Goal: Task Accomplishment & Management: Use online tool/utility

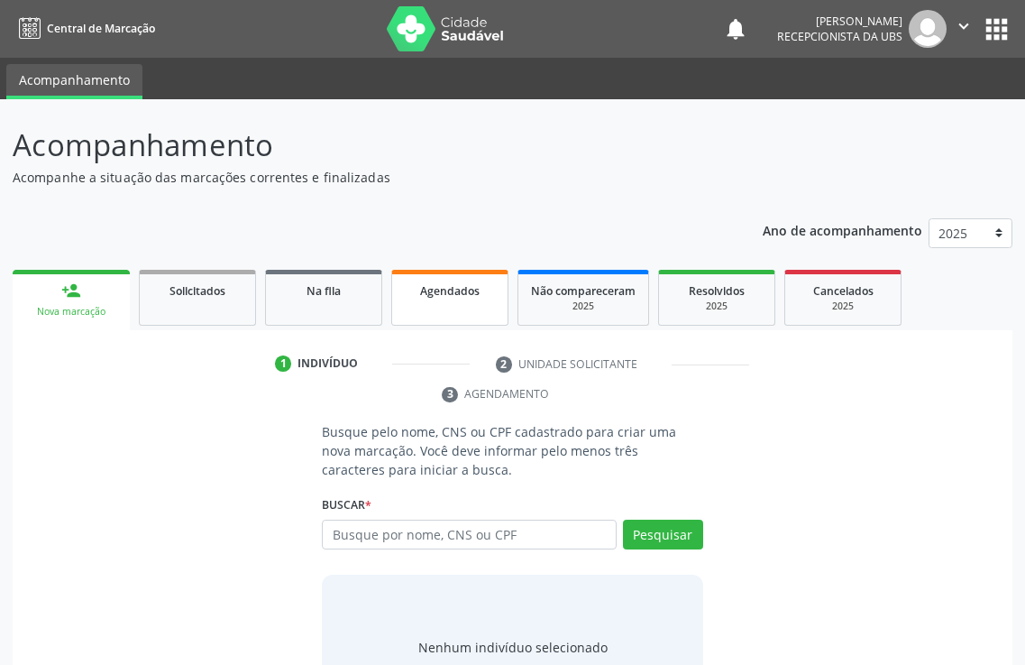
click at [473, 296] on span "Agendados" at bounding box center [450, 290] width 60 height 15
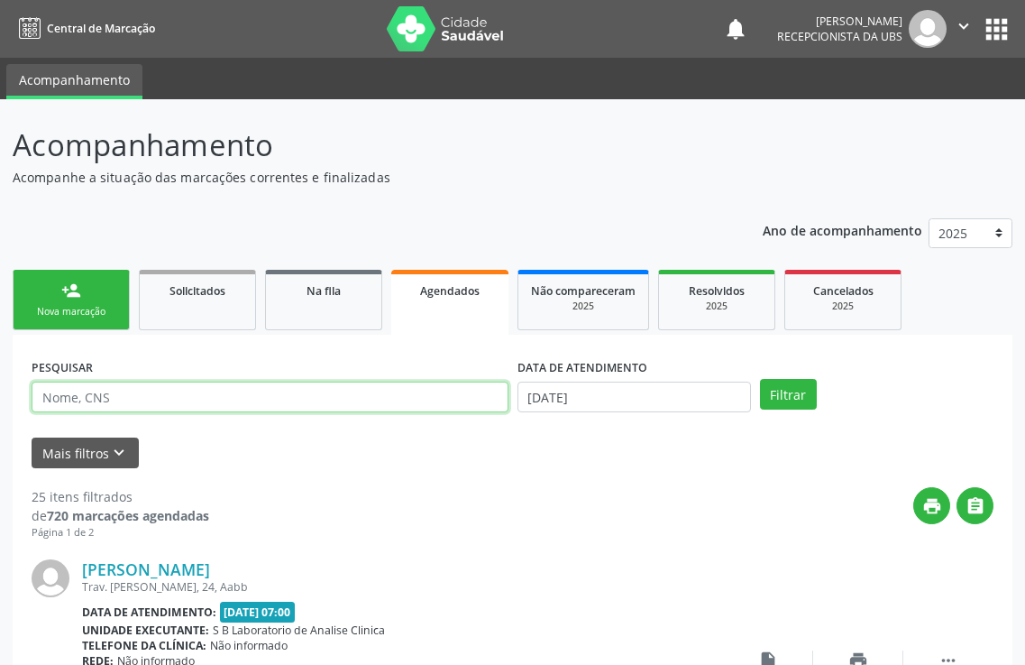
click at [243, 401] on input "text" at bounding box center [270, 396] width 477 height 31
type input "[PERSON_NAME]"
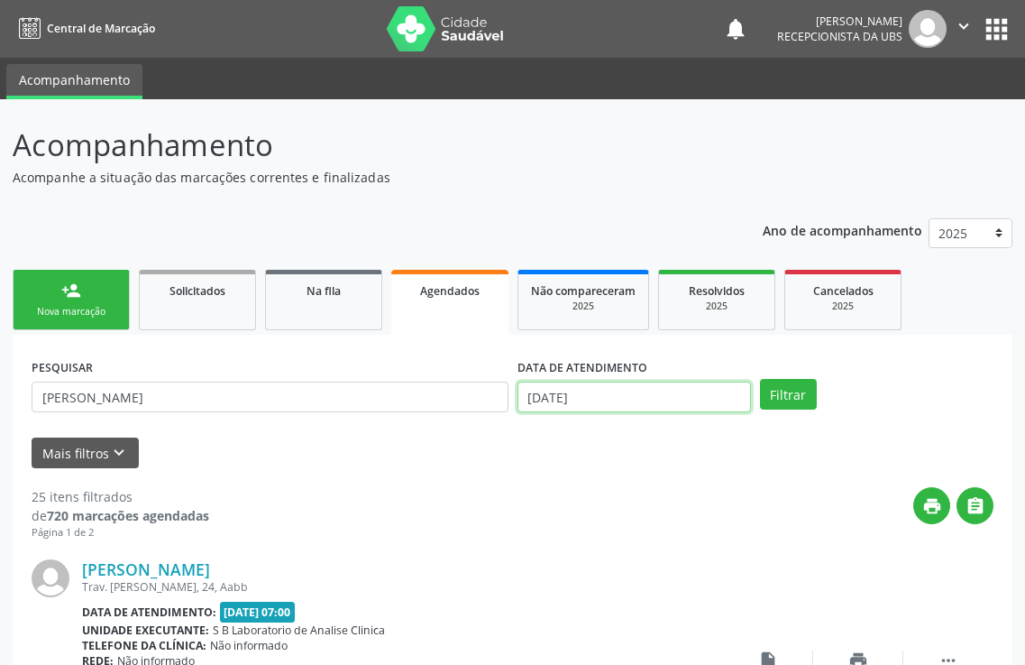
click at [560, 382] on input "[DATE]" at bounding box center [635, 396] width 234 height 31
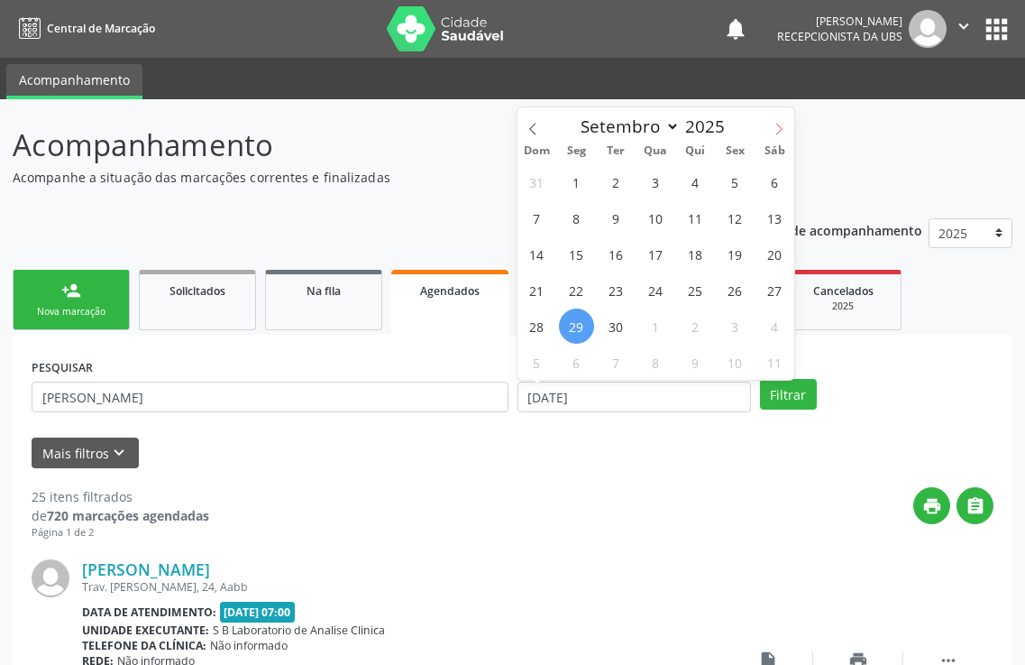
click at [777, 124] on icon at bounding box center [779, 129] width 13 height 13
select select "9"
click at [616, 216] on span "7" at bounding box center [616, 217] width 35 height 35
type input "[DATE]"
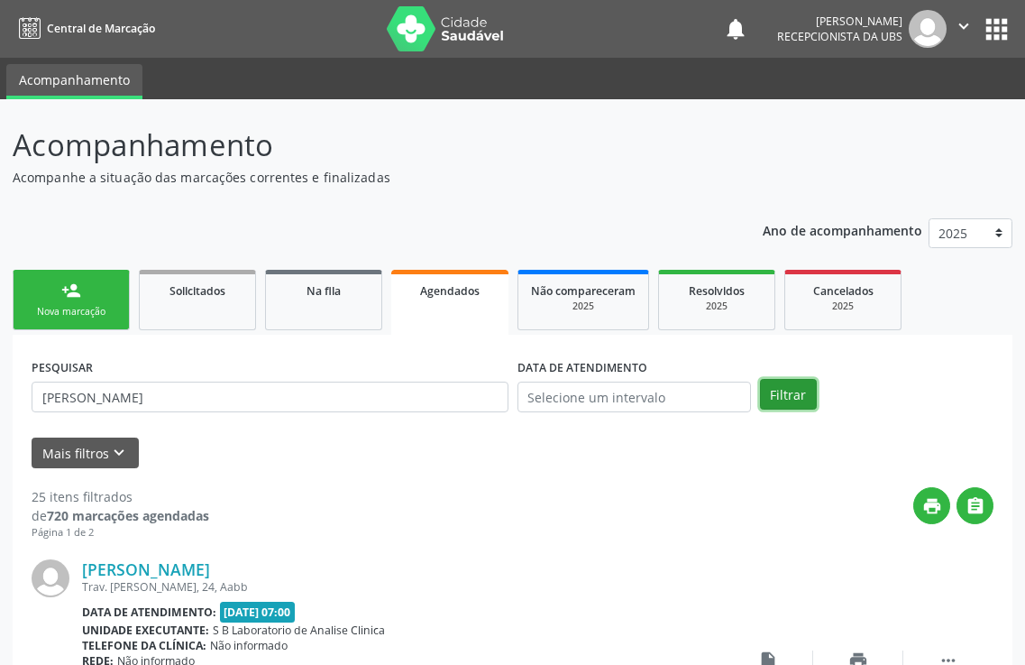
click at [780, 392] on button "Filtrar" at bounding box center [788, 394] width 57 height 31
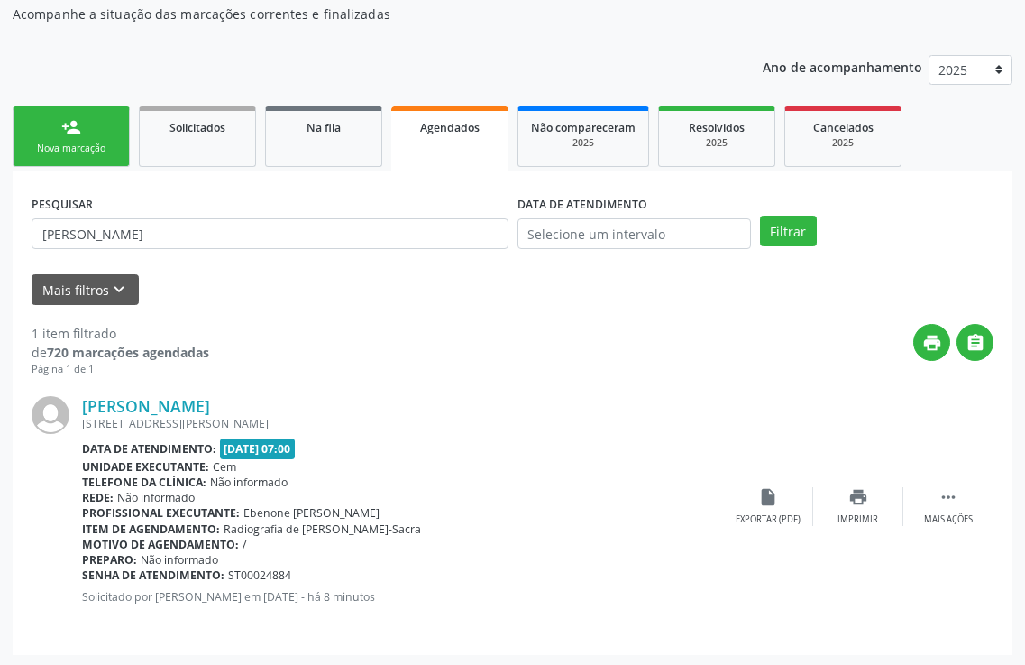
scroll to position [166, 0]
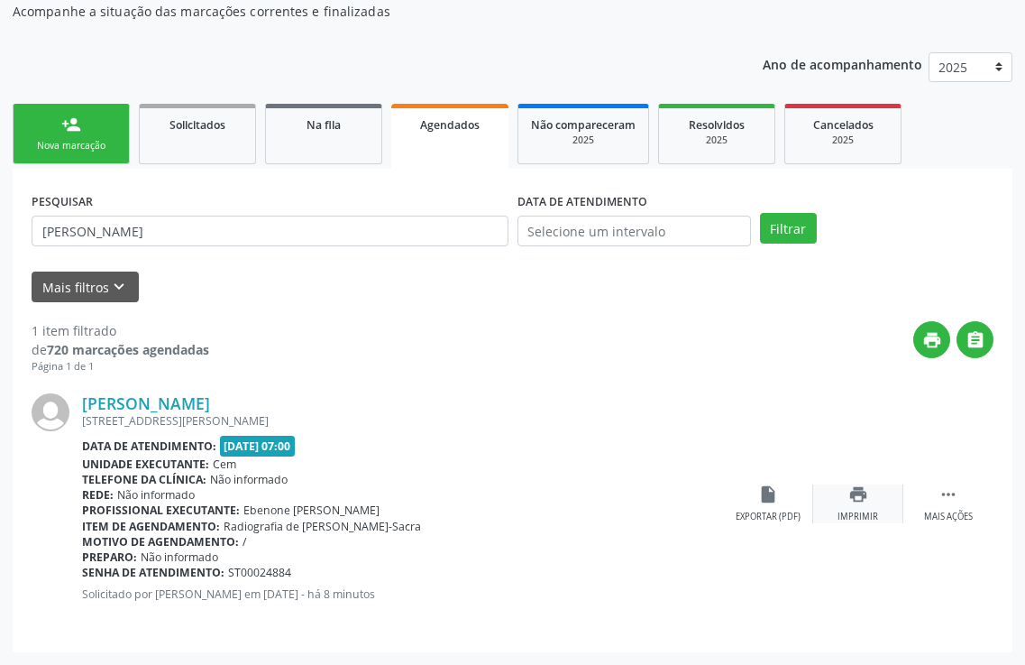
click at [856, 501] on icon "print" at bounding box center [859, 494] width 20 height 20
click at [877, 505] on div "print Imprimir" at bounding box center [858, 503] width 90 height 39
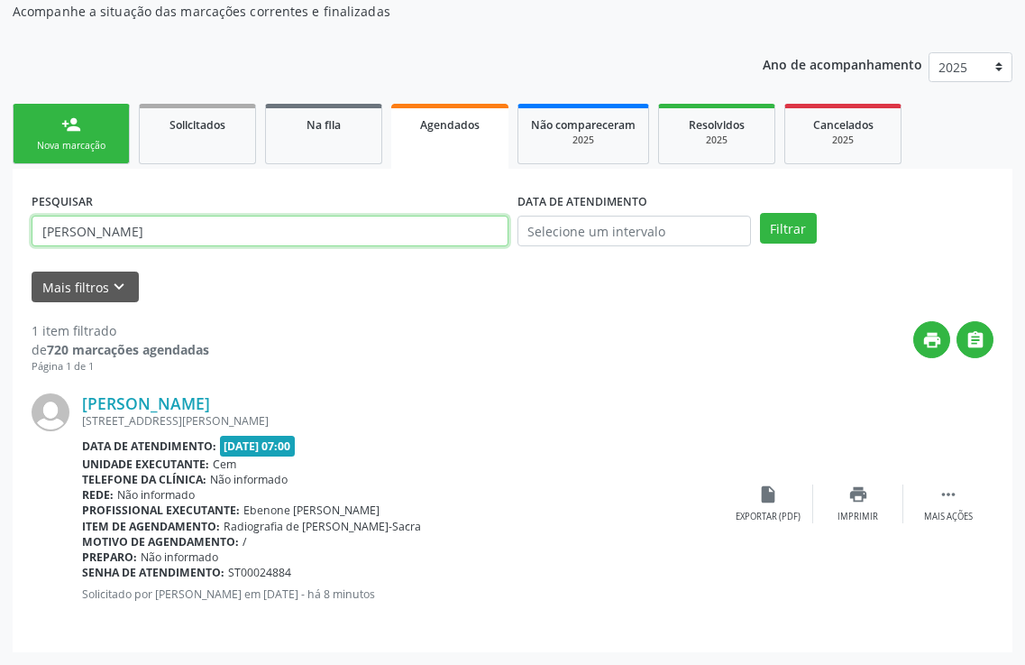
click at [197, 225] on input "[PERSON_NAME]" at bounding box center [270, 231] width 477 height 31
type input "s"
type input "[PERSON_NAME]"
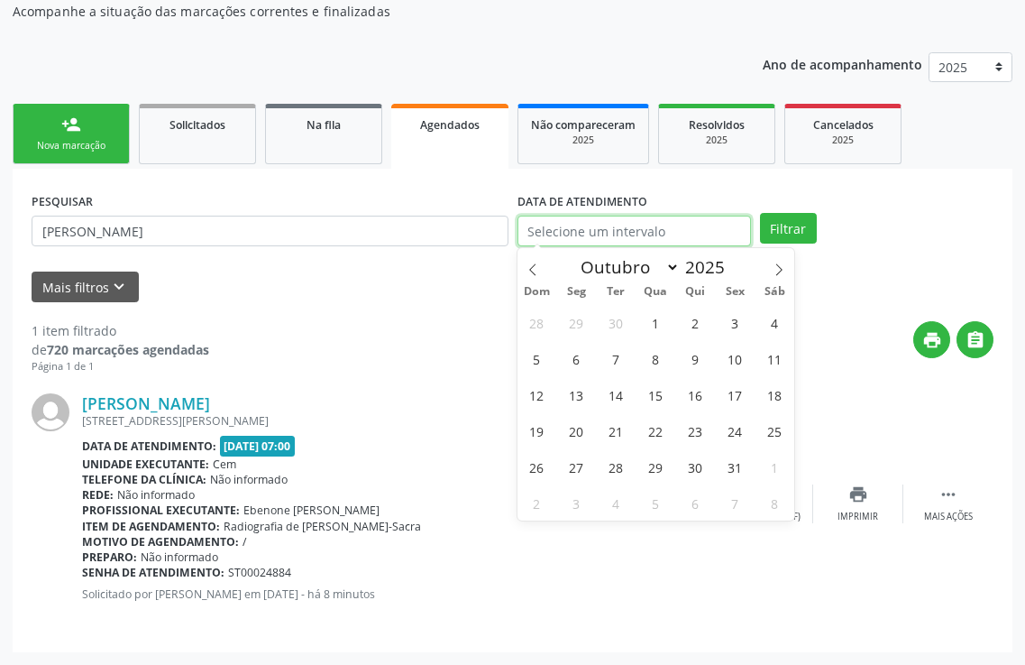
click at [569, 225] on input "text" at bounding box center [635, 231] width 234 height 31
click at [619, 361] on span "7" at bounding box center [616, 358] width 35 height 35
type input "[DATE]"
select select "9"
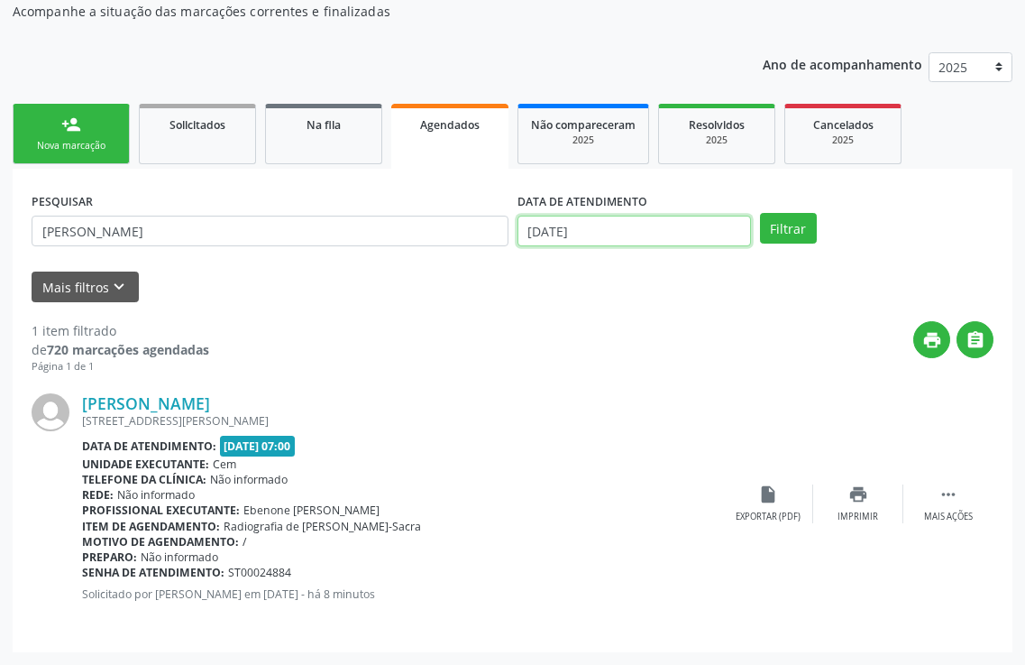
click at [607, 231] on input "[DATE]" at bounding box center [635, 231] width 234 height 31
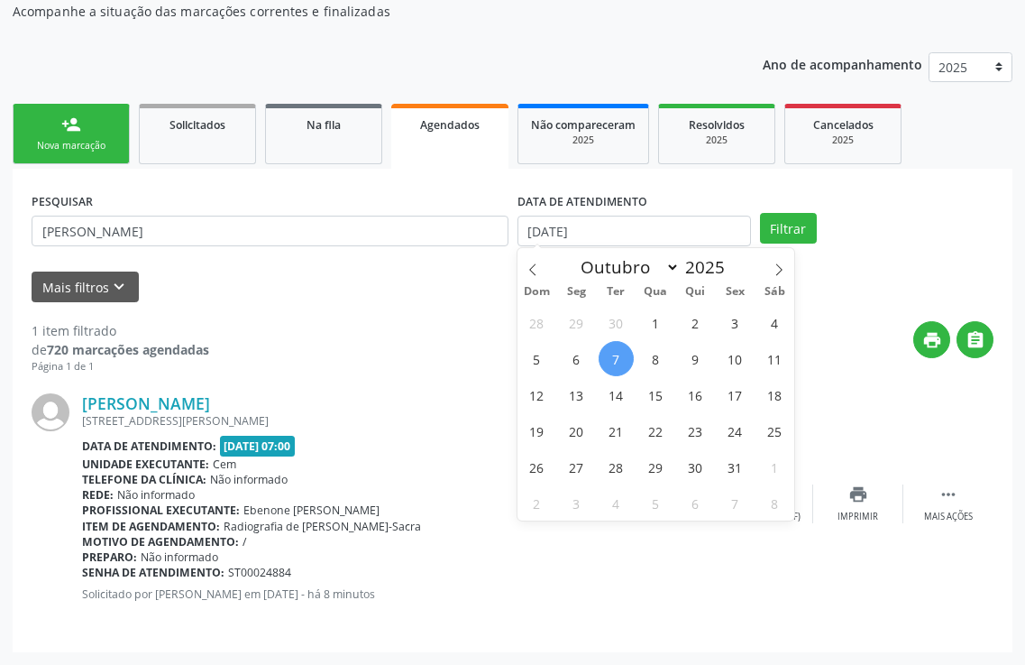
click at [612, 359] on span "7" at bounding box center [616, 358] width 35 height 35
type input "[DATE]"
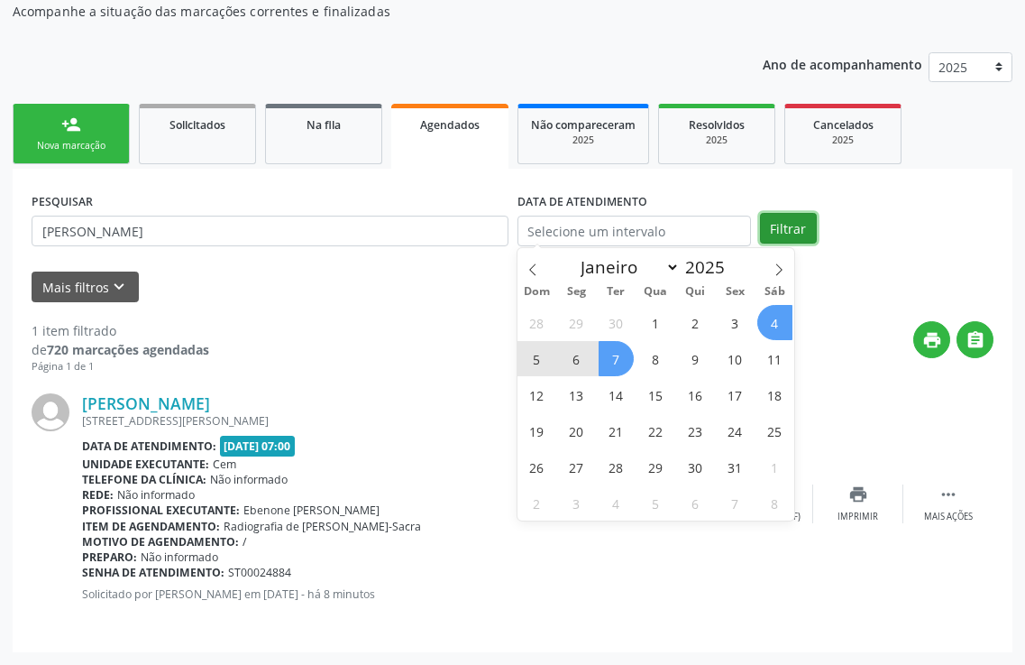
click at [787, 227] on button "Filtrar" at bounding box center [788, 228] width 57 height 31
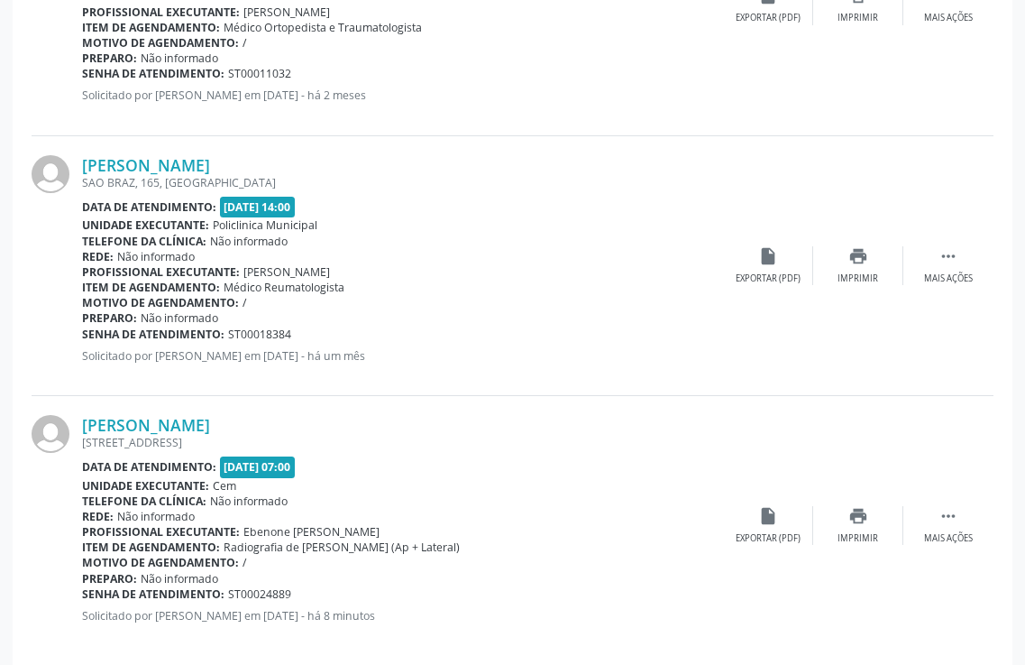
scroll to position [946, 0]
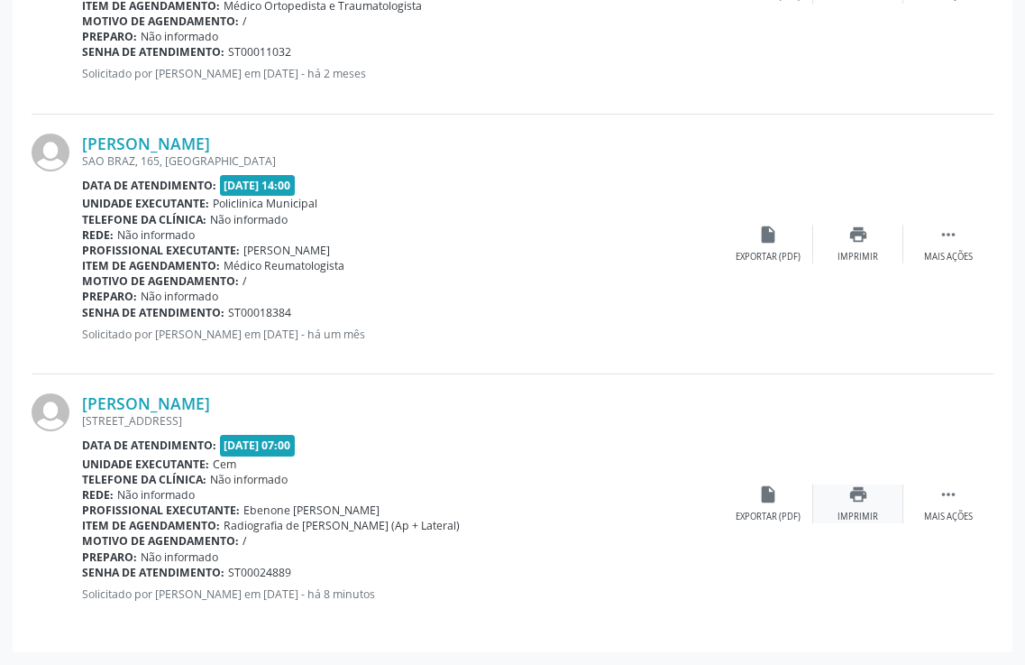
click at [851, 510] on div "Imprimir" at bounding box center [858, 516] width 41 height 13
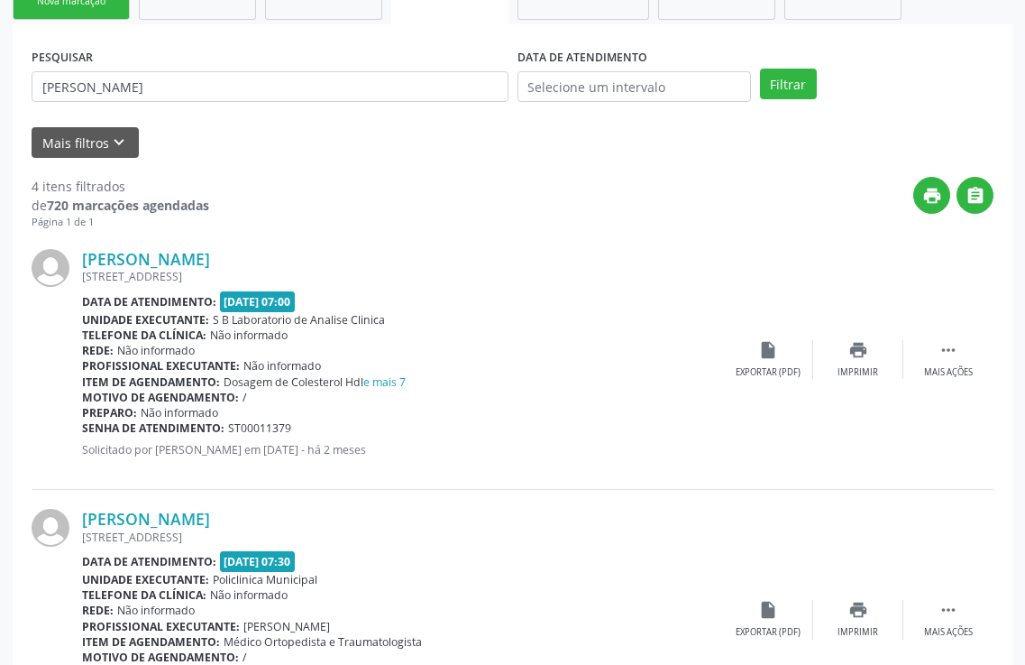
scroll to position [44, 0]
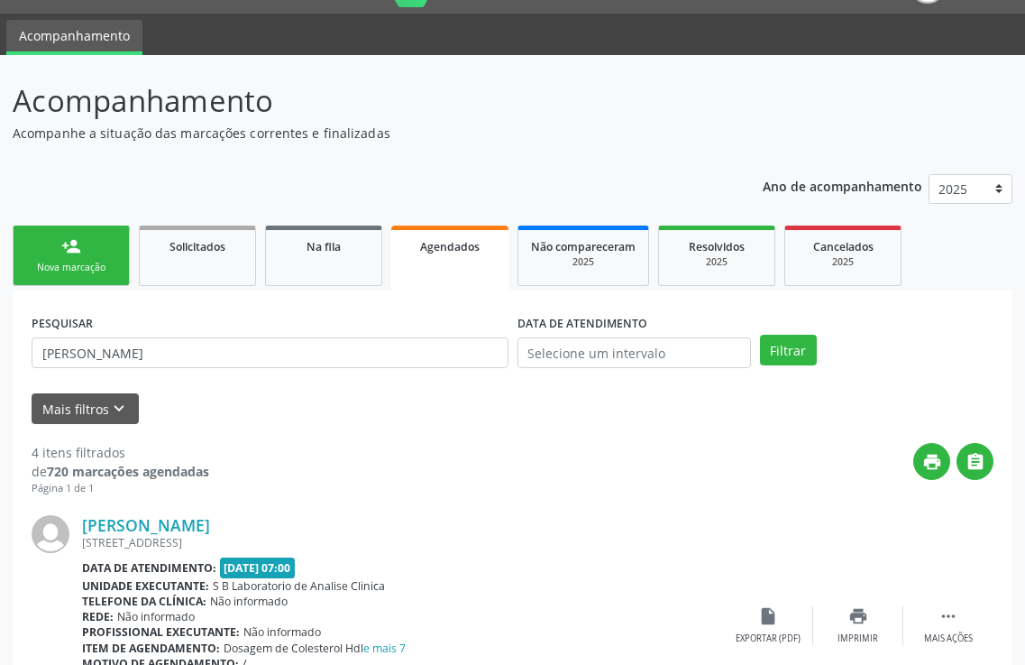
click at [430, 263] on link "Agendados" at bounding box center [449, 257] width 117 height 65
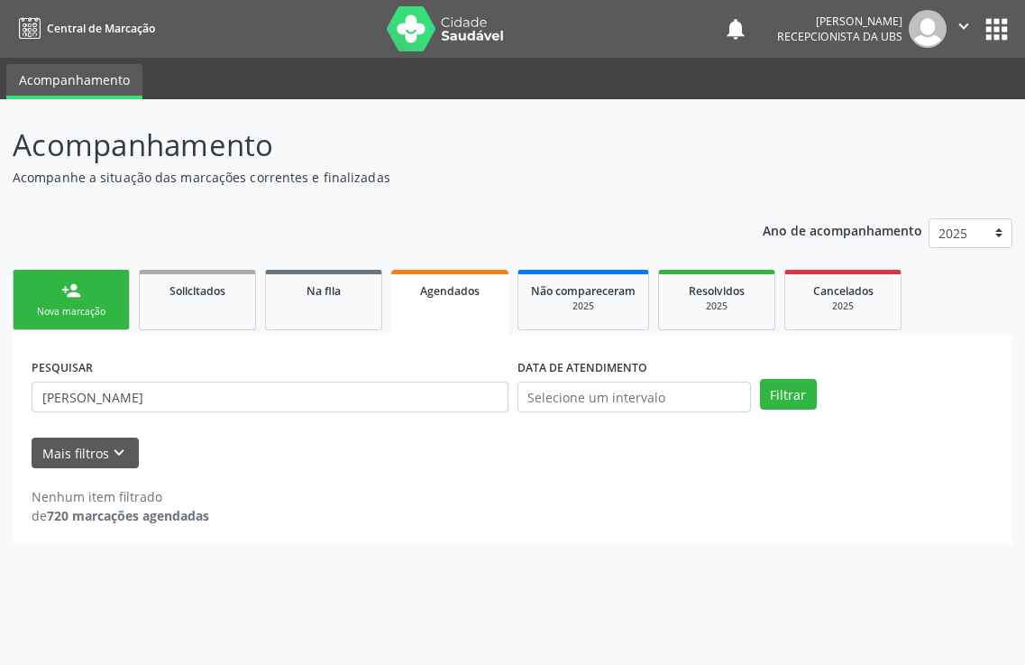
scroll to position [0, 0]
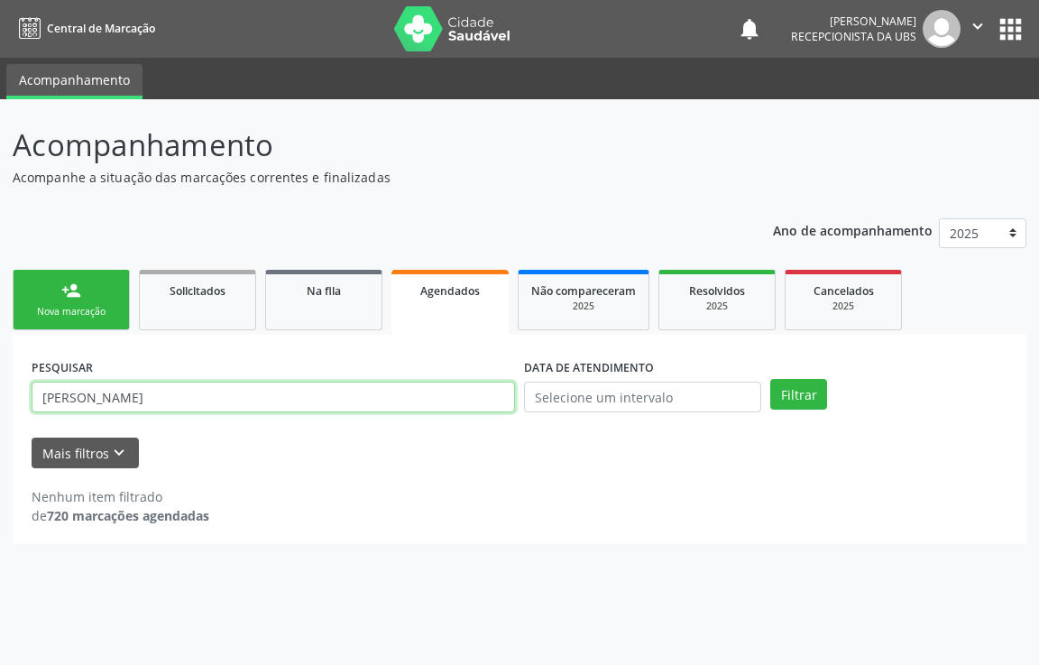
click at [308, 387] on input "[PERSON_NAME]" at bounding box center [273, 396] width 483 height 31
type input "e"
click at [52, 396] on input "iv" at bounding box center [273, 396] width 483 height 31
type input "ivonilma"
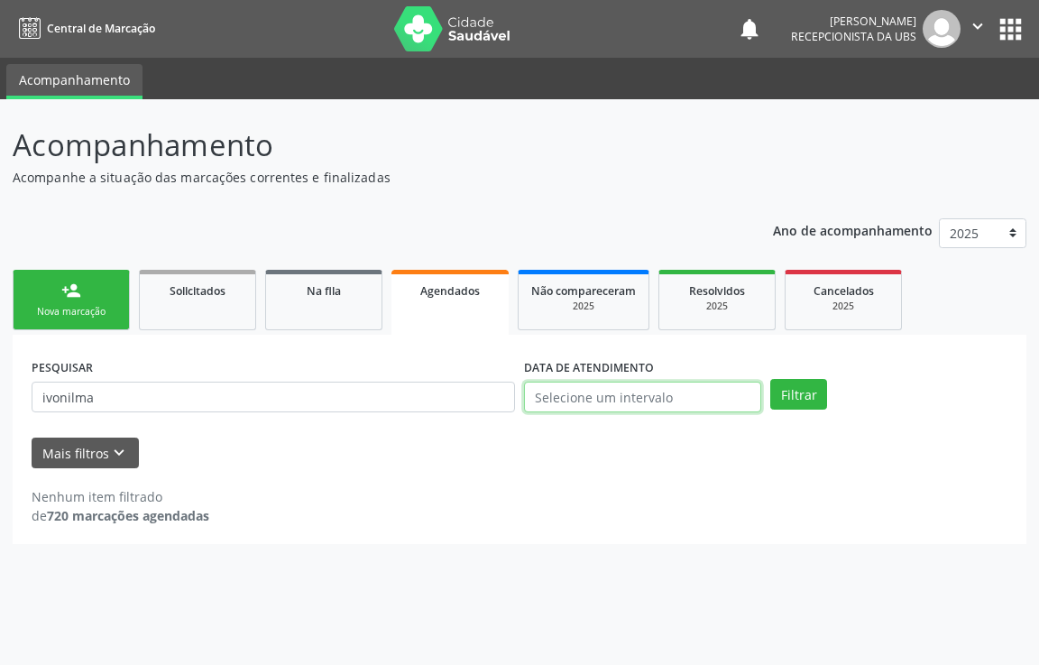
click at [599, 386] on input "text" at bounding box center [642, 396] width 237 height 31
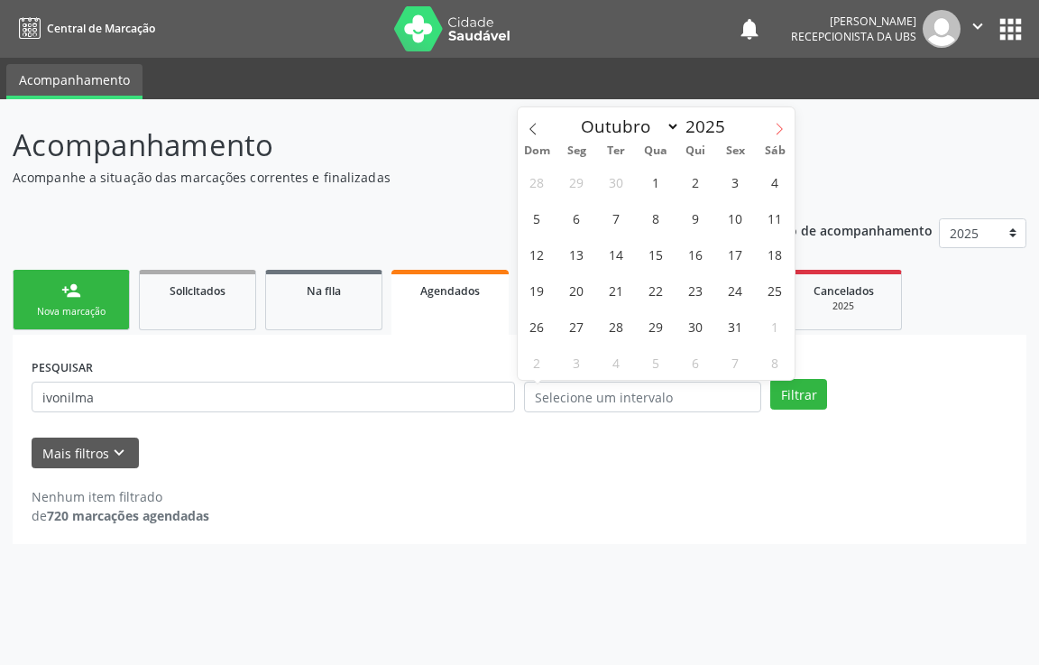
click at [776, 133] on icon at bounding box center [779, 129] width 13 height 13
select select "10"
click at [574, 247] on span "10" at bounding box center [576, 253] width 35 height 35
type input "[DATE]"
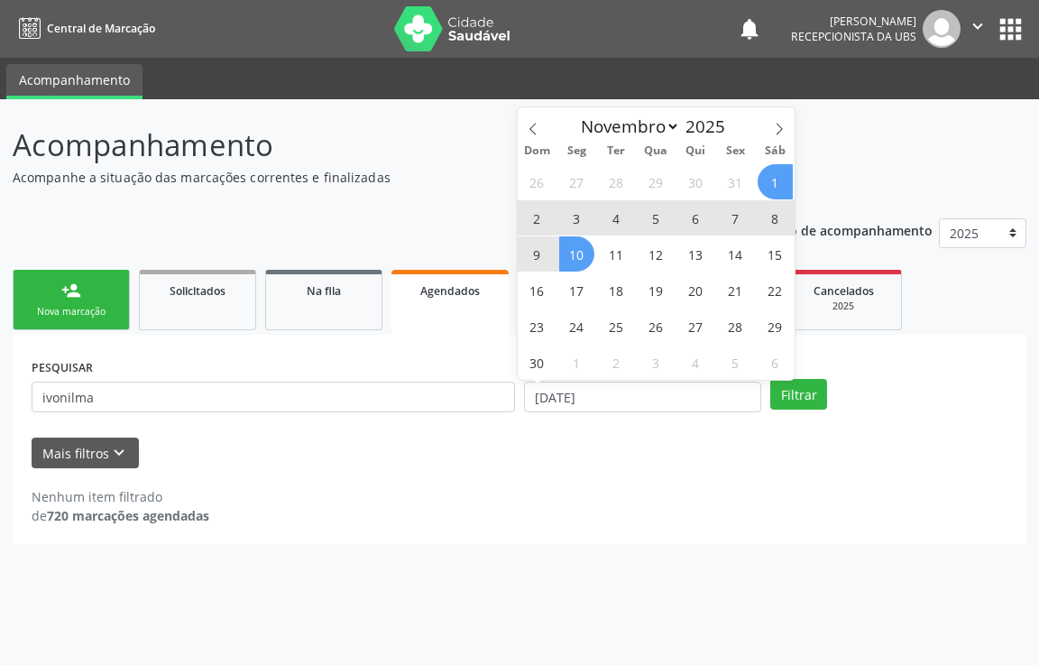
click at [767, 181] on span "1" at bounding box center [774, 181] width 35 height 35
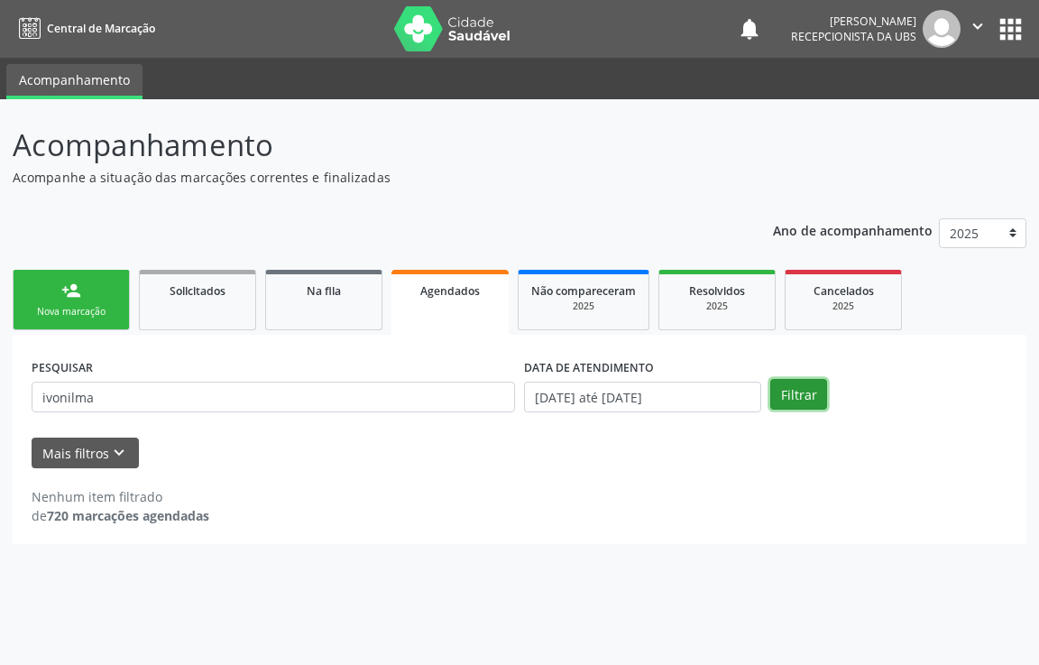
click at [817, 406] on button "Filtrar" at bounding box center [798, 394] width 57 height 31
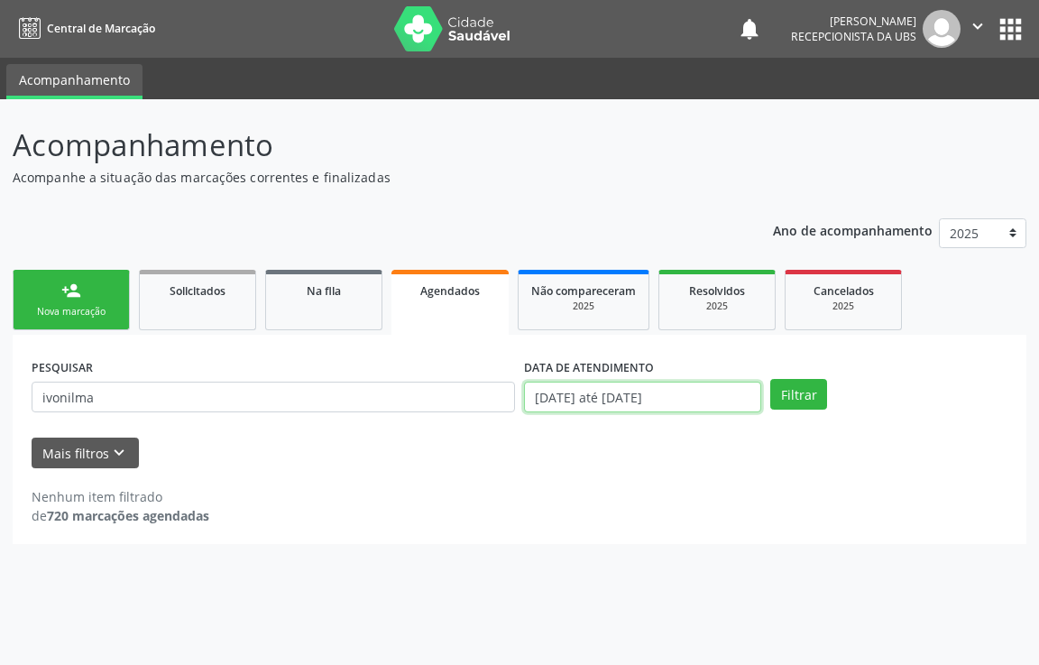
click at [731, 398] on input "[DATE] até [DATE]" at bounding box center [642, 396] width 237 height 31
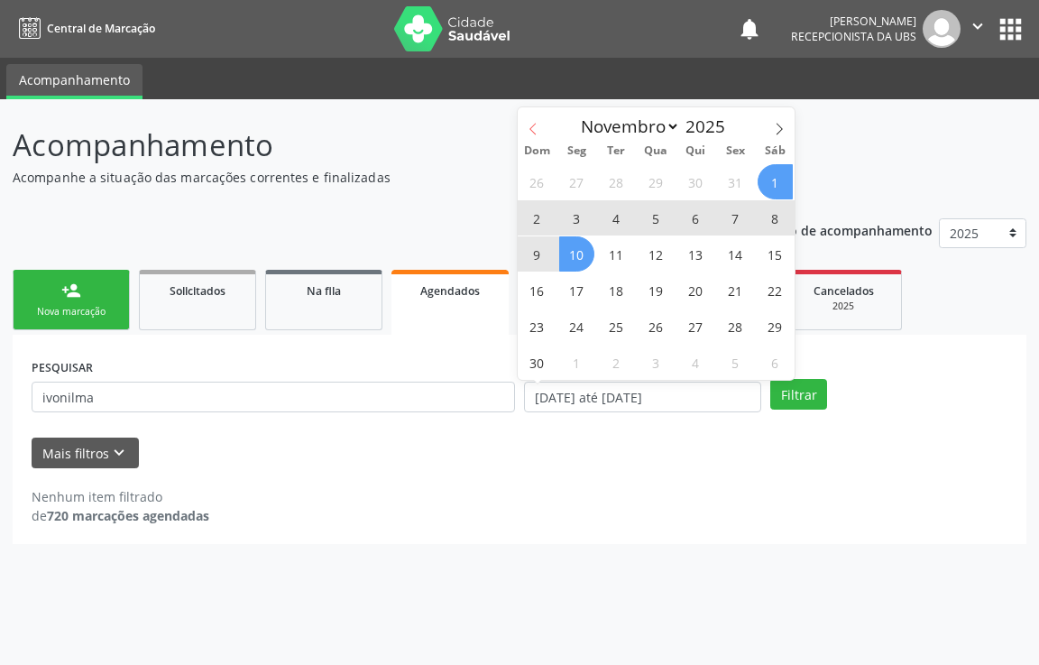
click at [528, 131] on icon at bounding box center [533, 129] width 13 height 13
select select "9"
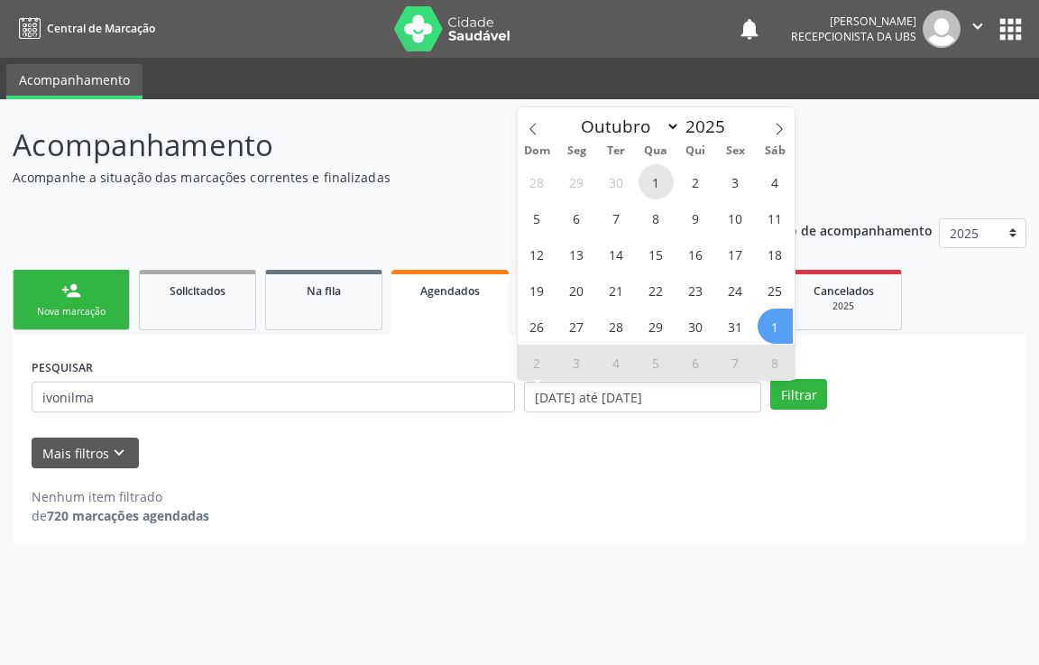
click at [654, 185] on span "1" at bounding box center [655, 181] width 35 height 35
type input "01/10/2025"
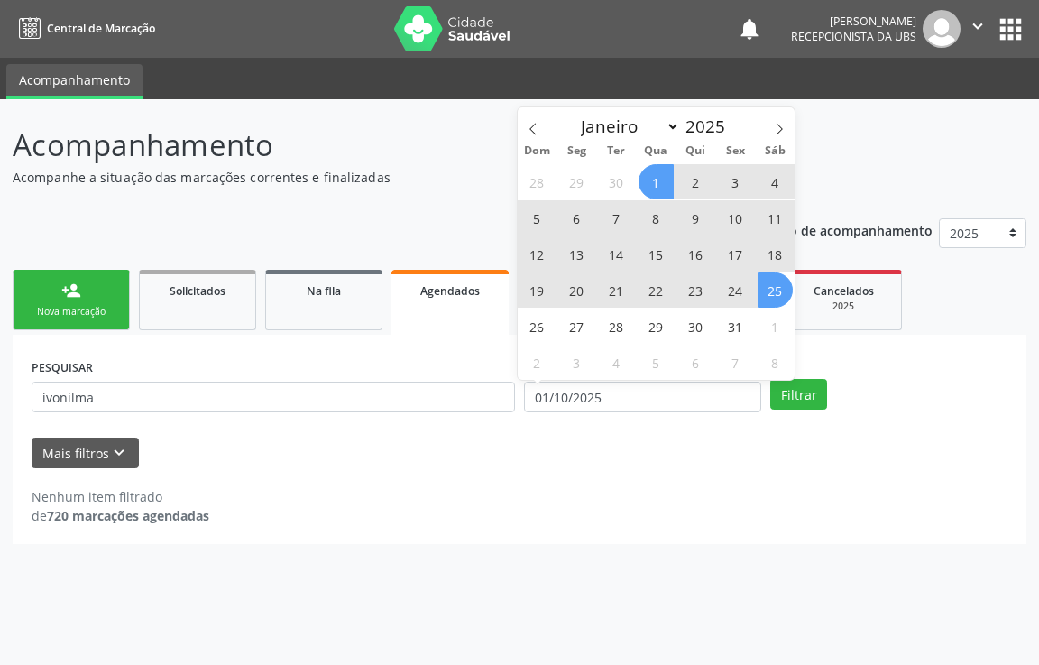
click at [785, 292] on span "25" at bounding box center [774, 289] width 35 height 35
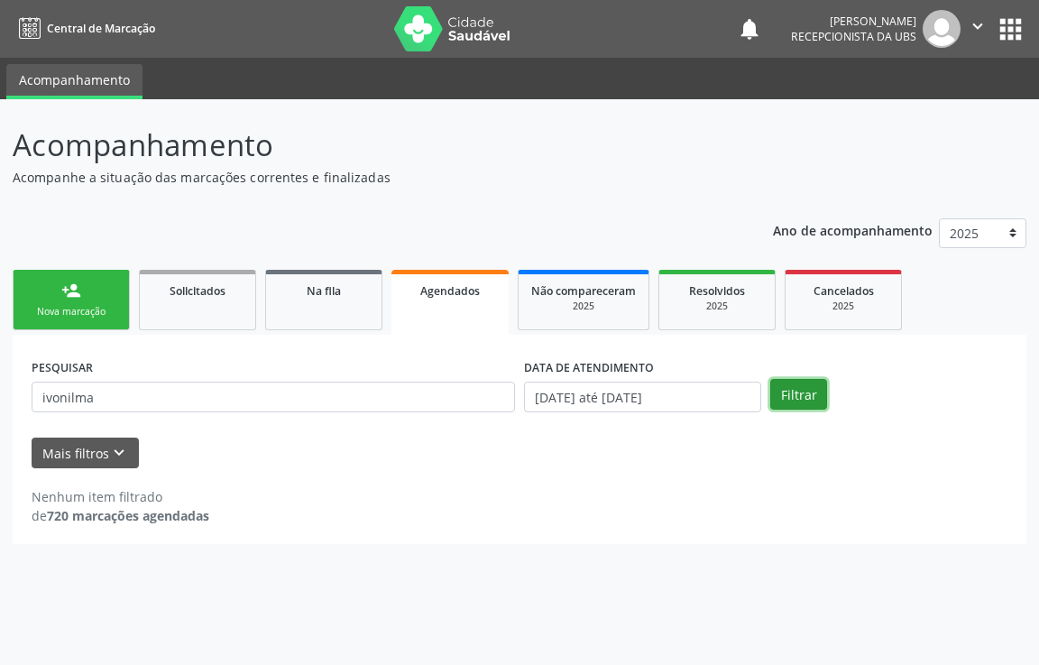
click at [799, 396] on button "Filtrar" at bounding box center [798, 394] width 57 height 31
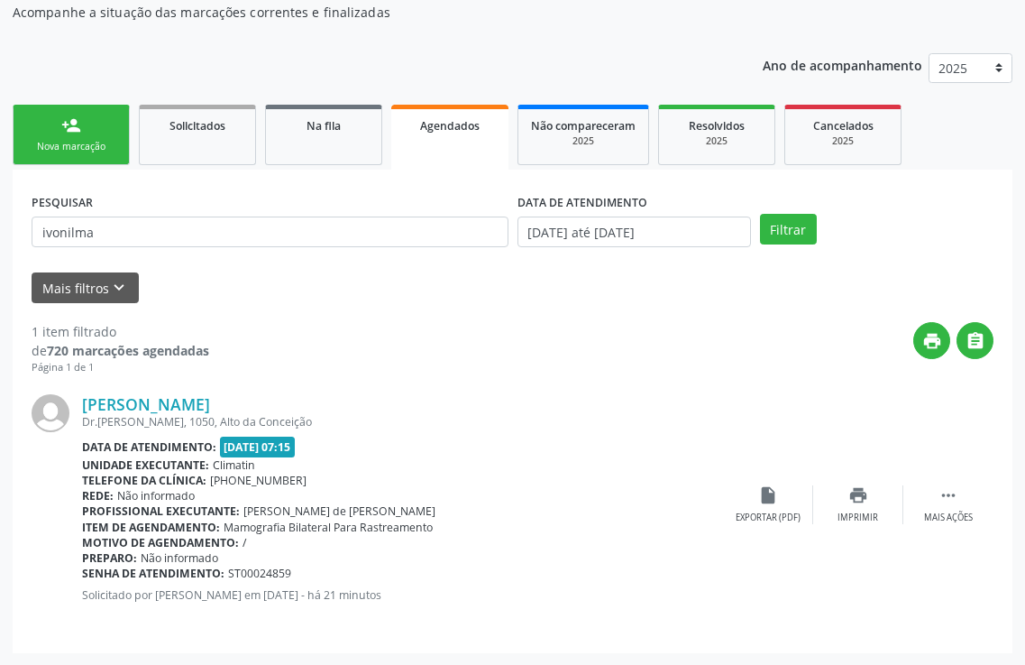
scroll to position [166, 0]
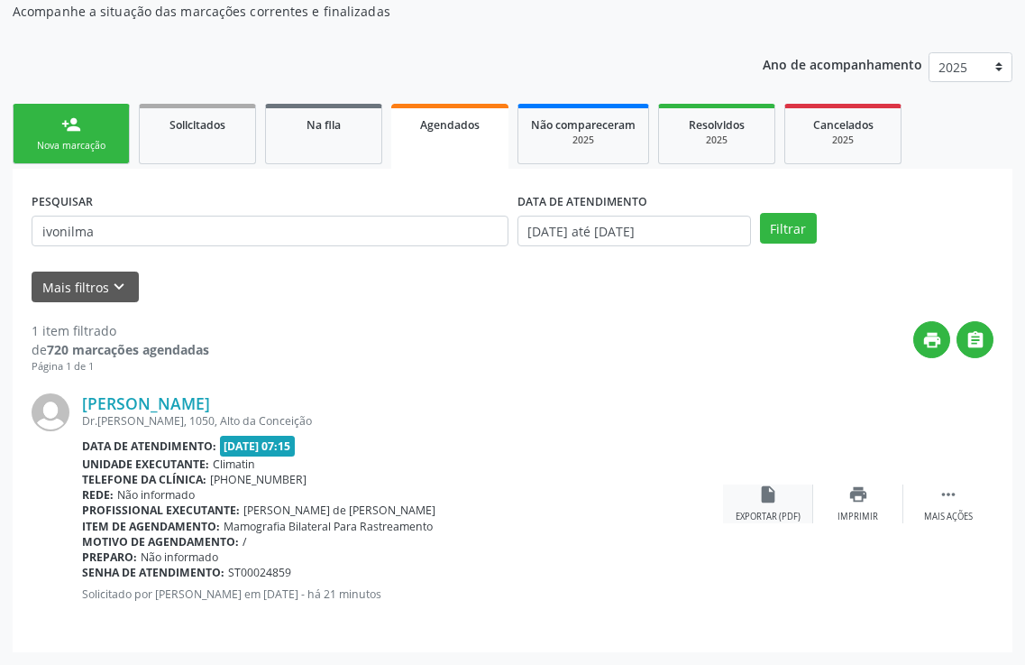
click at [786, 494] on div "insert_drive_file Exportar (PDF)" at bounding box center [768, 503] width 90 height 39
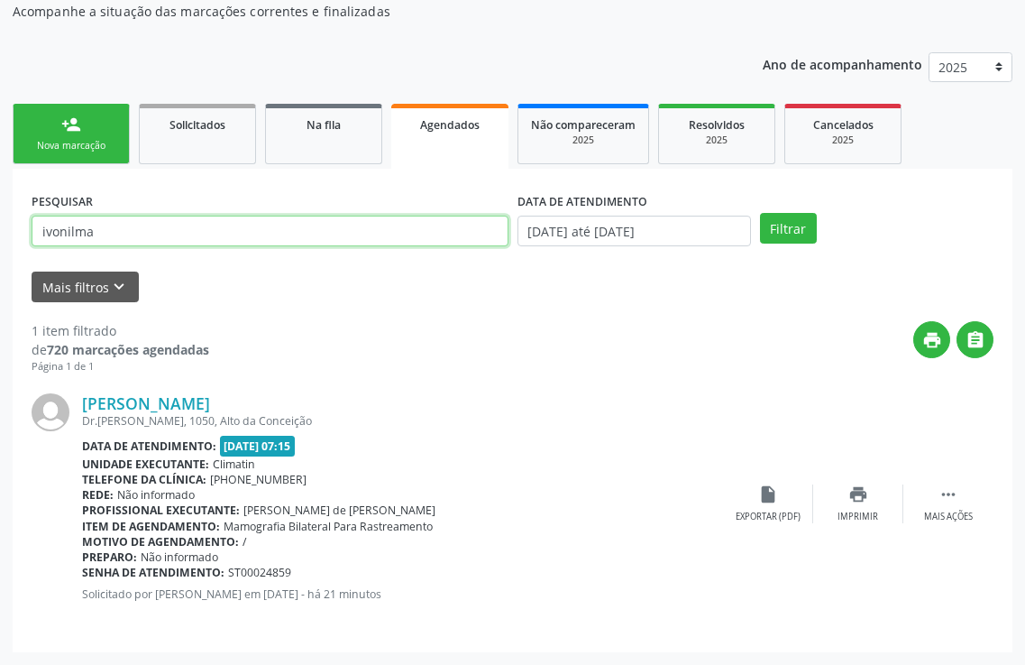
click at [111, 232] on input "ivonilma" at bounding box center [270, 231] width 477 height 31
type input "i"
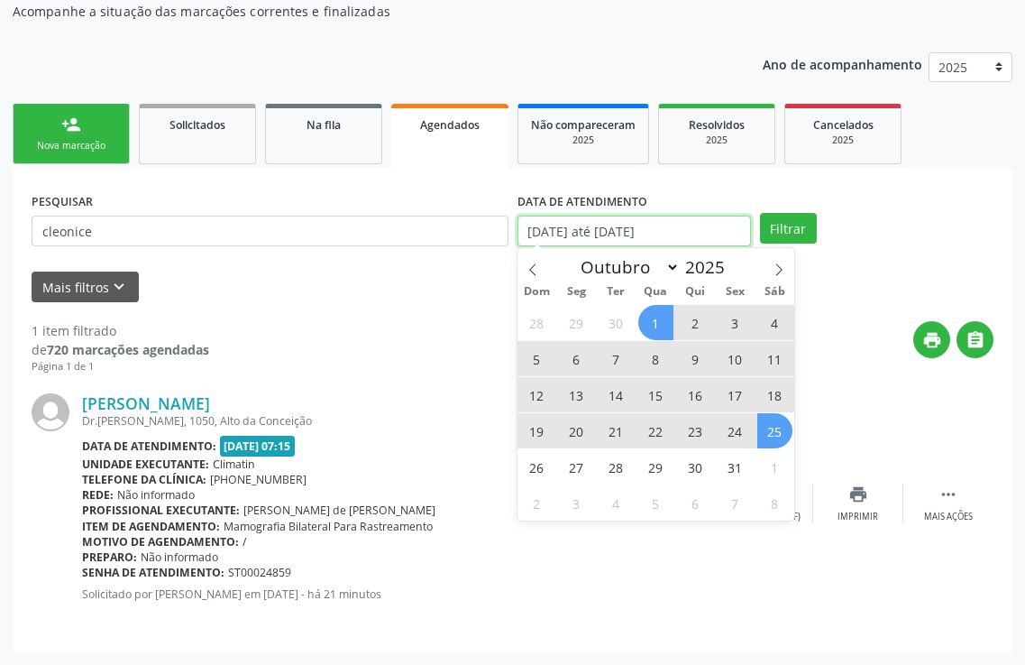
click at [631, 222] on input "[DATE] até [DATE]" at bounding box center [635, 231] width 234 height 31
click at [785, 234] on button "Filtrar" at bounding box center [788, 228] width 57 height 31
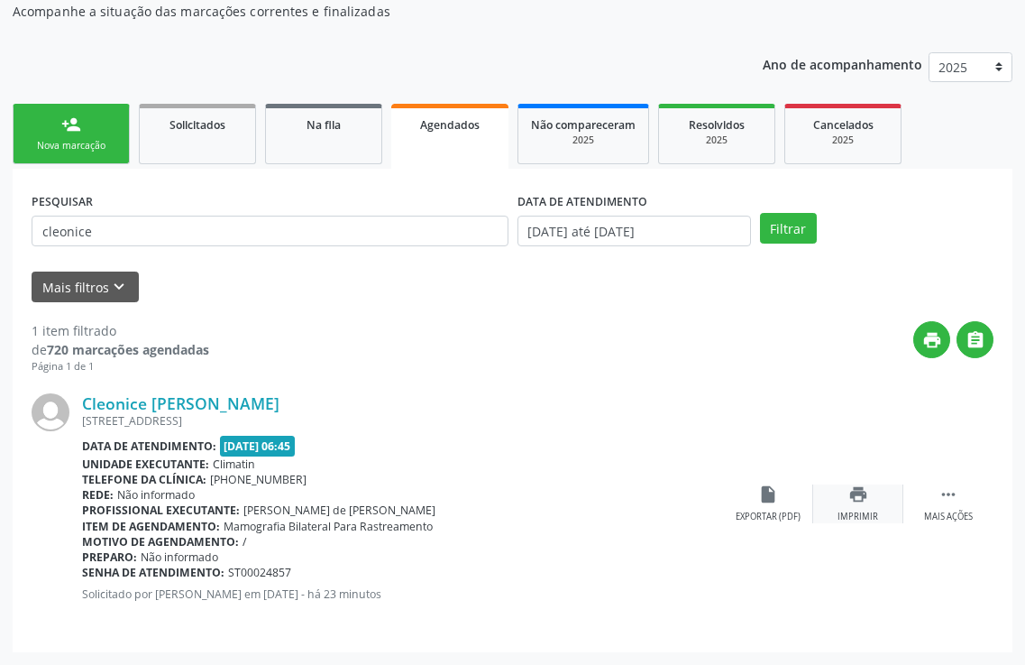
click at [858, 503] on icon "print" at bounding box center [859, 494] width 20 height 20
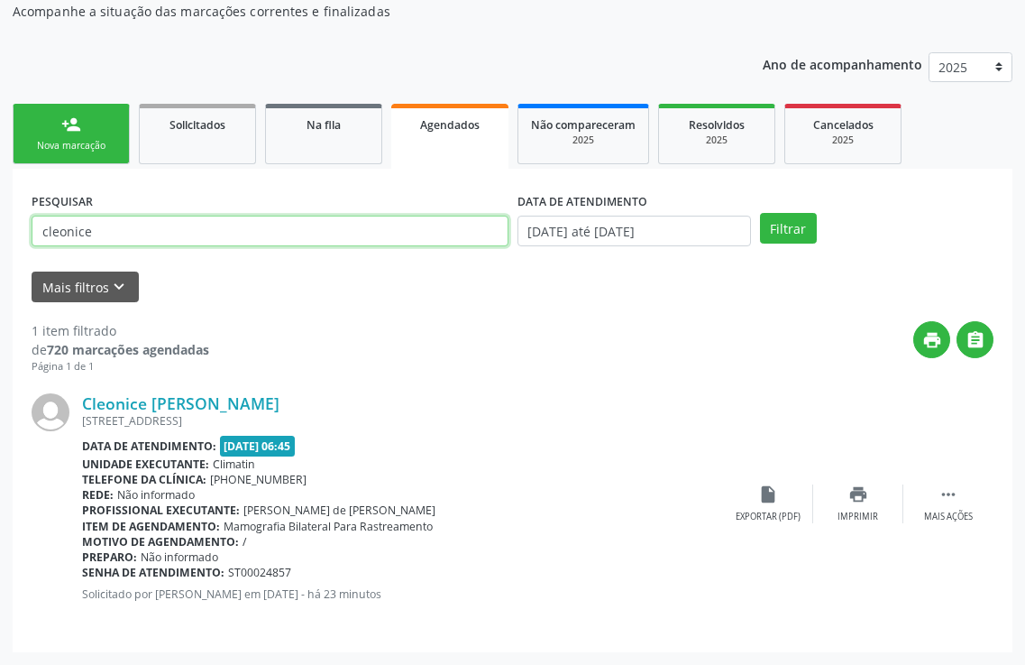
click at [244, 243] on input "cleonice" at bounding box center [270, 231] width 477 height 31
type input "c"
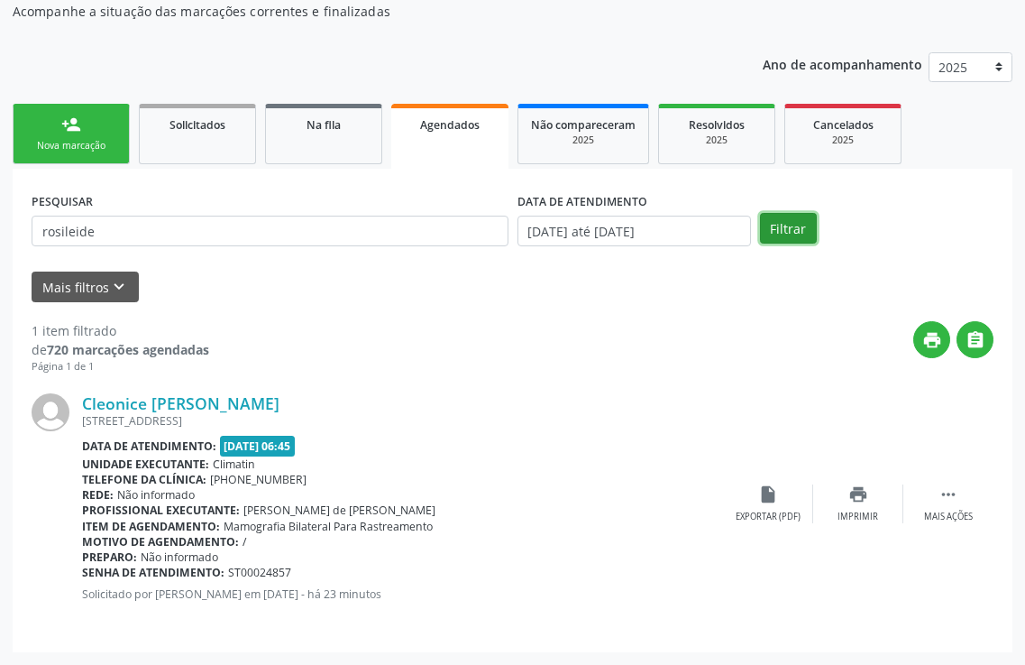
click at [779, 224] on button "Filtrar" at bounding box center [788, 228] width 57 height 31
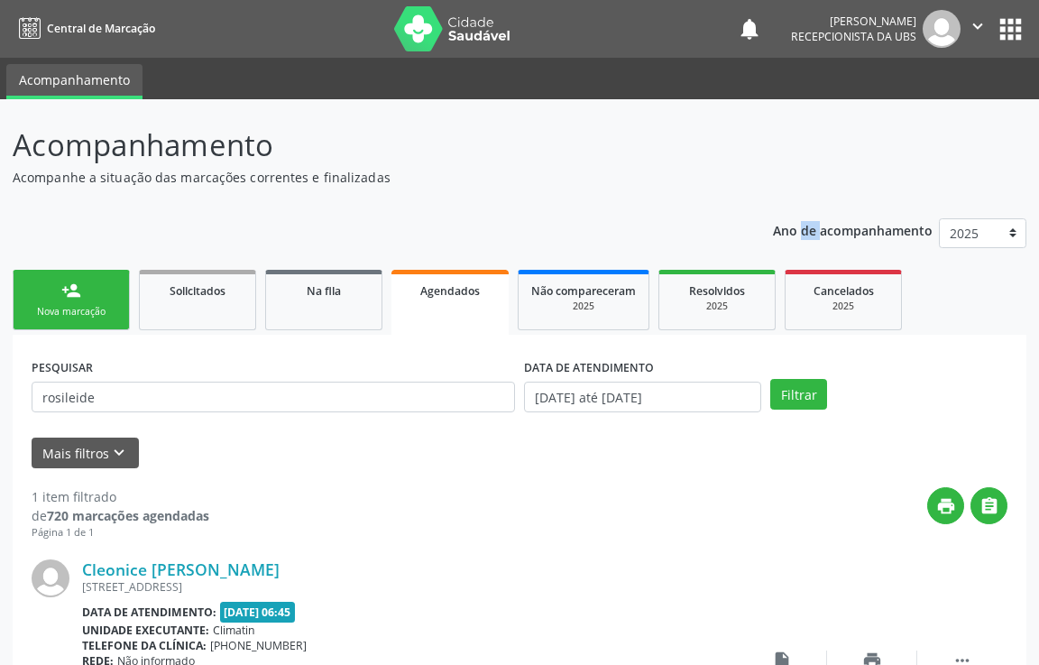
click at [779, 224] on p "Ano de acompanhamento" at bounding box center [853, 229] width 160 height 23
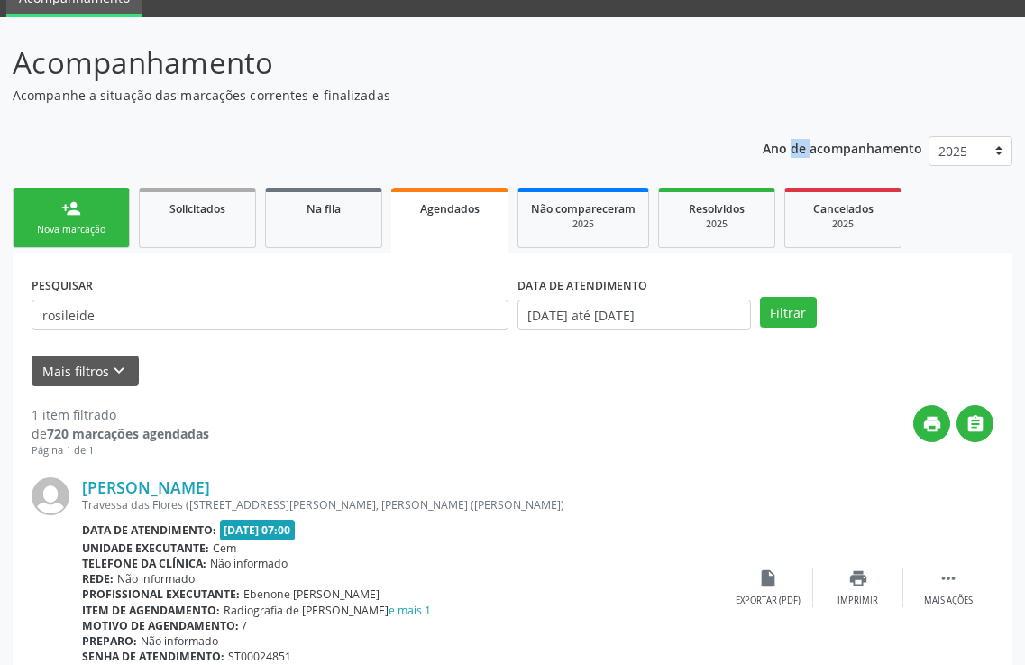
scroll to position [166, 0]
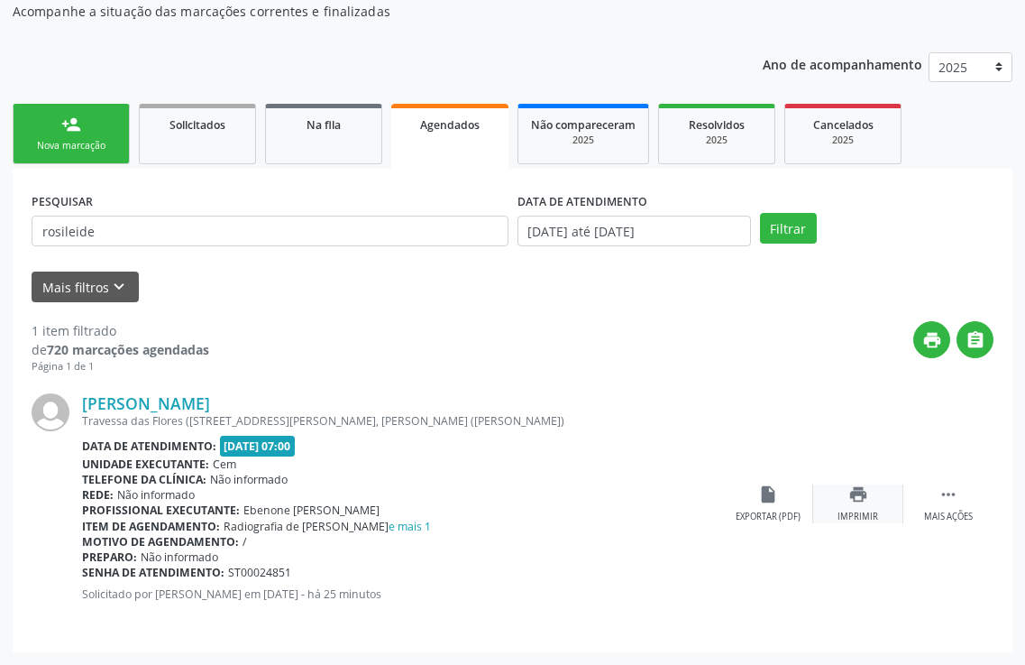
click at [858, 500] on icon "print" at bounding box center [859, 494] width 20 height 20
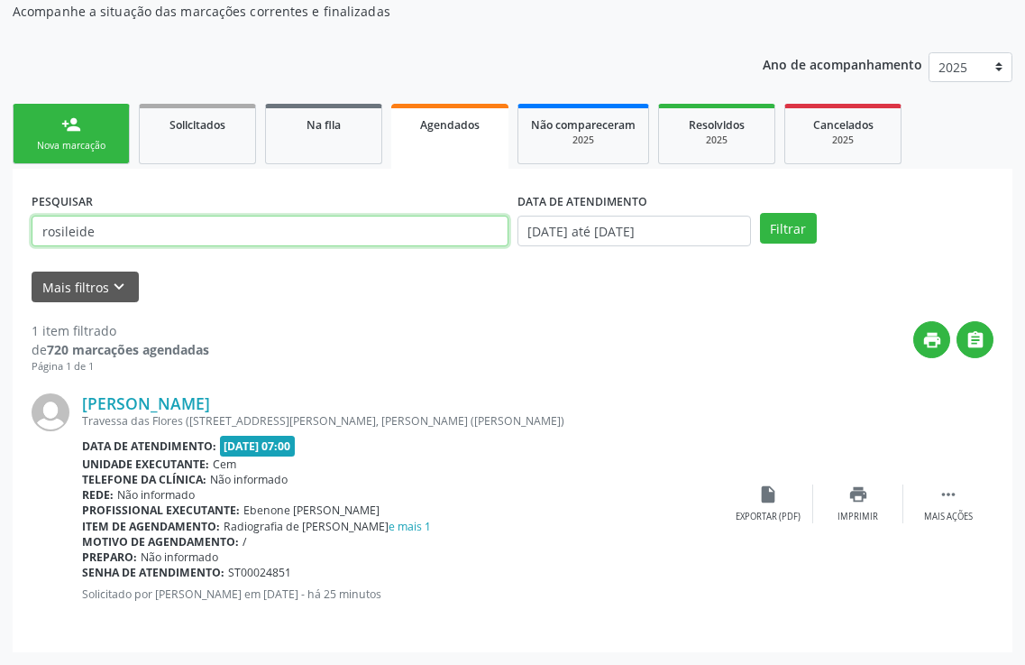
click at [274, 219] on input "rosileide" at bounding box center [270, 231] width 477 height 31
click at [760, 213] on button "Filtrar" at bounding box center [788, 228] width 57 height 31
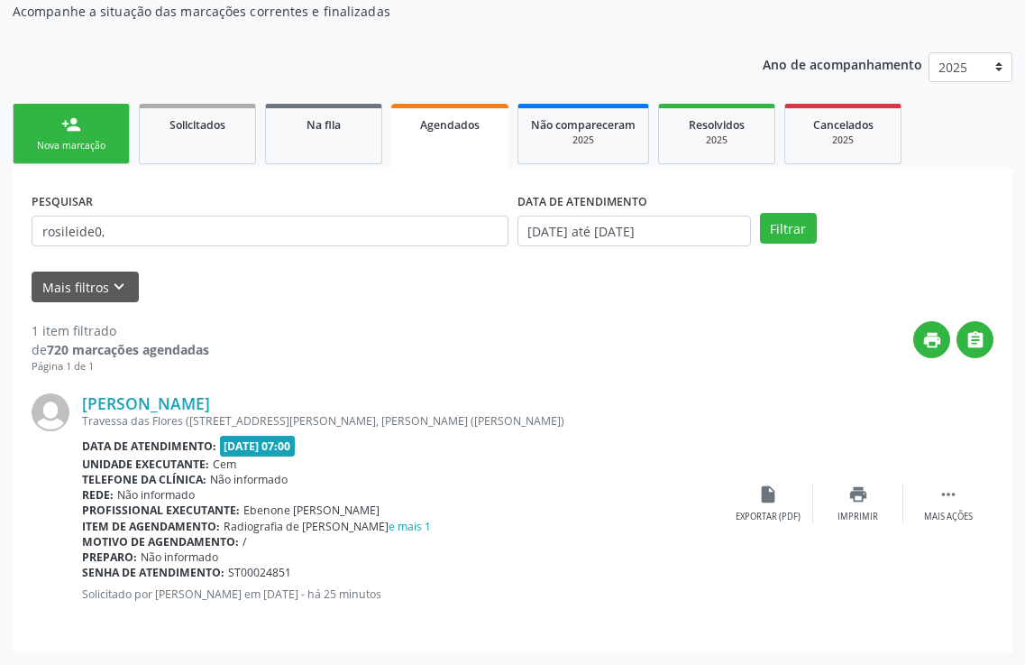
scroll to position [0, 0]
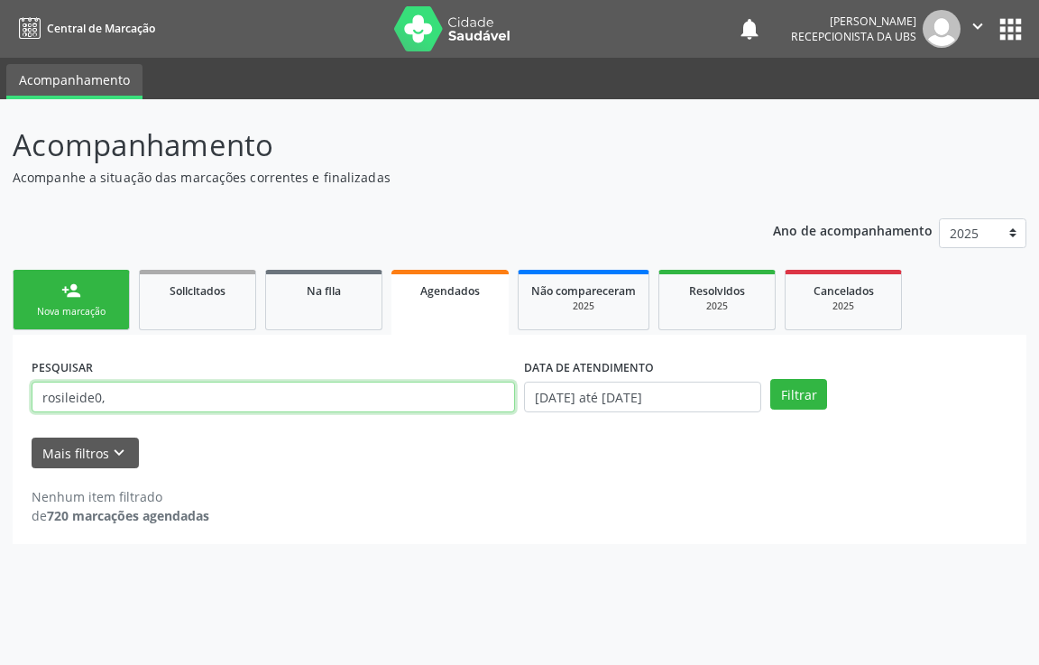
click at [283, 390] on input "rosileide0," at bounding box center [273, 396] width 483 height 31
click at [286, 387] on input "rosileide0," at bounding box center [273, 396] width 483 height 31
type input "r"
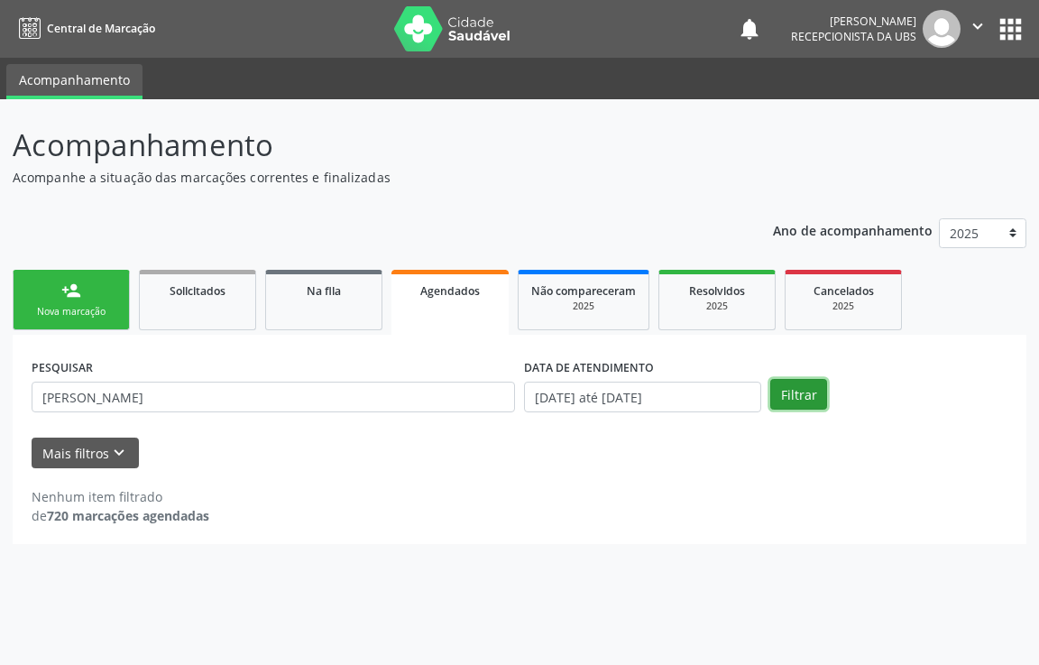
click at [816, 388] on button "Filtrar" at bounding box center [798, 394] width 57 height 31
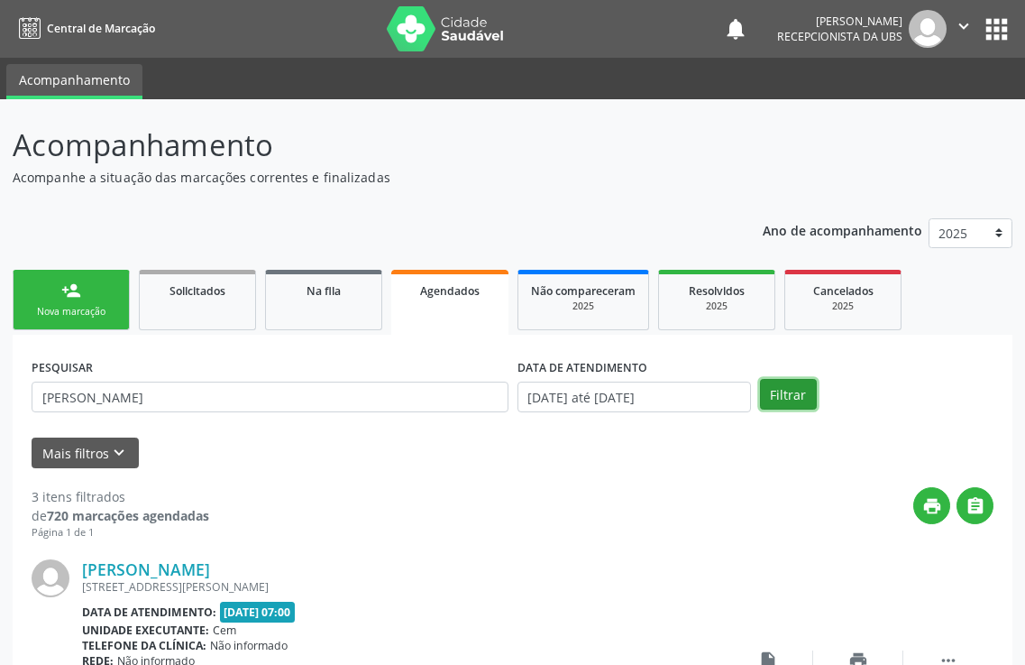
click at [767, 385] on button "Filtrar" at bounding box center [788, 394] width 57 height 31
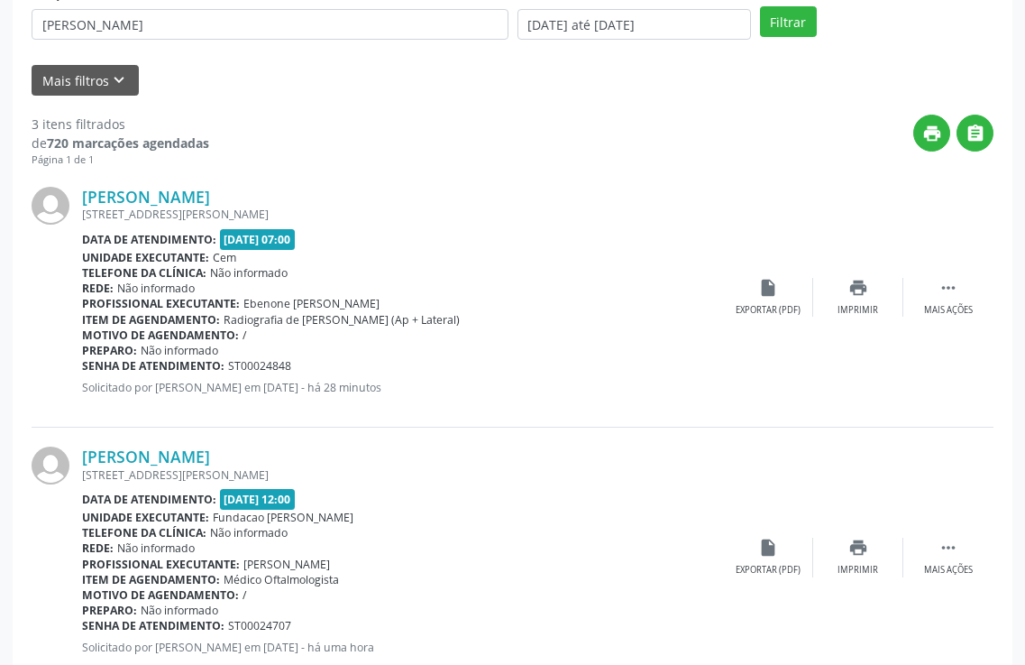
scroll to position [409, 0]
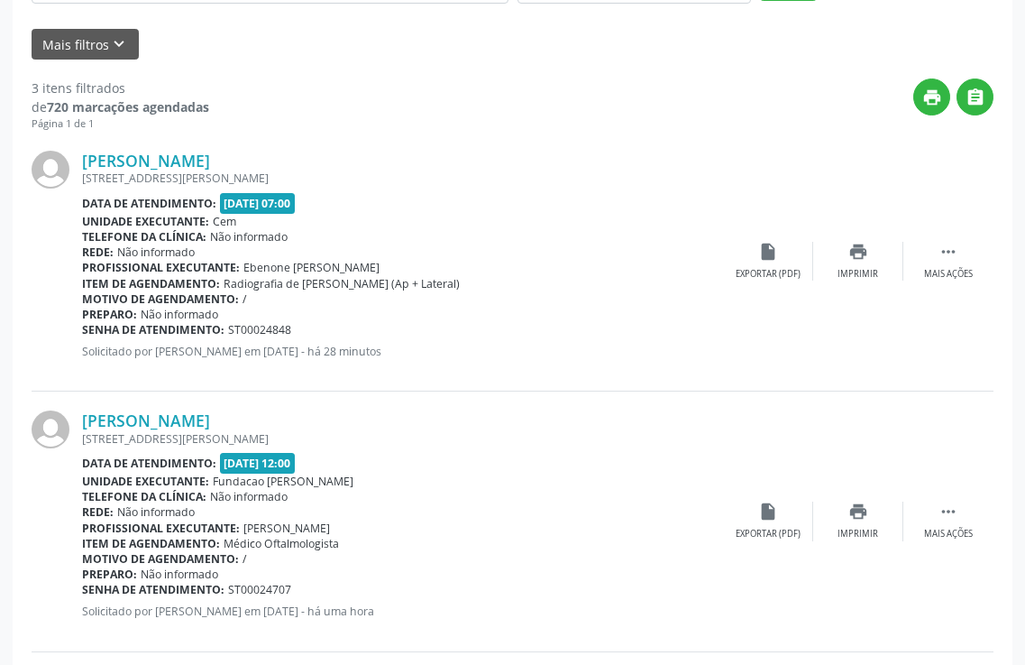
click at [1007, 479] on div "PESQUISAR [PERSON_NAME] DATA DE ATENDIMENTO [DATE] até [DATE] Filtrar UNIDADE E…" at bounding box center [513, 427] width 1000 height 1003
click at [1007, 480] on div "PESQUISAR [PERSON_NAME] DATA DE ATENDIMENTO [DATE] até [DATE] Filtrar UNIDADE E…" at bounding box center [513, 427] width 1000 height 1003
click at [840, 267] on div "print Imprimir" at bounding box center [858, 261] width 90 height 39
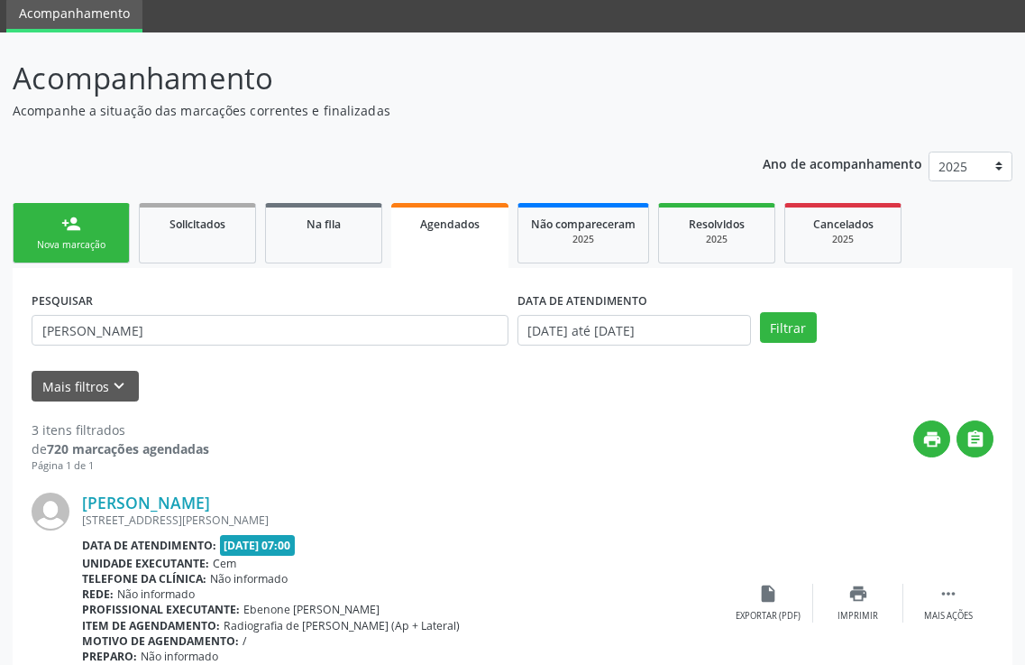
scroll to position [0, 0]
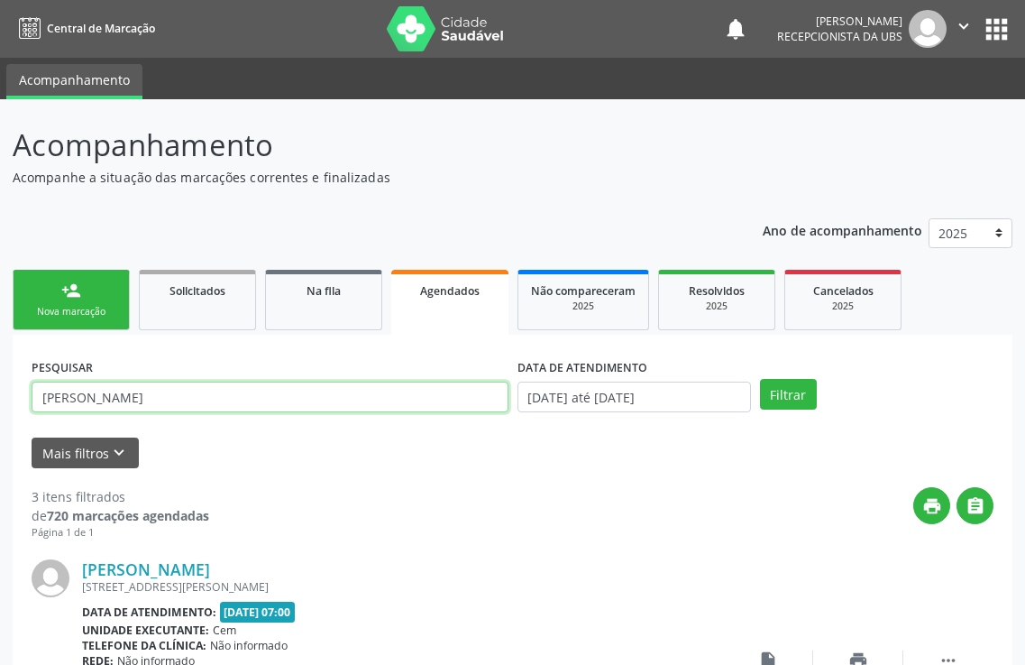
click at [207, 399] on input "[PERSON_NAME]" at bounding box center [270, 396] width 477 height 31
type input "m"
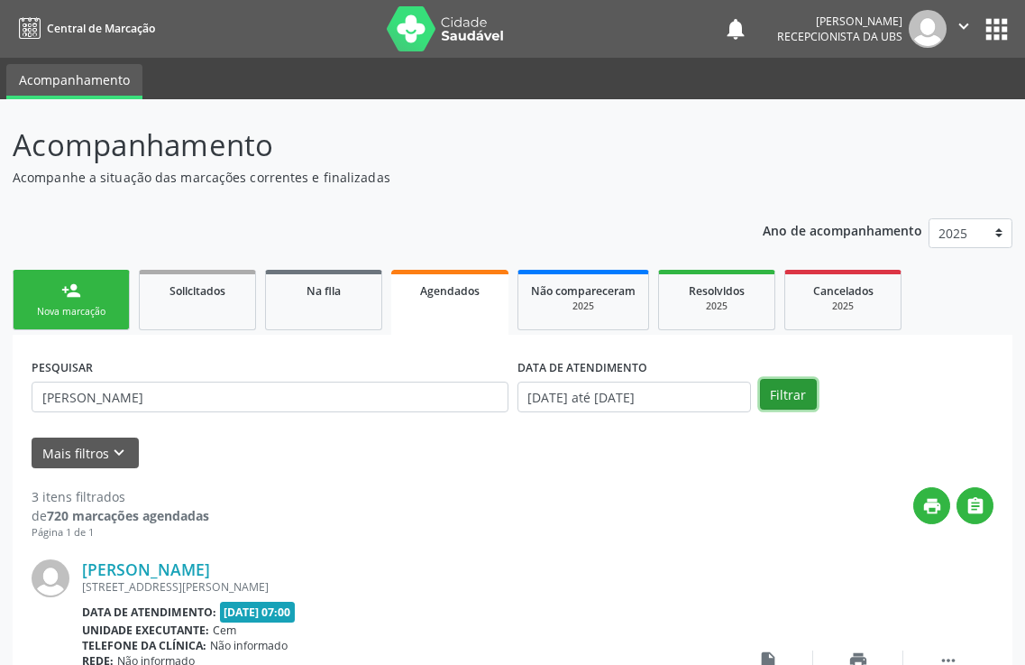
click at [776, 399] on button "Filtrar" at bounding box center [788, 394] width 57 height 31
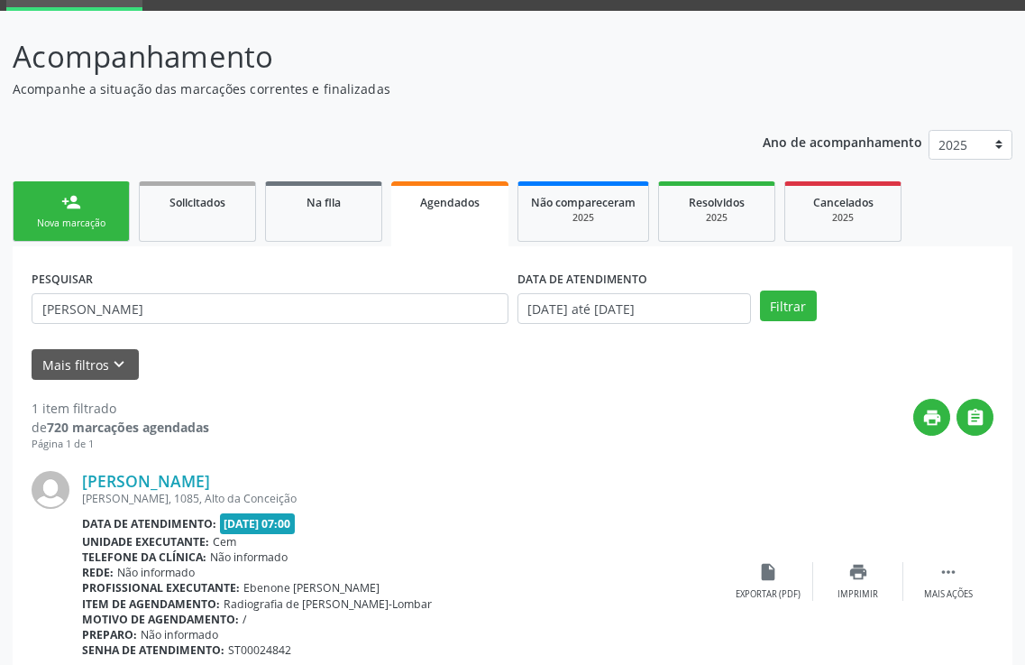
scroll to position [166, 0]
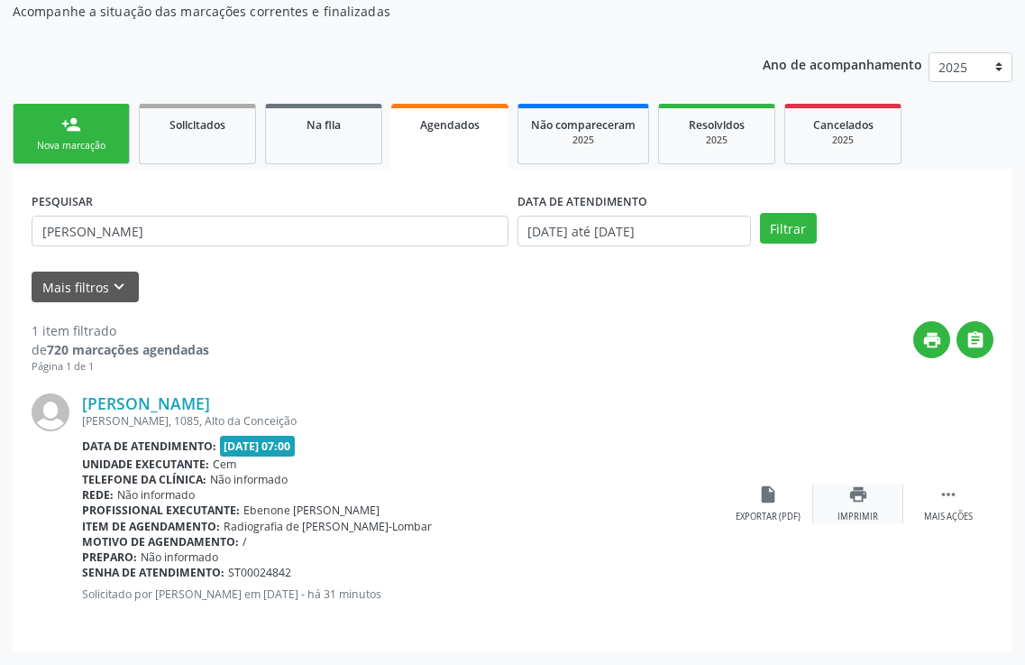
click at [852, 500] on icon "print" at bounding box center [859, 494] width 20 height 20
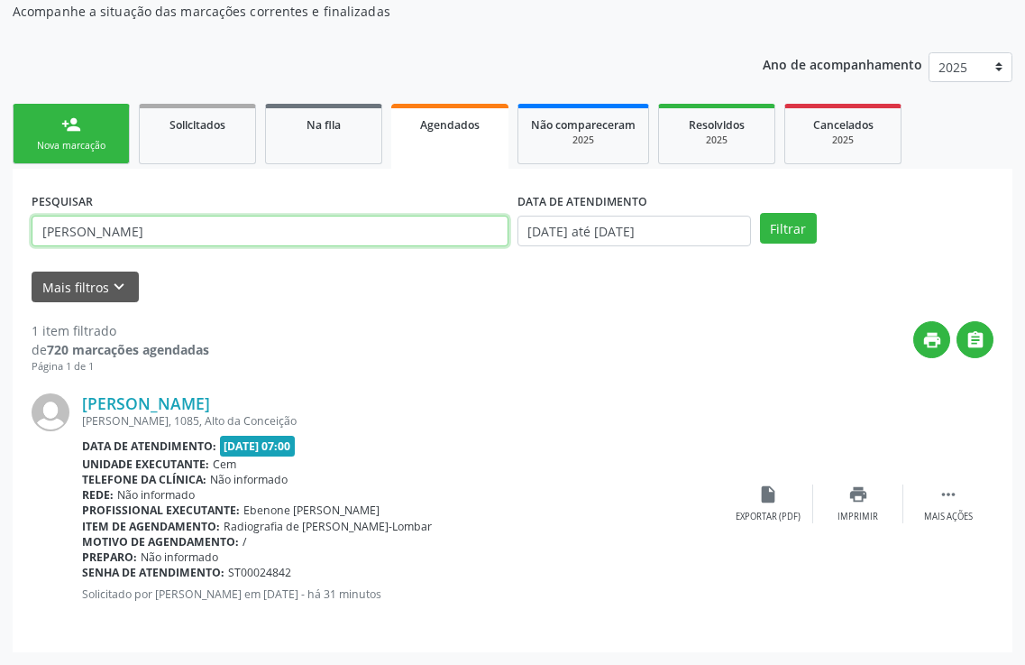
click at [145, 232] on input "[PERSON_NAME]" at bounding box center [270, 231] width 477 height 31
type input "b"
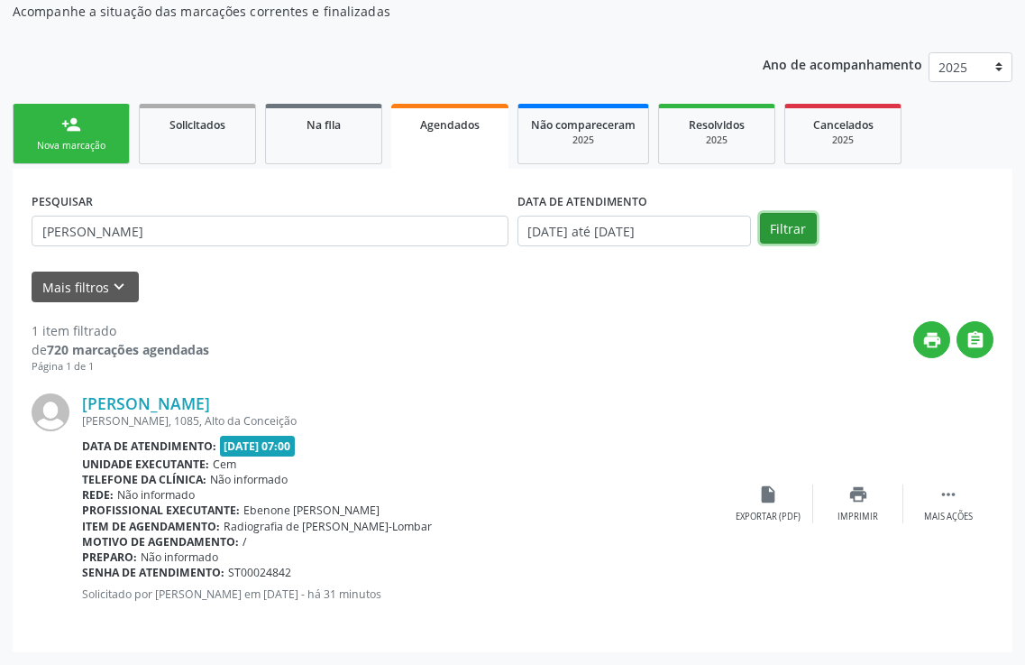
click at [796, 238] on button "Filtrar" at bounding box center [788, 228] width 57 height 31
click at [845, 492] on div "print Imprimir" at bounding box center [858, 503] width 90 height 39
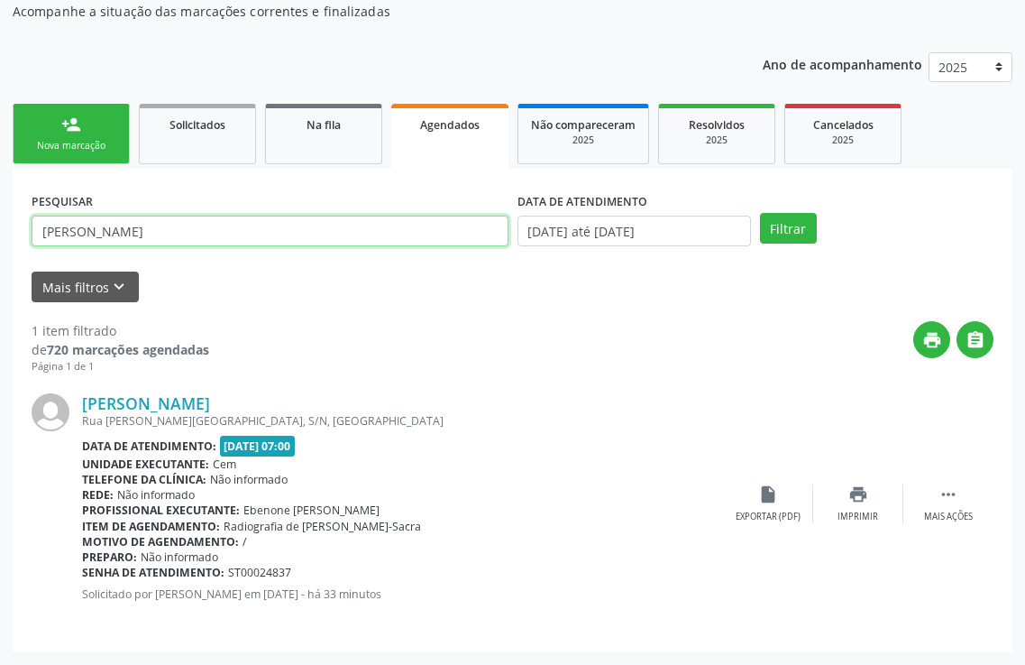
click at [139, 223] on input "[PERSON_NAME]" at bounding box center [270, 231] width 477 height 31
type input "e"
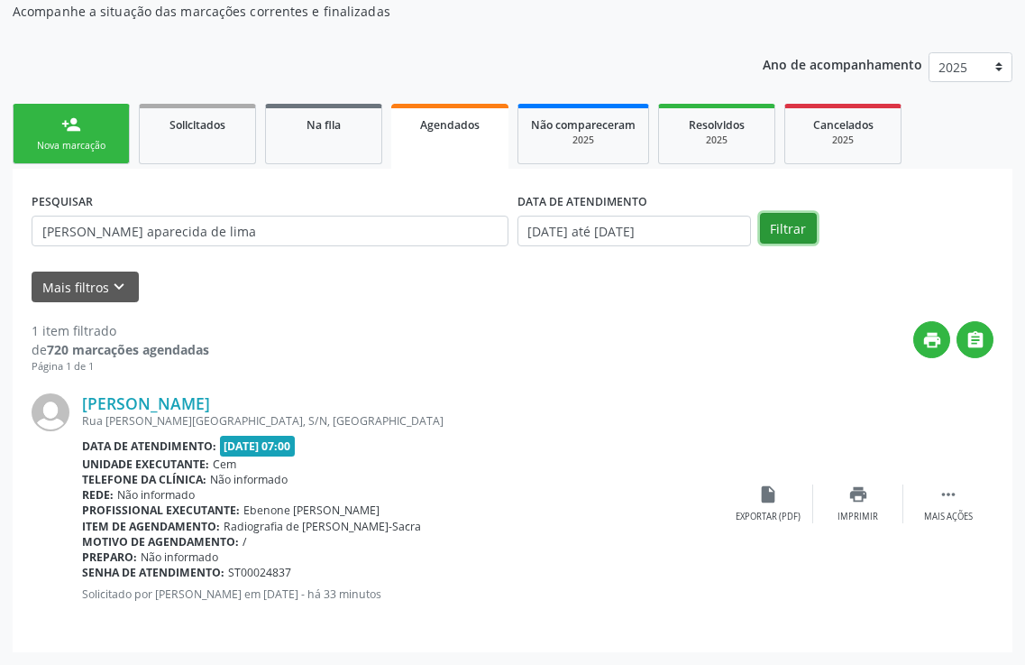
click at [788, 219] on button "Filtrar" at bounding box center [788, 228] width 57 height 31
click at [845, 500] on div "print Imprimir" at bounding box center [858, 503] width 90 height 39
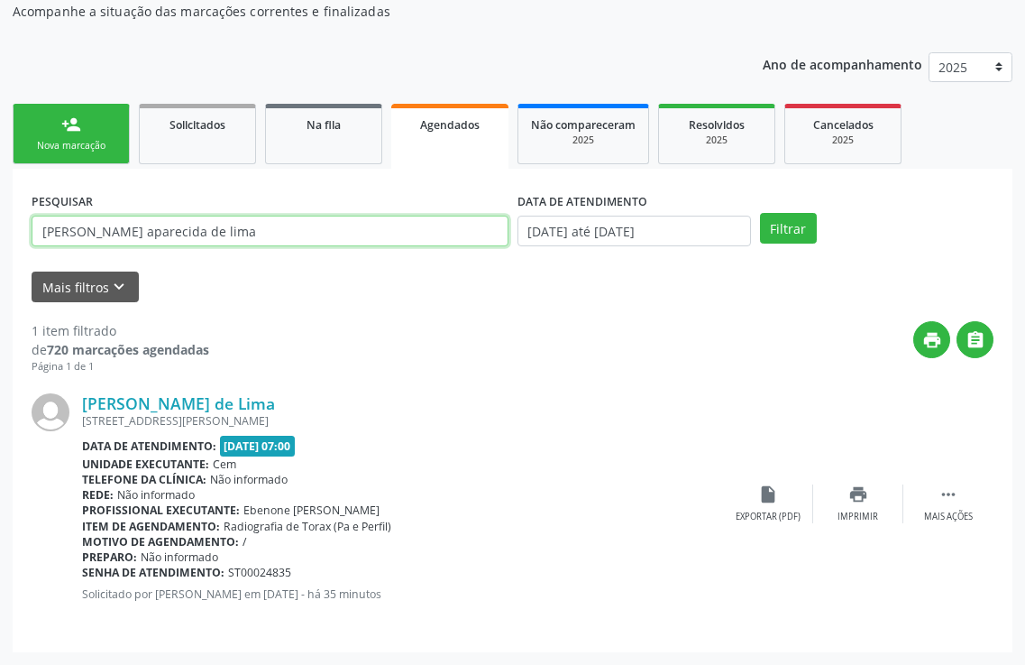
click at [194, 233] on input "[PERSON_NAME] aparecida de lima" at bounding box center [270, 231] width 477 height 31
type input "m"
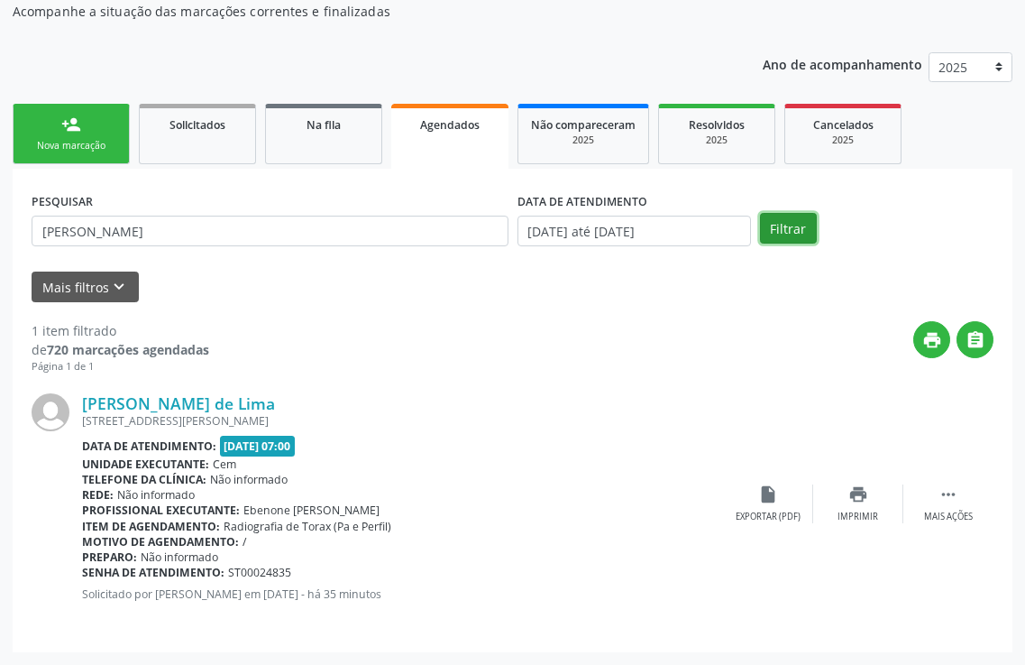
click at [797, 233] on button "Filtrar" at bounding box center [788, 228] width 57 height 31
click at [870, 493] on div "print Imprimir" at bounding box center [858, 503] width 90 height 39
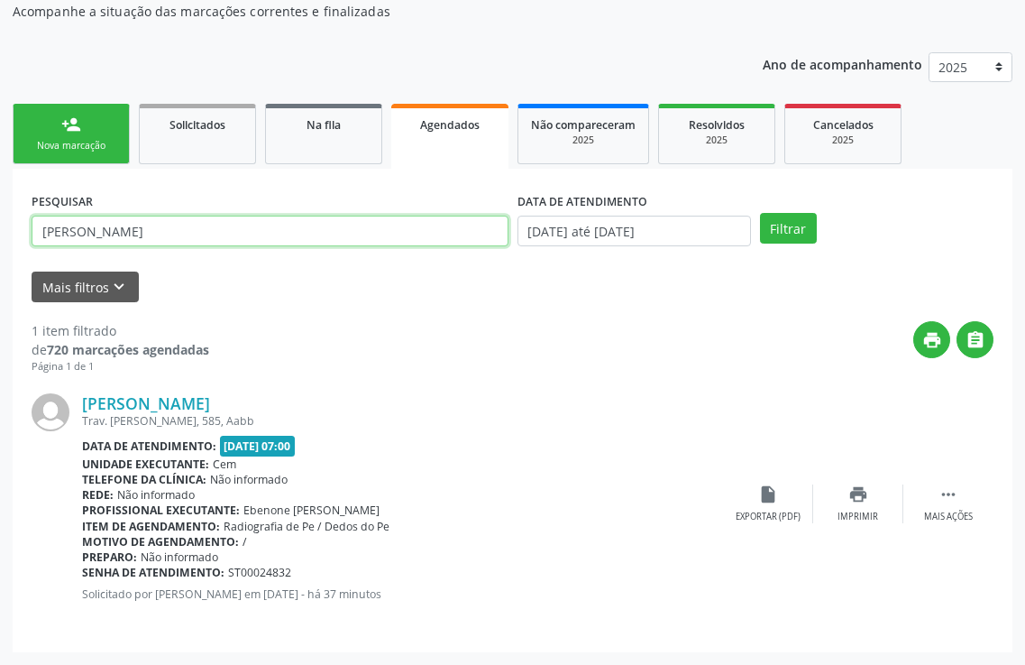
click at [160, 234] on input "[PERSON_NAME]" at bounding box center [270, 231] width 477 height 31
type input "i"
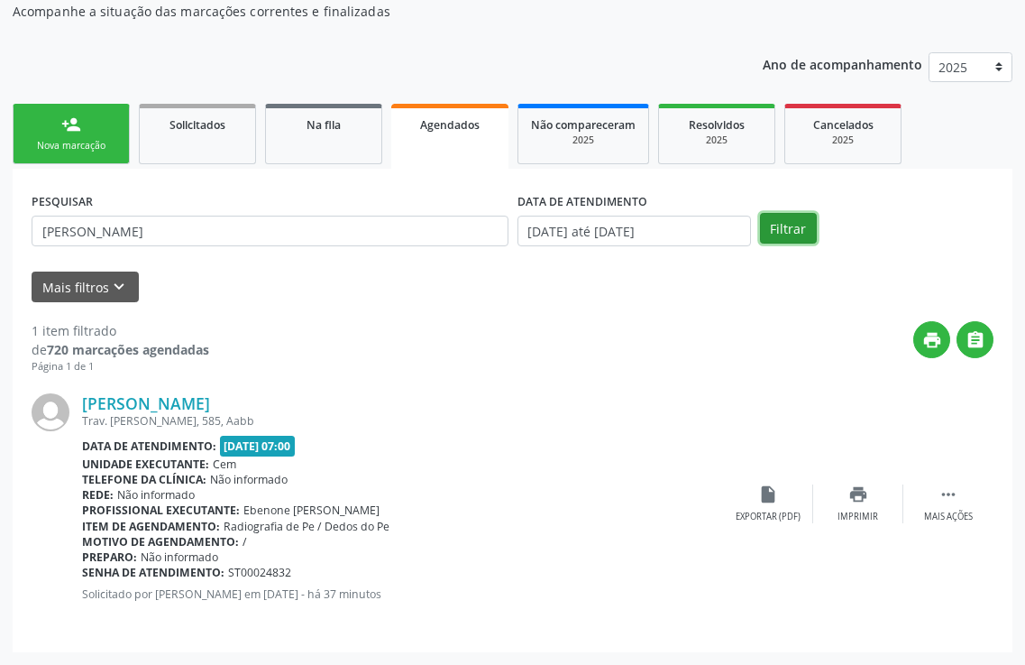
click at [805, 234] on button "Filtrar" at bounding box center [788, 228] width 57 height 31
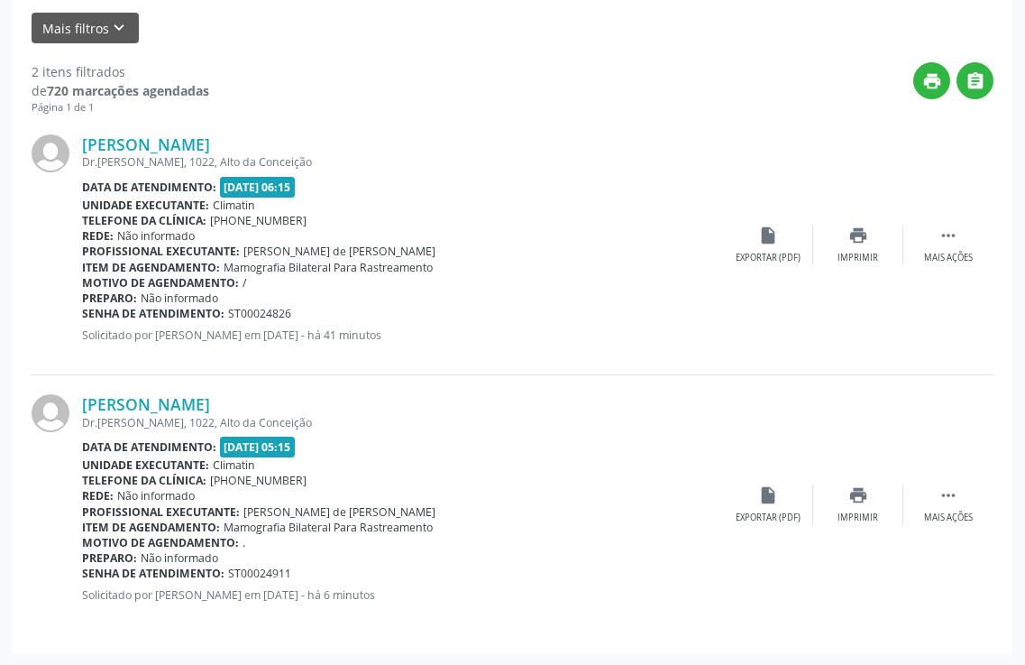
scroll to position [427, 0]
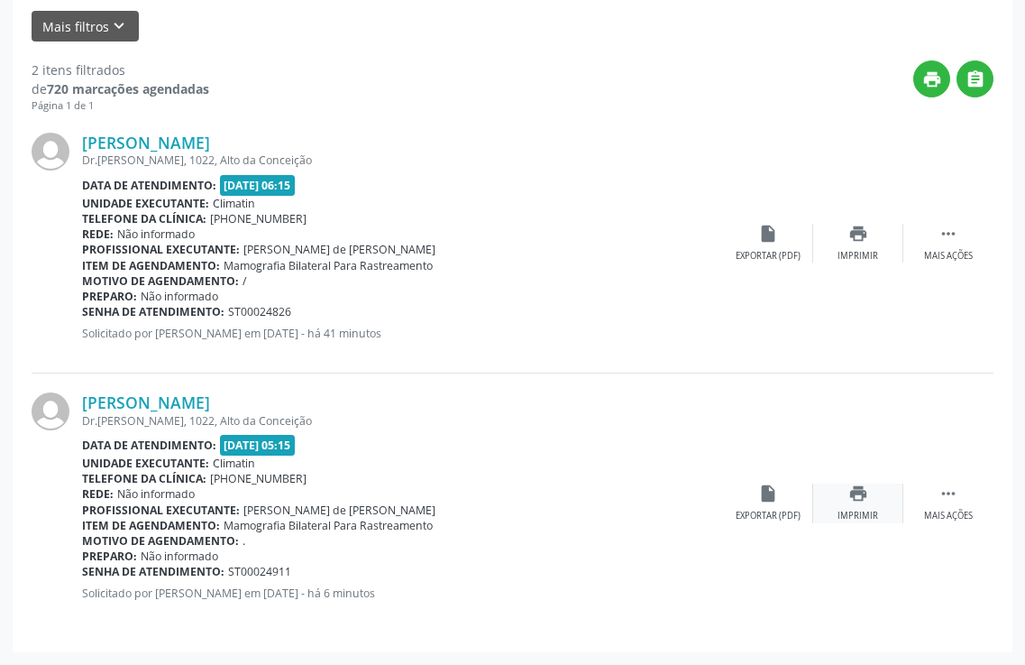
click at [883, 516] on div "print Imprimir" at bounding box center [858, 502] width 90 height 39
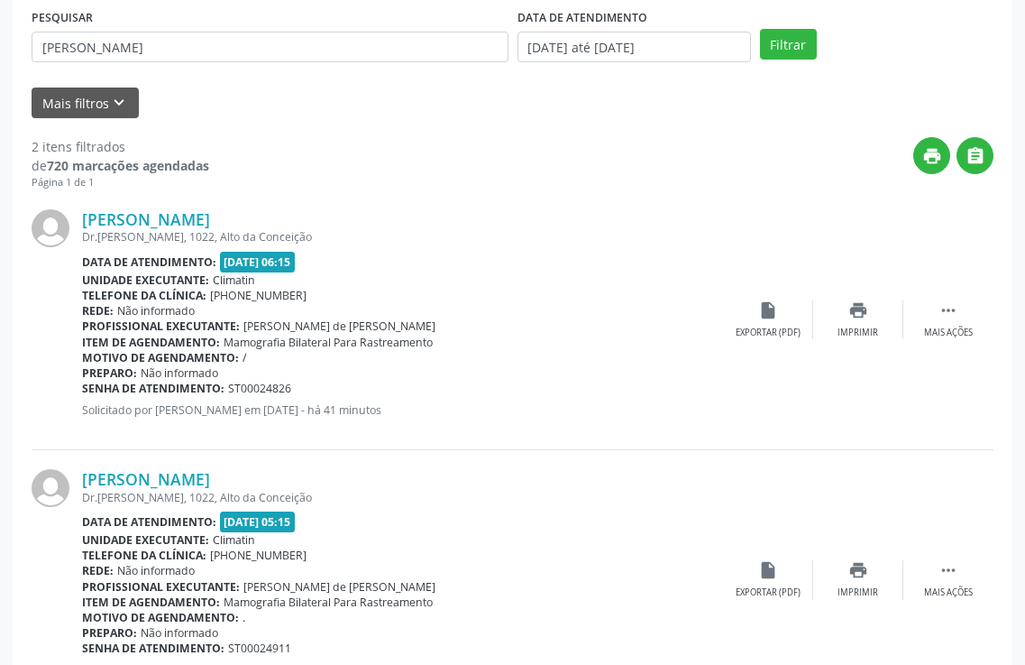
scroll to position [246, 0]
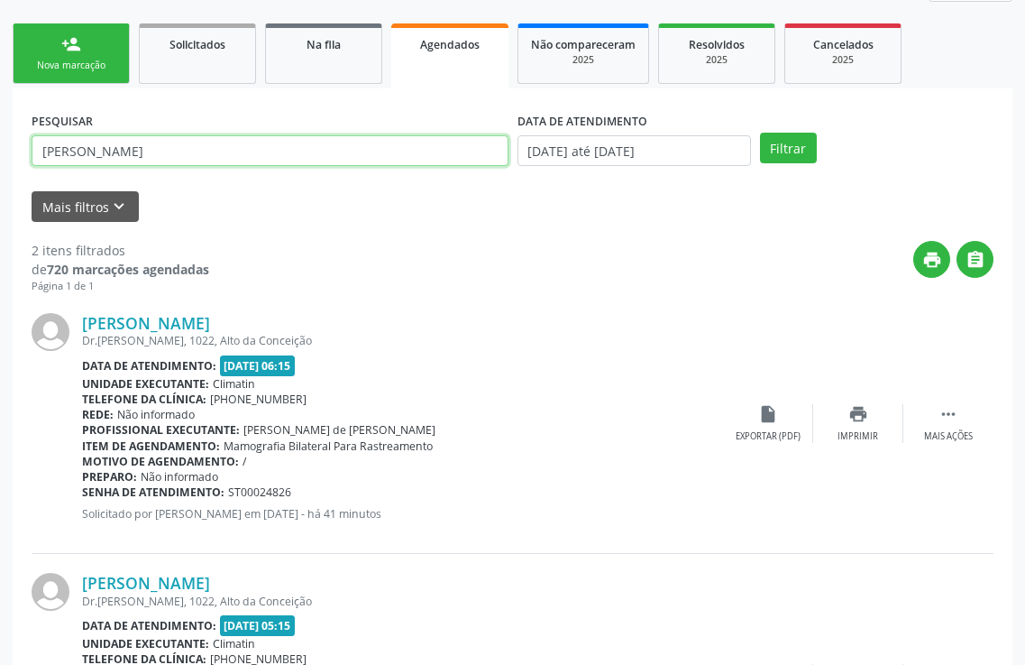
click at [226, 158] on input "[PERSON_NAME]" at bounding box center [270, 150] width 477 height 31
type input "a"
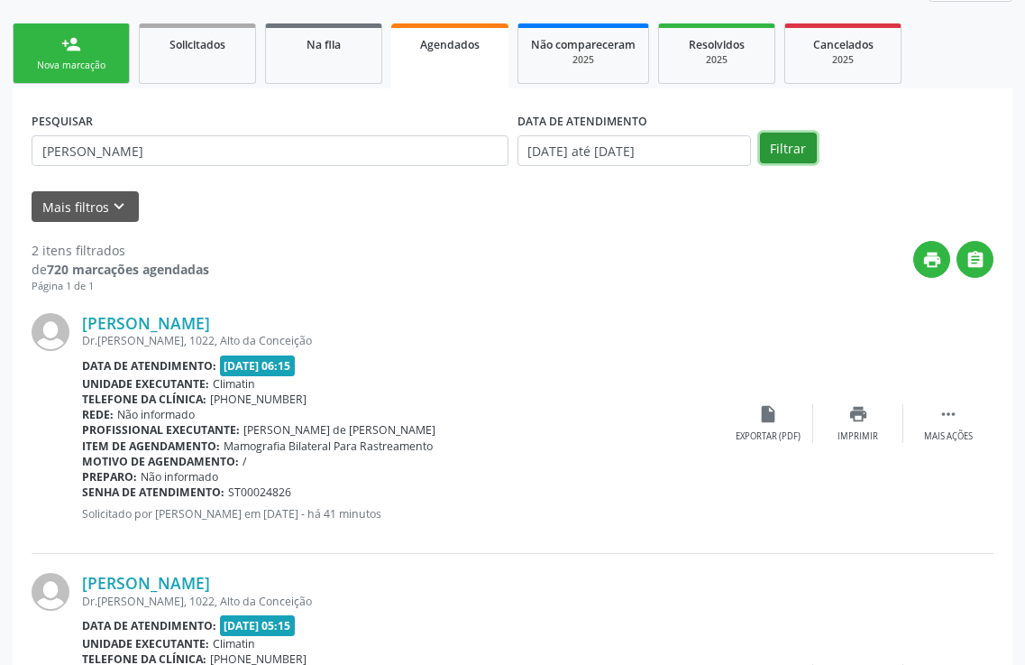
click at [794, 147] on button "Filtrar" at bounding box center [788, 148] width 57 height 31
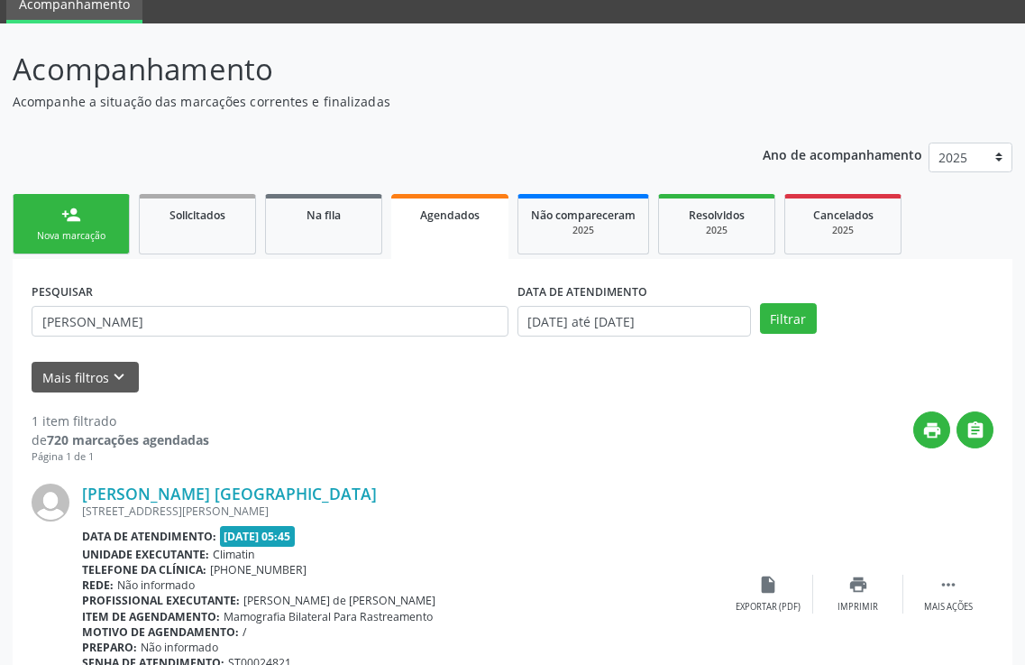
scroll to position [166, 0]
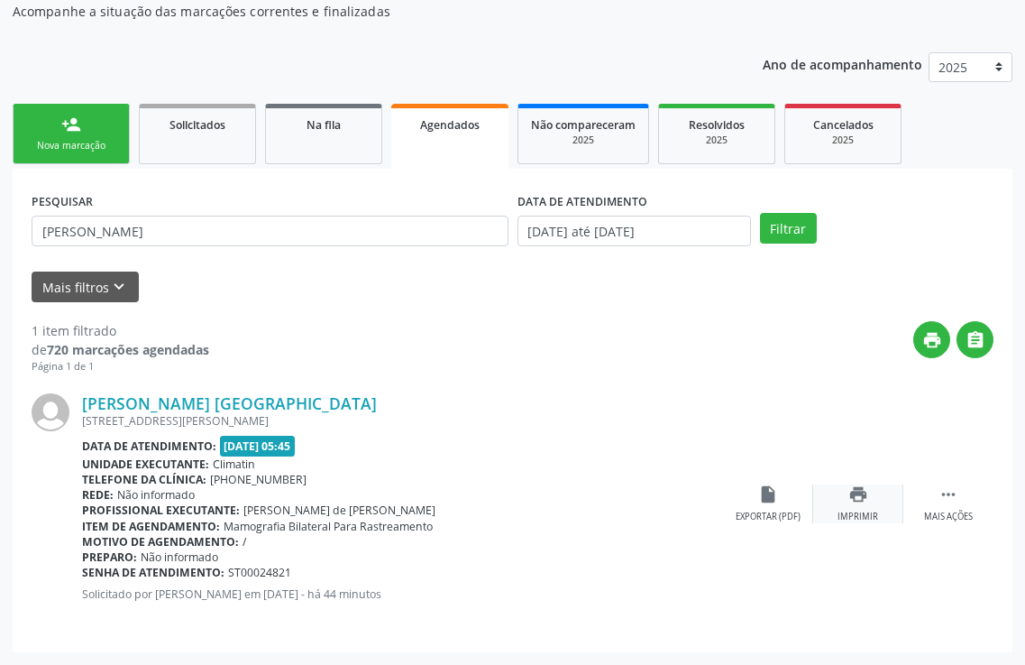
click at [854, 507] on div "print Imprimir" at bounding box center [858, 503] width 90 height 39
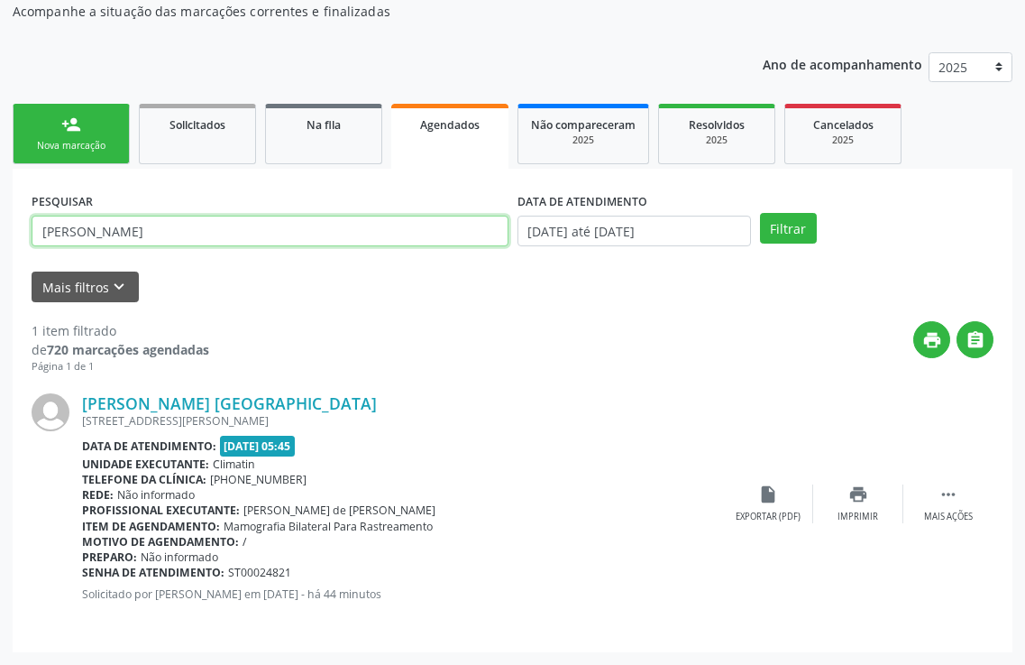
click at [197, 232] on input "[PERSON_NAME]" at bounding box center [270, 231] width 477 height 31
type input "r"
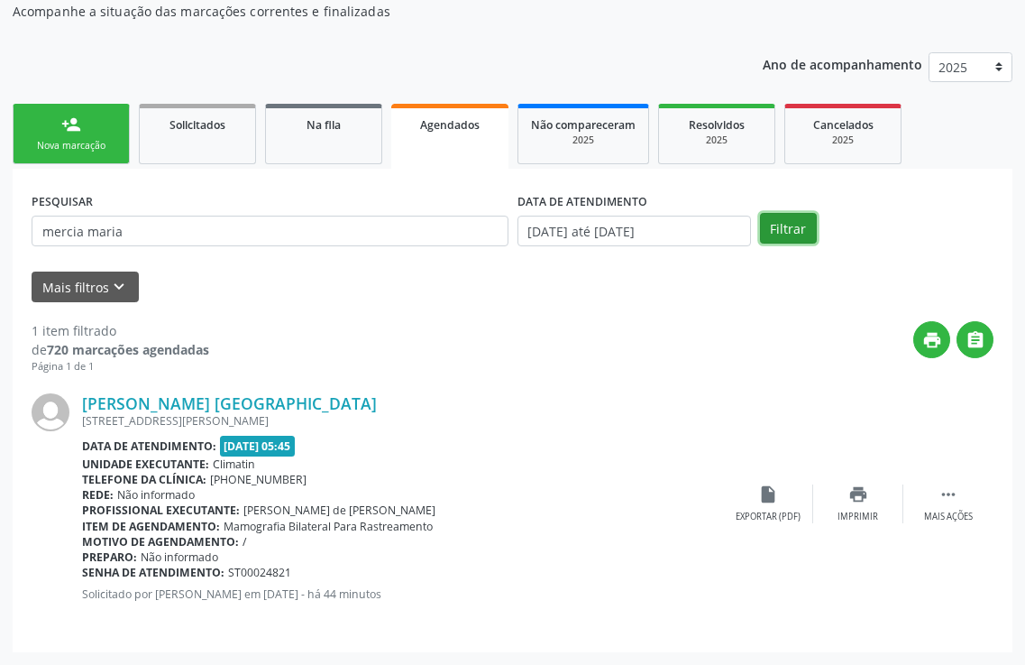
click at [770, 228] on button "Filtrar" at bounding box center [788, 228] width 57 height 31
click at [853, 515] on div "Imprimir" at bounding box center [858, 516] width 41 height 13
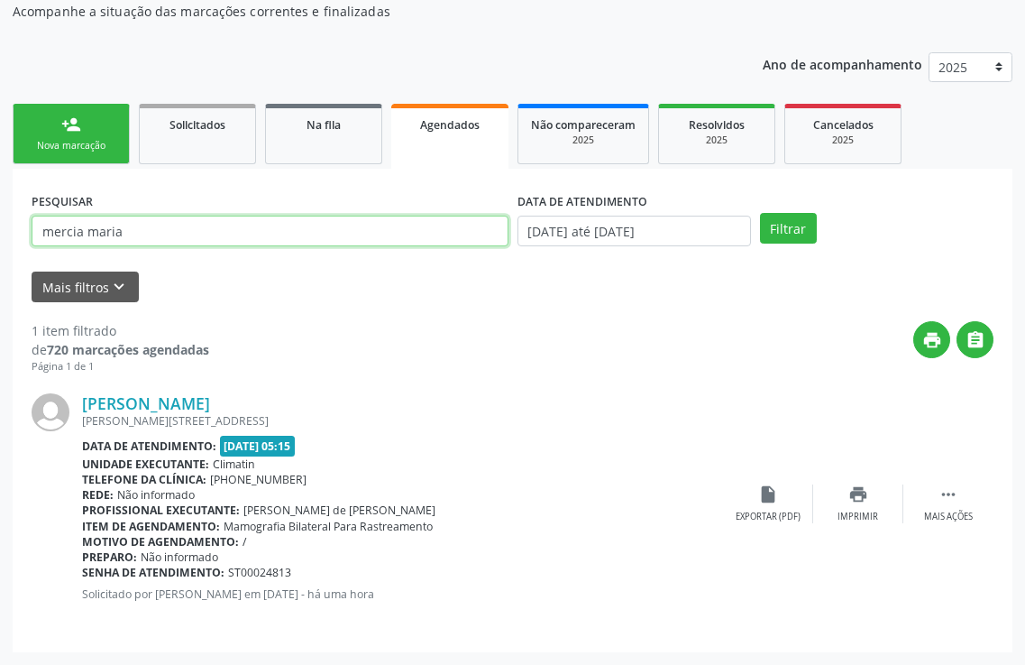
click at [131, 233] on input "mercia maria" at bounding box center [270, 231] width 477 height 31
type input "m"
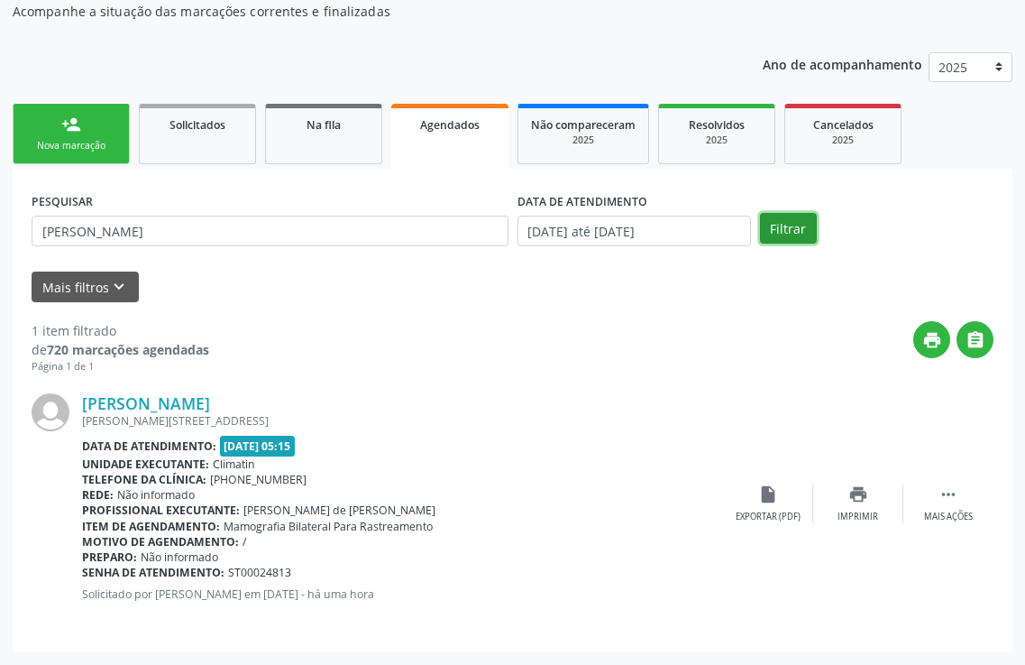
click at [783, 226] on button "Filtrar" at bounding box center [788, 228] width 57 height 31
click at [783, 75] on p "Ano de acompanhamento" at bounding box center [843, 63] width 160 height 23
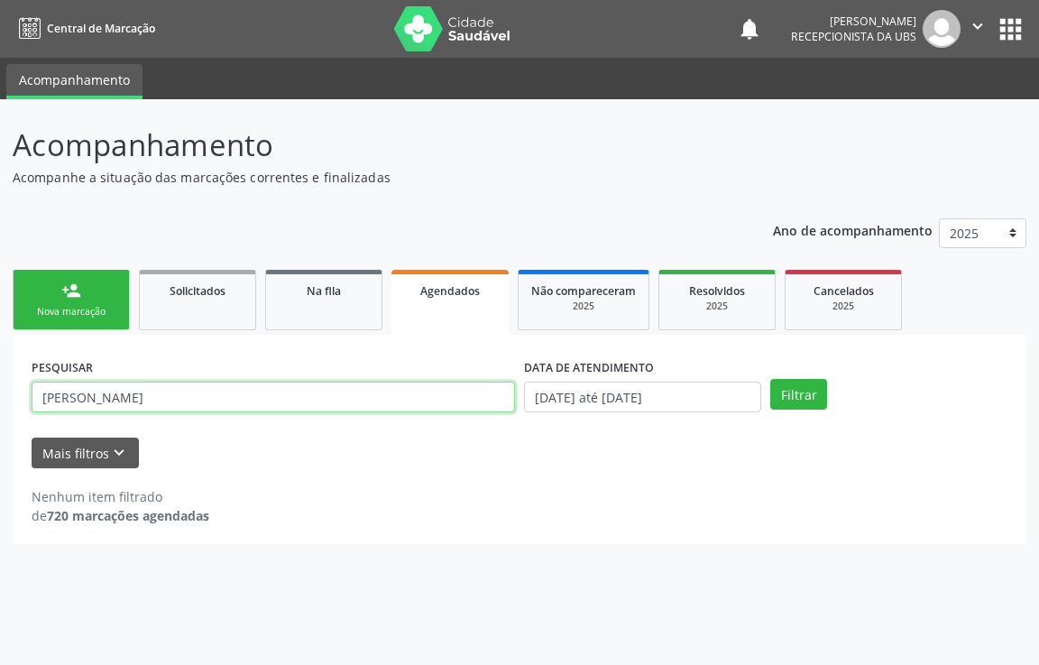
click at [212, 399] on input "[PERSON_NAME]" at bounding box center [273, 396] width 483 height 31
type input "t"
click at [395, 403] on input "text" at bounding box center [273, 396] width 483 height 31
type input "[PERSON_NAME]"
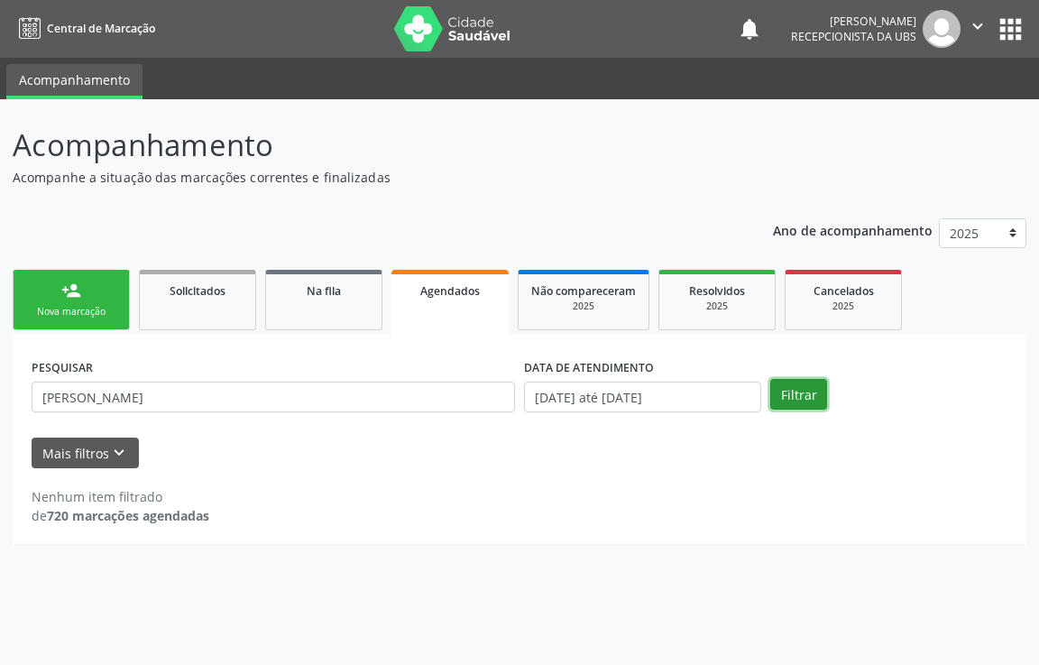
click at [819, 406] on button "Filtrar" at bounding box center [798, 394] width 57 height 31
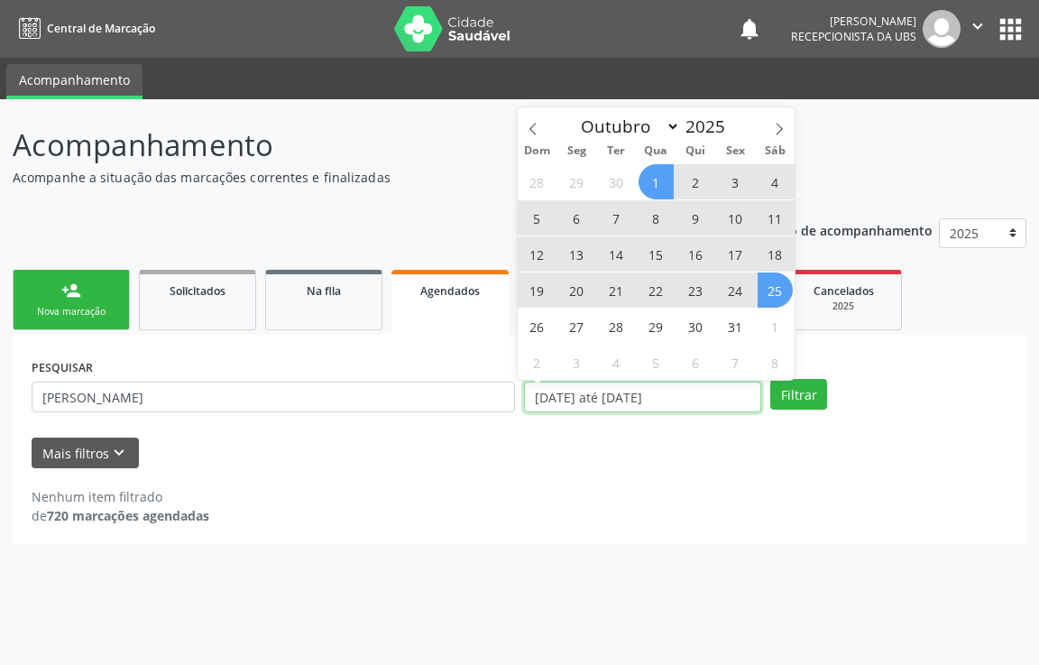
click at [722, 405] on input "[DATE] até [DATE]" at bounding box center [642, 396] width 237 height 31
click at [532, 131] on icon at bounding box center [532, 129] width 6 height 12
select select "8"
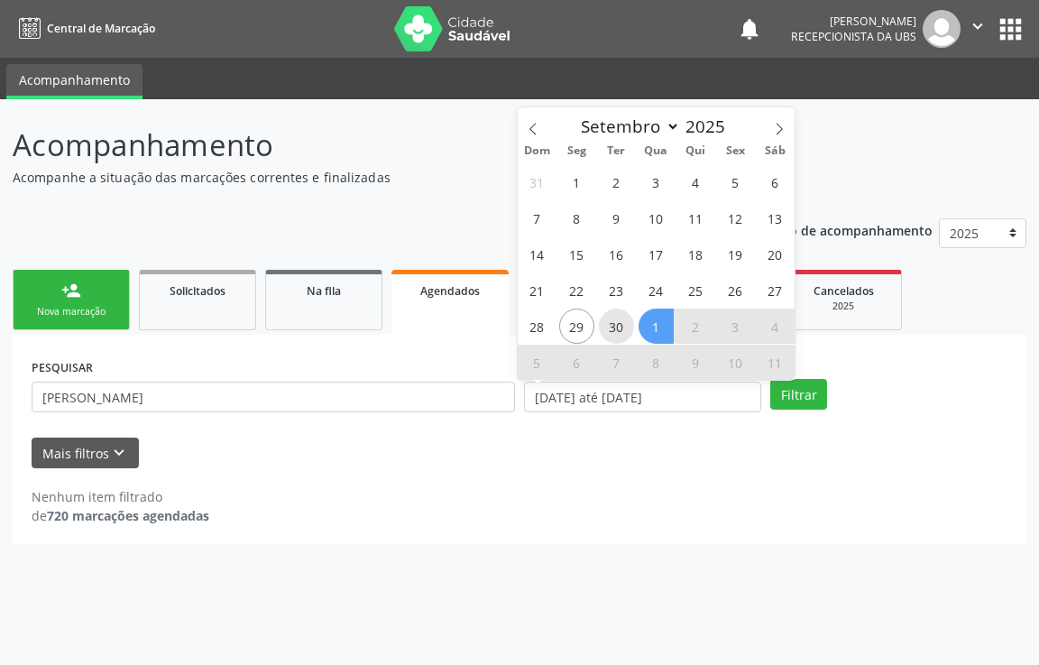
click at [632, 332] on span "30" at bounding box center [616, 325] width 35 height 35
type input "[DATE]"
click at [729, 354] on span "10" at bounding box center [735, 361] width 35 height 35
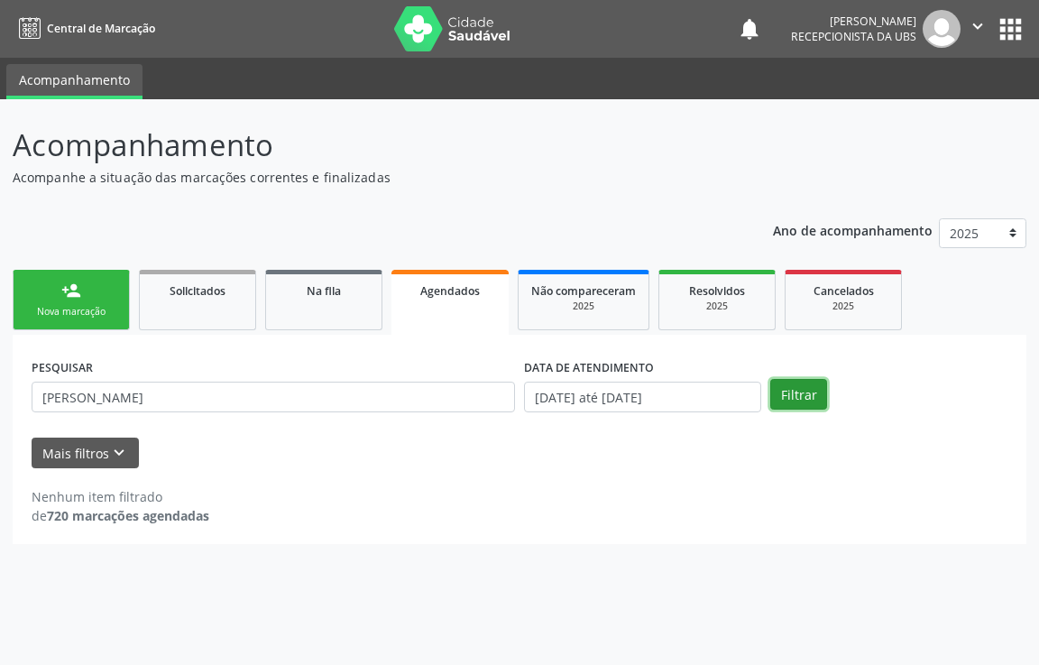
click at [811, 399] on button "Filtrar" at bounding box center [798, 394] width 57 height 31
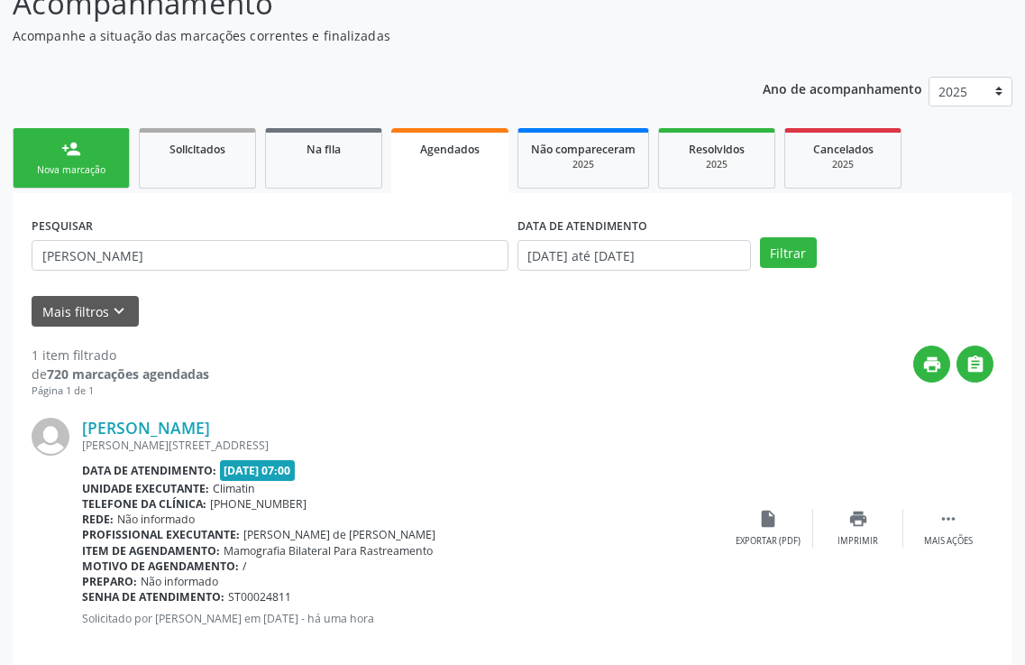
scroll to position [166, 0]
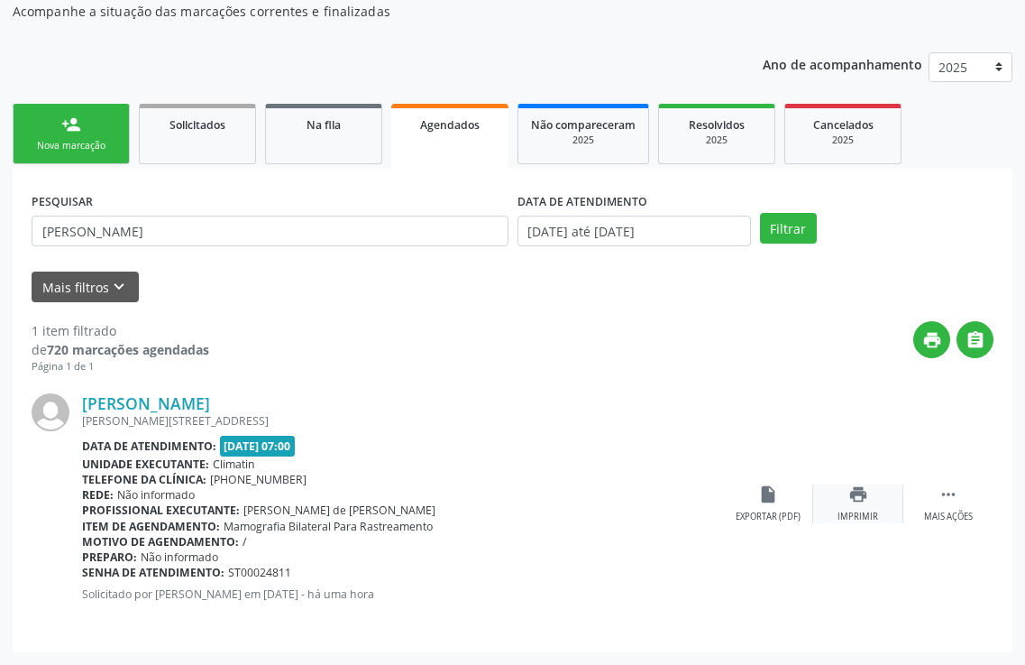
click at [863, 520] on div "Imprimir" at bounding box center [858, 516] width 41 height 13
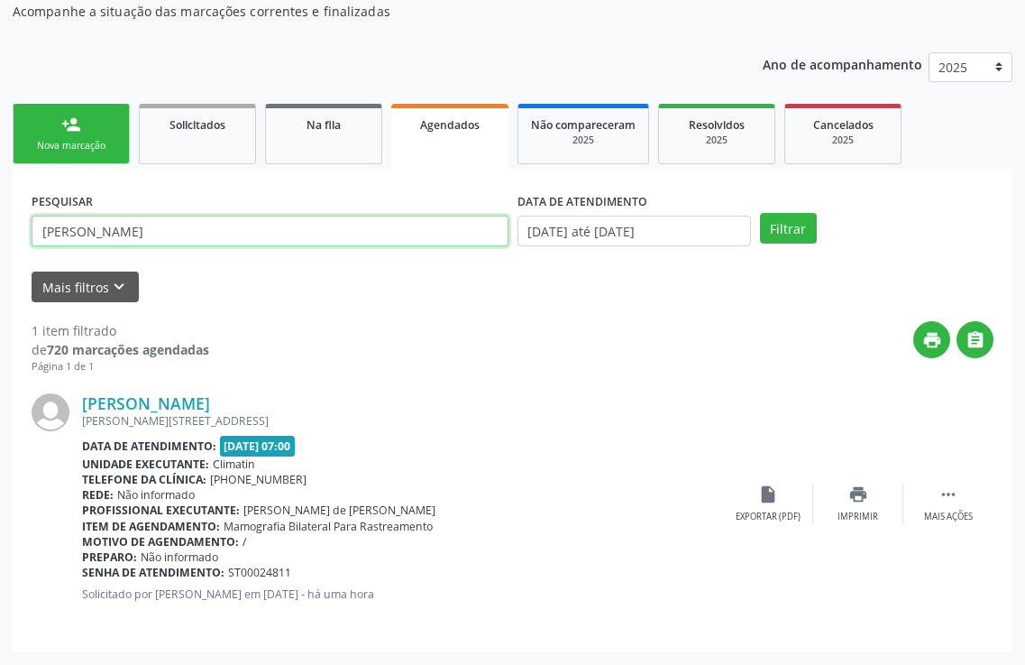
click at [163, 237] on input "[PERSON_NAME]" at bounding box center [270, 231] width 477 height 31
type input "t"
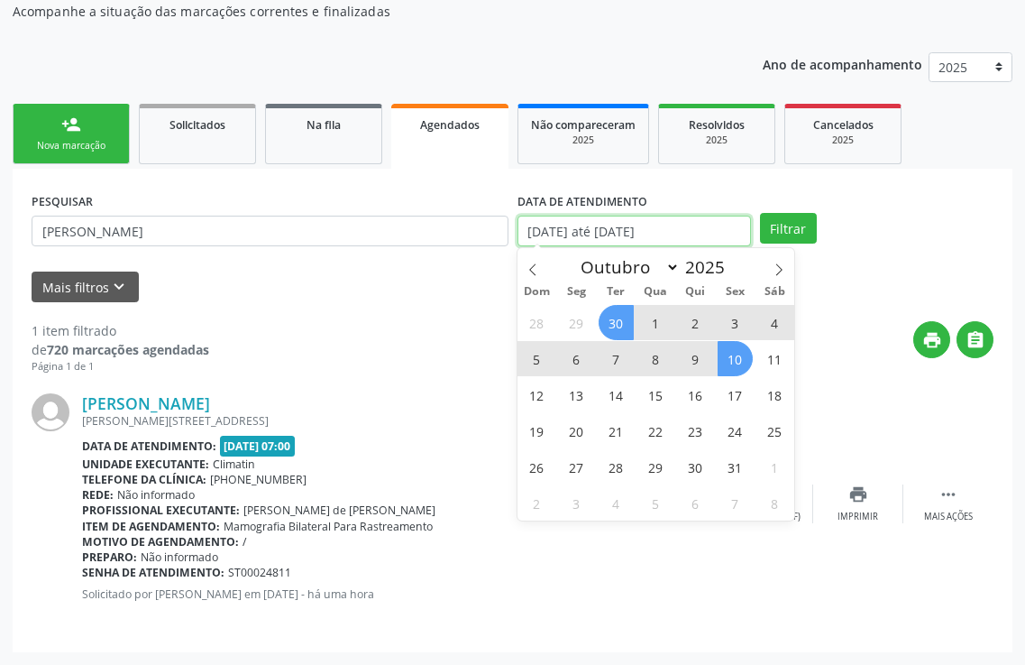
click at [582, 232] on input "[DATE] até [DATE]" at bounding box center [635, 231] width 234 height 31
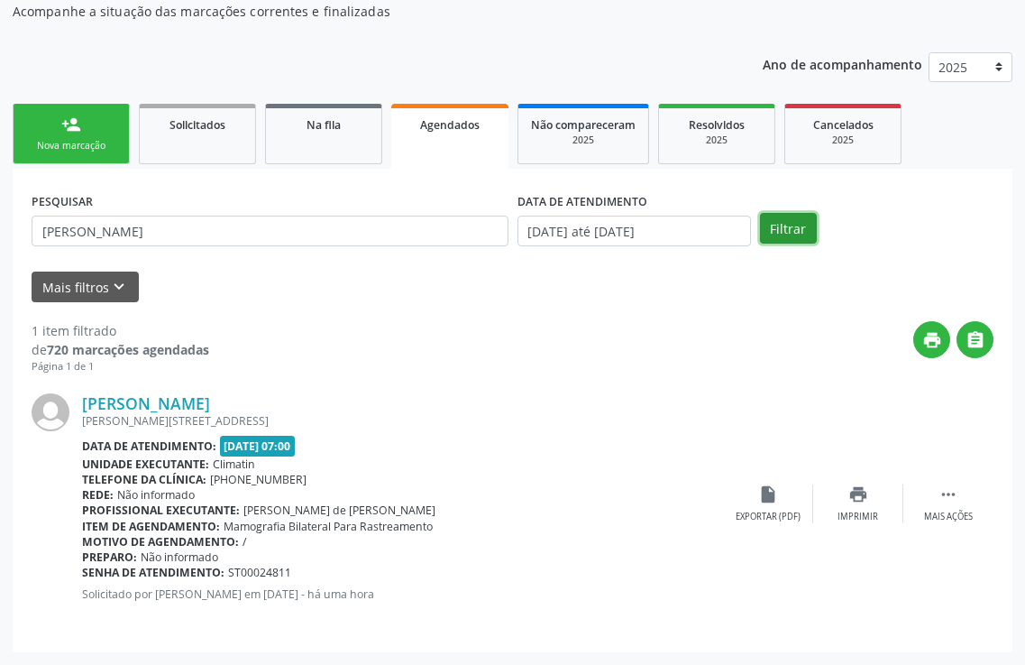
click at [774, 226] on button "Filtrar" at bounding box center [788, 228] width 57 height 31
click at [842, 488] on div "print Imprimir" at bounding box center [858, 503] width 90 height 39
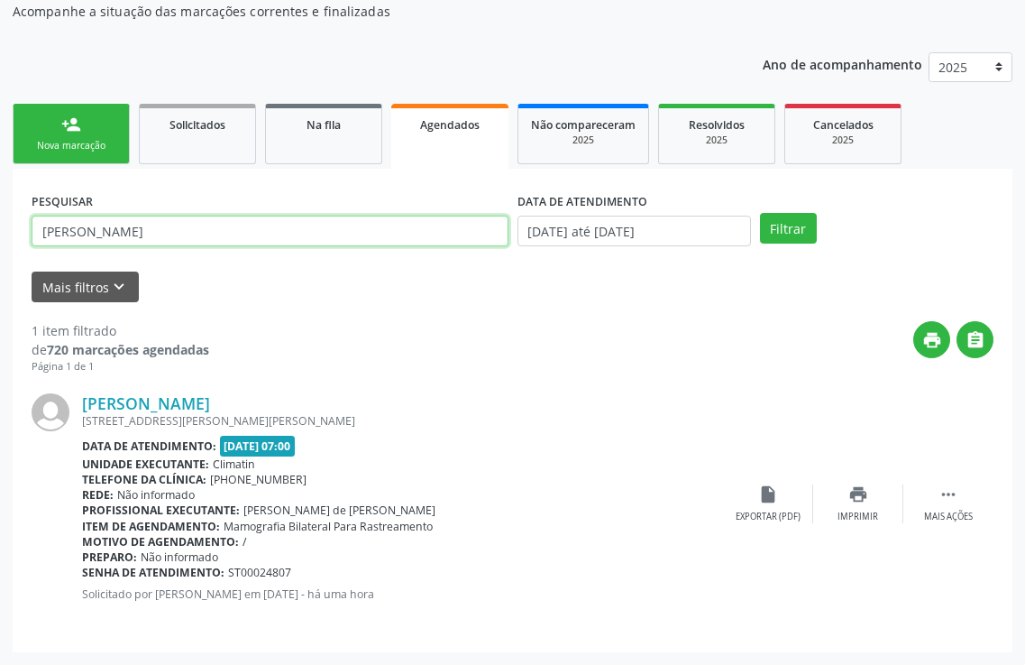
click at [127, 237] on input "[PERSON_NAME]" at bounding box center [270, 231] width 477 height 31
type input "l"
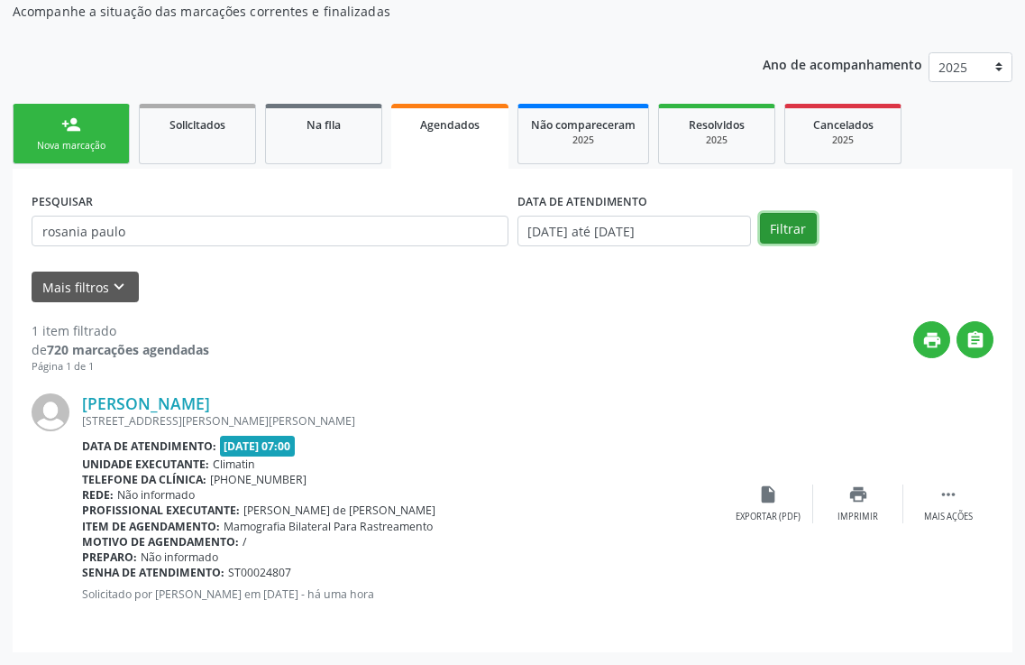
click at [797, 231] on button "Filtrar" at bounding box center [788, 228] width 57 height 31
click at [872, 492] on div "print Imprimir" at bounding box center [858, 503] width 90 height 39
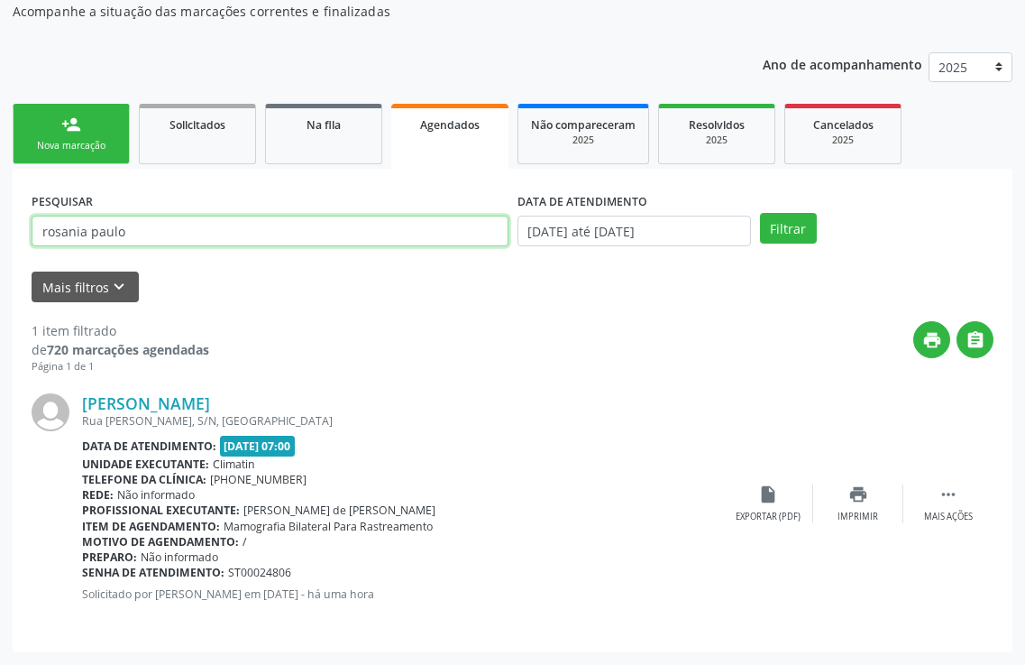
click at [129, 228] on input "rosania paulo" at bounding box center [270, 231] width 477 height 31
type input "r"
click at [133, 225] on input "text" at bounding box center [270, 231] width 477 height 31
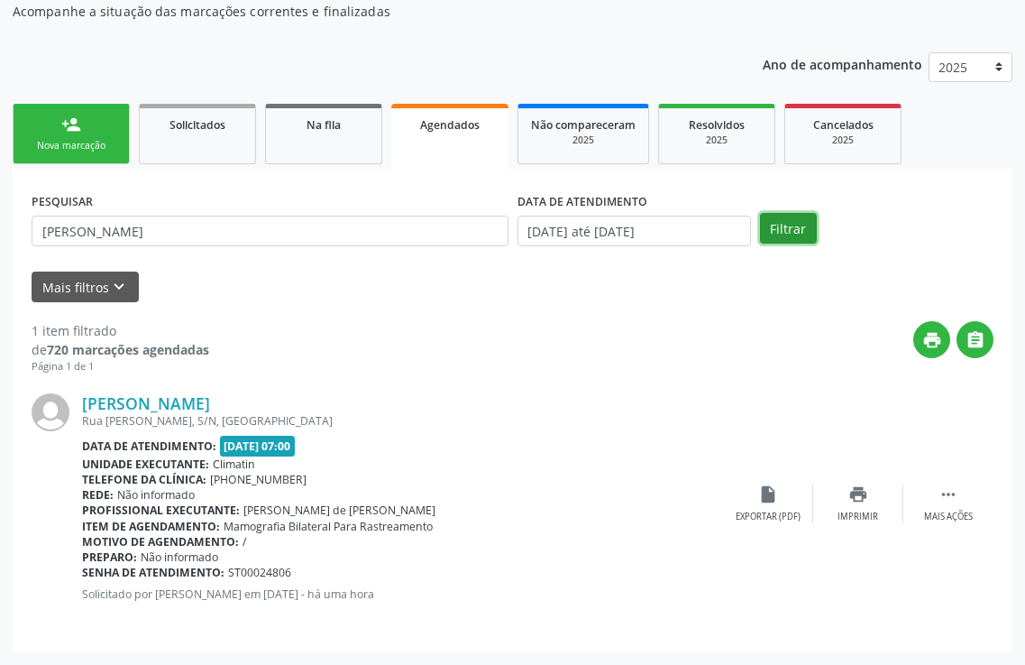
click at [807, 234] on button "Filtrar" at bounding box center [788, 228] width 57 height 31
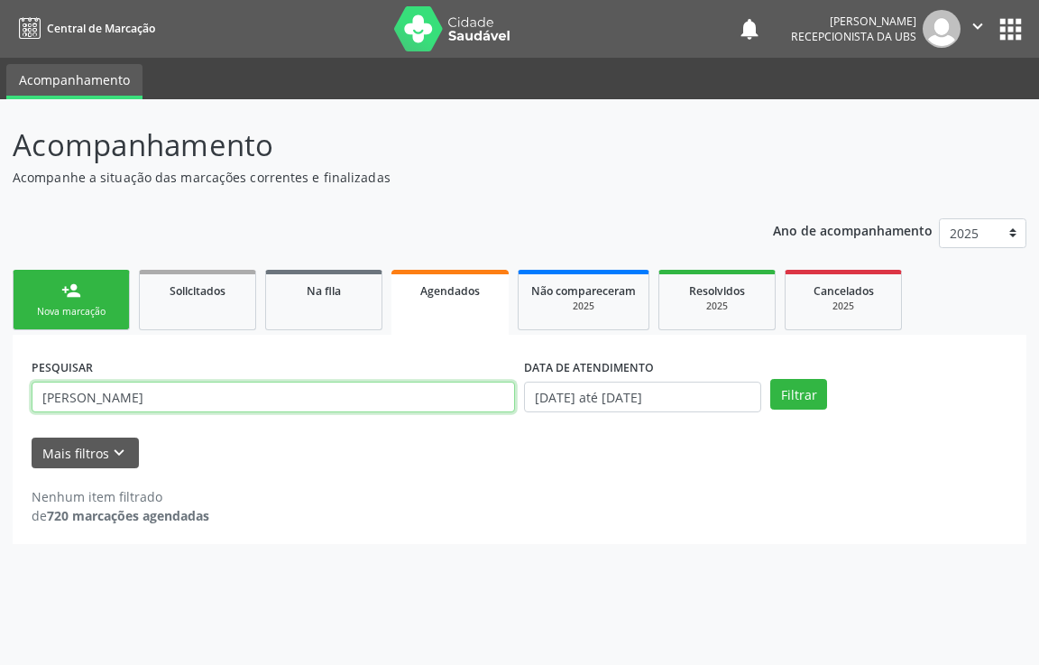
click at [78, 399] on input "[PERSON_NAME]" at bounding box center [273, 396] width 483 height 31
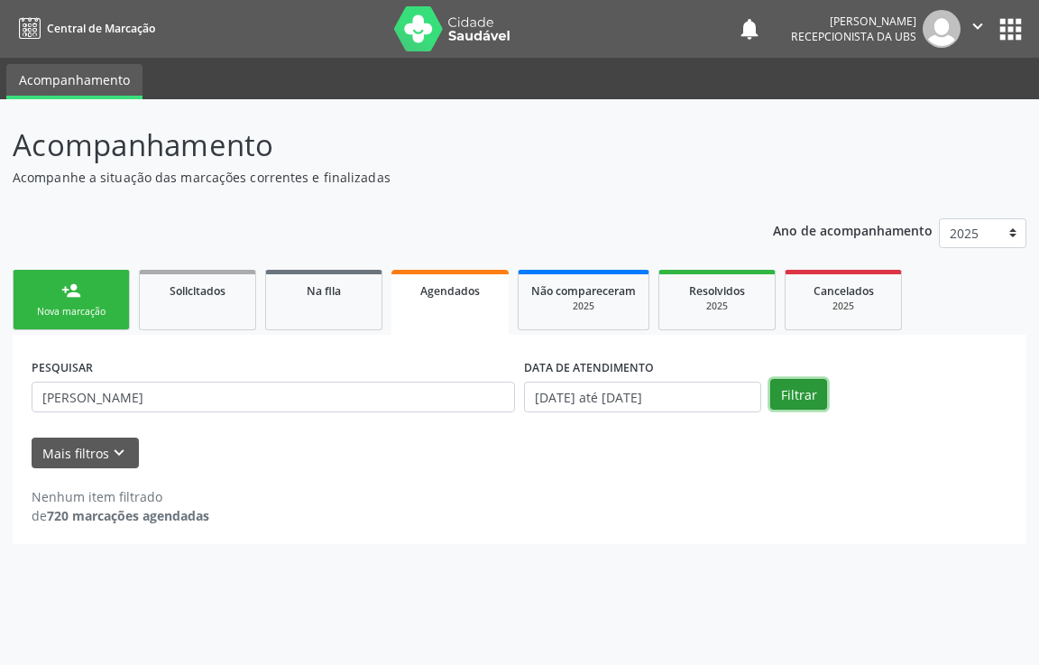
click at [810, 391] on button "Filtrar" at bounding box center [798, 394] width 57 height 31
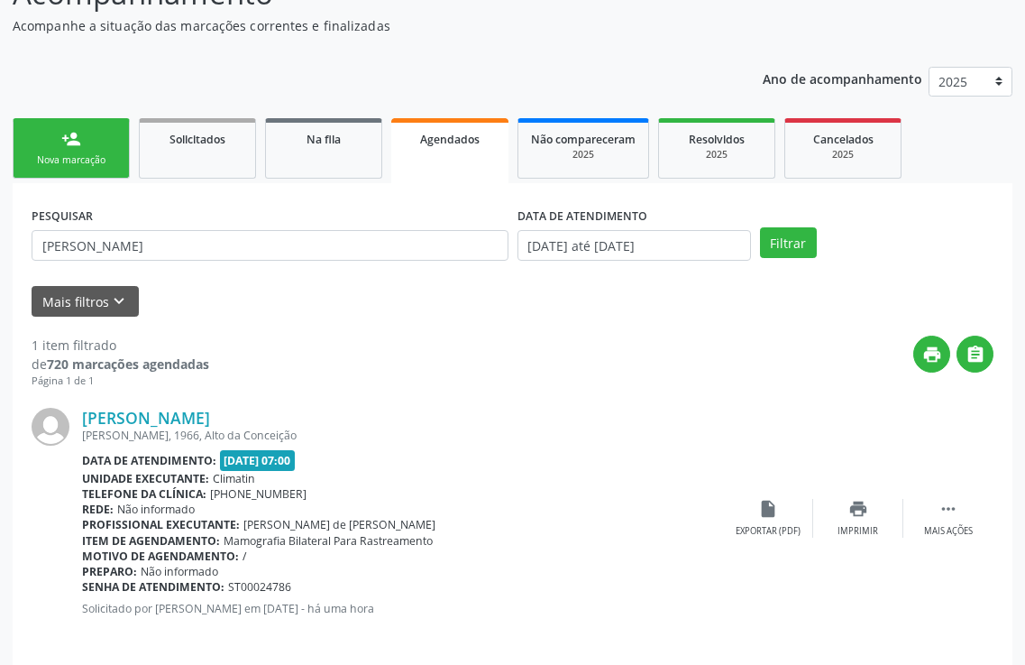
scroll to position [166, 0]
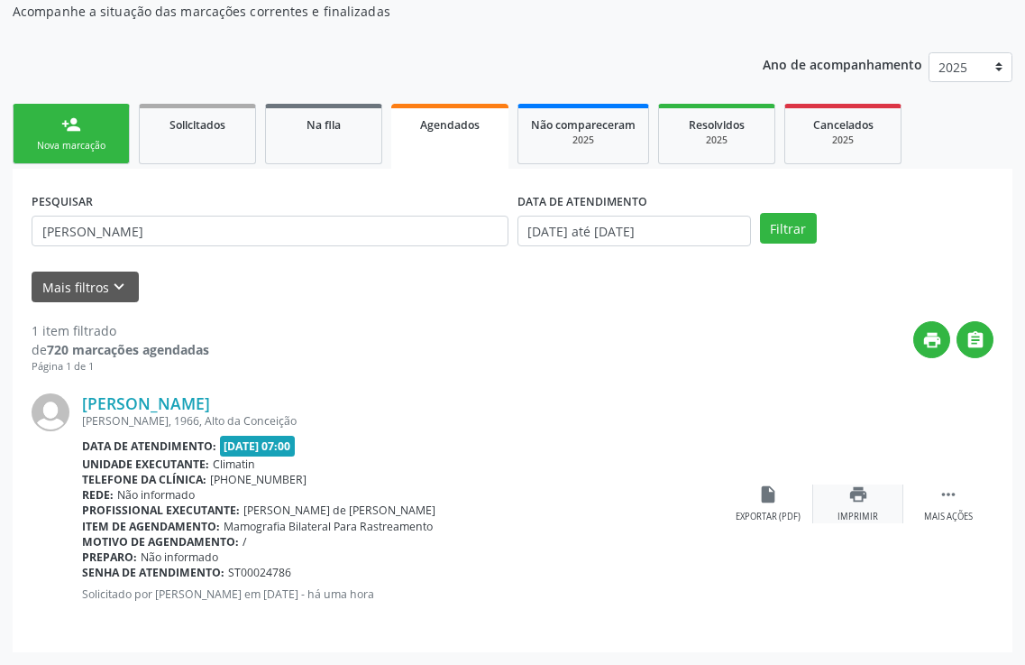
click at [847, 513] on div "Imprimir" at bounding box center [858, 516] width 41 height 13
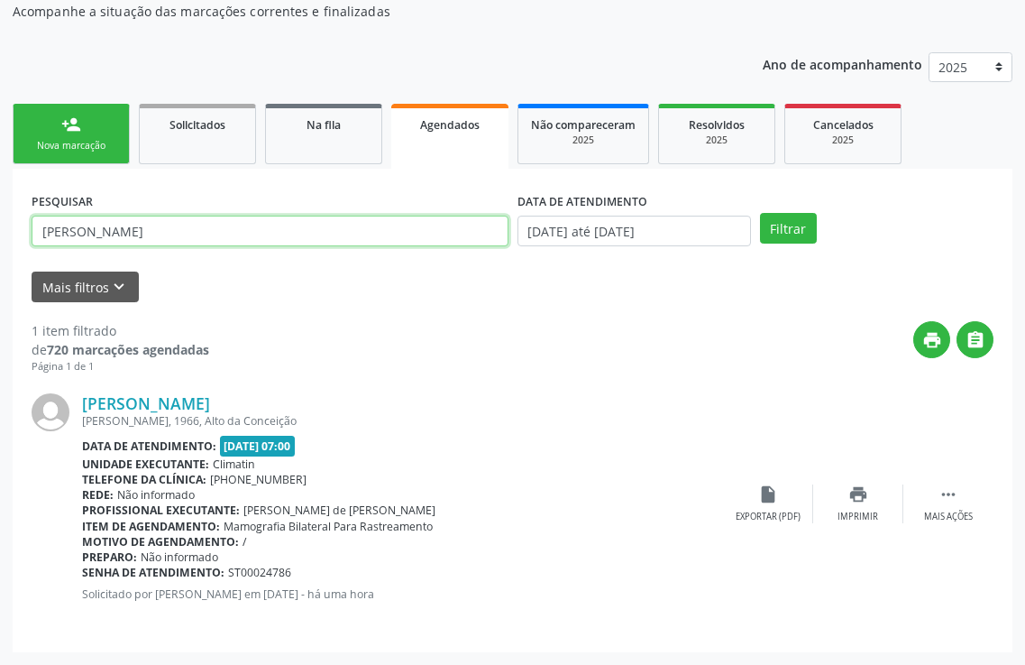
click at [156, 238] on input "[PERSON_NAME]" at bounding box center [270, 231] width 477 height 31
type input "m"
type input "[PERSON_NAME]"
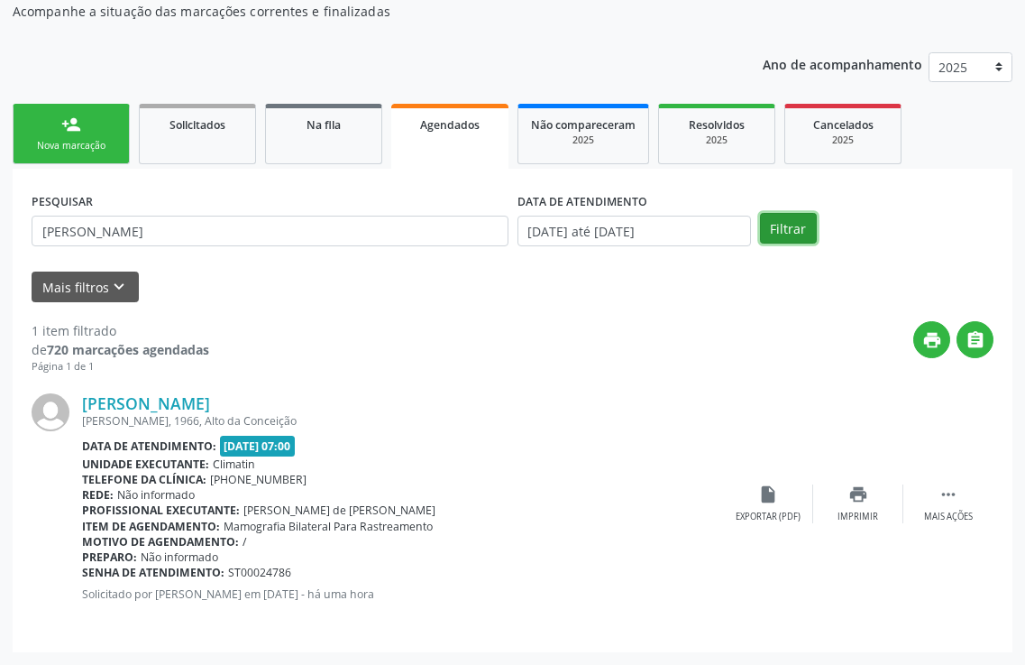
click at [792, 222] on button "Filtrar" at bounding box center [788, 228] width 57 height 31
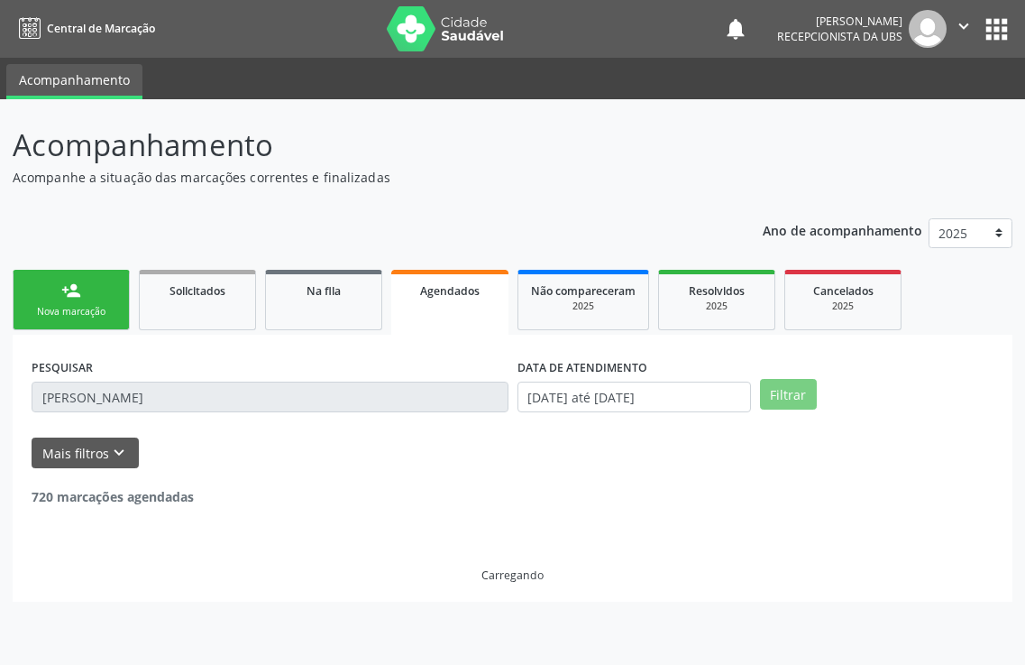
scroll to position [0, 0]
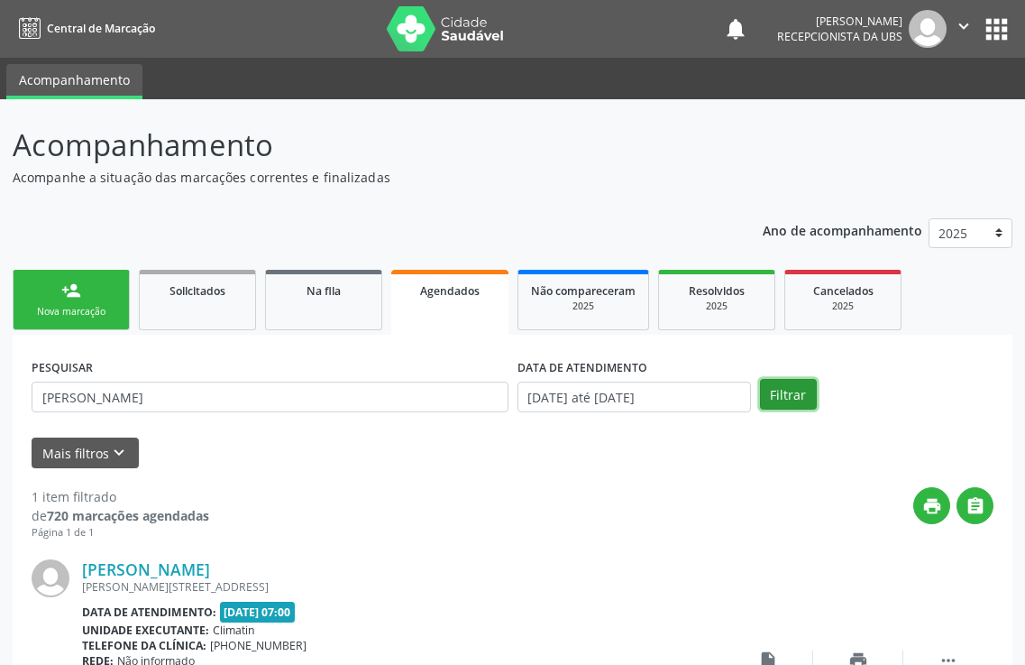
click at [779, 390] on button "Filtrar" at bounding box center [788, 394] width 57 height 31
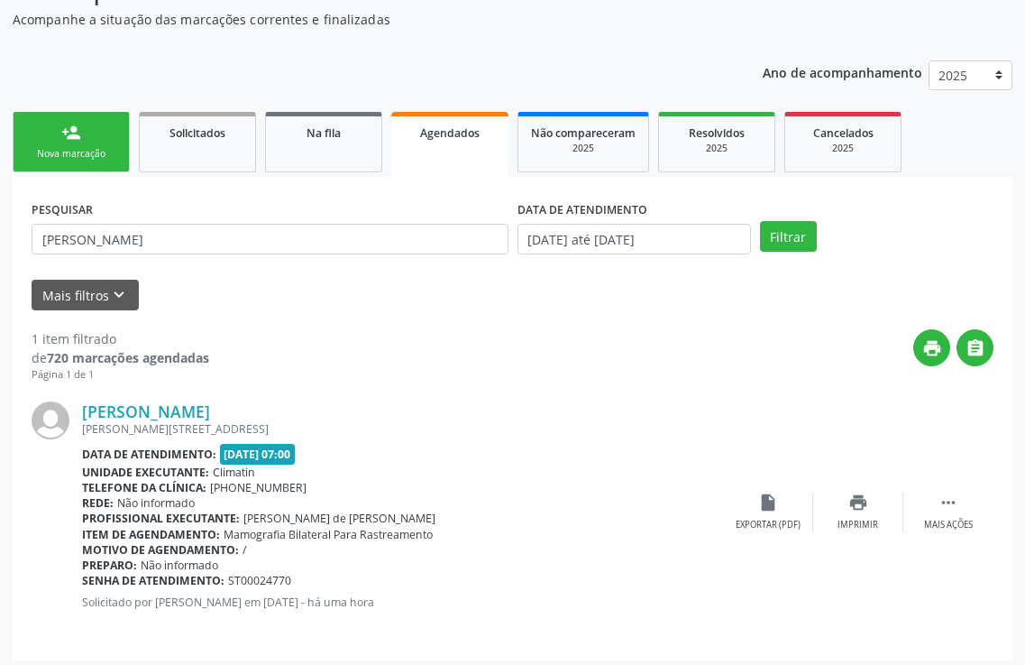
scroll to position [166, 0]
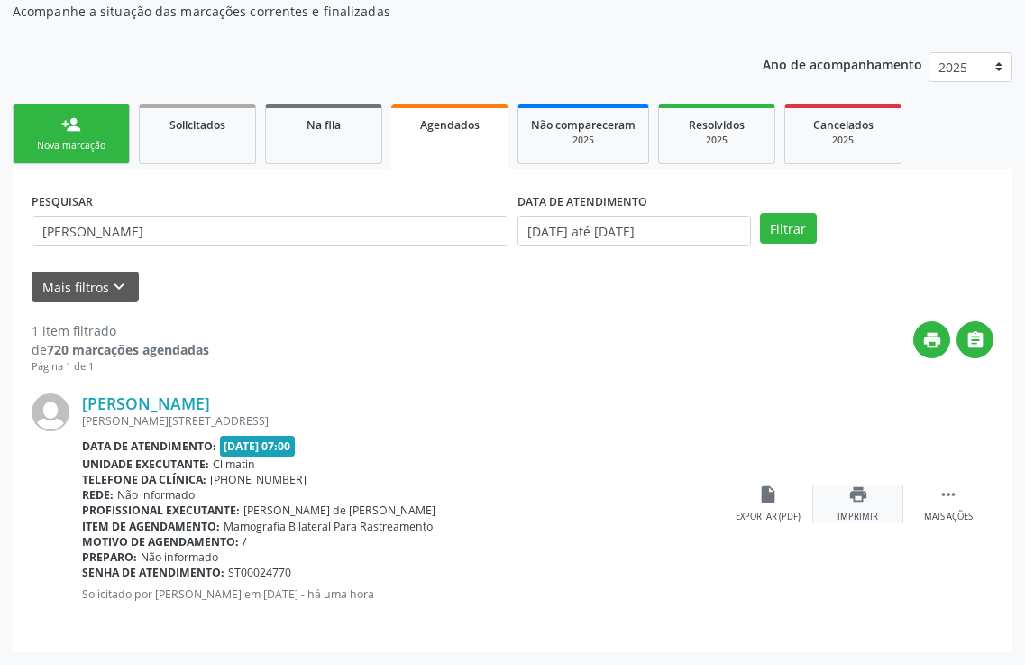
click at [875, 507] on div "print Imprimir" at bounding box center [858, 503] width 90 height 39
click at [114, 154] on link "person_add Nova marcação" at bounding box center [71, 134] width 117 height 60
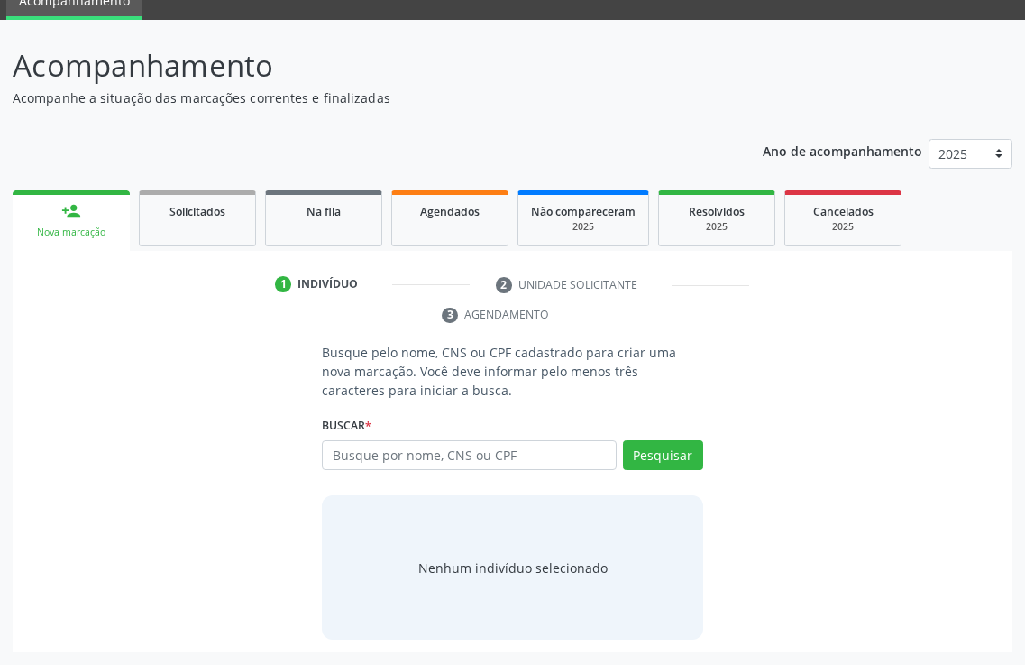
scroll to position [79, 0]
click at [422, 205] on span "Agendados" at bounding box center [450, 211] width 60 height 15
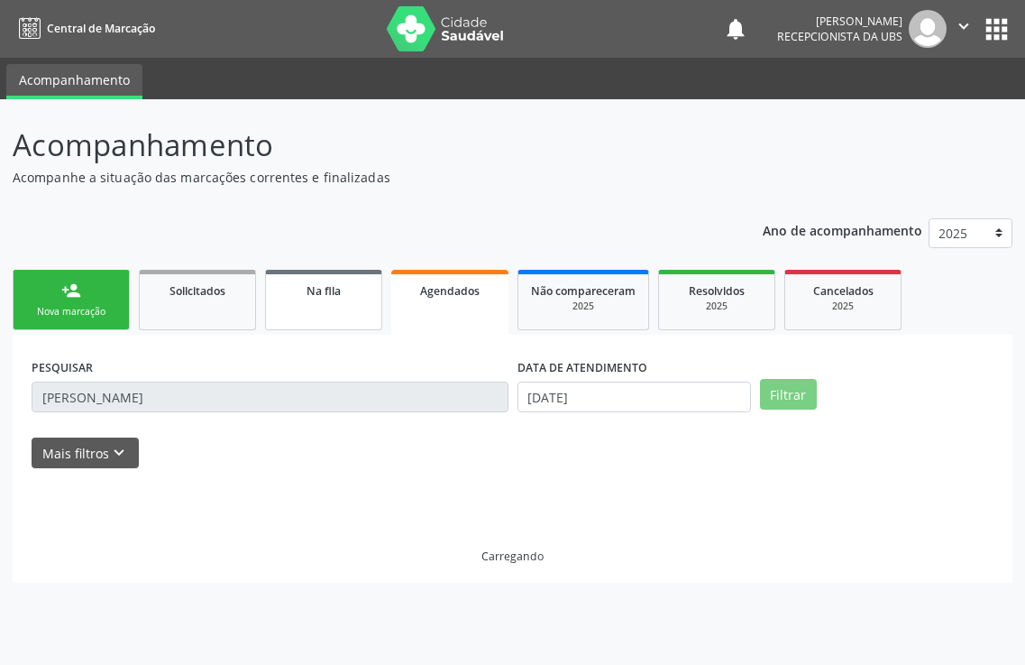
scroll to position [0, 0]
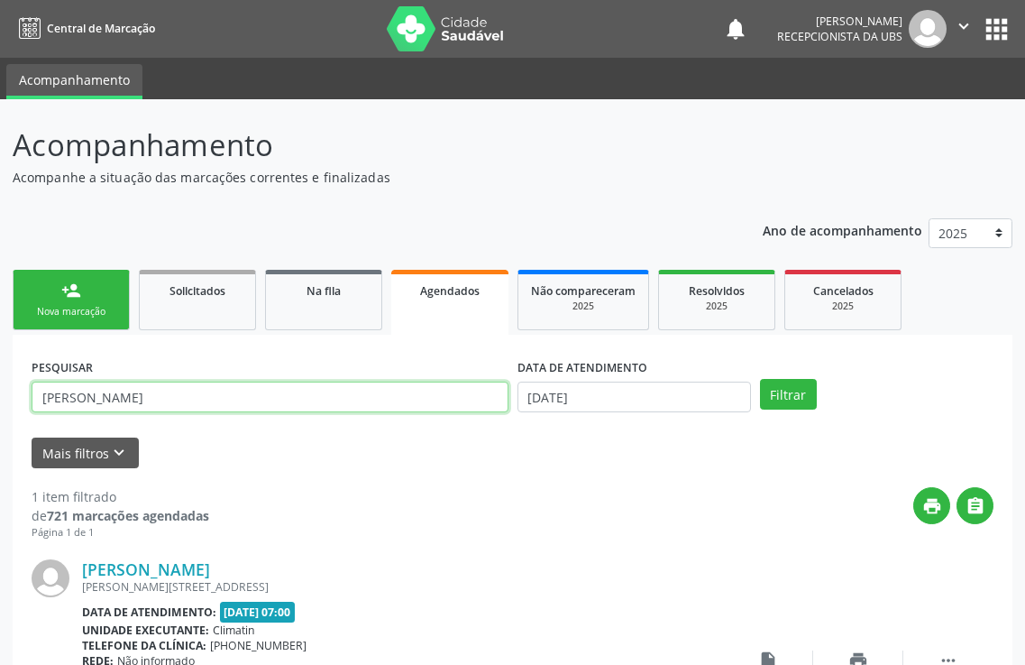
click at [249, 390] on input "[PERSON_NAME]" at bounding box center [270, 396] width 477 height 31
type input "m"
type input "[PERSON_NAME]"
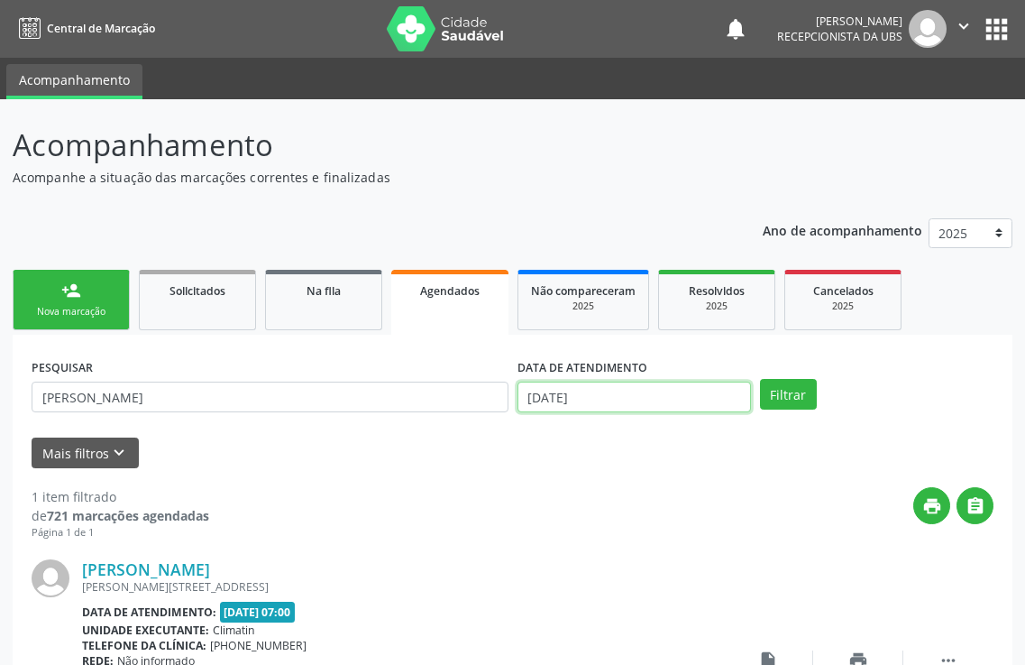
click at [571, 402] on input "[DATE]" at bounding box center [635, 396] width 234 height 31
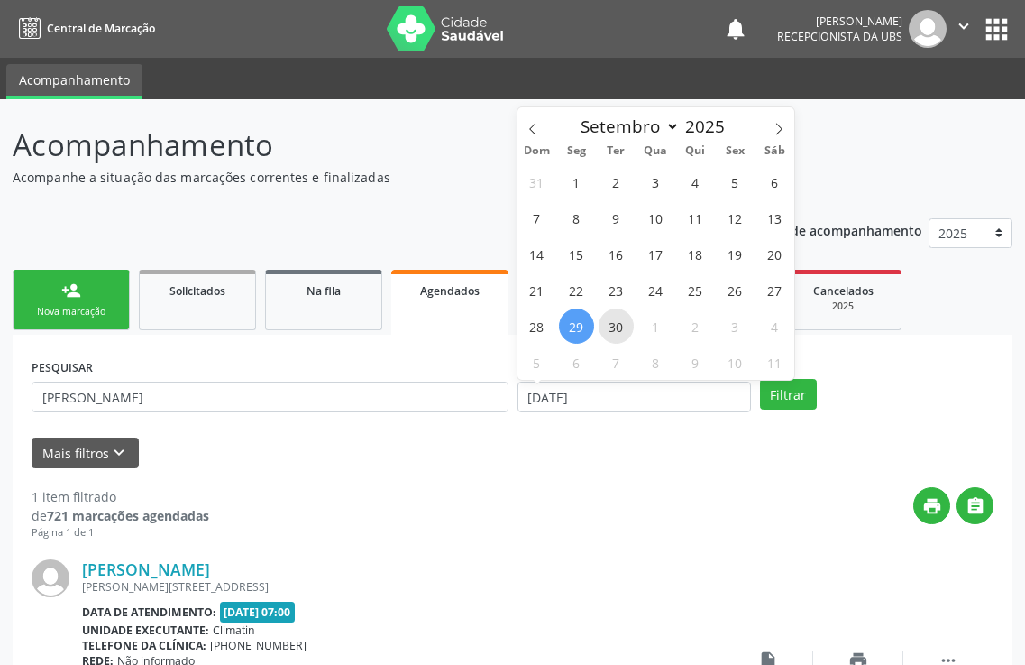
click at [621, 327] on span "30" at bounding box center [616, 325] width 35 height 35
type input "[DATE]"
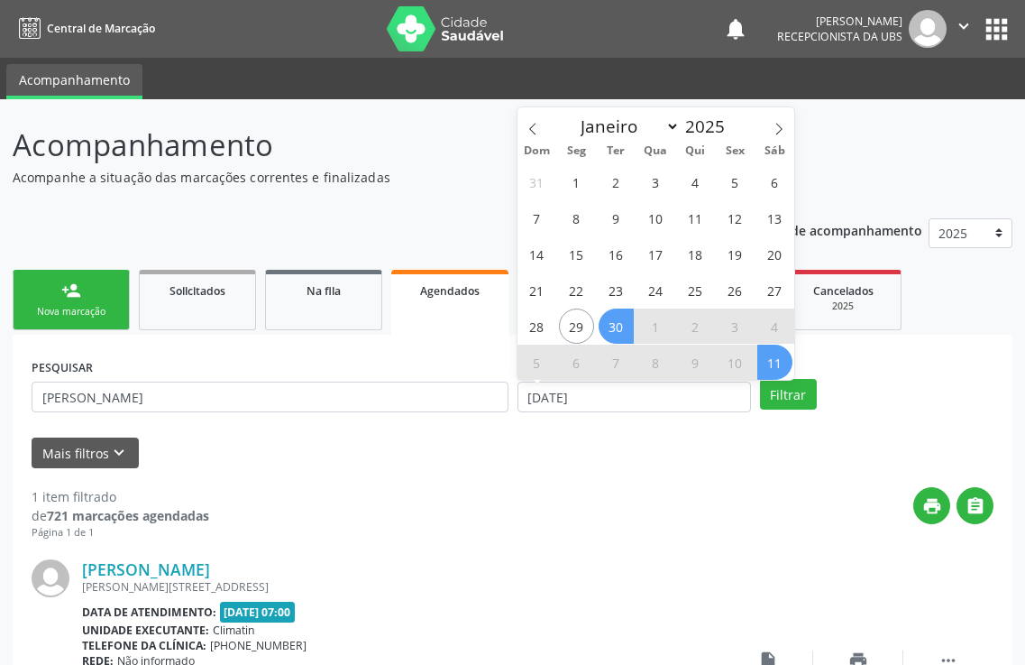
click at [776, 359] on span "11" at bounding box center [774, 361] width 35 height 35
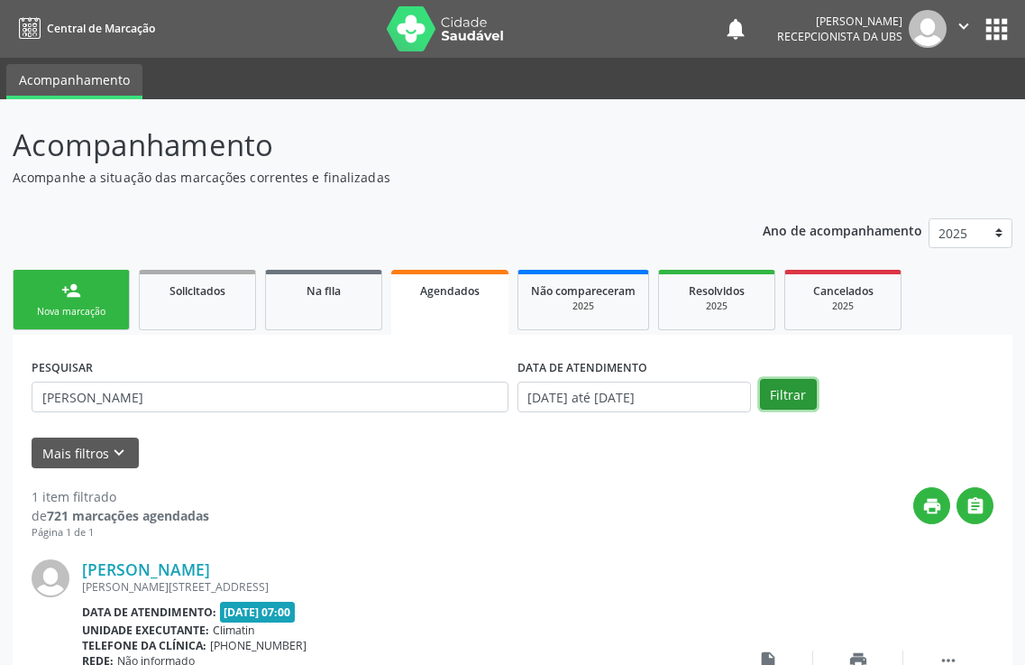
click at [793, 395] on button "Filtrar" at bounding box center [788, 394] width 57 height 31
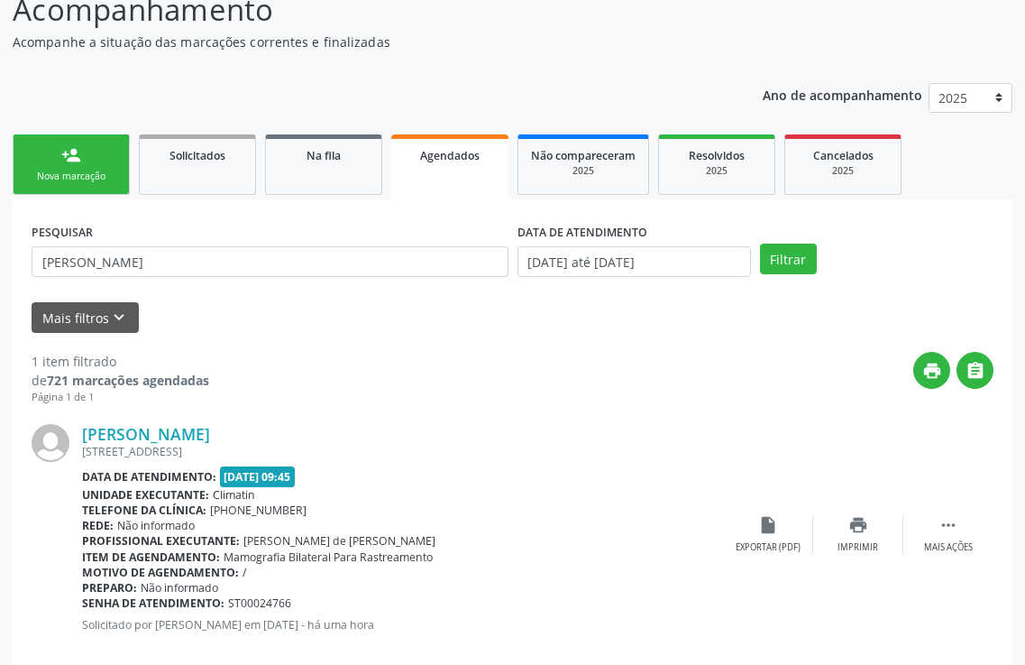
scroll to position [166, 0]
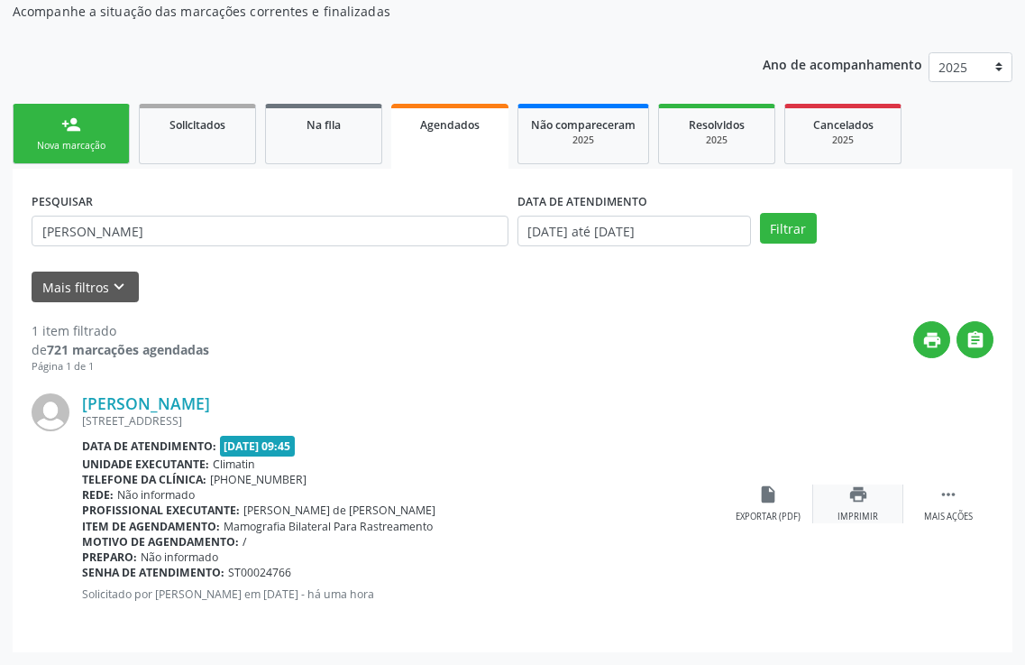
click at [873, 509] on div "print Imprimir" at bounding box center [858, 503] width 90 height 39
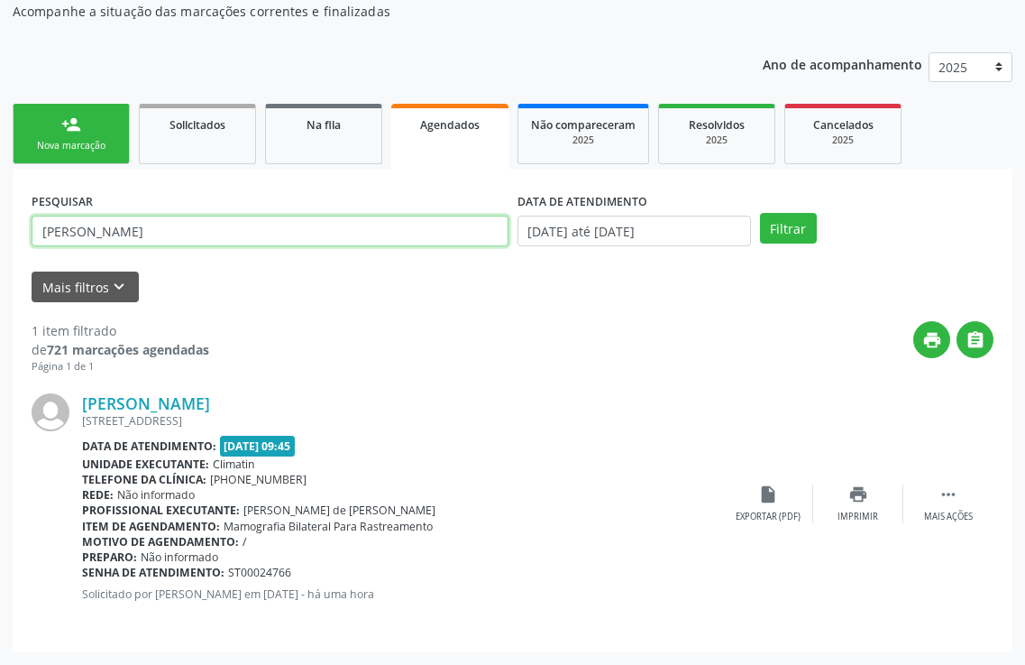
click at [155, 231] on input "[PERSON_NAME]" at bounding box center [270, 231] width 477 height 31
type input "e"
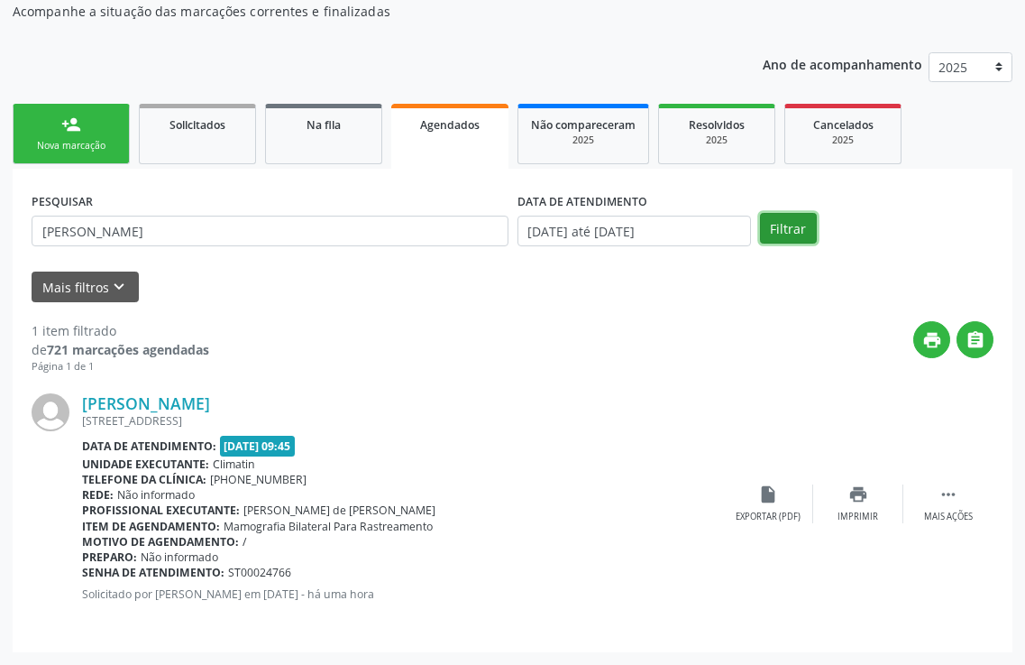
click at [772, 230] on button "Filtrar" at bounding box center [788, 228] width 57 height 31
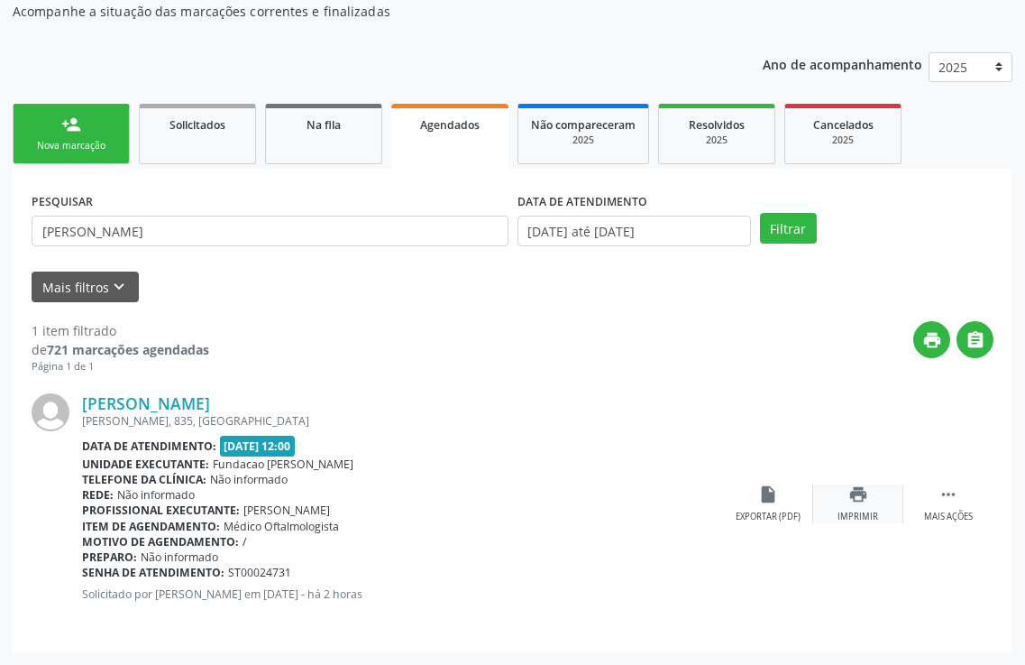
click at [849, 504] on icon "print" at bounding box center [859, 494] width 20 height 20
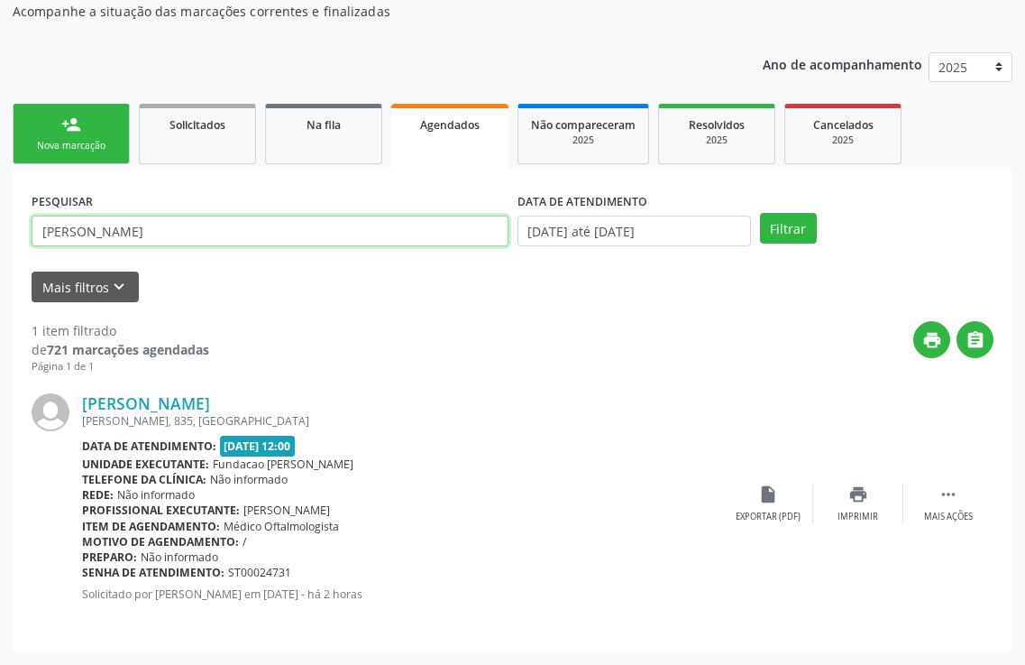
click at [153, 233] on input "[PERSON_NAME]" at bounding box center [270, 231] width 477 height 31
type input "i"
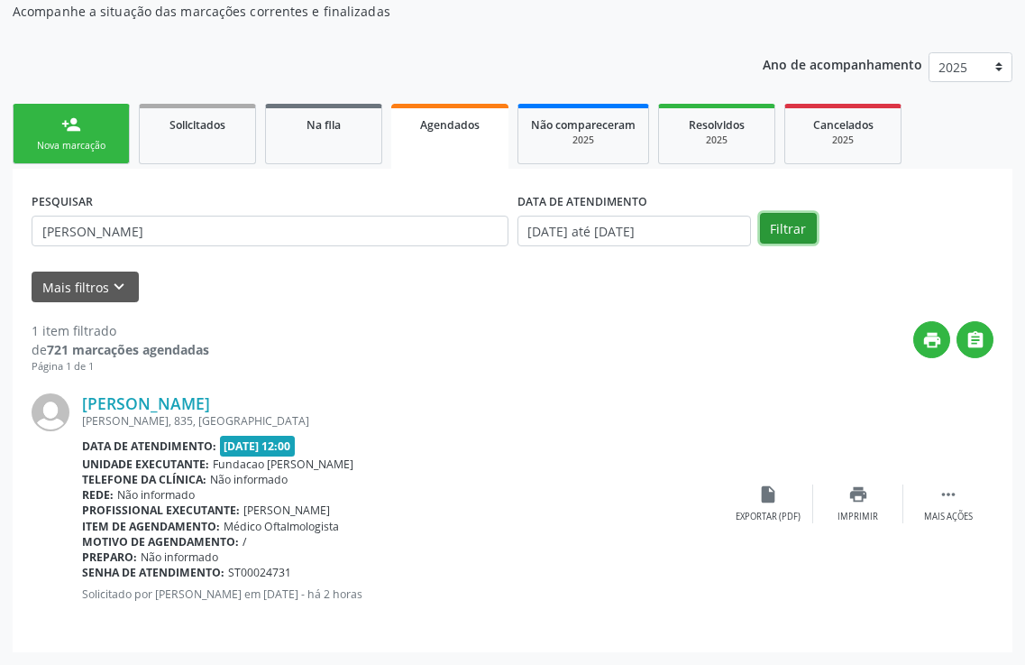
click at [771, 223] on button "Filtrar" at bounding box center [788, 228] width 57 height 31
click at [859, 514] on div "Imprimir" at bounding box center [858, 516] width 41 height 13
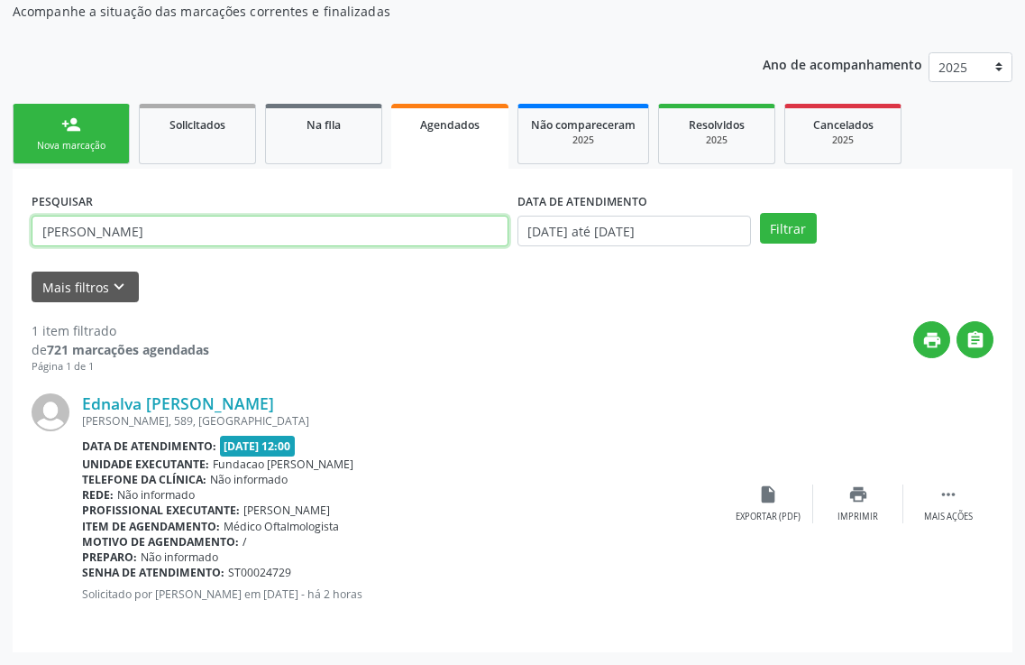
click at [199, 242] on input "[PERSON_NAME]" at bounding box center [270, 231] width 477 height 31
type input "e"
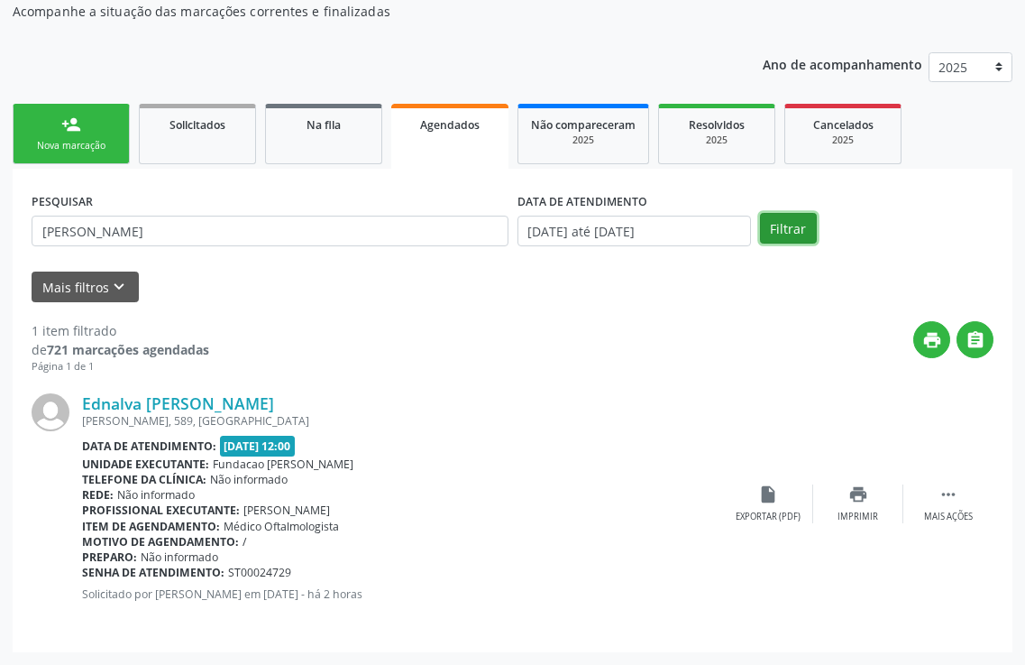
click at [772, 228] on button "Filtrar" at bounding box center [788, 228] width 57 height 31
click at [772, 228] on div "Ano de acompanhamento 2025 2024 person_add Nova marcação Solicitados Na fila Ag…" at bounding box center [513, 346] width 1000 height 613
click at [870, 503] on div "print Imprimir" at bounding box center [858, 503] width 90 height 39
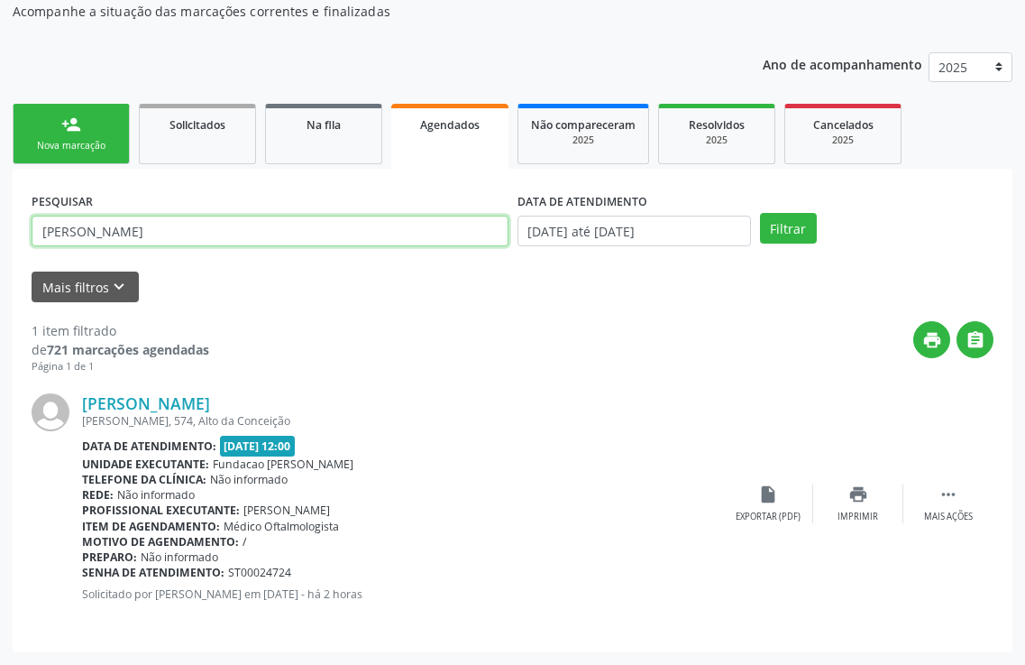
click at [207, 234] on input "[PERSON_NAME]" at bounding box center [270, 231] width 477 height 31
type input "m"
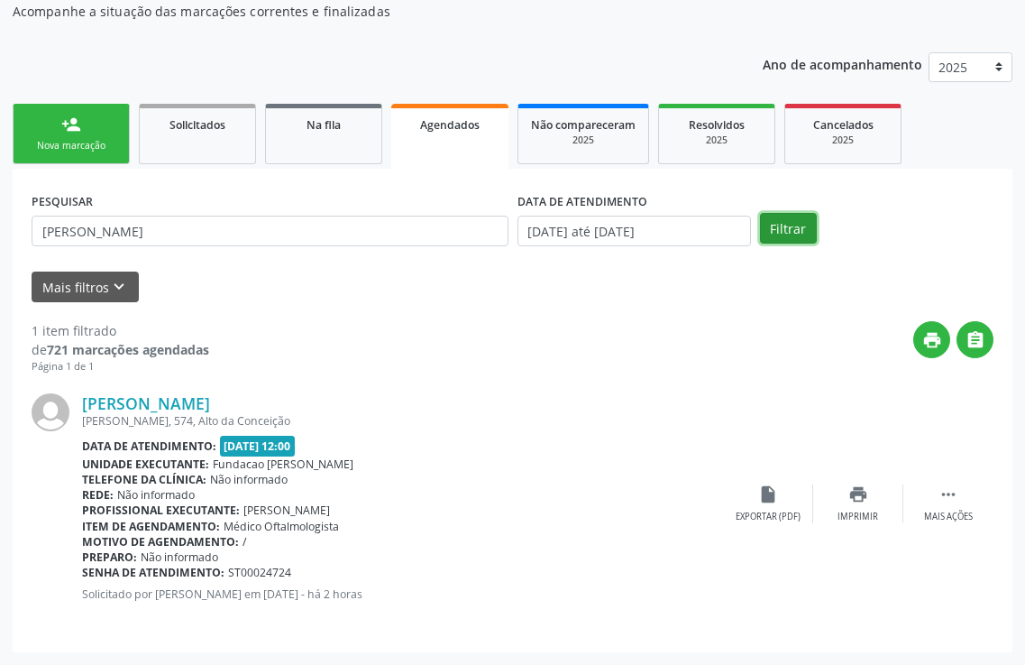
click at [782, 231] on button "Filtrar" at bounding box center [788, 228] width 57 height 31
click at [877, 507] on div "print Imprimir" at bounding box center [858, 503] width 90 height 39
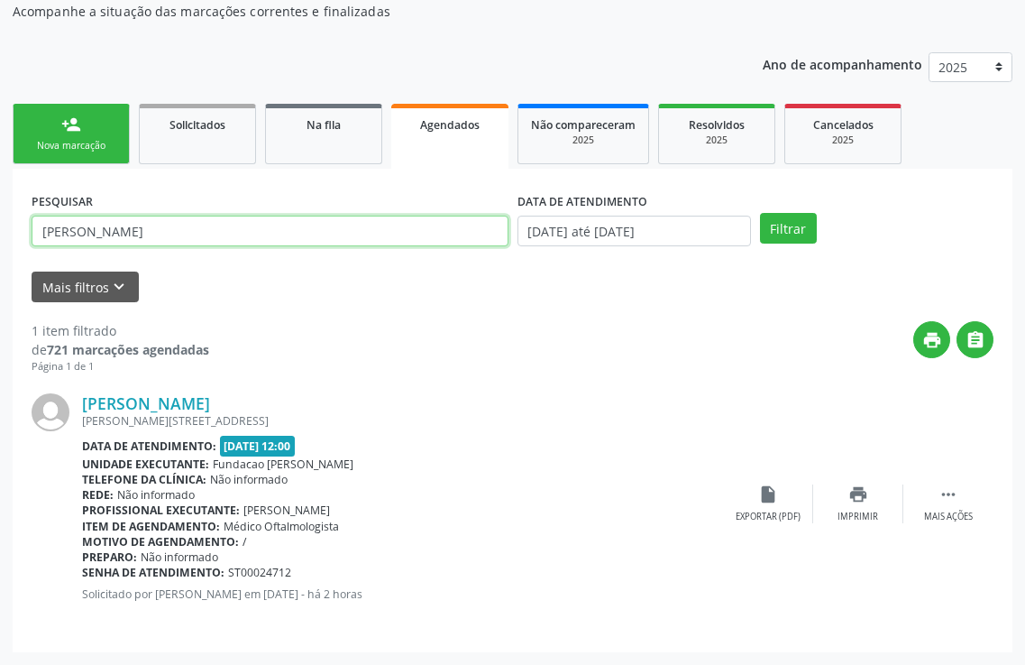
click at [189, 241] on input "[PERSON_NAME]" at bounding box center [270, 231] width 477 height 31
type input "f"
type input "e"
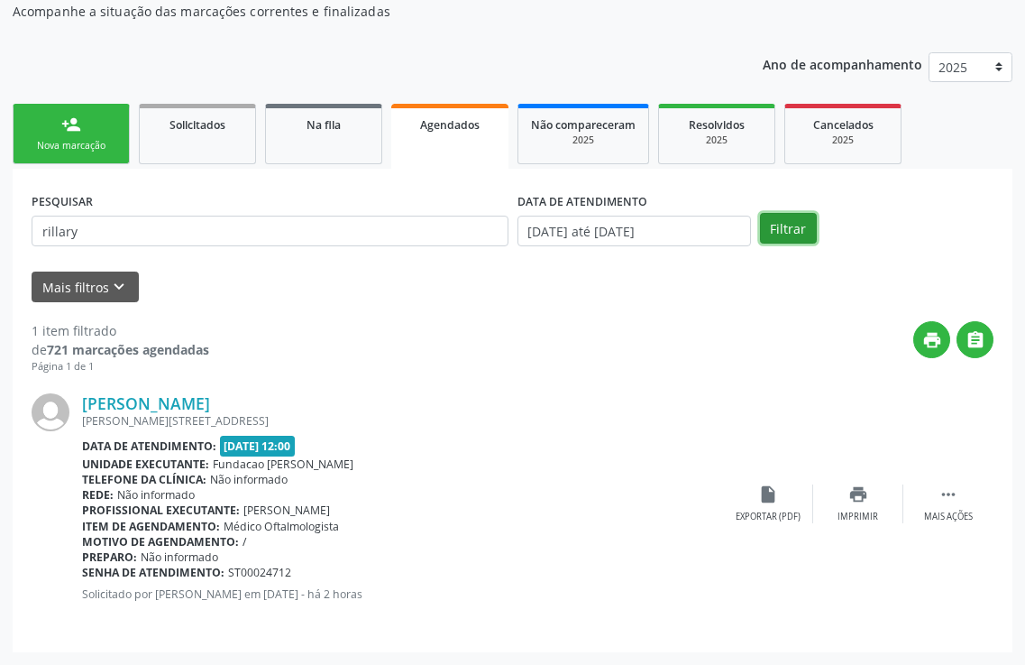
click at [803, 218] on button "Filtrar" at bounding box center [788, 228] width 57 height 31
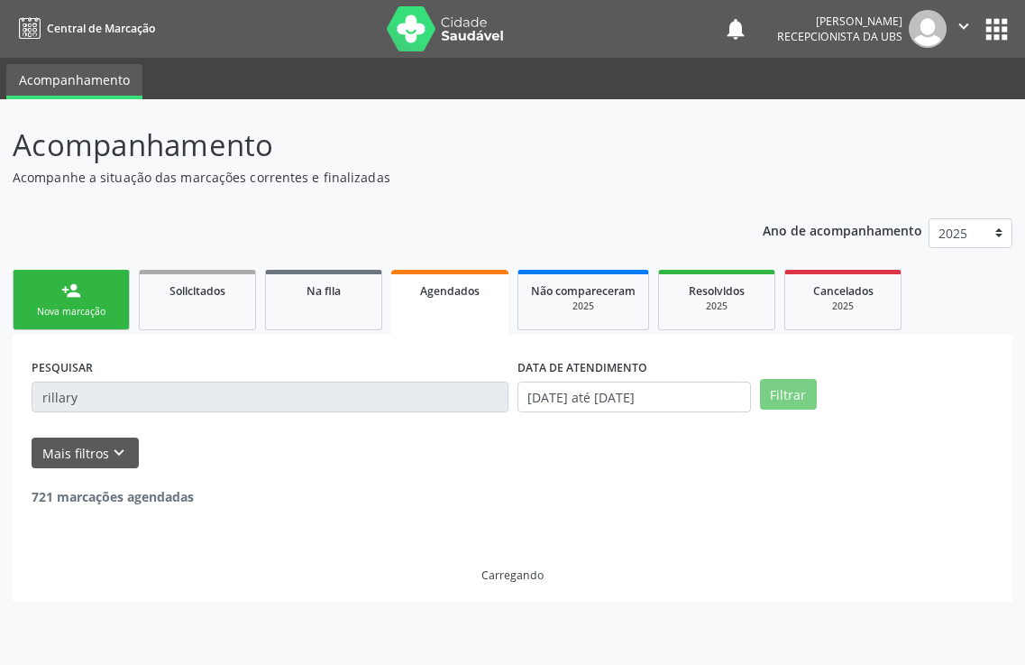
scroll to position [0, 0]
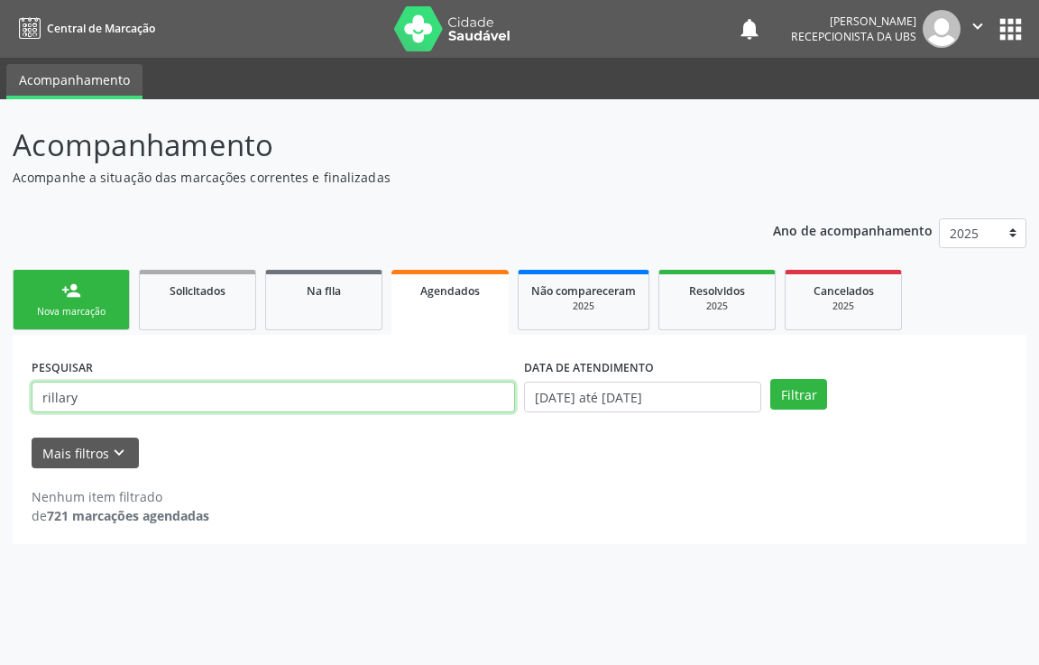
click at [89, 399] on input "rillary" at bounding box center [273, 396] width 483 height 31
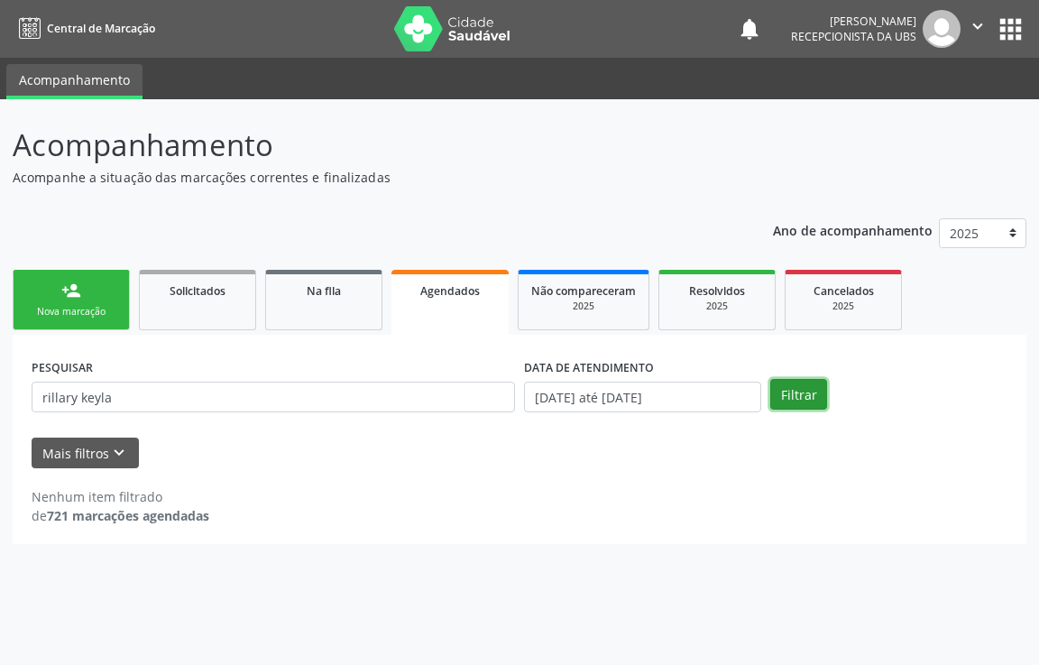
click at [790, 406] on button "Filtrar" at bounding box center [798, 394] width 57 height 31
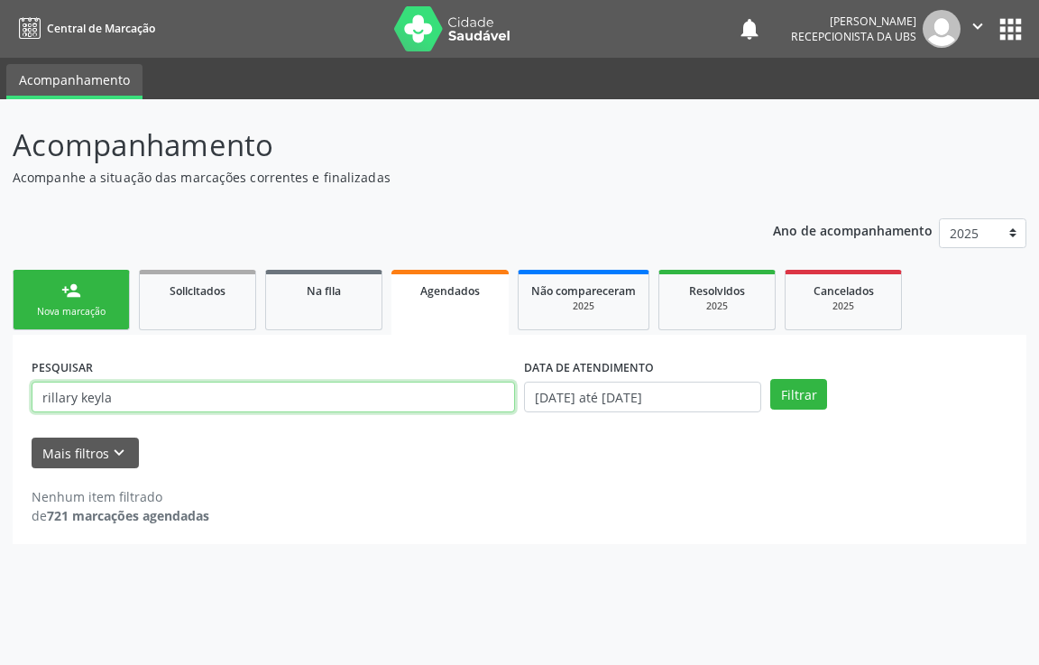
click at [113, 404] on input "rillary keyla" at bounding box center [273, 396] width 483 height 31
type input "r"
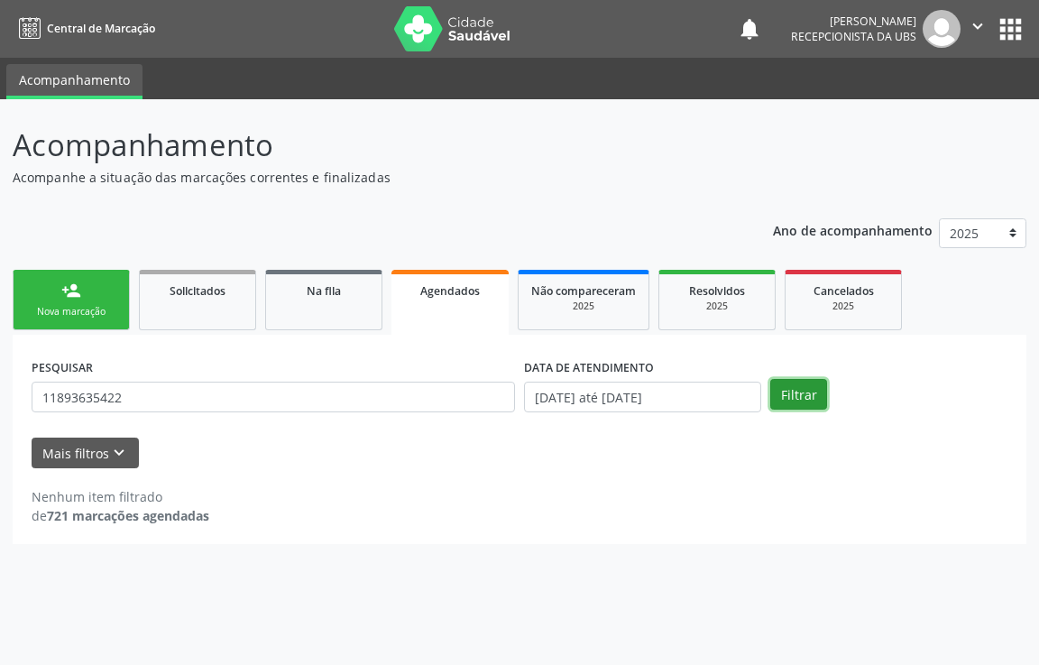
click at [801, 395] on button "Filtrar" at bounding box center [798, 394] width 57 height 31
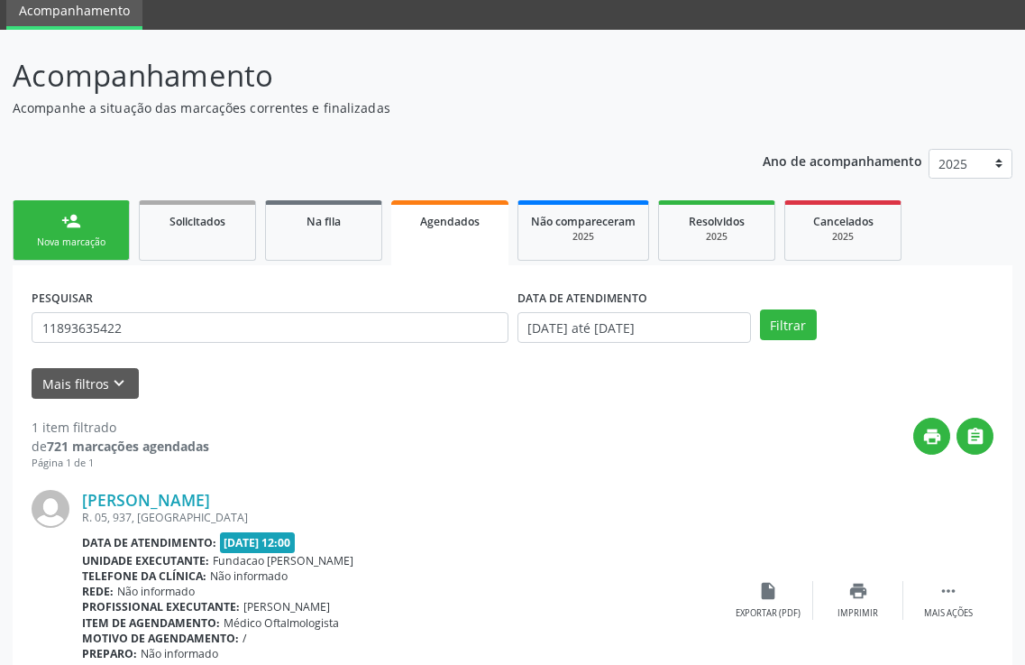
scroll to position [166, 0]
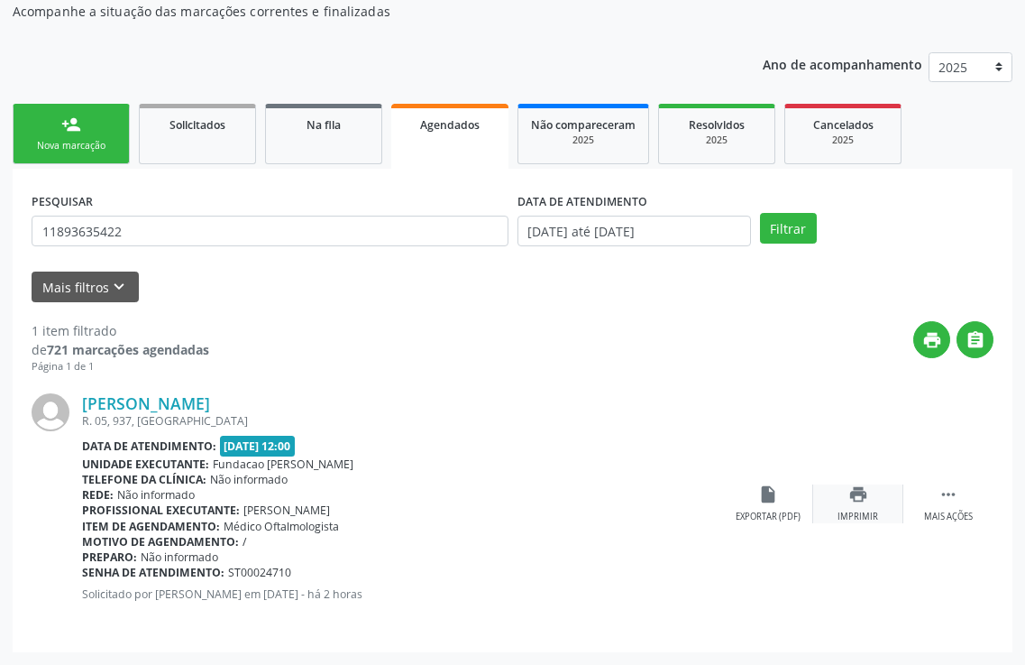
click at [843, 508] on div "print Imprimir" at bounding box center [858, 503] width 90 height 39
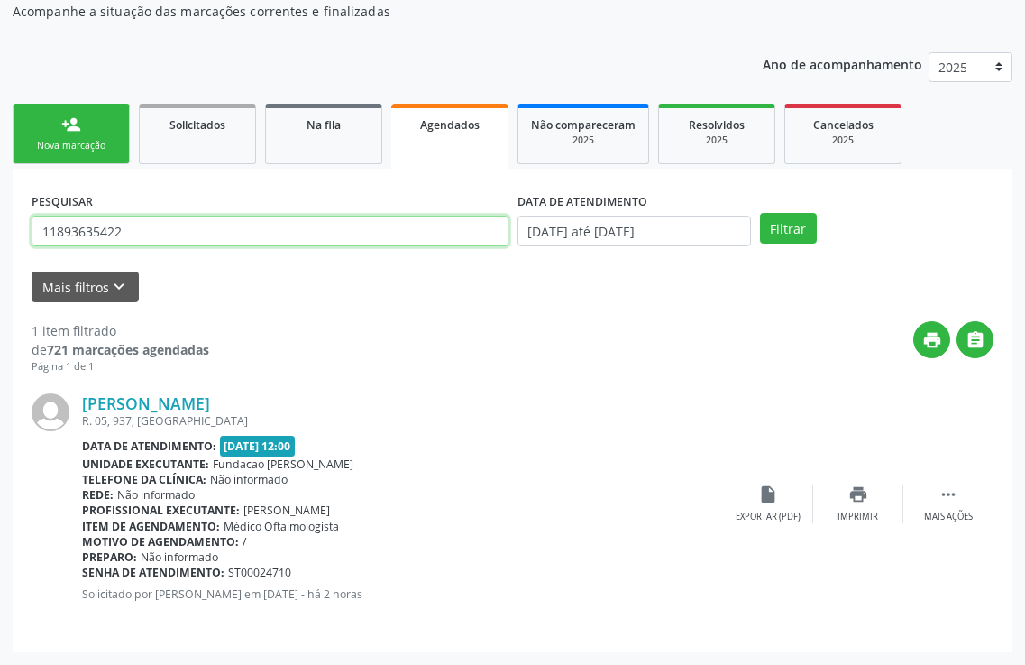
click at [146, 234] on input "11893635422" at bounding box center [270, 231] width 477 height 31
type input "1"
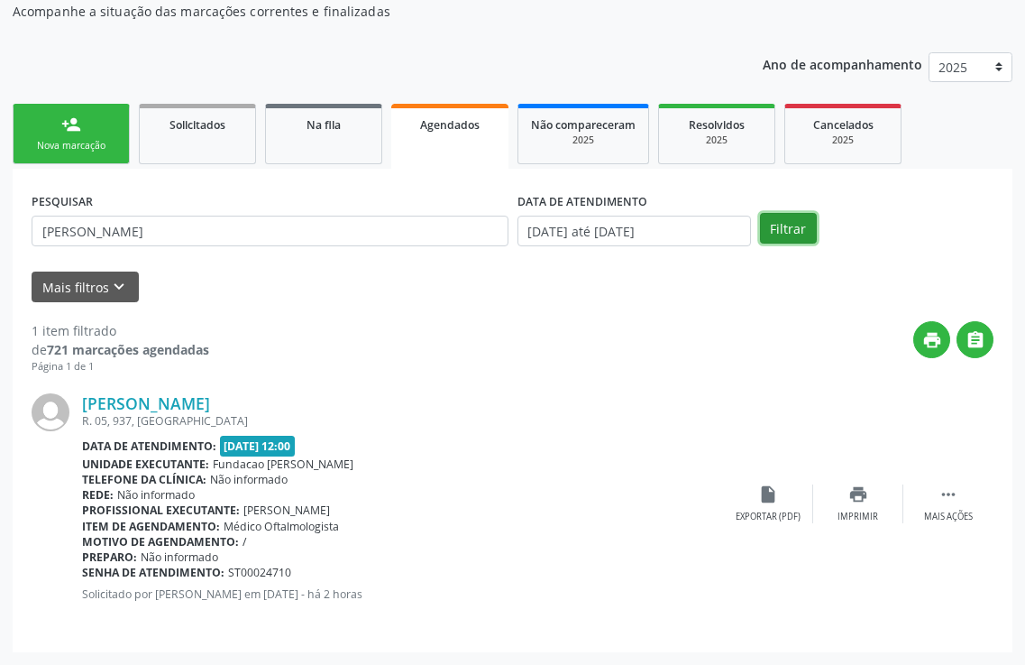
click at [794, 228] on button "Filtrar" at bounding box center [788, 228] width 57 height 31
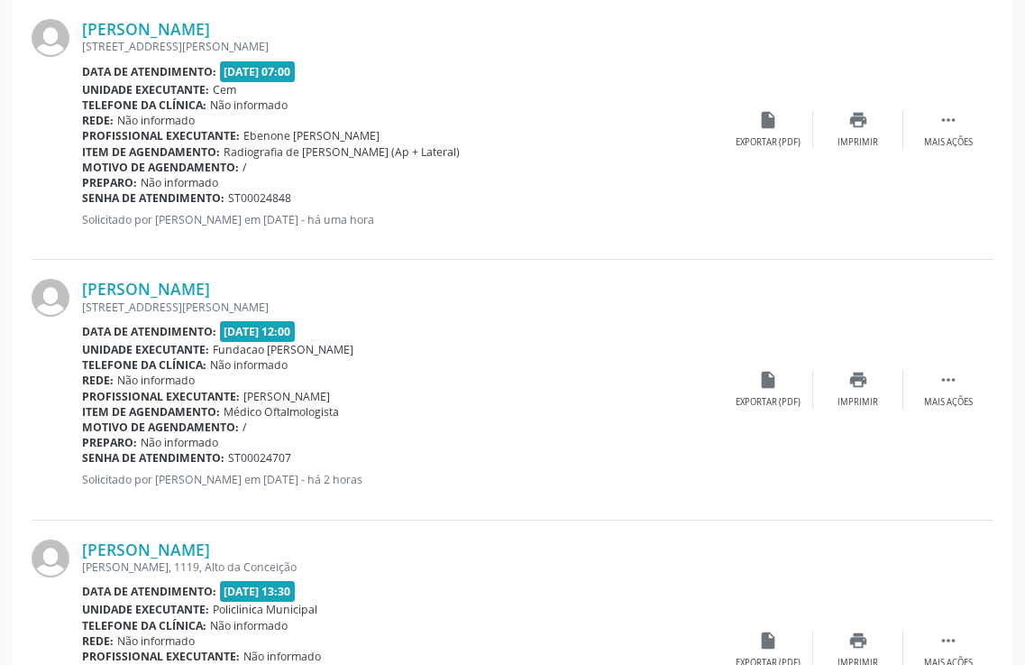
scroll to position [541, 0]
click at [853, 397] on div "Imprimir" at bounding box center [858, 401] width 41 height 13
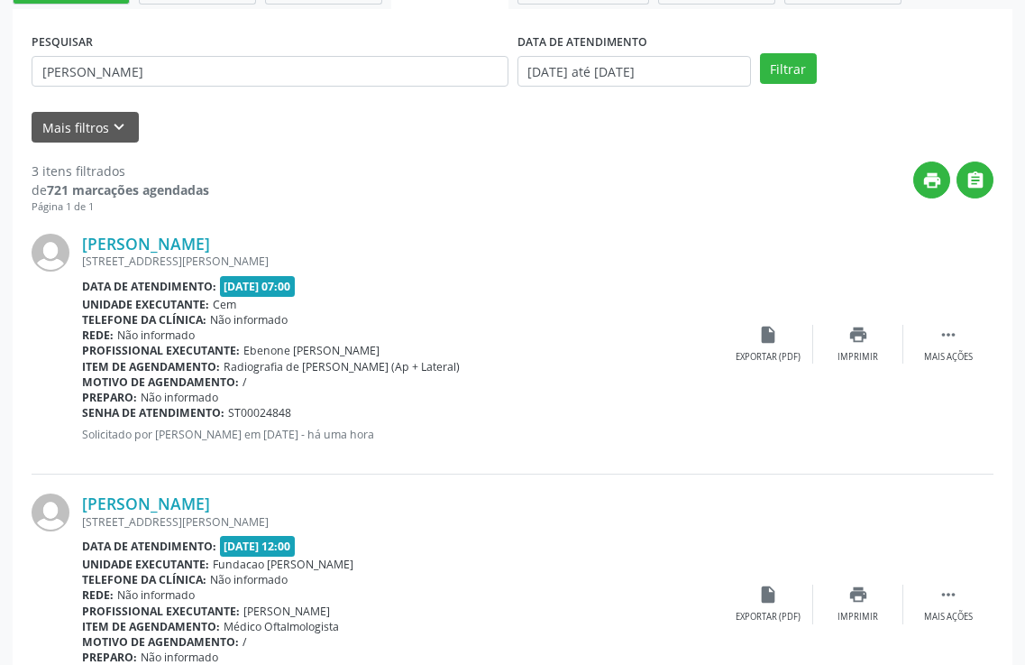
scroll to position [0, 0]
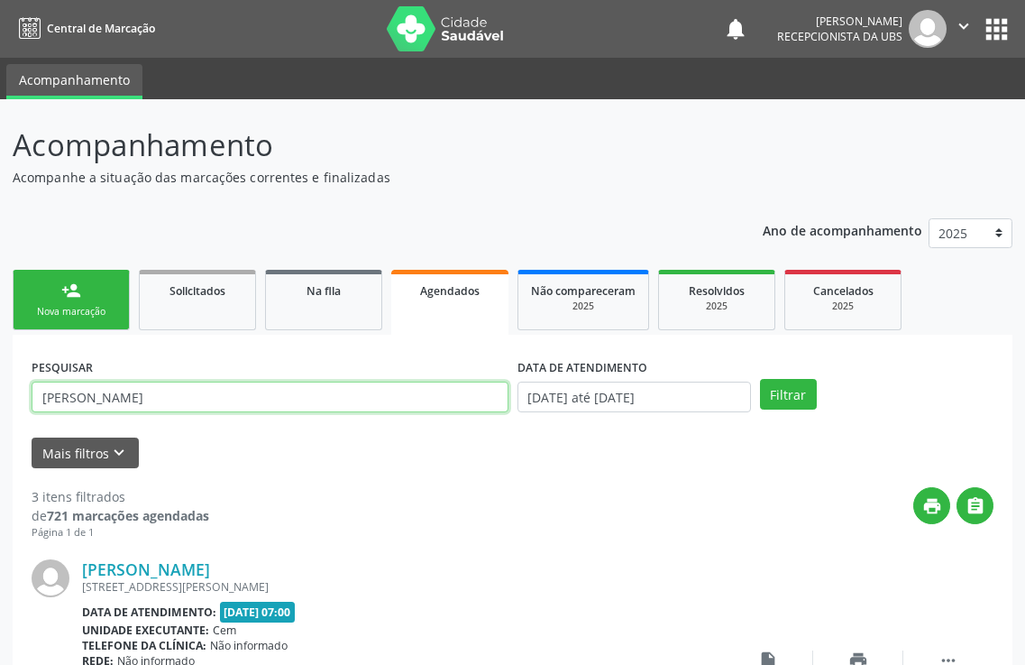
click at [259, 400] on input "[PERSON_NAME]" at bounding box center [270, 396] width 477 height 31
type input "m"
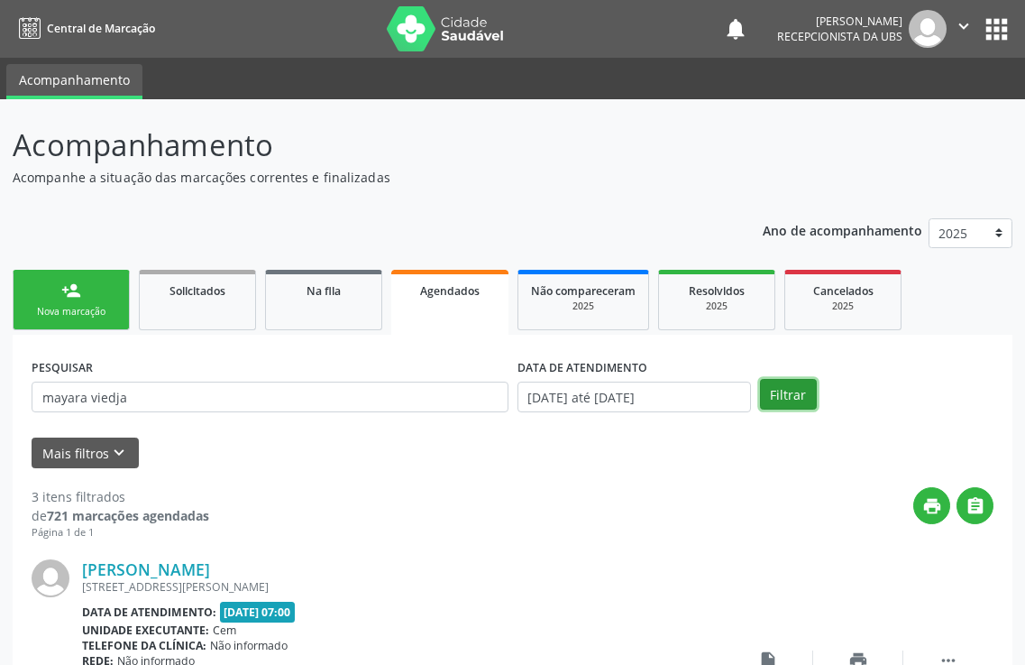
click at [796, 399] on button "Filtrar" at bounding box center [788, 394] width 57 height 31
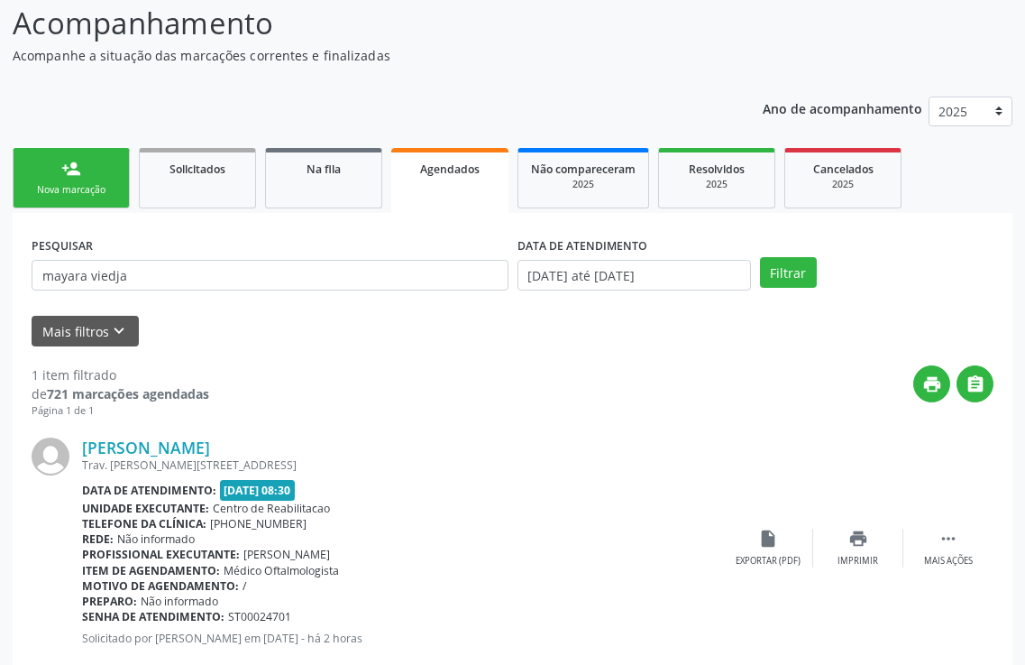
scroll to position [166, 0]
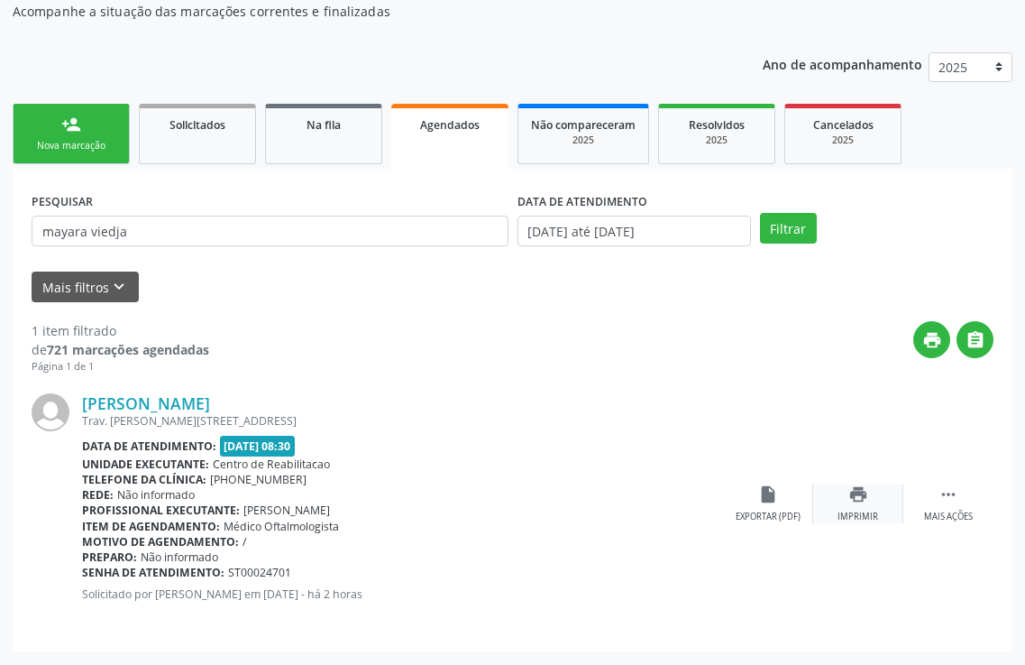
click at [877, 501] on div "print Imprimir" at bounding box center [858, 503] width 90 height 39
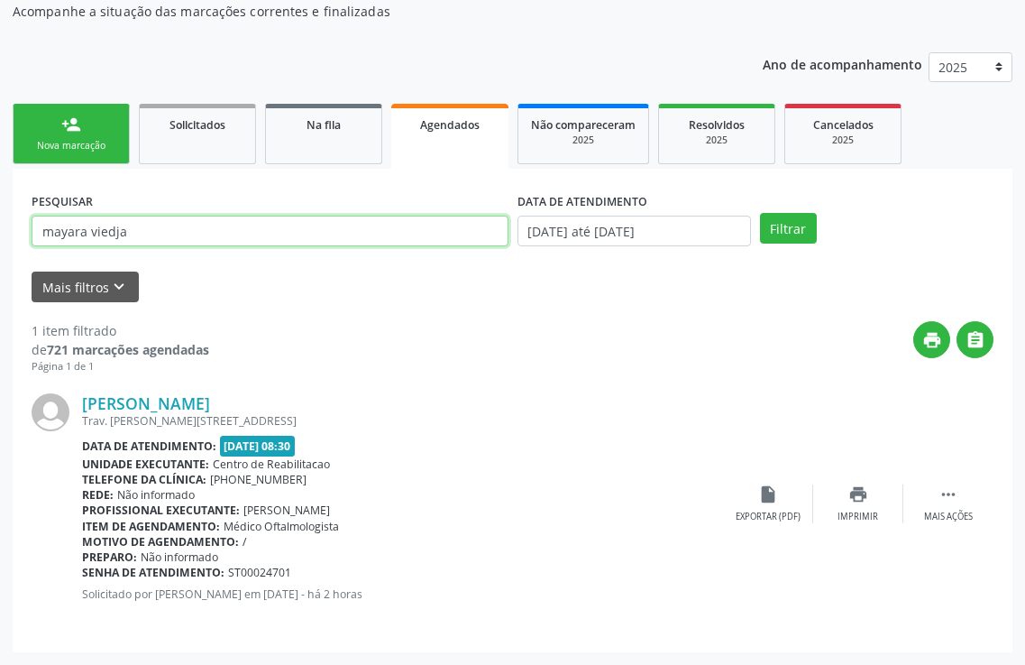
click at [170, 225] on input "mayara viedja" at bounding box center [270, 231] width 477 height 31
type input "m"
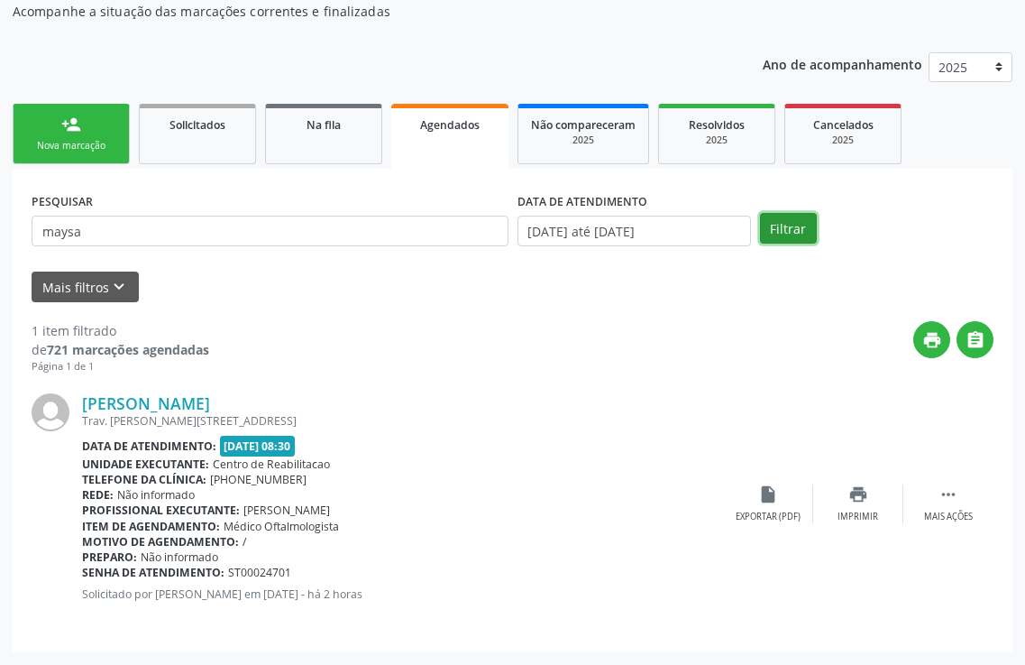
click at [763, 225] on button "Filtrar" at bounding box center [788, 228] width 57 height 31
click at [849, 513] on div "Imprimir" at bounding box center [858, 516] width 41 height 13
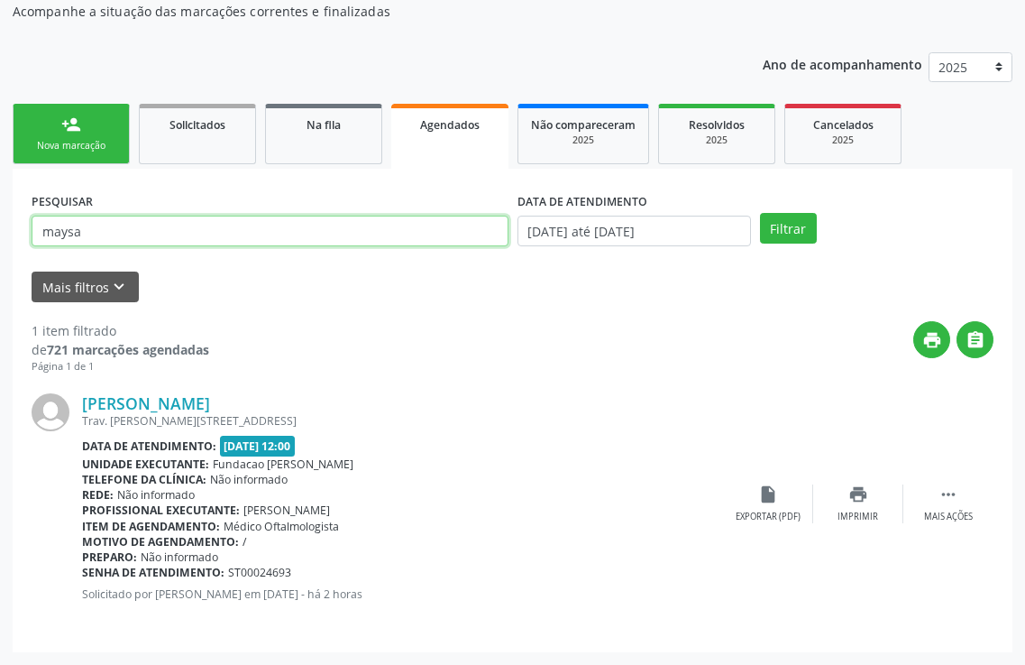
click at [118, 233] on input "maysa" at bounding box center [270, 231] width 477 height 31
type input "m"
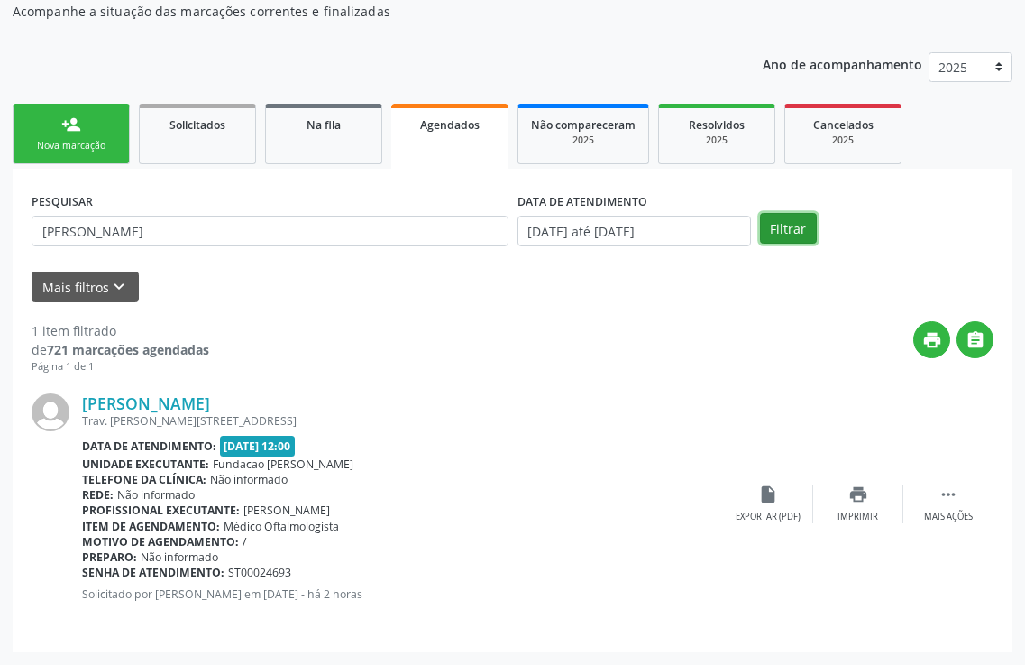
click at [785, 234] on button "Filtrar" at bounding box center [788, 228] width 57 height 31
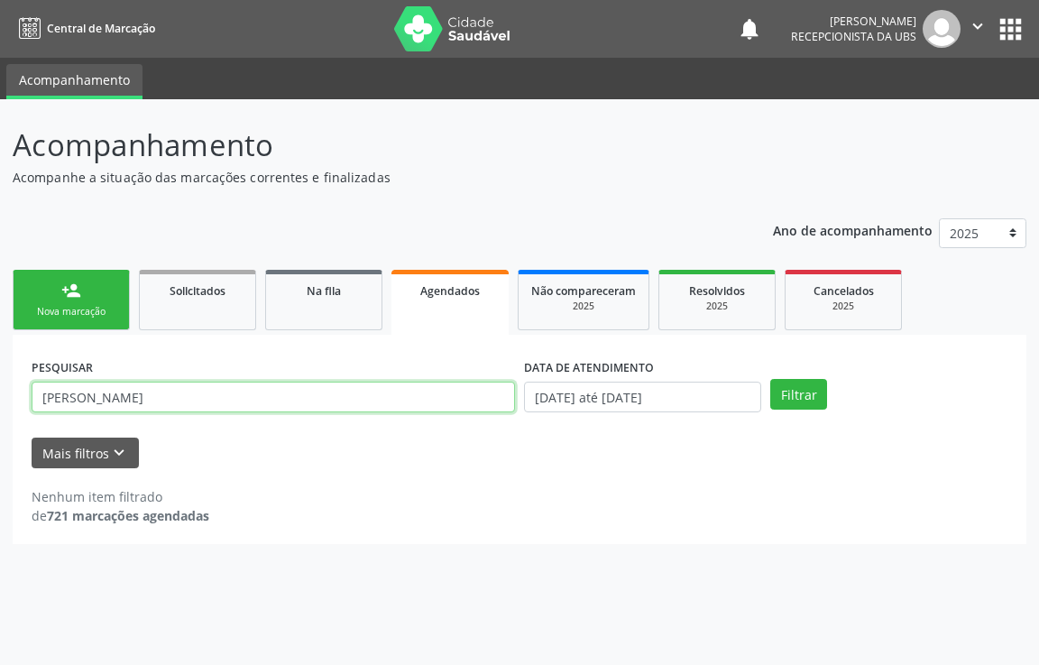
click at [201, 400] on input "[PERSON_NAME]" at bounding box center [273, 396] width 483 height 31
type input "m"
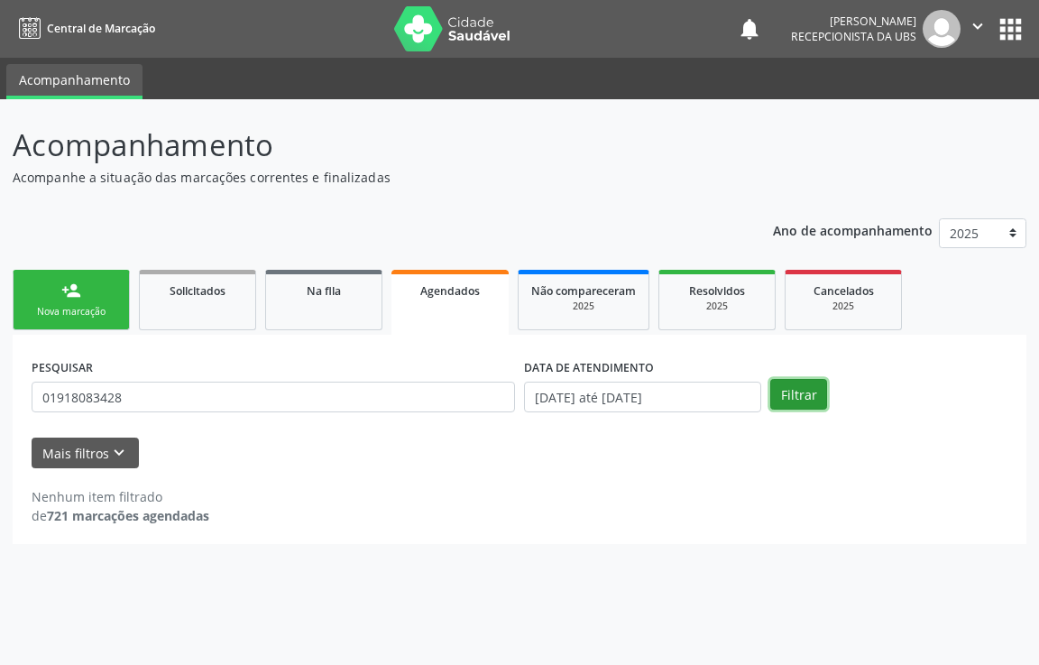
click at [799, 390] on button "Filtrar" at bounding box center [798, 394] width 57 height 31
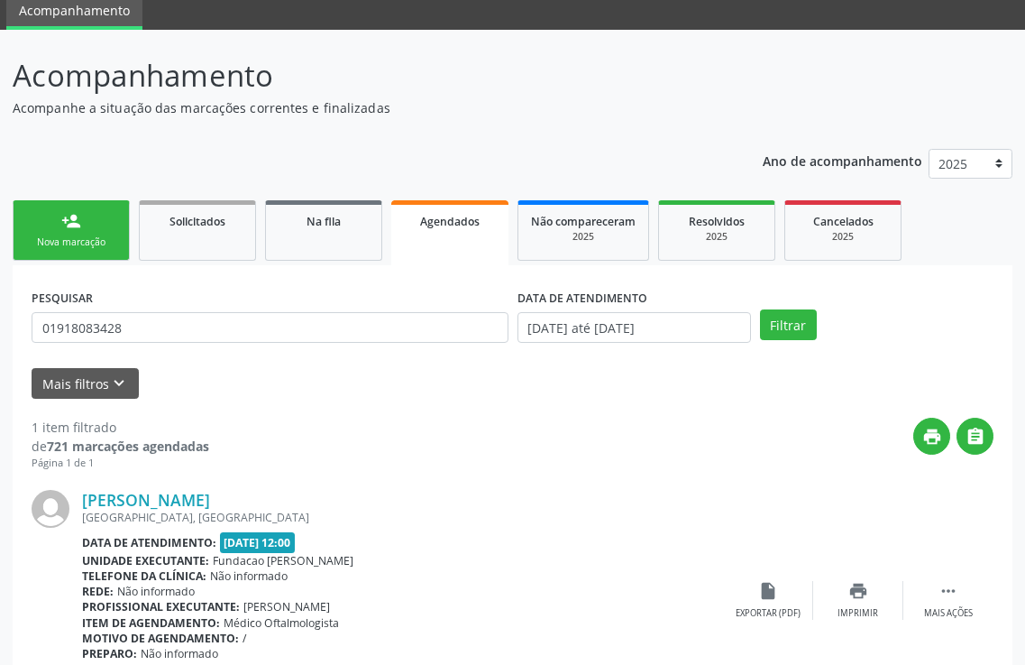
scroll to position [166, 0]
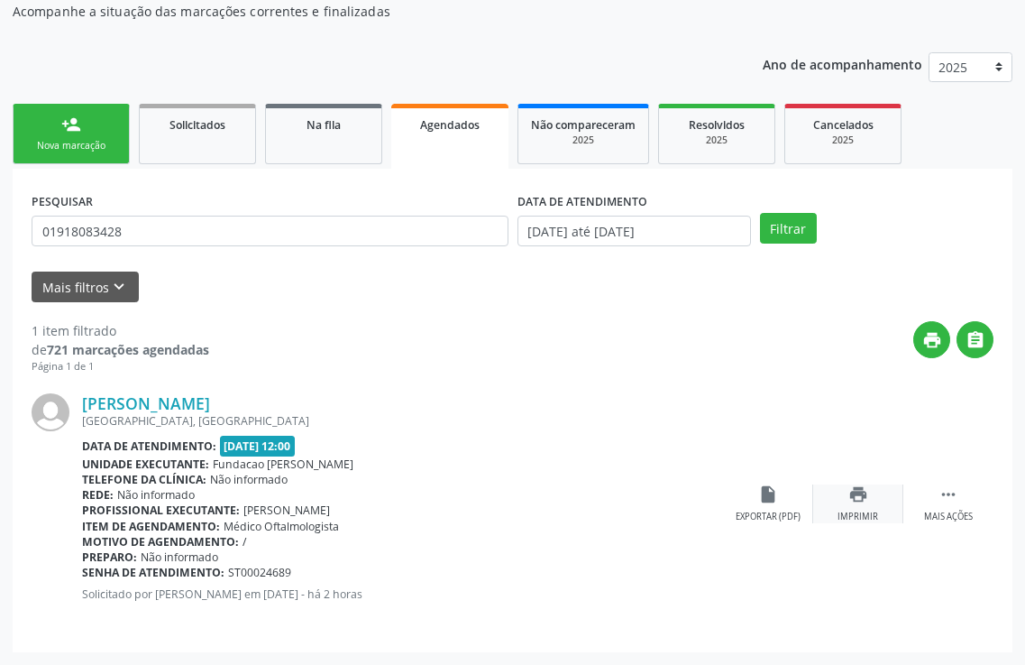
click at [860, 504] on icon "print" at bounding box center [859, 494] width 20 height 20
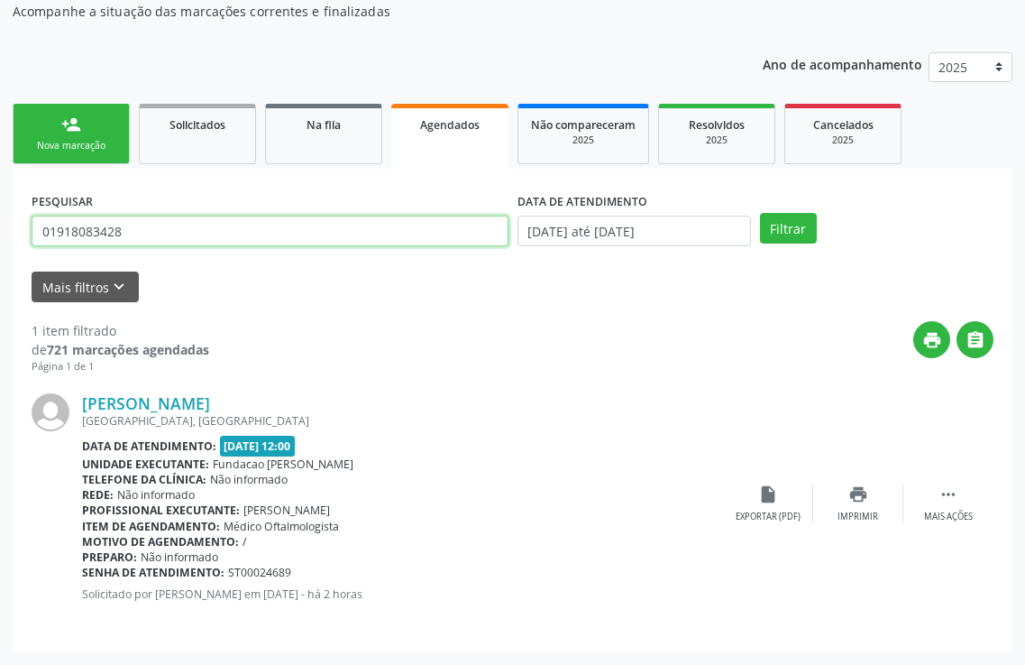
click at [164, 227] on input "01918083428" at bounding box center [270, 231] width 477 height 31
type input "0"
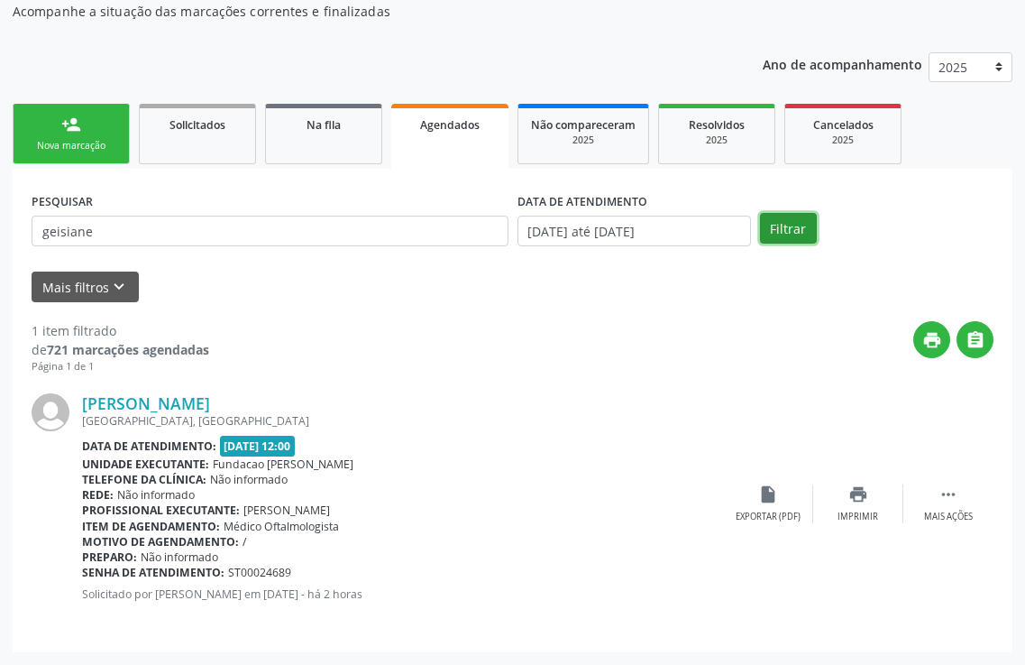
click at [791, 237] on button "Filtrar" at bounding box center [788, 228] width 57 height 31
click at [858, 506] on div "print Imprimir" at bounding box center [858, 503] width 90 height 39
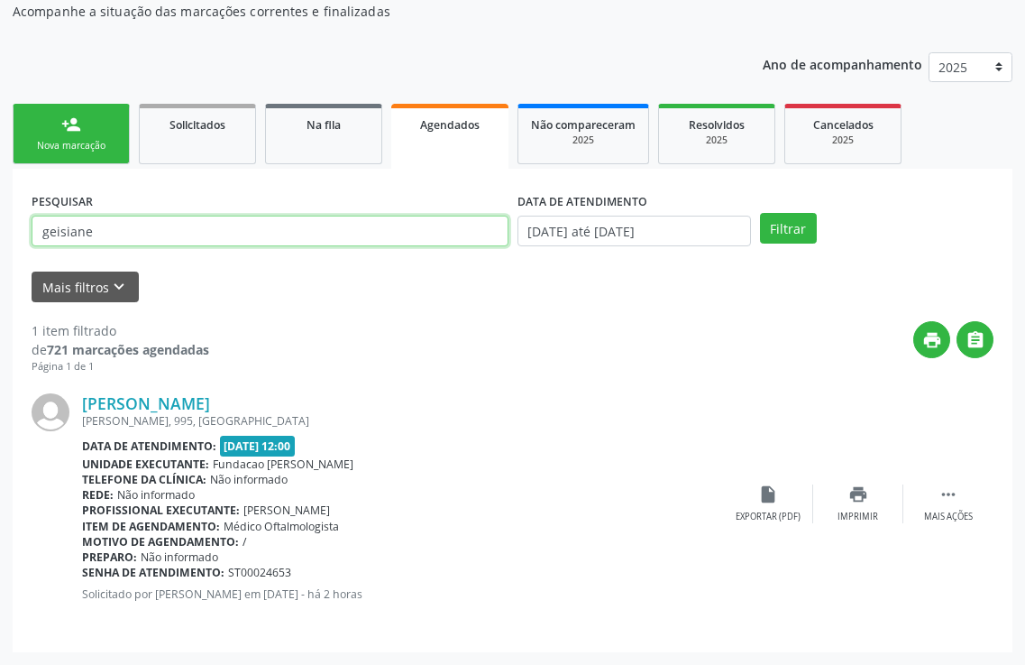
click at [207, 234] on input "geisiane" at bounding box center [270, 231] width 477 height 31
type input "g"
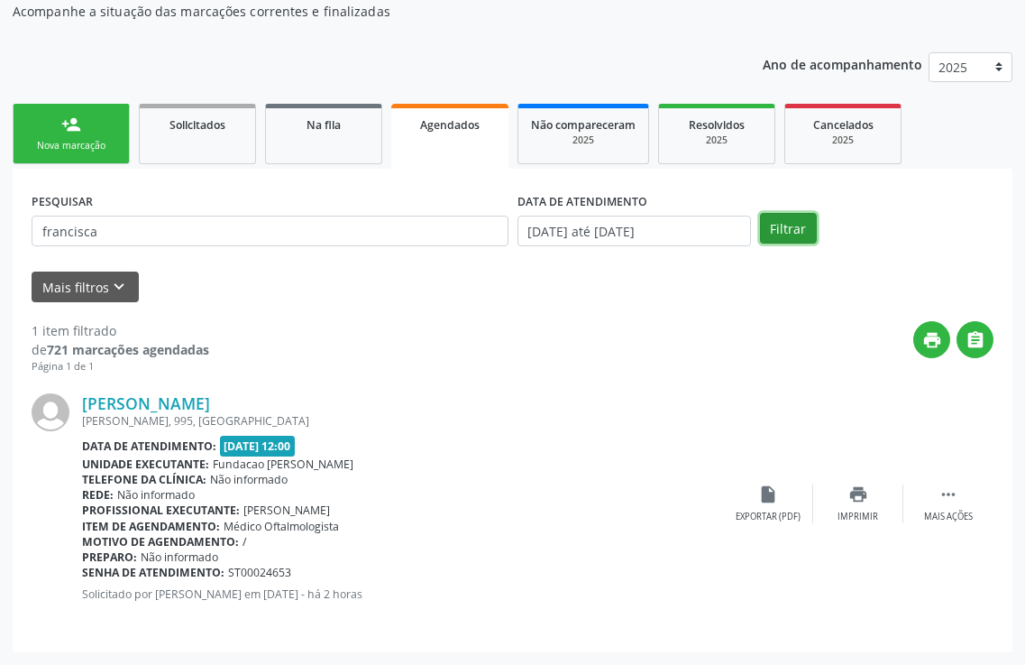
click at [769, 229] on button "Filtrar" at bounding box center [788, 228] width 57 height 31
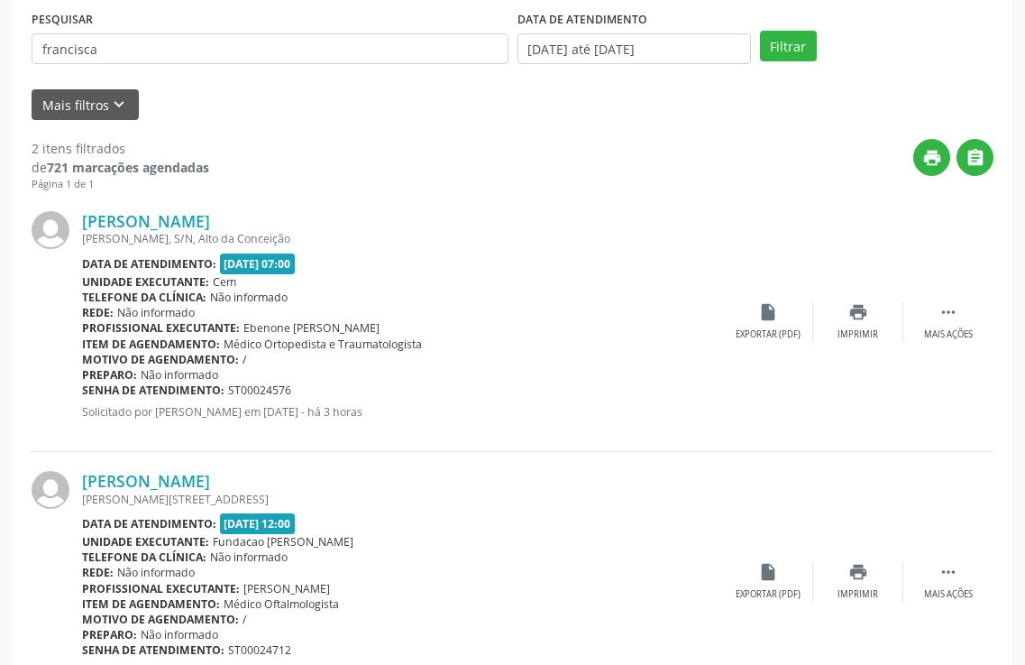
scroll to position [156, 0]
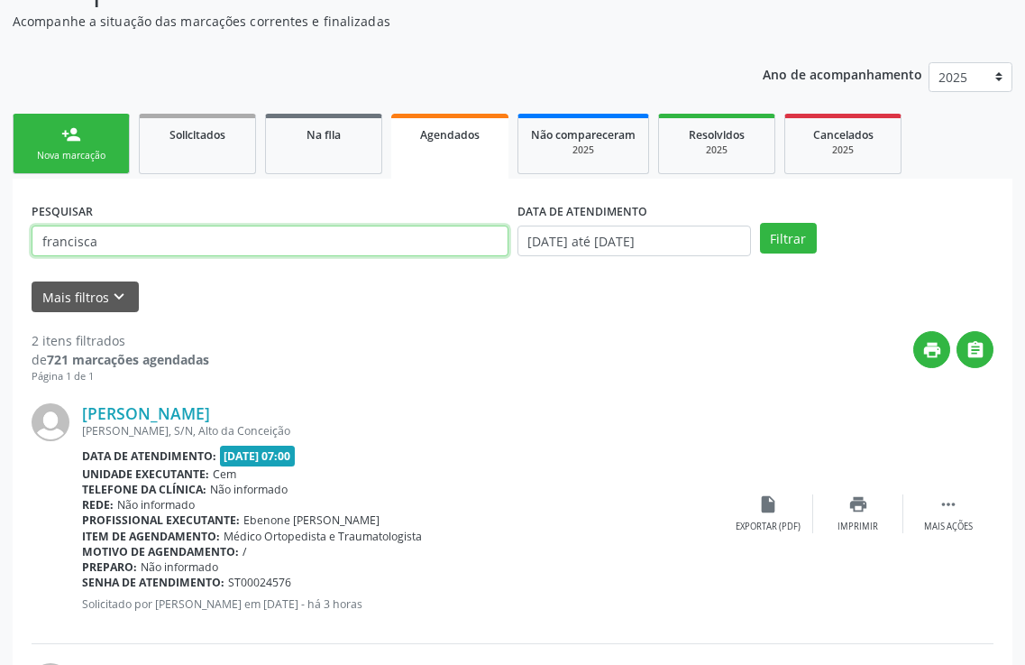
click at [150, 248] on input "francisca" at bounding box center [270, 240] width 477 height 31
type input "[PERSON_NAME]"
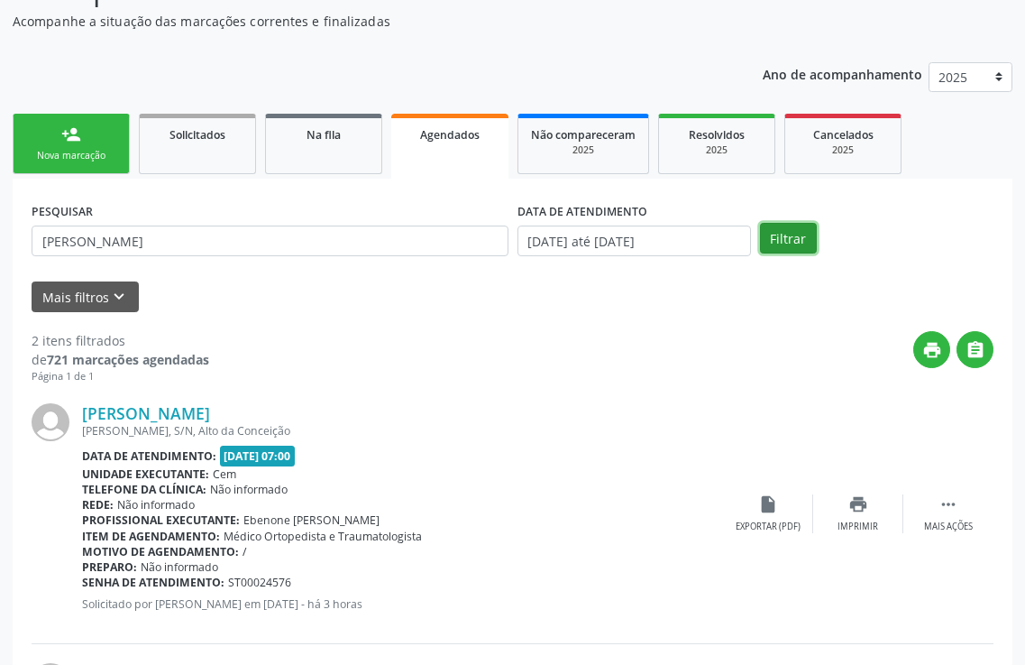
click at [793, 241] on button "Filtrar" at bounding box center [788, 238] width 57 height 31
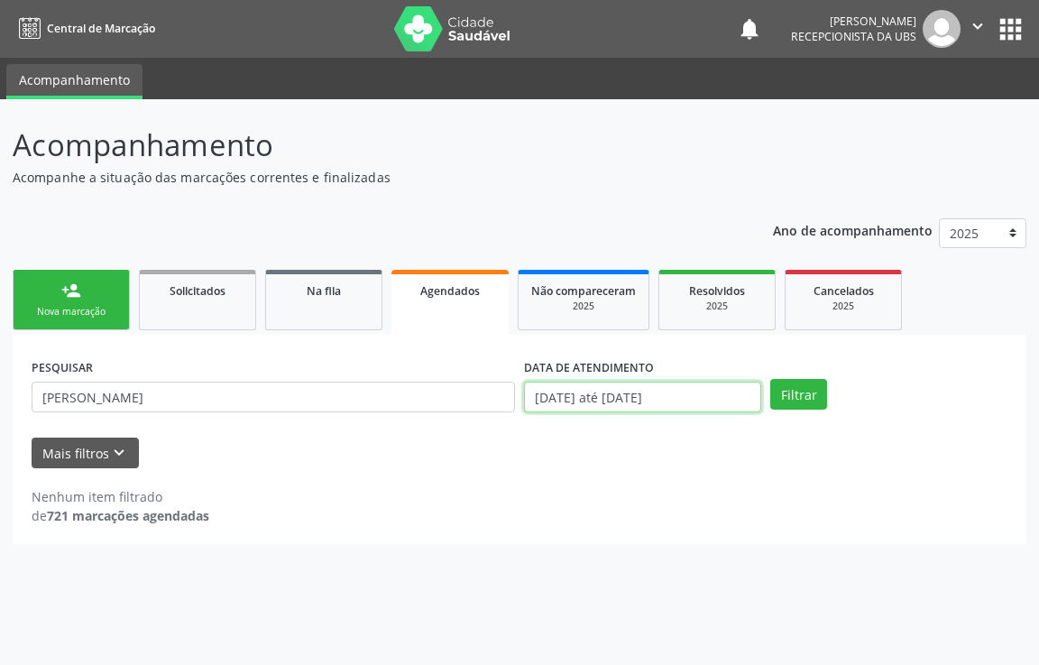
click at [752, 402] on input "[DATE] até [DATE]" at bounding box center [642, 396] width 237 height 31
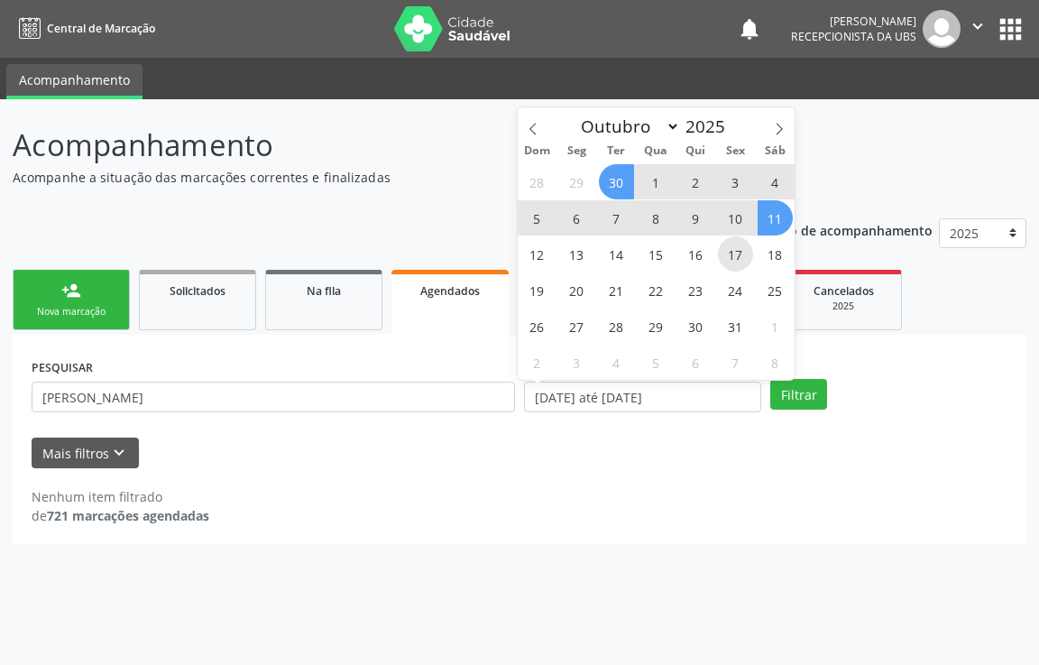
click at [728, 252] on span "17" at bounding box center [735, 253] width 35 height 35
type input "[DATE]"
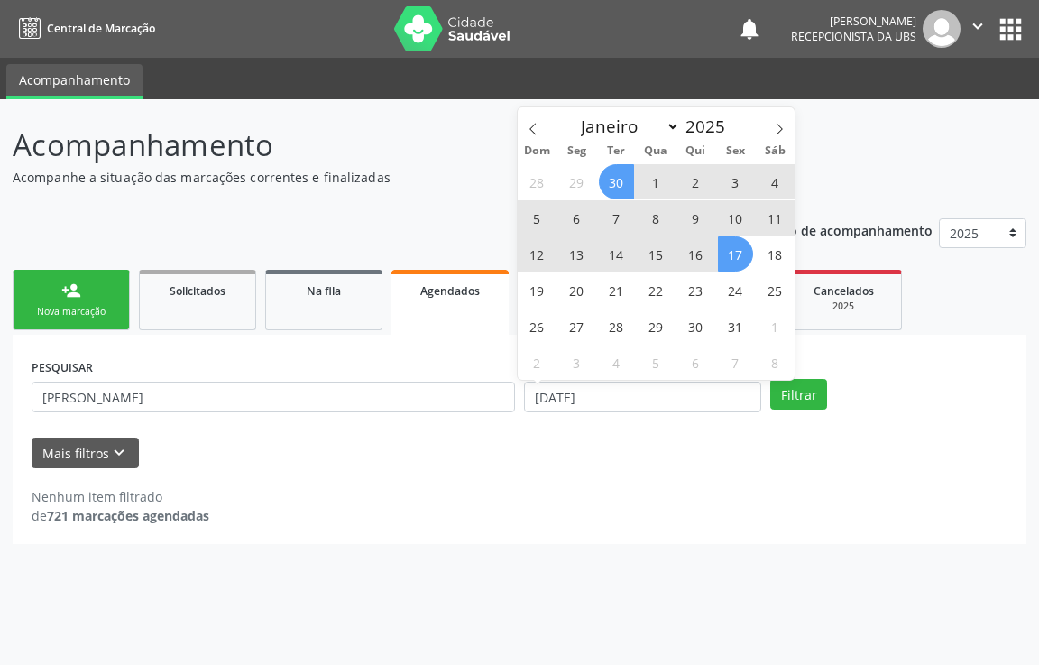
click at [630, 187] on span "30" at bounding box center [616, 181] width 35 height 35
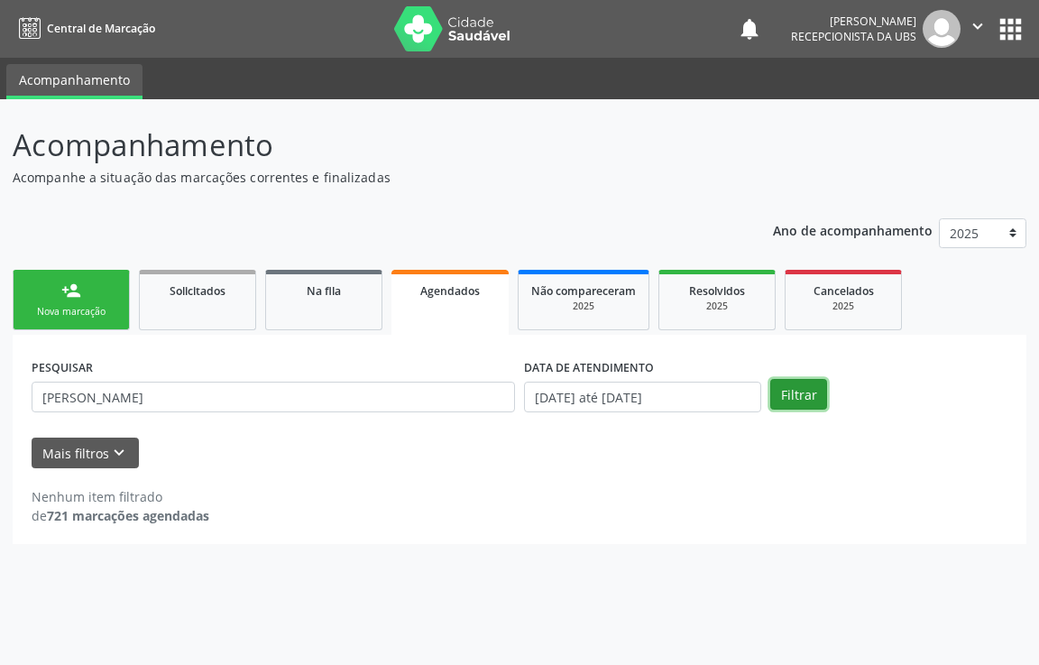
click at [800, 401] on button "Filtrar" at bounding box center [798, 394] width 57 height 31
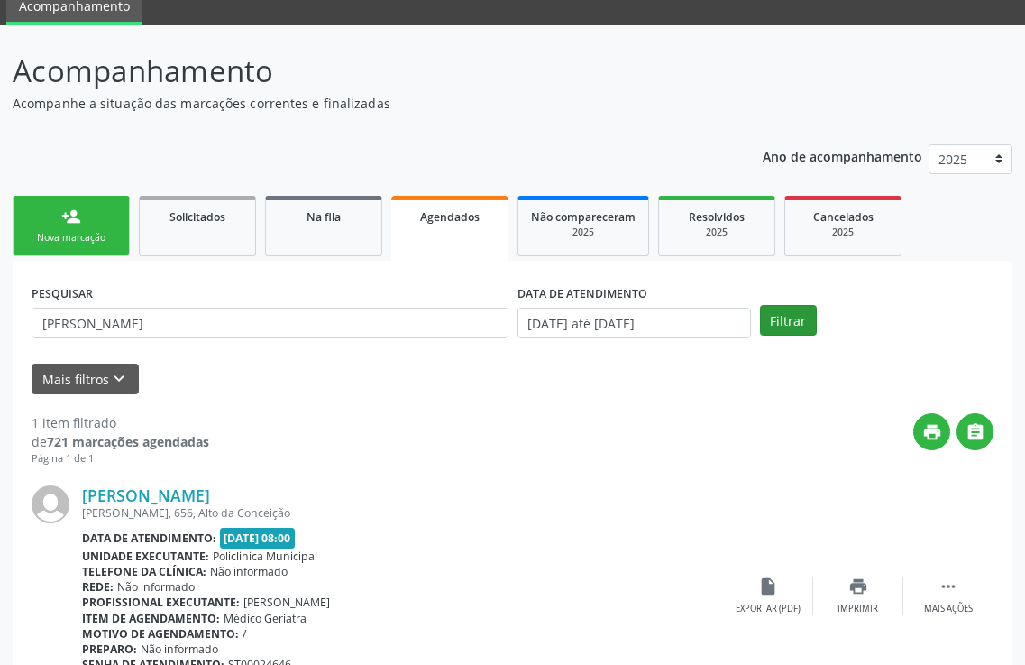
scroll to position [166, 0]
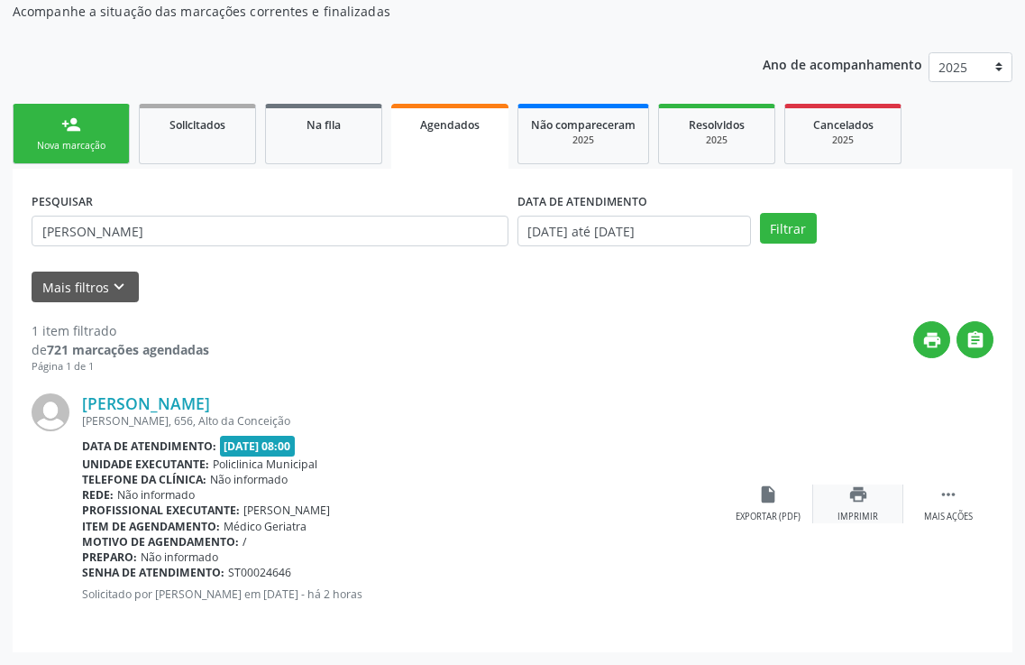
click at [849, 507] on div "print Imprimir" at bounding box center [858, 503] width 90 height 39
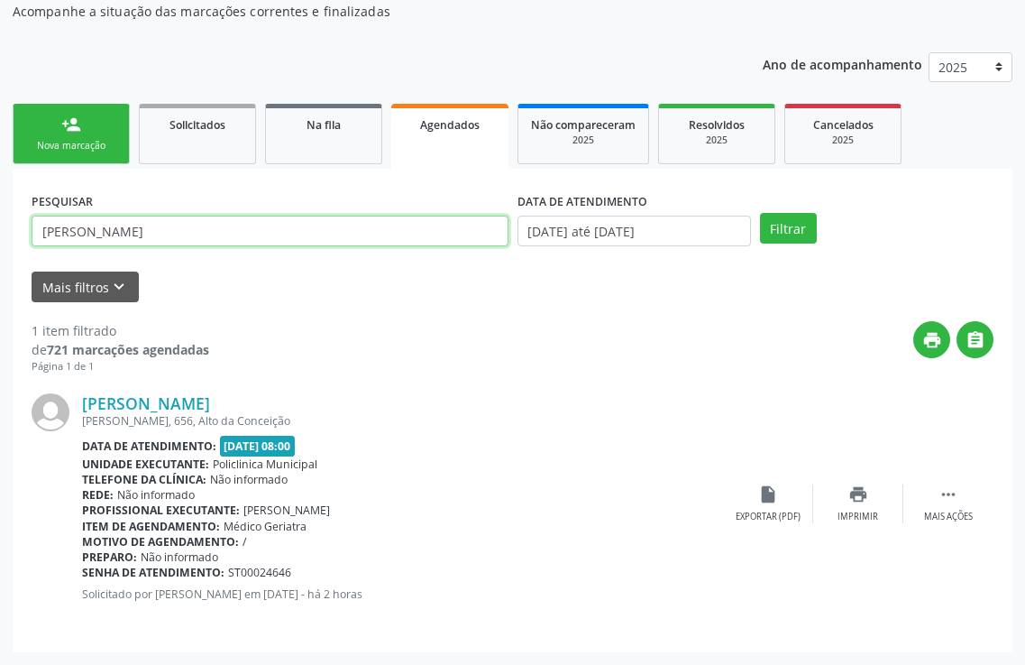
click at [149, 223] on input "[PERSON_NAME]" at bounding box center [270, 231] width 477 height 31
type input "f"
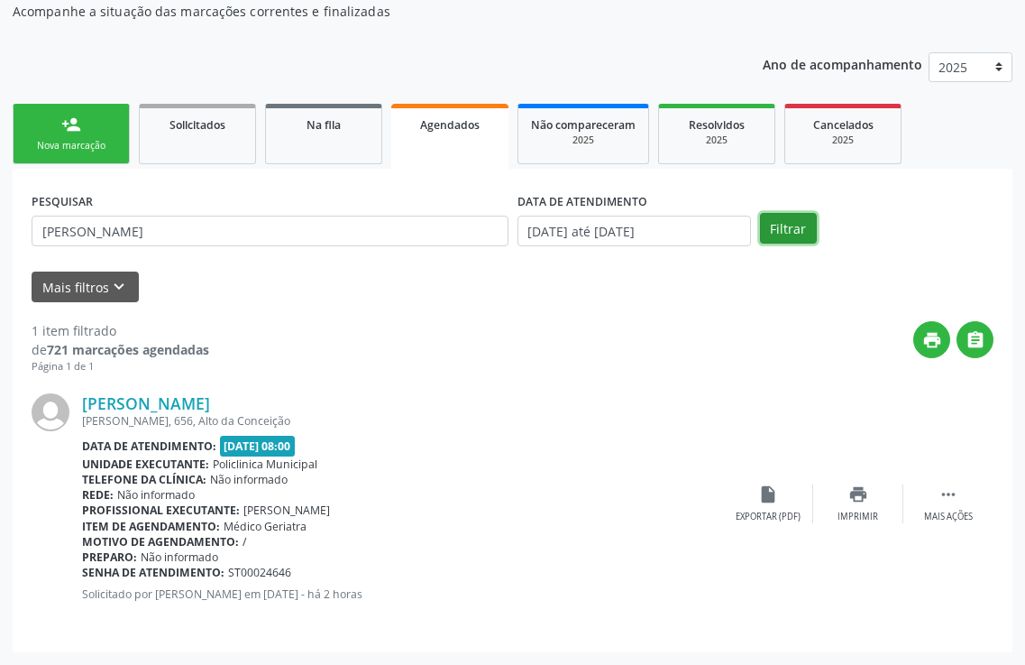
click at [767, 227] on button "Filtrar" at bounding box center [788, 228] width 57 height 31
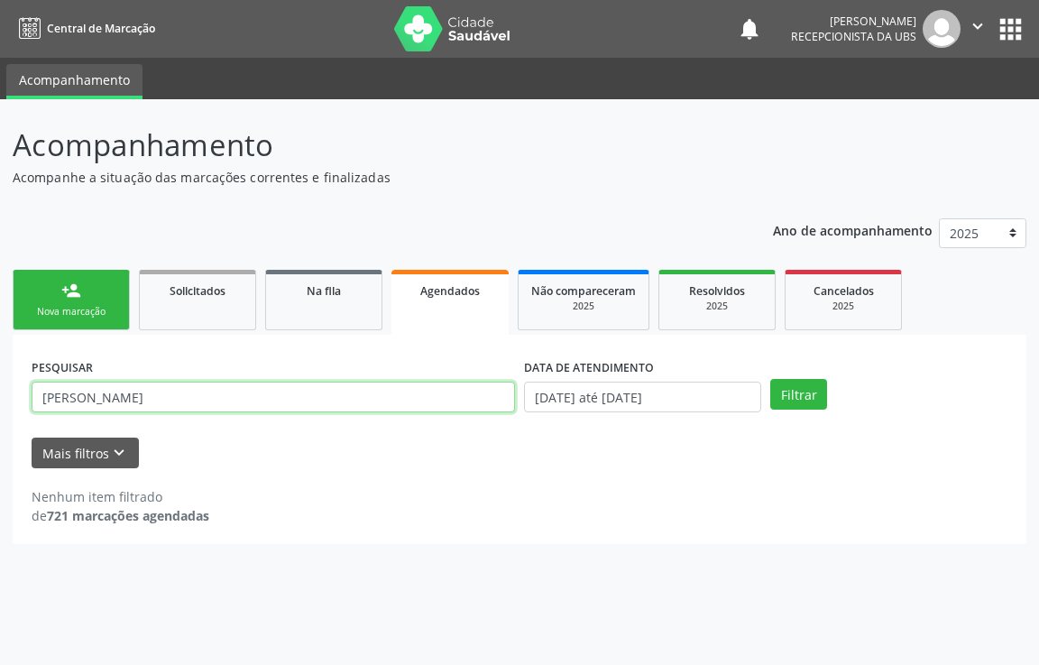
click at [198, 403] on input "[PERSON_NAME]" at bounding box center [273, 396] width 483 height 31
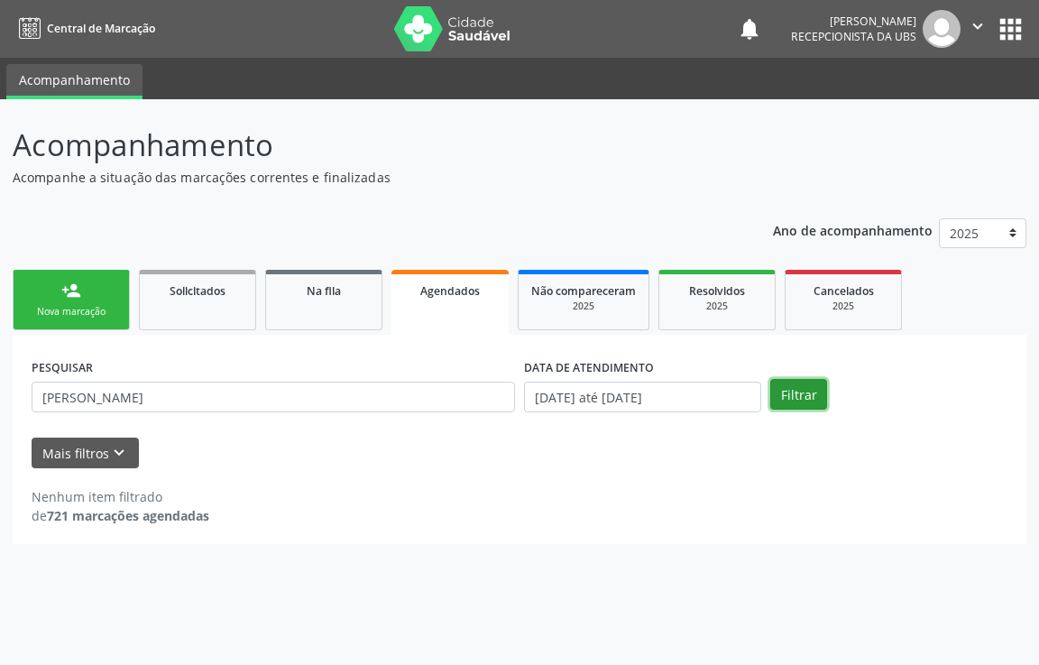
click at [785, 395] on button "Filtrar" at bounding box center [798, 394] width 57 height 31
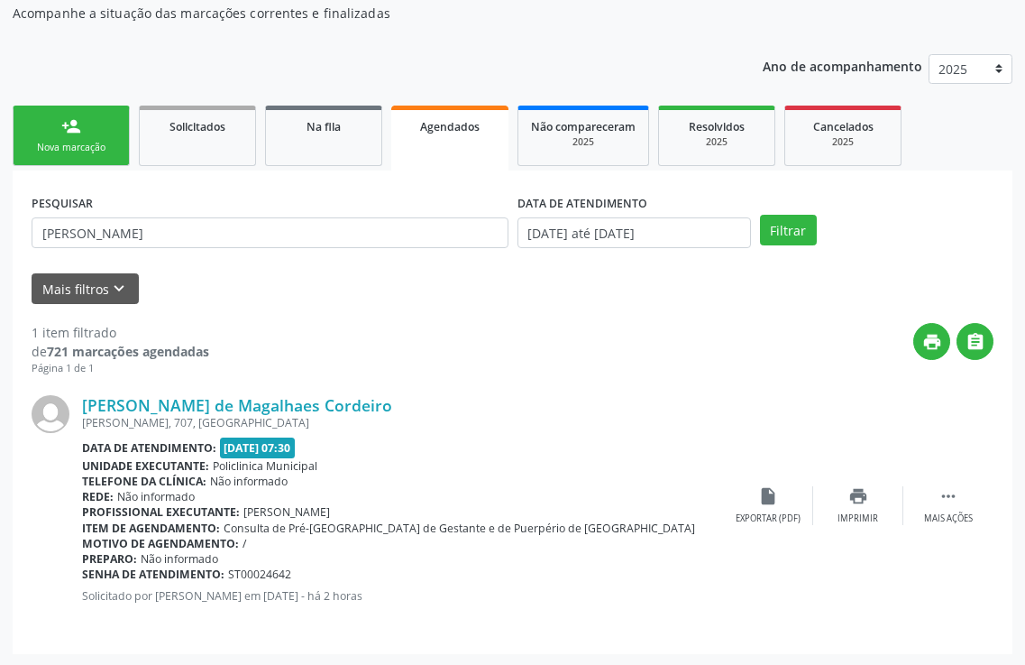
scroll to position [166, 0]
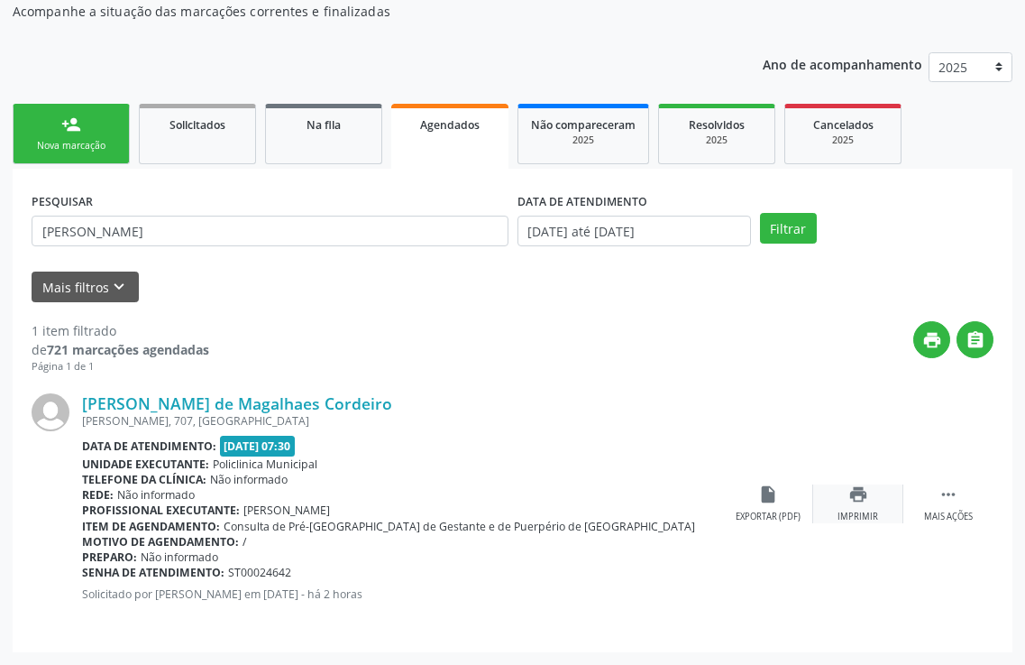
click at [884, 511] on div "print Imprimir" at bounding box center [858, 503] width 90 height 39
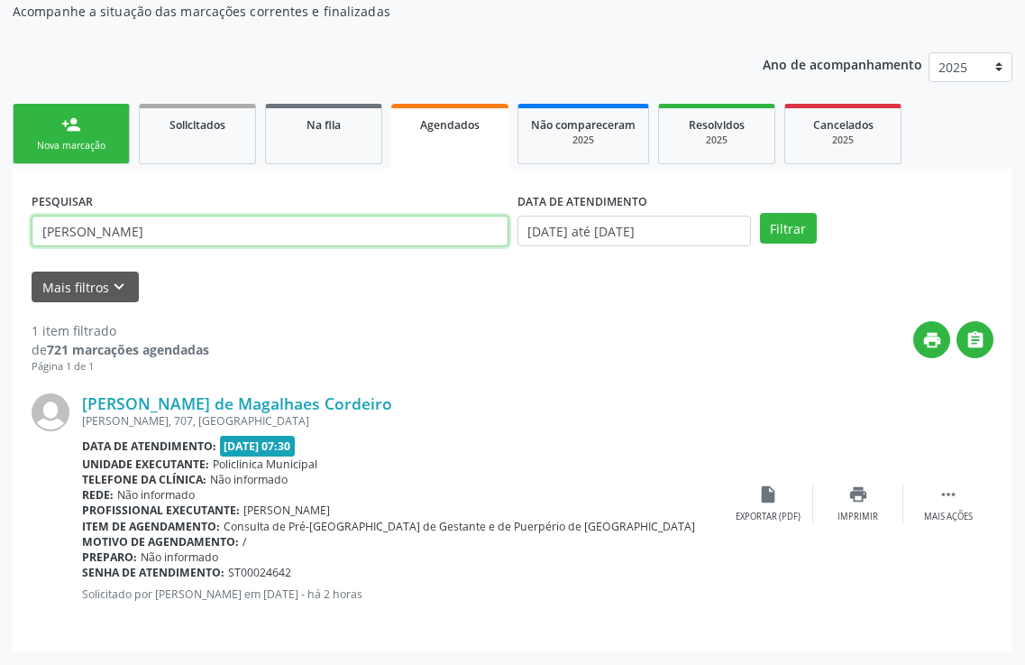
click at [306, 226] on input "[PERSON_NAME]" at bounding box center [270, 231] width 477 height 31
type input "k"
type input "[PERSON_NAME]"
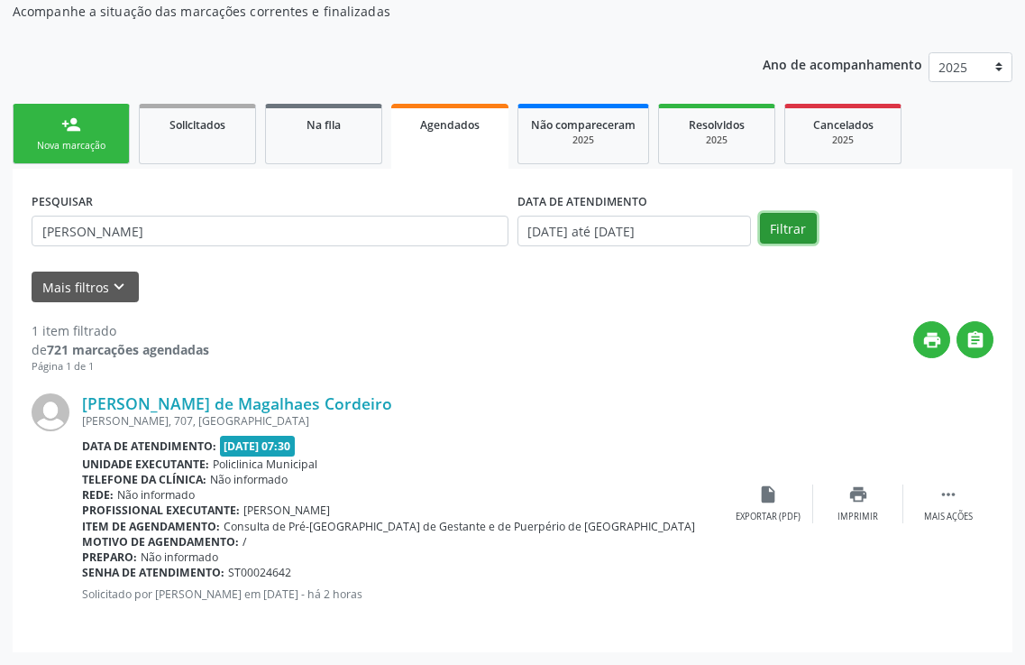
click at [793, 227] on button "Filtrar" at bounding box center [788, 228] width 57 height 31
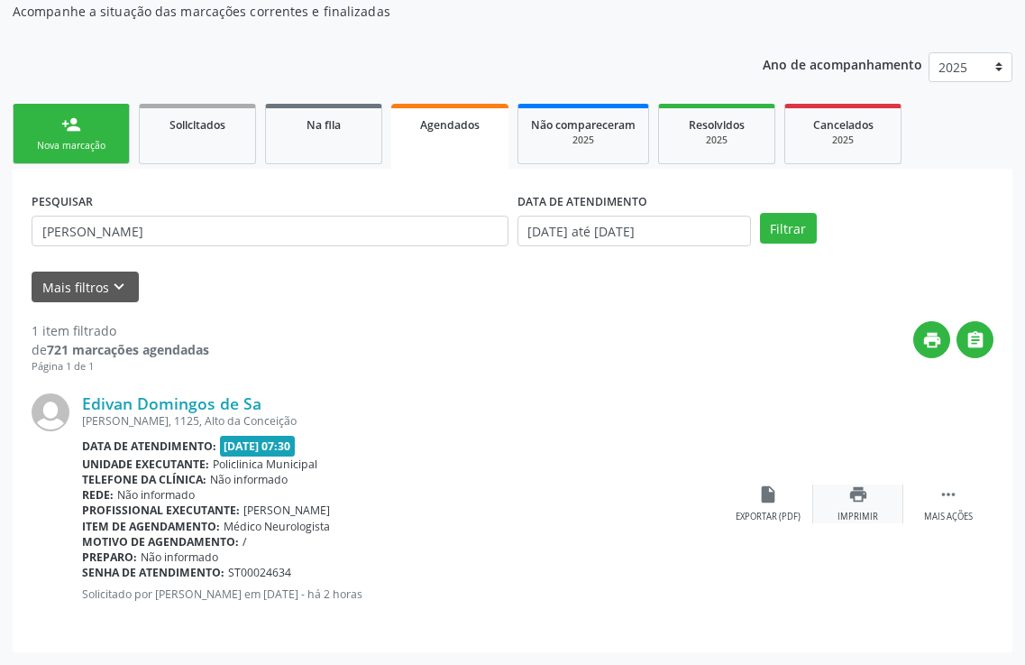
click at [859, 501] on icon "print" at bounding box center [859, 494] width 20 height 20
click at [74, 142] on div "Nova marcação" at bounding box center [71, 146] width 90 height 14
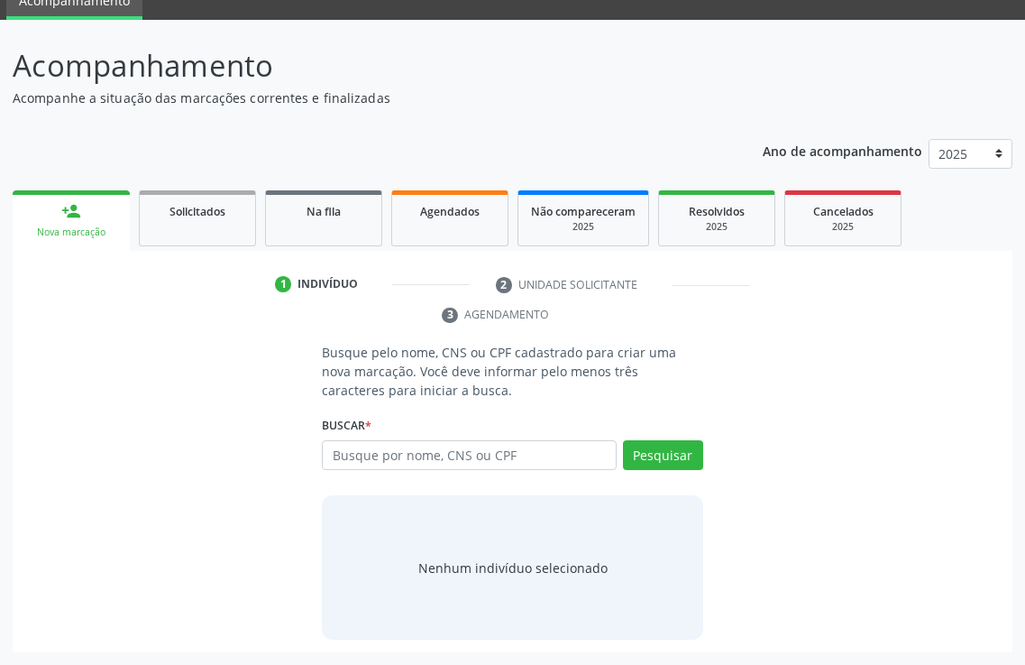
scroll to position [79, 0]
click at [444, 228] on link "Agendados" at bounding box center [449, 218] width 117 height 56
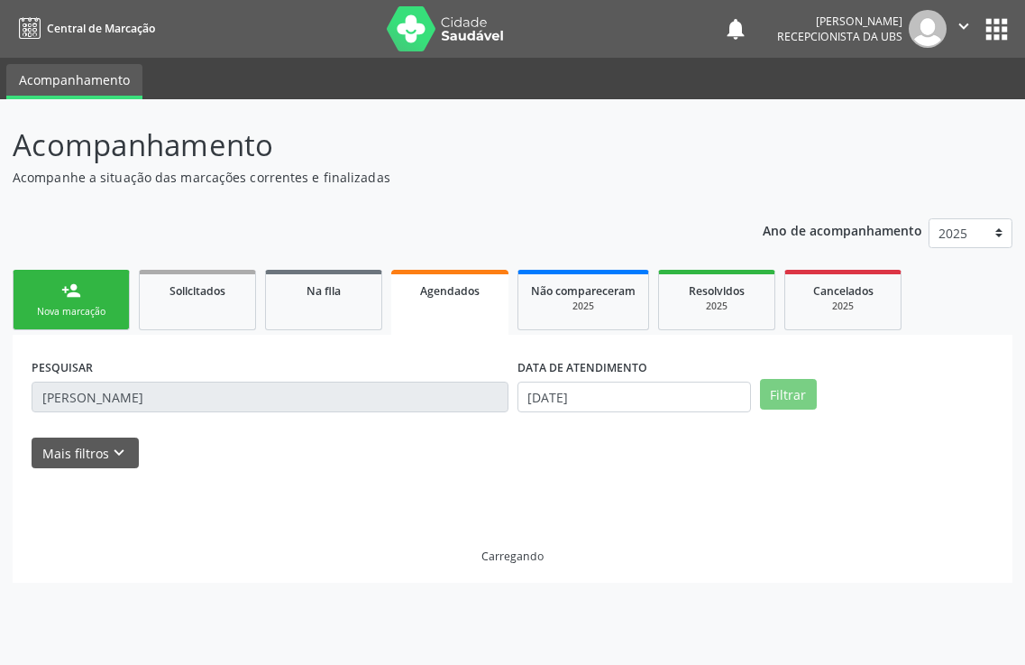
scroll to position [0, 0]
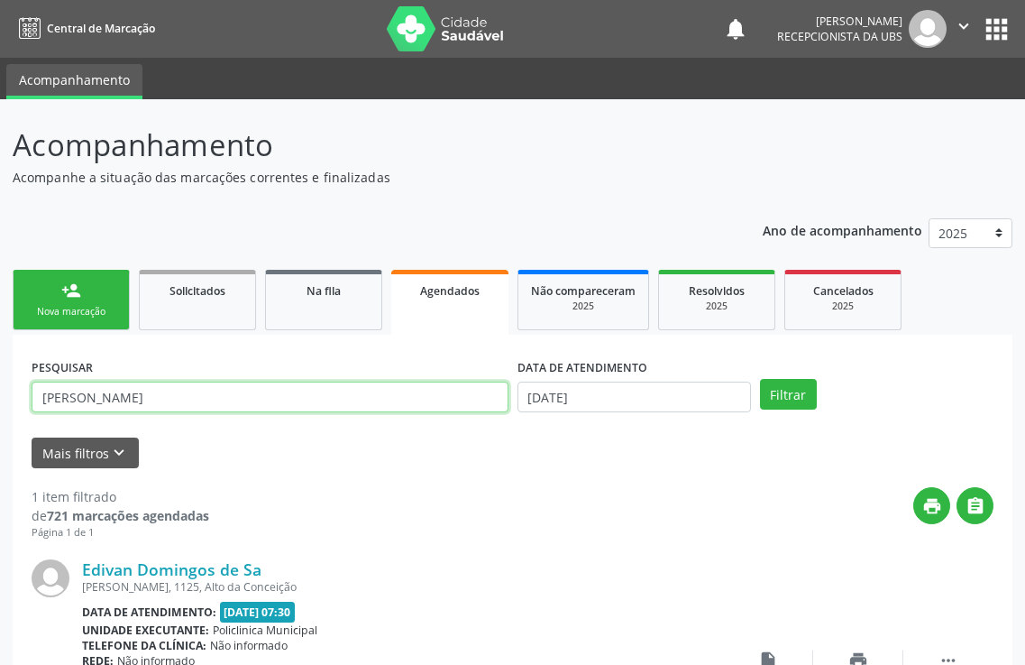
click at [248, 398] on input "[PERSON_NAME]" at bounding box center [270, 396] width 477 height 31
type input "e"
type input "[PERSON_NAME]"
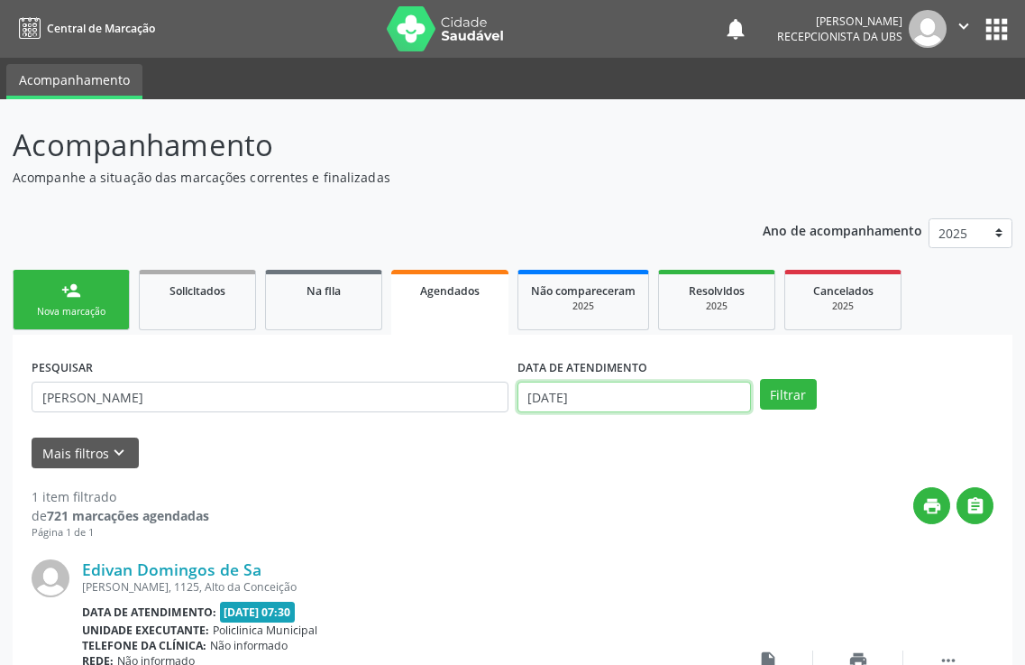
click at [713, 405] on input "[DATE]" at bounding box center [635, 396] width 234 height 31
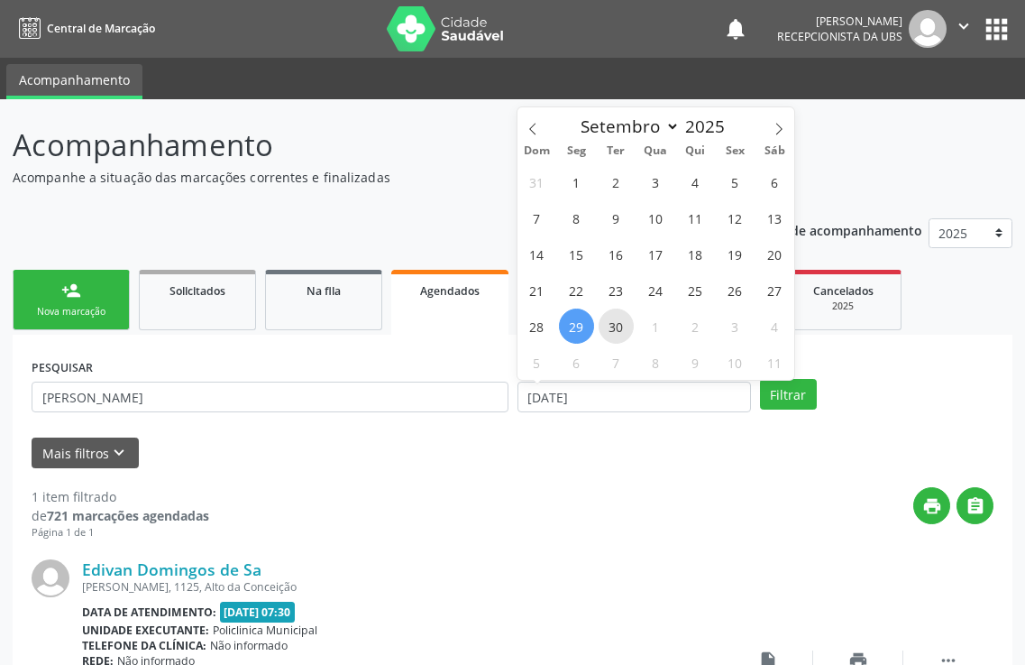
click at [610, 330] on span "30" at bounding box center [616, 325] width 35 height 35
type input "[DATE]"
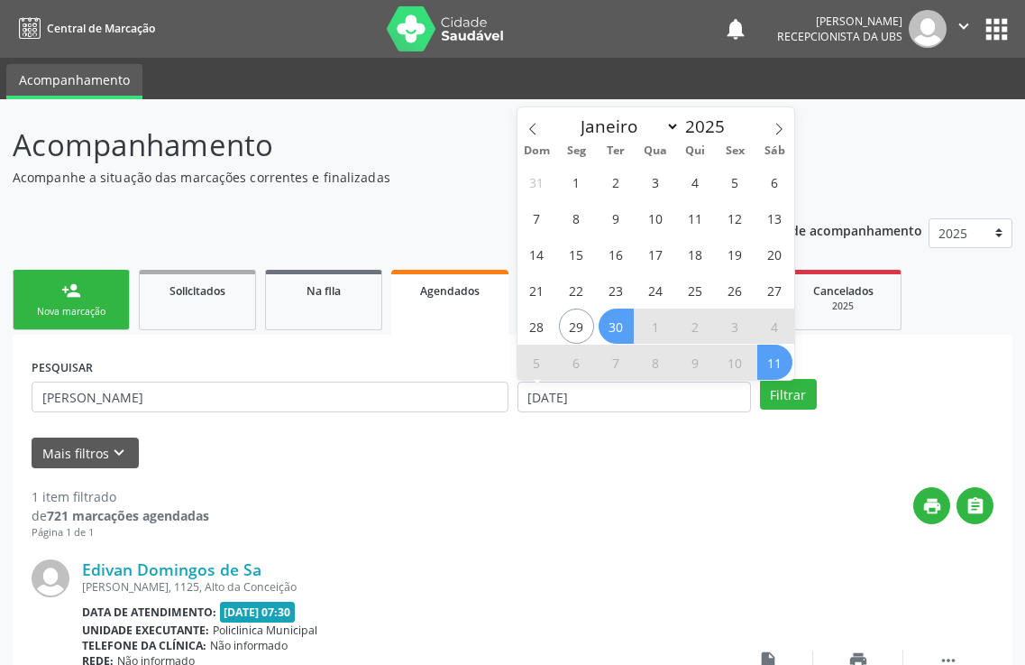
scroll to position [90, 0]
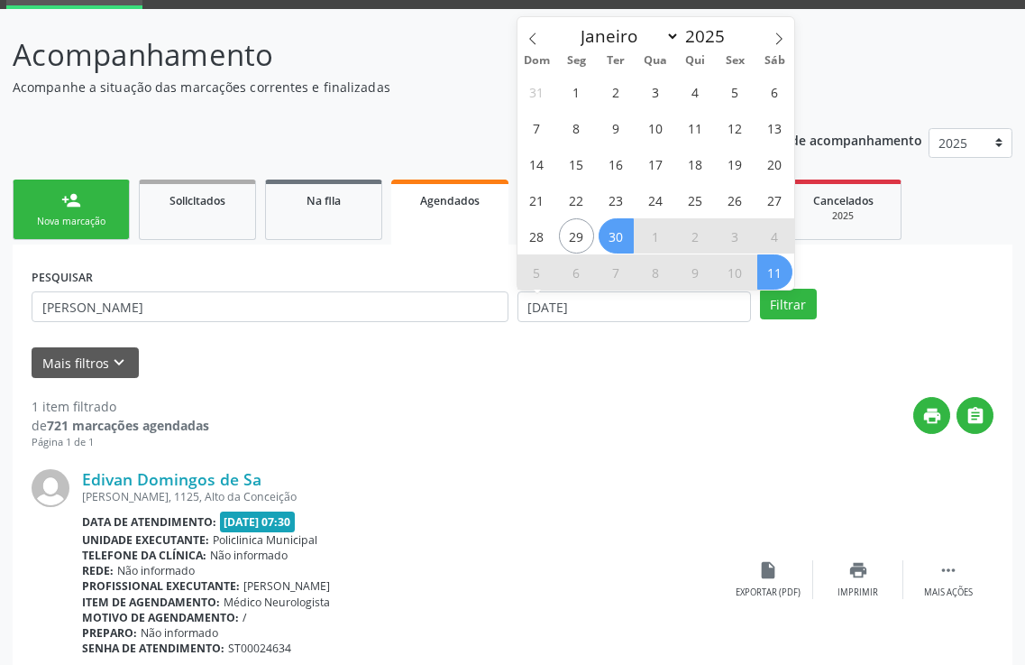
click at [768, 257] on span "11" at bounding box center [774, 271] width 35 height 35
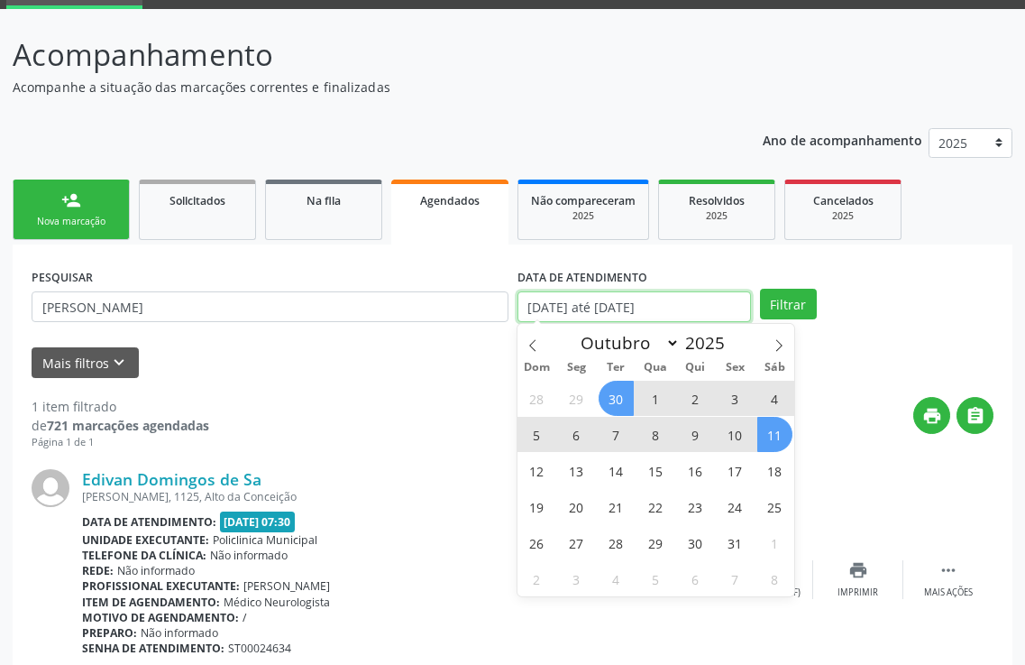
click at [738, 311] on body "Central de Marcação notifications [PERSON_NAME] Recepcionista da UBS  Configur…" at bounding box center [512, 242] width 1025 height 665
click at [738, 311] on input "[DATE] até [DATE]" at bounding box center [635, 306] width 234 height 31
click at [657, 485] on span "15" at bounding box center [655, 470] width 35 height 35
type input "[DATE]"
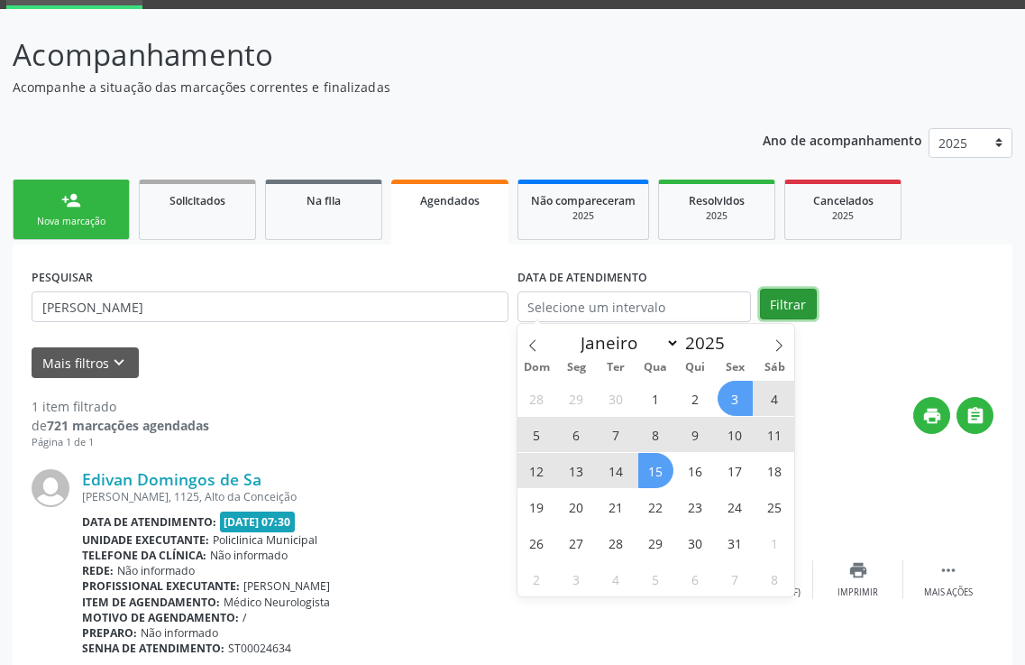
click at [807, 299] on button "Filtrar" at bounding box center [788, 304] width 57 height 31
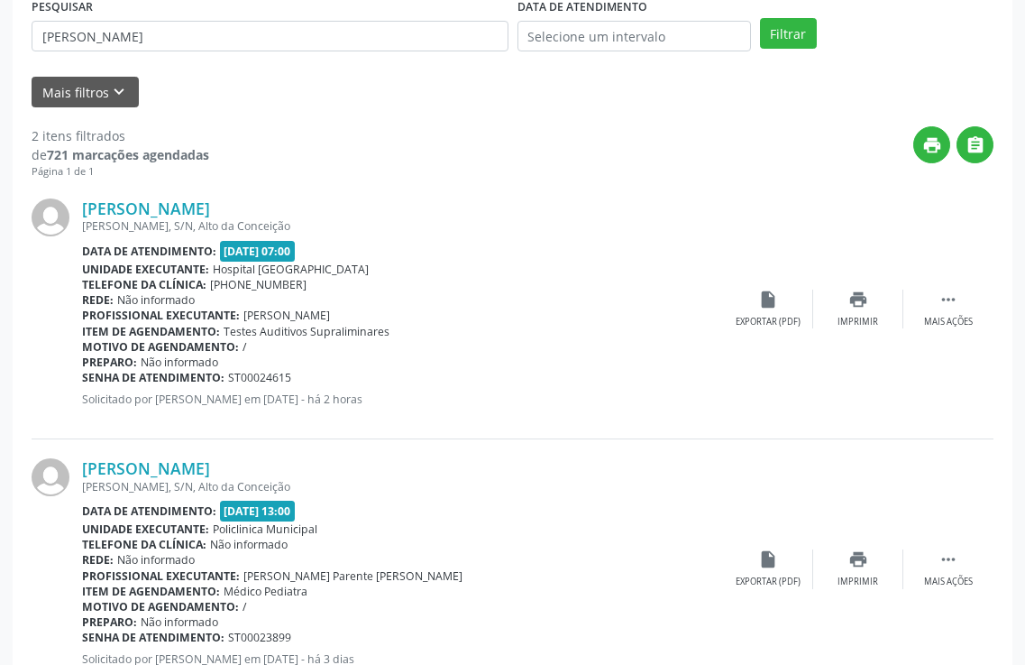
scroll to position [427, 0]
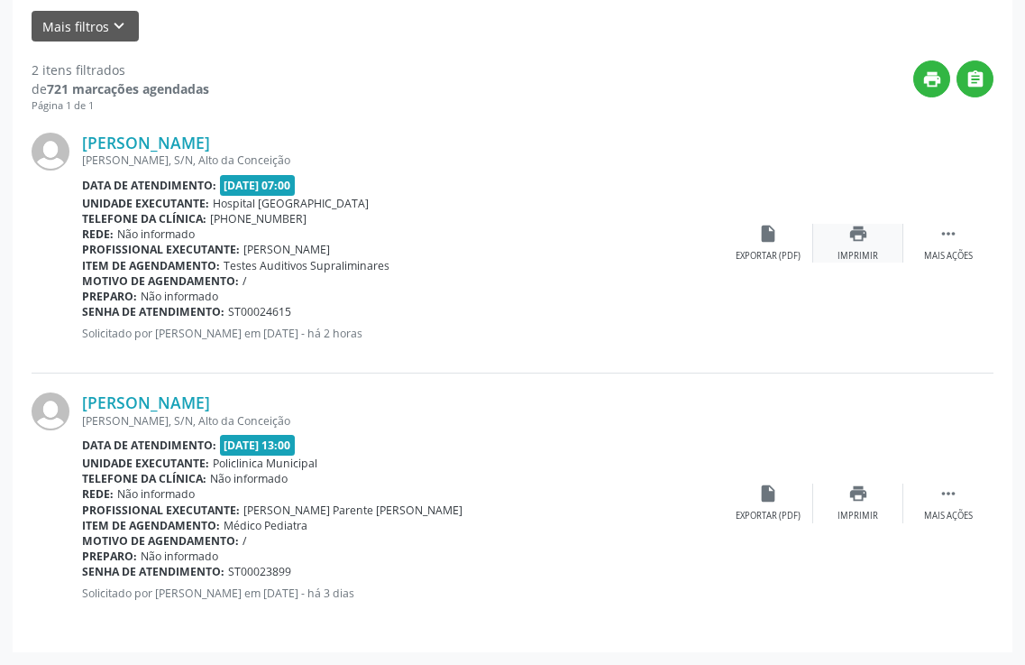
click at [866, 242] on icon "print" at bounding box center [859, 234] width 20 height 20
click at [859, 488] on icon "print" at bounding box center [859, 493] width 20 height 20
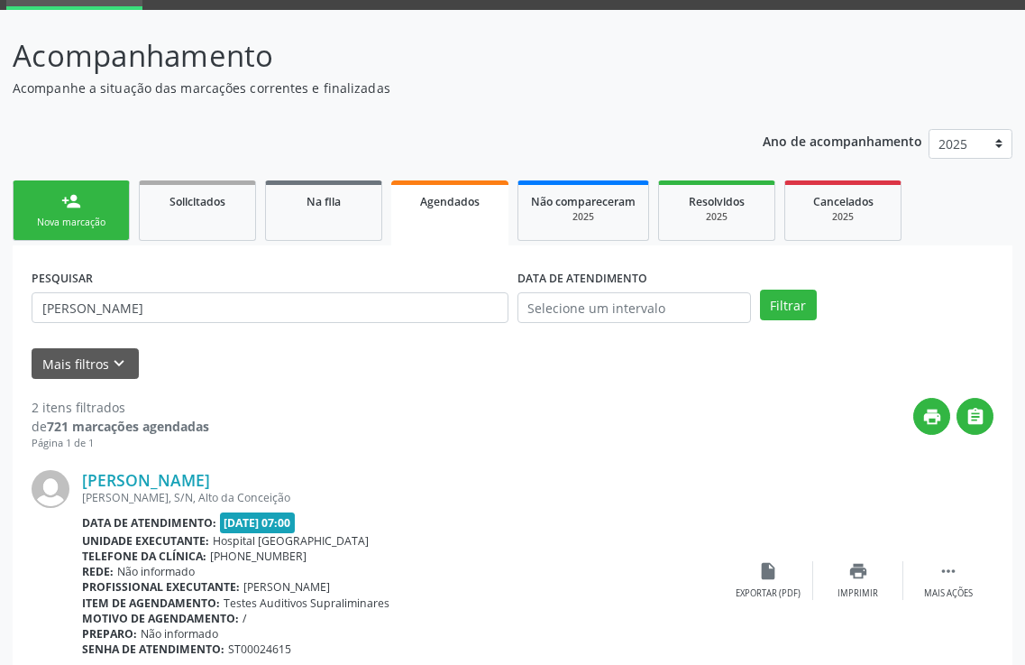
scroll to position [0, 0]
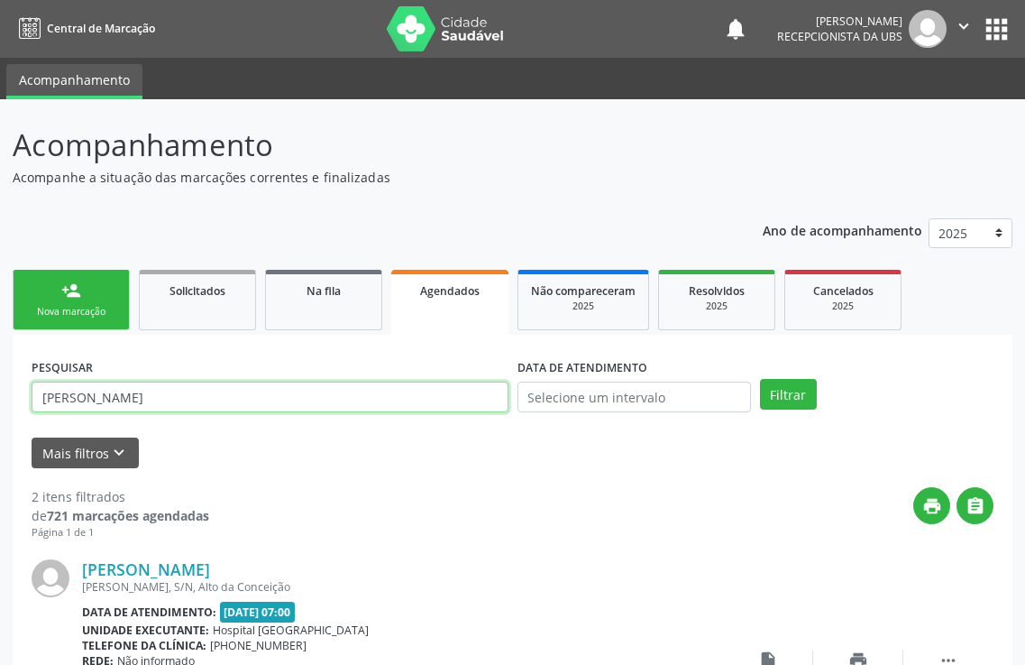
click at [212, 386] on input "[PERSON_NAME]" at bounding box center [270, 396] width 477 height 31
type input "m"
type input "[PERSON_NAME]"
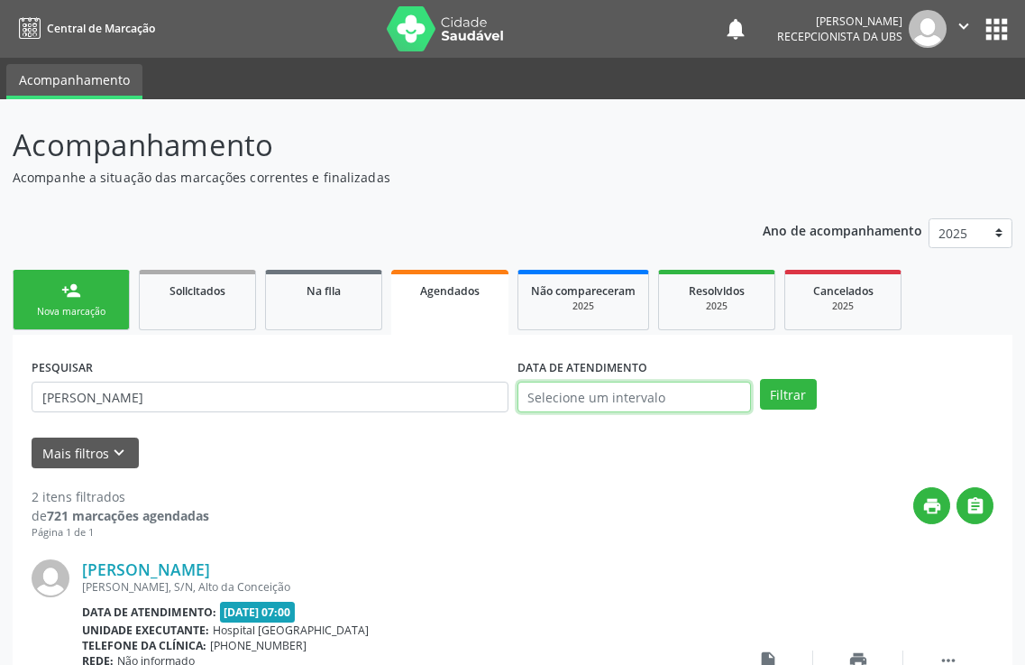
click at [660, 397] on input "text" at bounding box center [635, 396] width 234 height 31
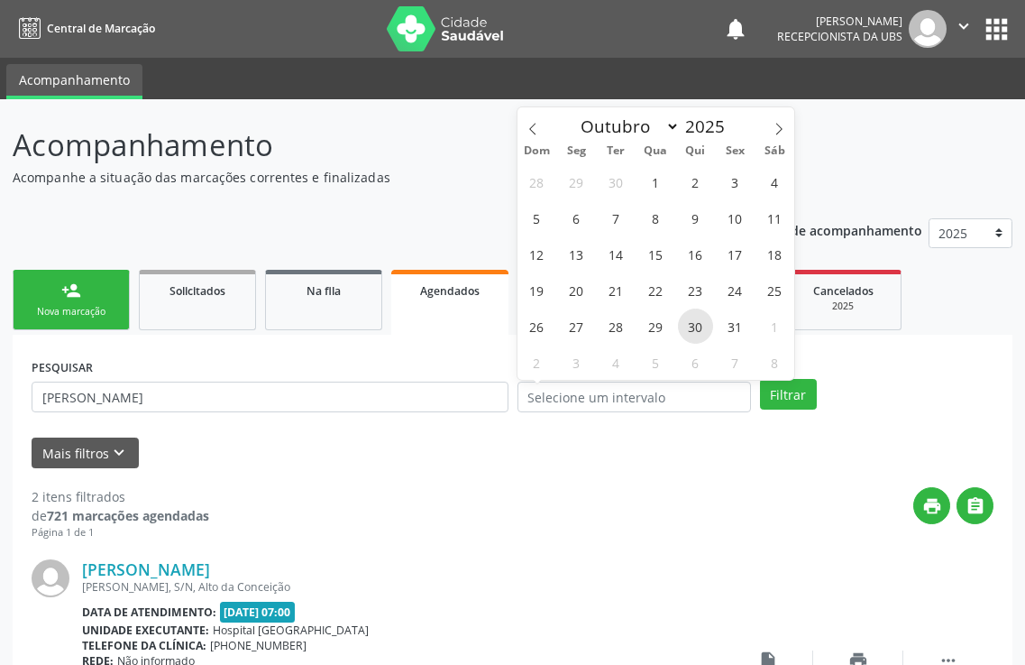
click at [708, 331] on span "30" at bounding box center [695, 325] width 35 height 35
type input "[DATE]"
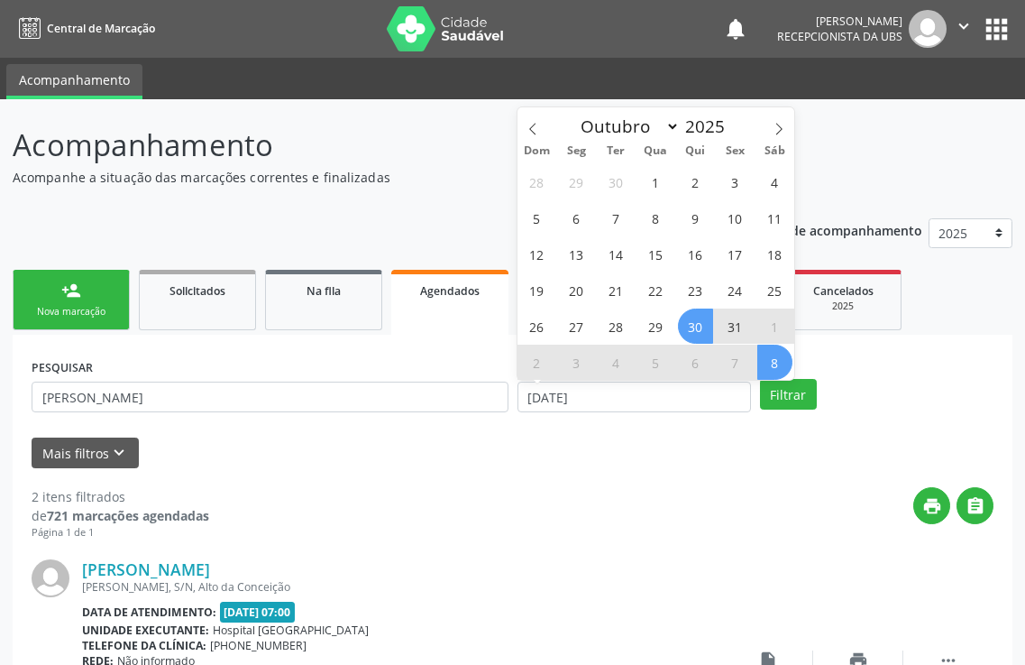
click at [769, 358] on span "8" at bounding box center [774, 361] width 35 height 35
click at [769, 358] on div "PESQUISAR rayssa felix DATA DE ATENDIMENTO [DATE] até [DATE] Filtrar" at bounding box center [512, 388] width 971 height 70
select select "10"
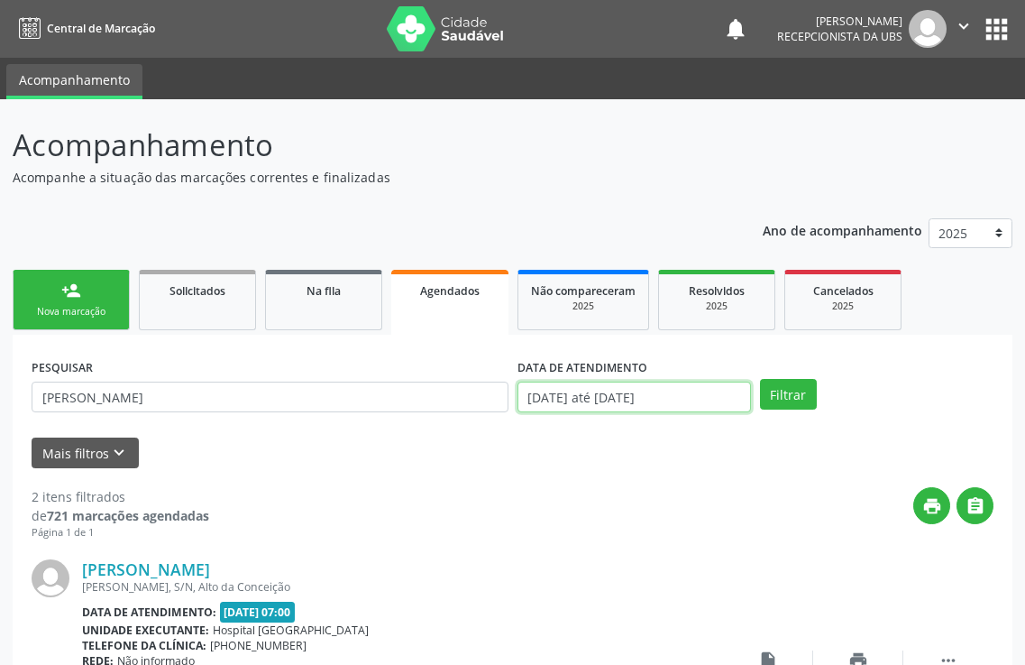
click at [712, 390] on input "[DATE] até [DATE]" at bounding box center [635, 396] width 234 height 31
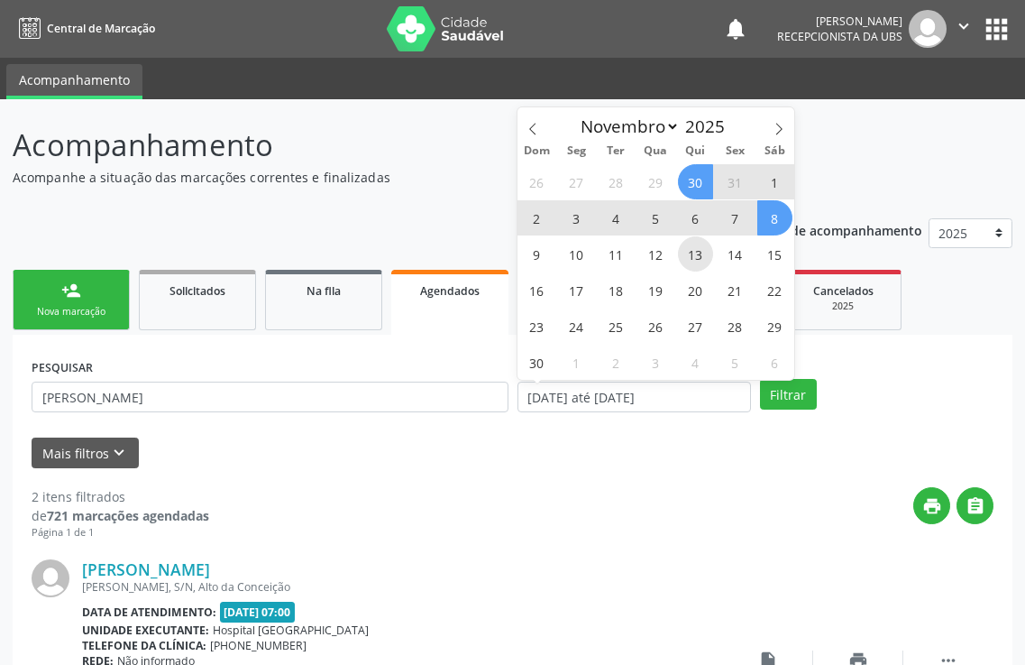
click at [705, 260] on span "13" at bounding box center [695, 253] width 35 height 35
type input "[DATE]"
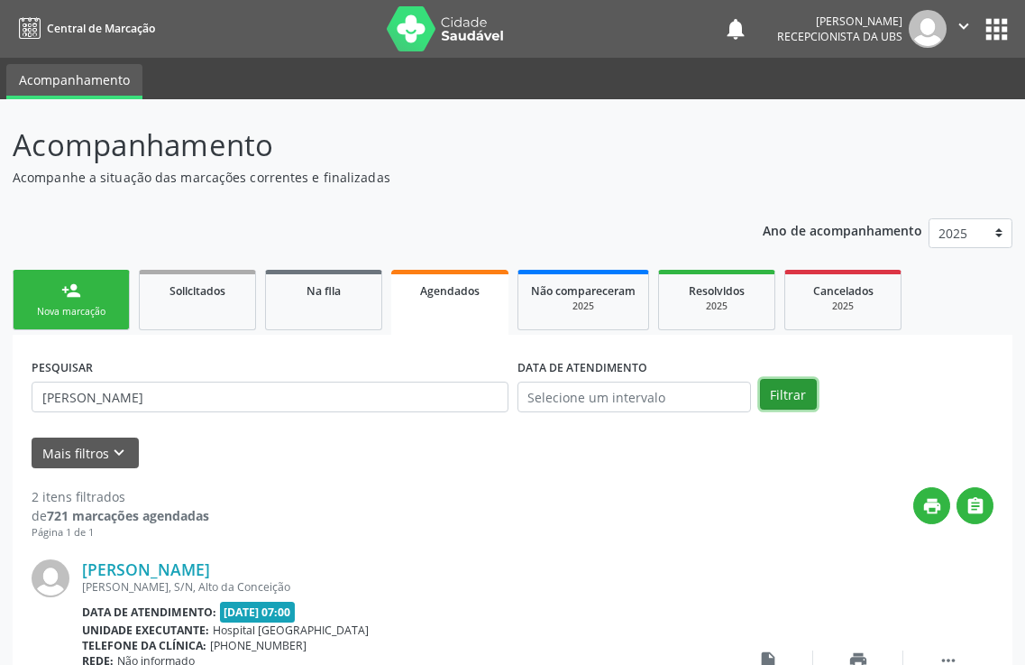
click at [787, 386] on button "Filtrar" at bounding box center [788, 394] width 57 height 31
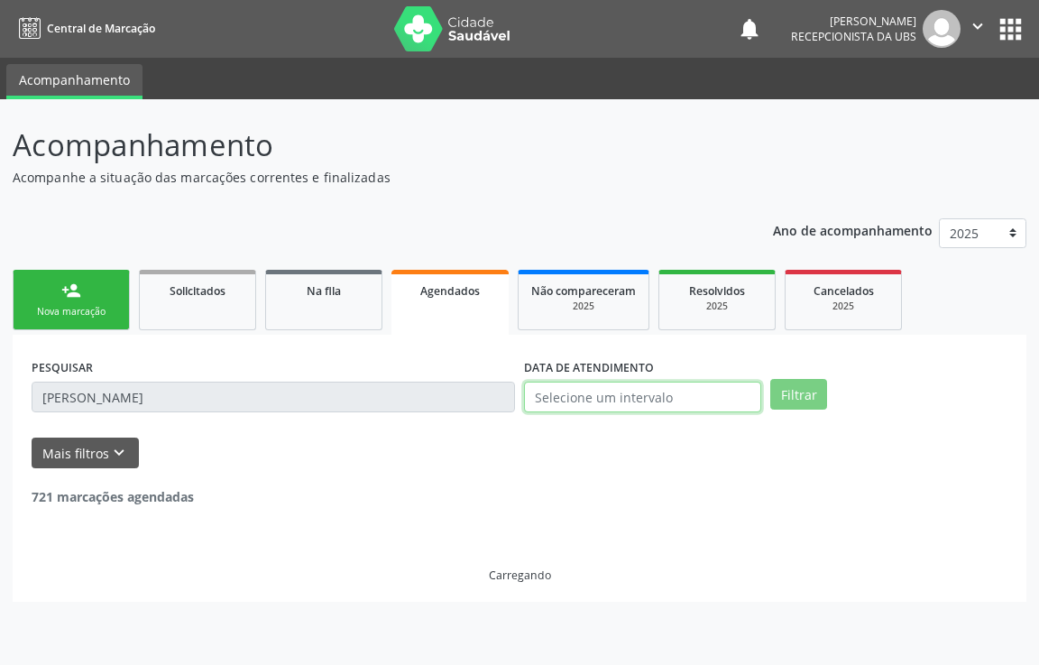
click at [630, 396] on input "text" at bounding box center [642, 396] width 237 height 31
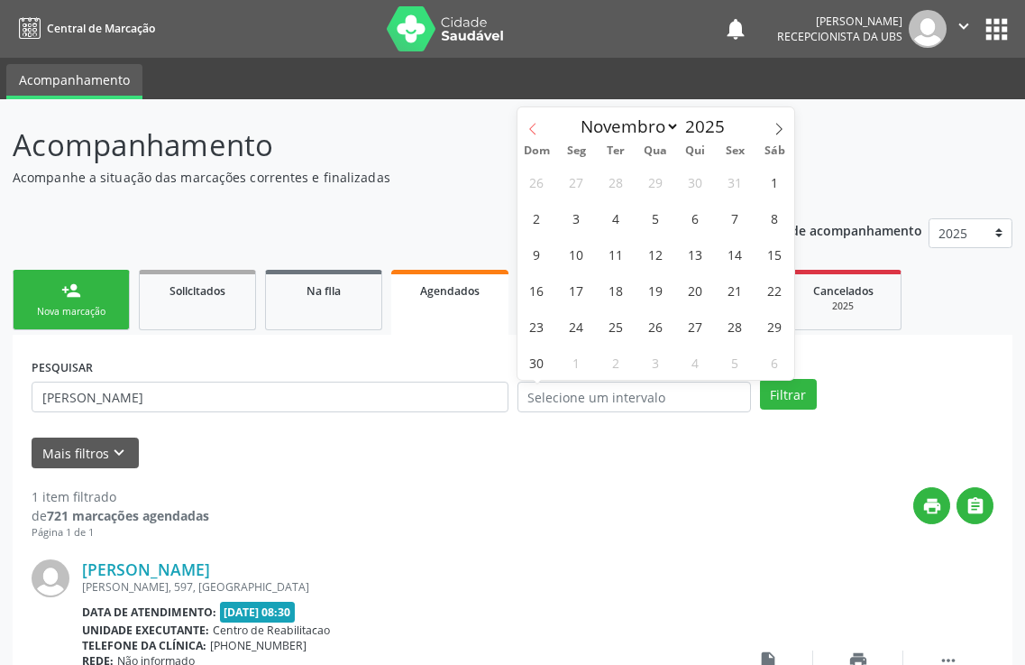
click at [537, 131] on icon at bounding box center [533, 129] width 13 height 13
select select "8"
click at [617, 322] on span "30" at bounding box center [616, 325] width 35 height 35
type input "[DATE]"
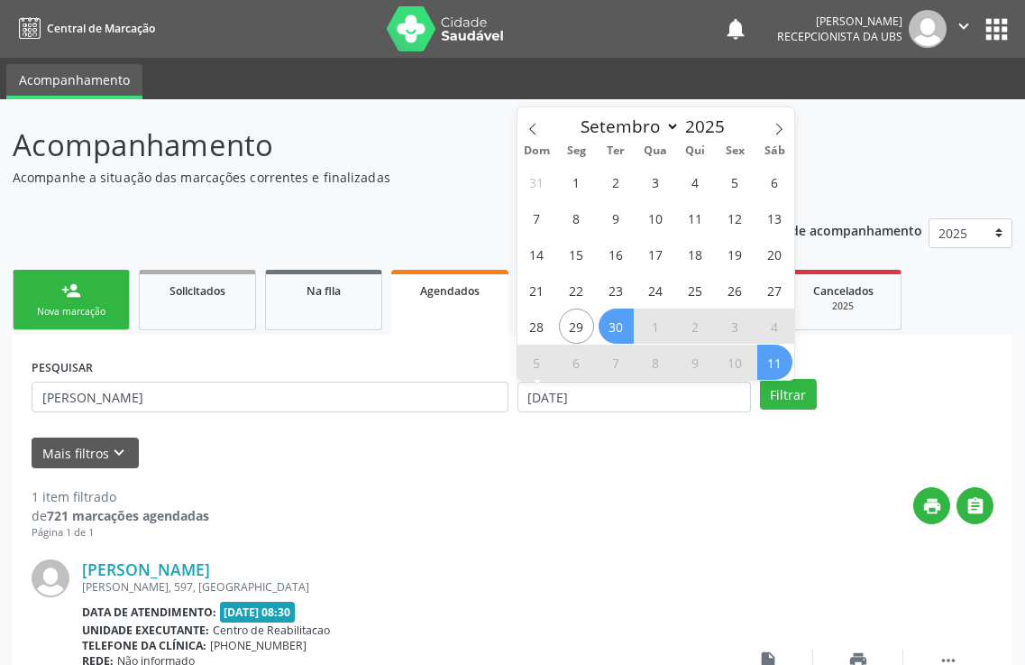
click at [774, 358] on span "11" at bounding box center [774, 361] width 35 height 35
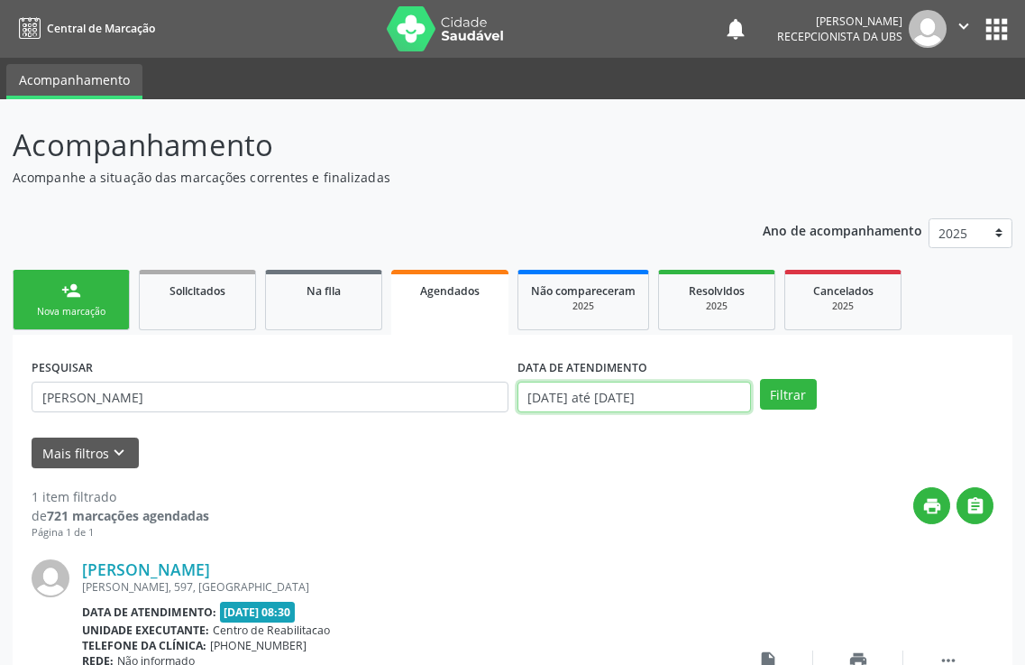
click at [739, 395] on input "[DATE] até [DATE]" at bounding box center [635, 396] width 234 height 31
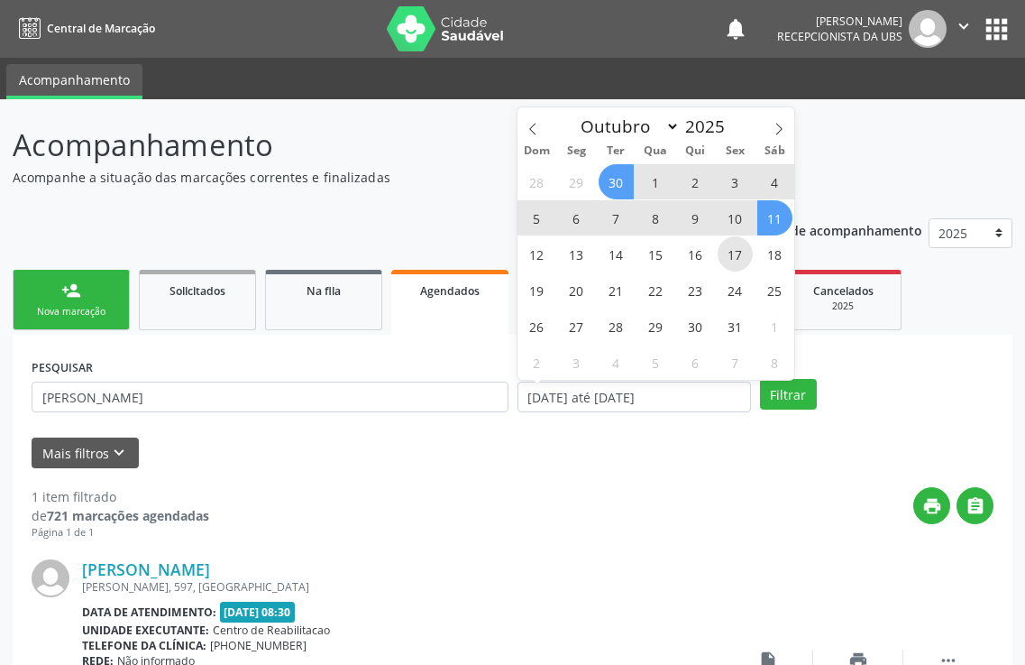
click at [730, 256] on span "17" at bounding box center [735, 253] width 35 height 35
type input "[DATE]"
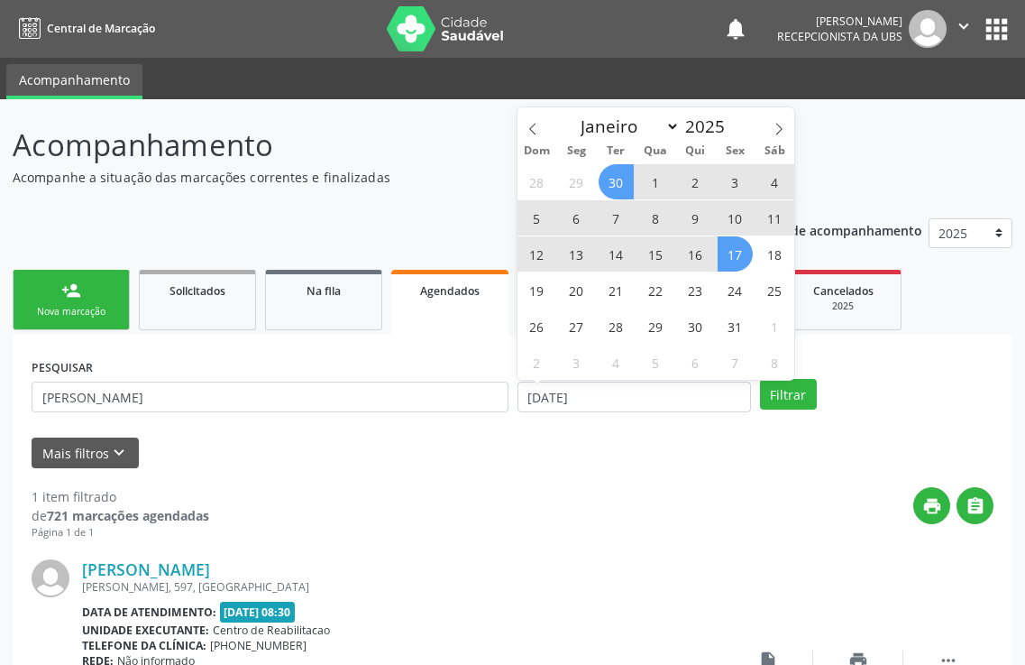
click at [609, 171] on span "30" at bounding box center [616, 181] width 35 height 35
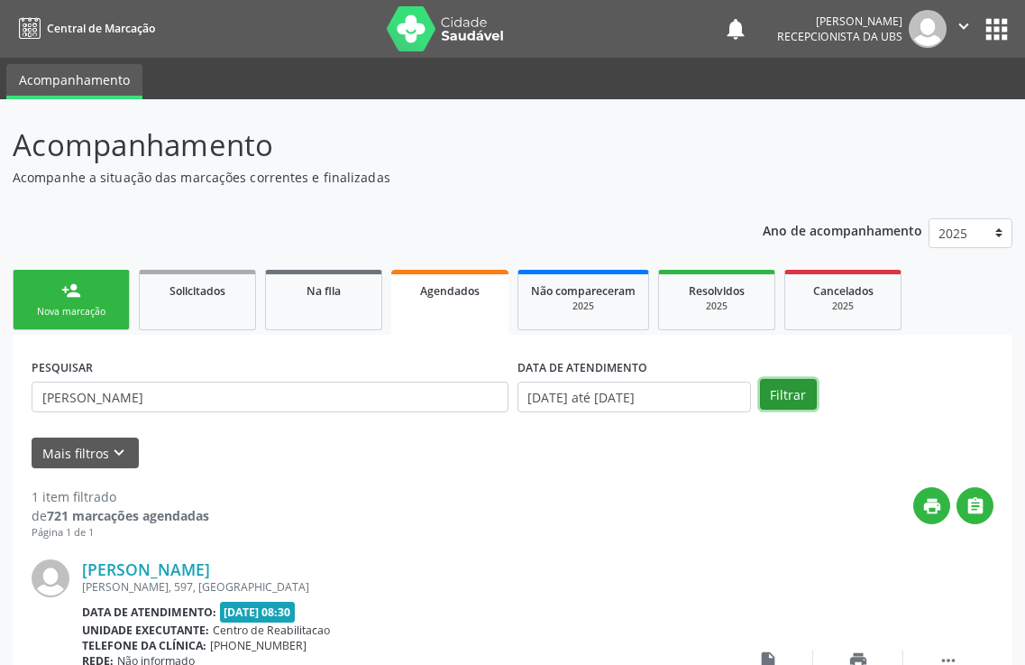
click at [788, 395] on button "Filtrar" at bounding box center [788, 394] width 57 height 31
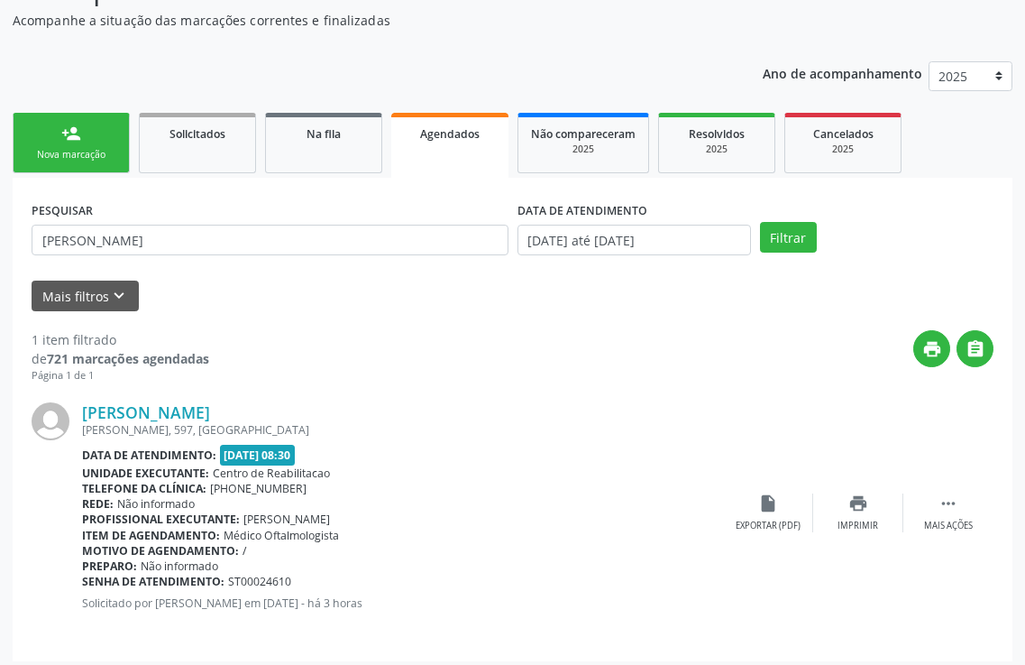
scroll to position [166, 0]
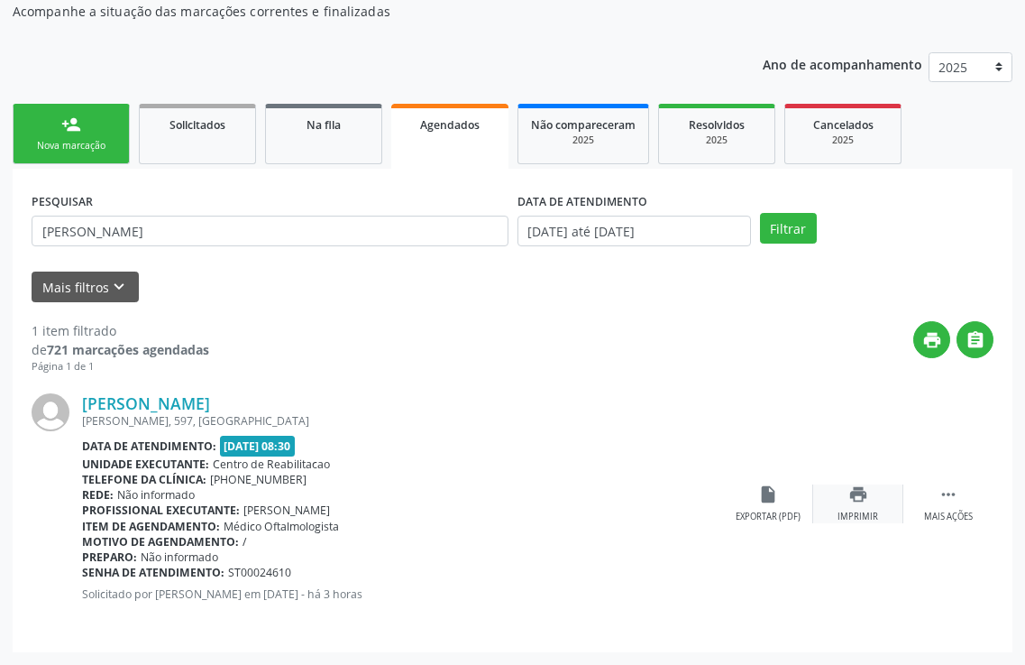
click at [860, 499] on icon "print" at bounding box center [859, 494] width 20 height 20
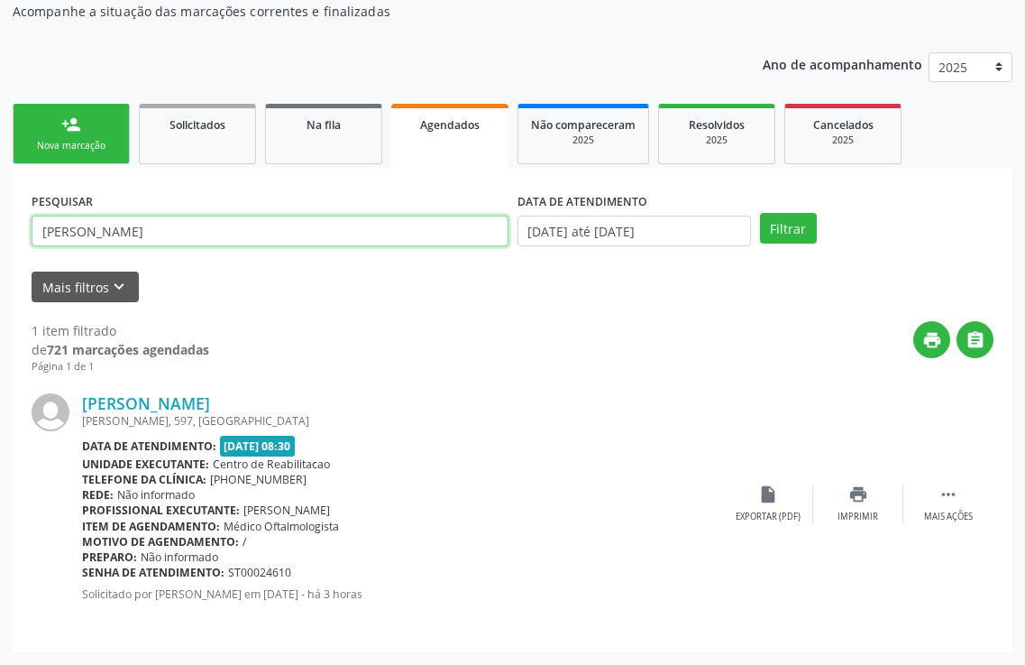
click at [137, 236] on input "[PERSON_NAME]" at bounding box center [270, 231] width 477 height 31
type input "r"
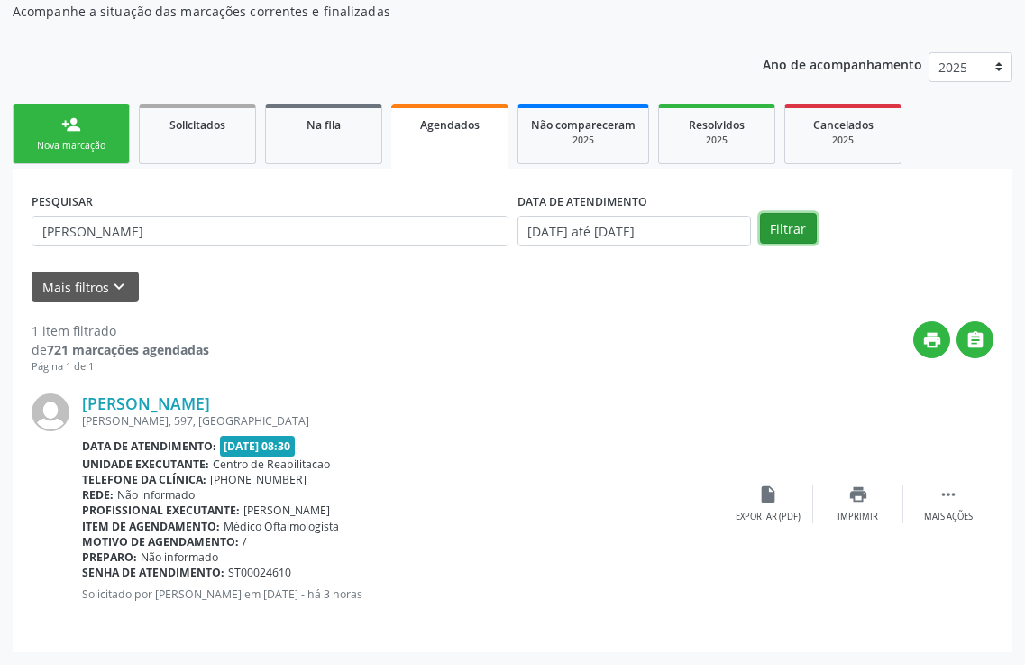
click at [784, 230] on button "Filtrar" at bounding box center [788, 228] width 57 height 31
click at [849, 494] on icon "print" at bounding box center [859, 494] width 20 height 20
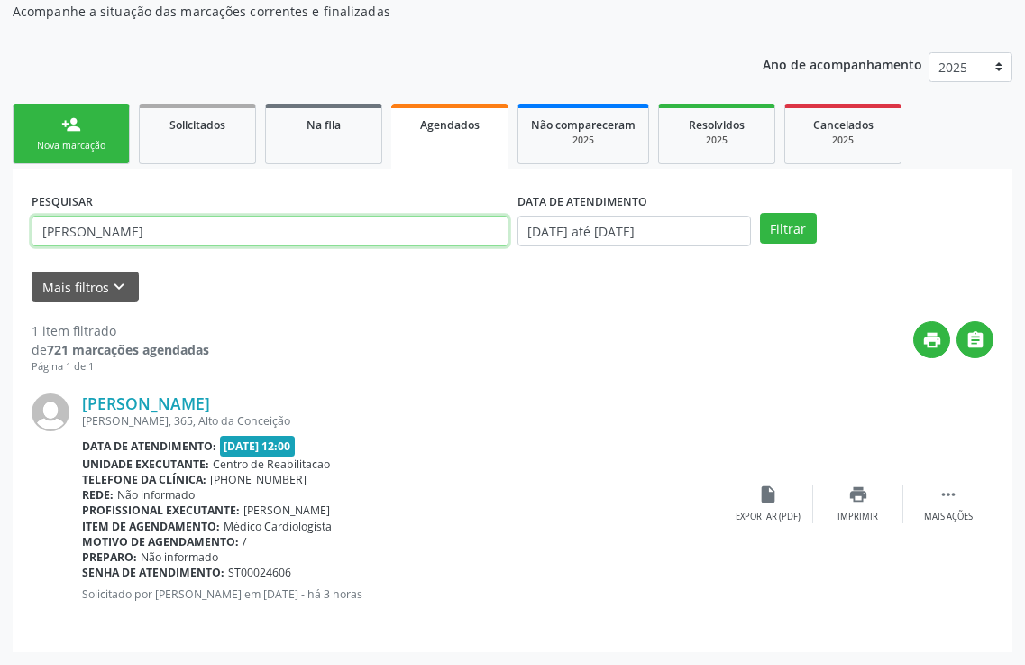
click at [150, 219] on input "[PERSON_NAME]" at bounding box center [270, 231] width 477 height 31
type input "m"
click at [109, 220] on input "text" at bounding box center [270, 231] width 477 height 31
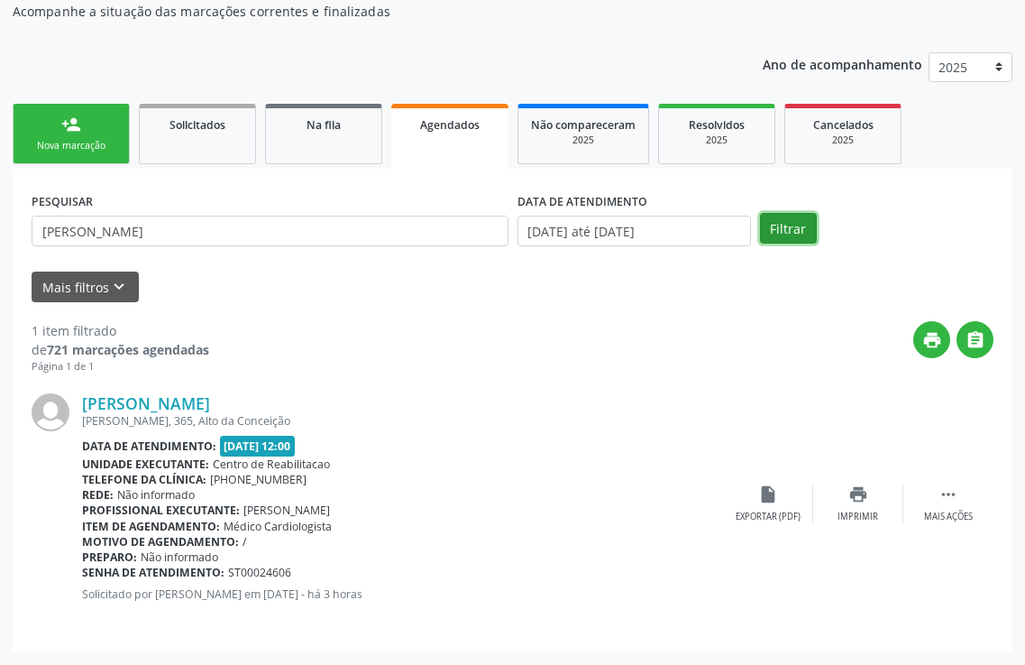
click at [802, 233] on button "Filtrar" at bounding box center [788, 228] width 57 height 31
click at [857, 514] on div "Imprimir" at bounding box center [858, 516] width 41 height 13
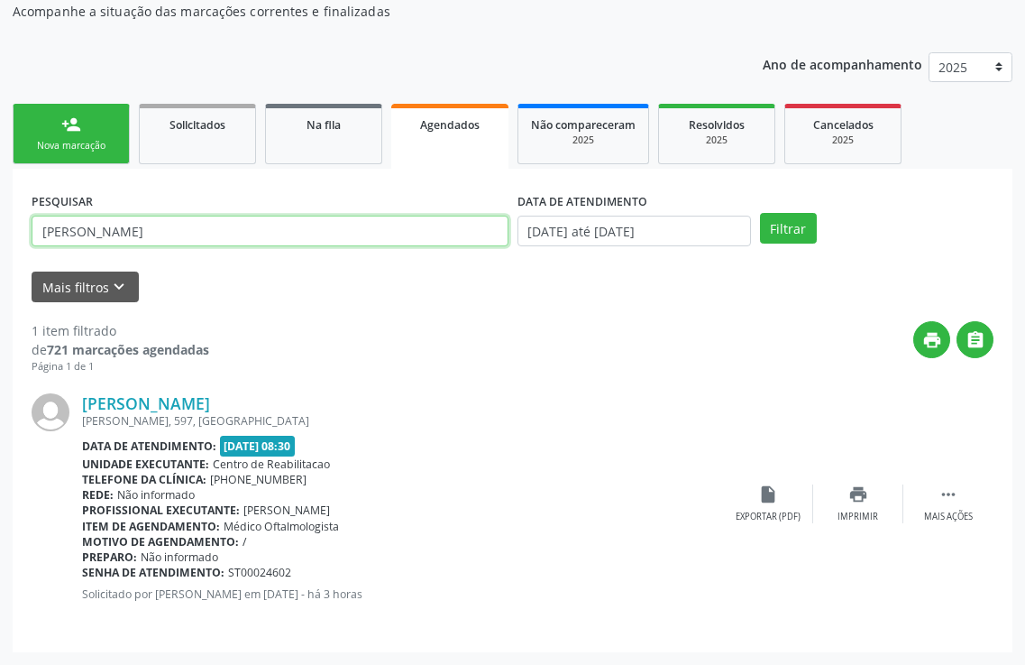
click at [274, 234] on input "[PERSON_NAME]" at bounding box center [270, 231] width 477 height 31
type input "r"
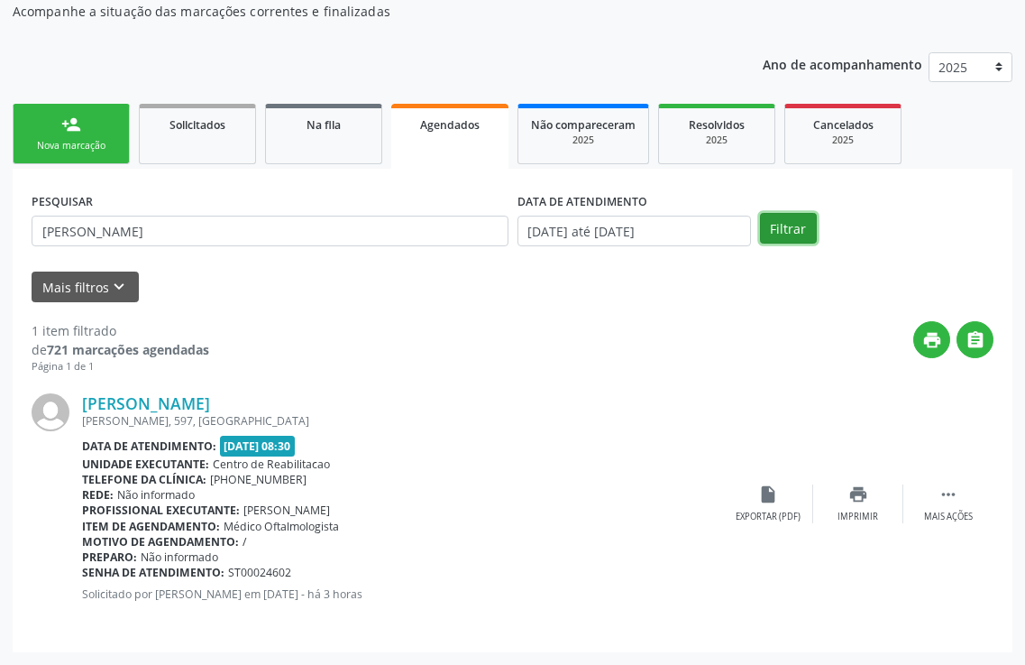
click at [813, 240] on button "Filtrar" at bounding box center [788, 228] width 57 height 31
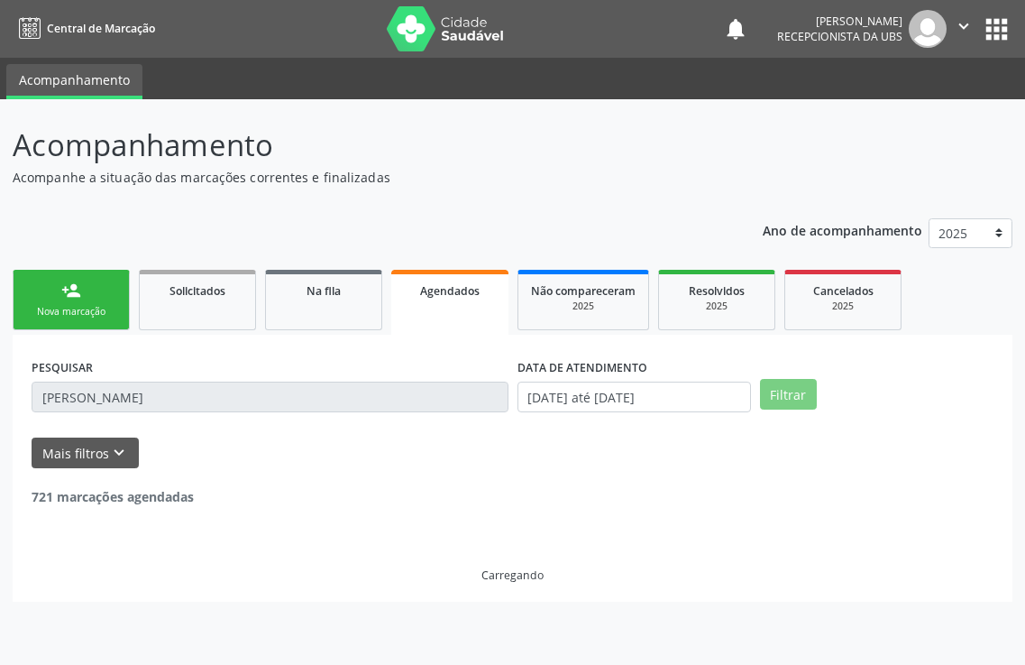
scroll to position [0, 0]
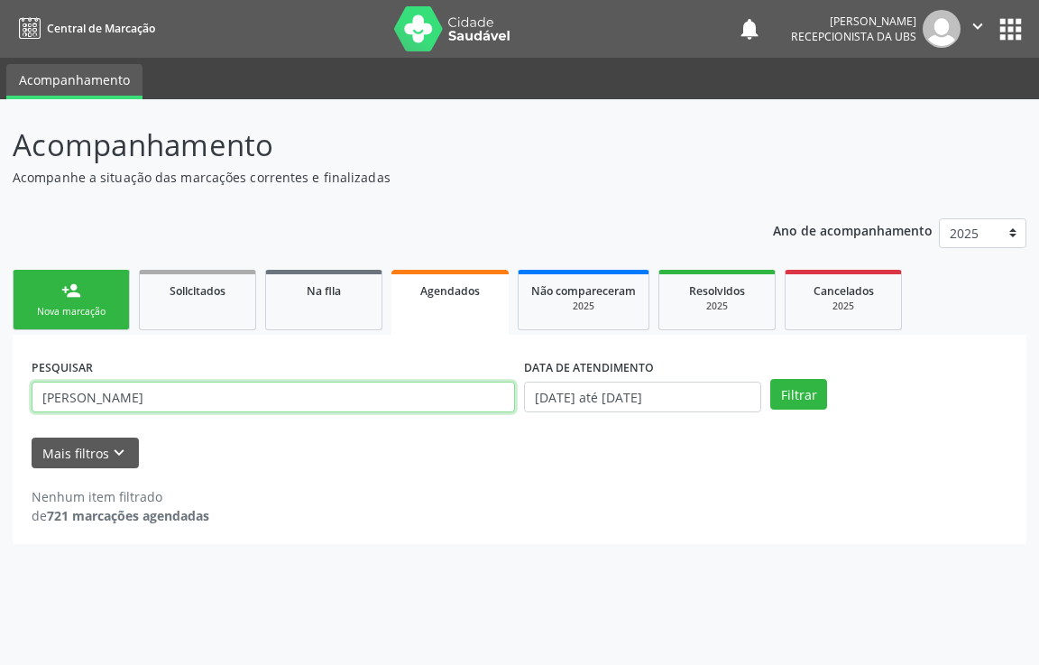
click at [52, 393] on input "[PERSON_NAME]" at bounding box center [273, 396] width 483 height 31
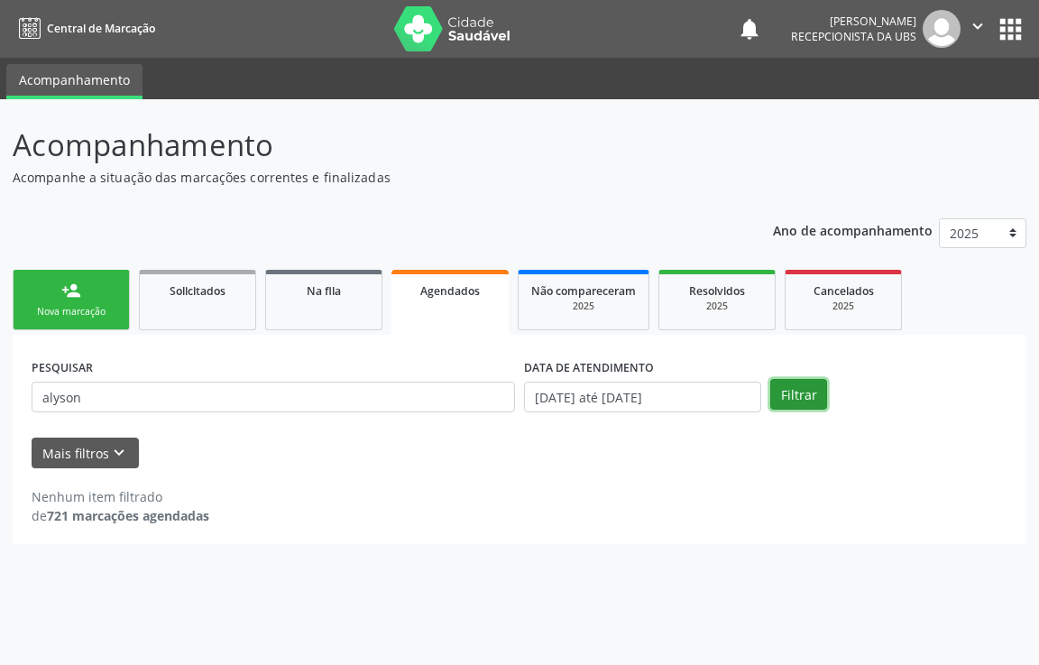
click at [775, 390] on button "Filtrar" at bounding box center [798, 394] width 57 height 31
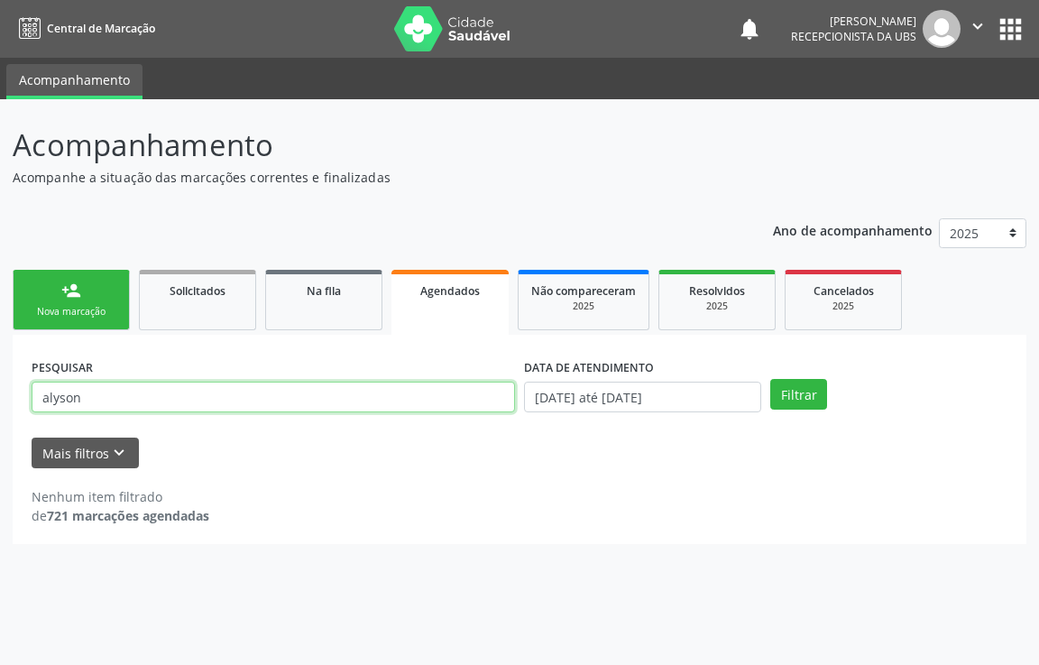
click at [49, 399] on input "alyson" at bounding box center [273, 396] width 483 height 31
click at [95, 401] on input "[PERSON_NAME]" at bounding box center [273, 396] width 483 height 31
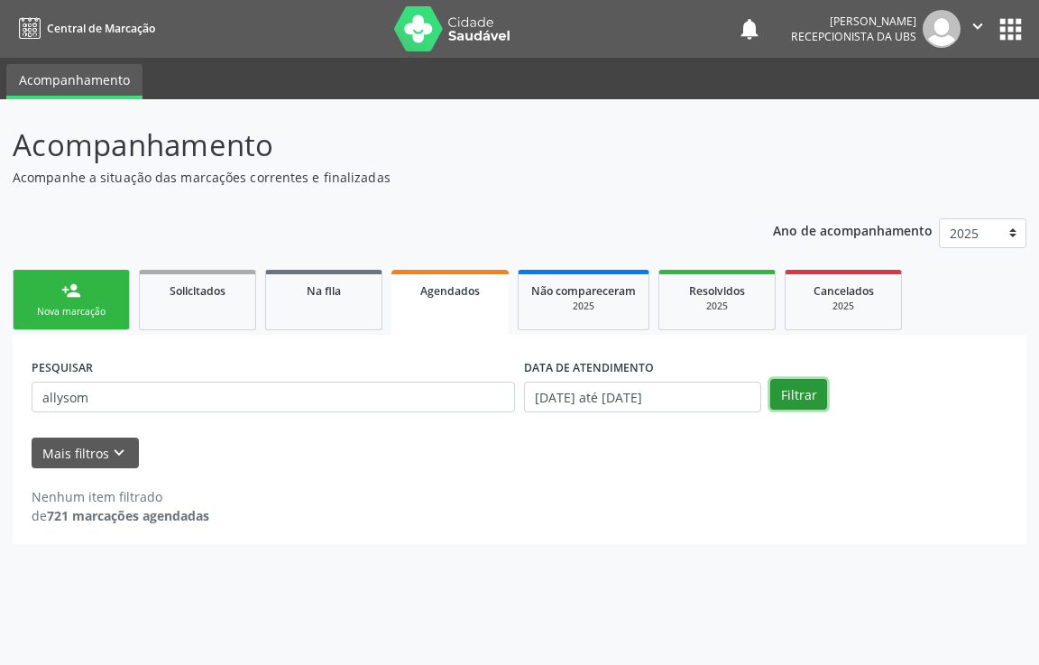
click at [789, 387] on button "Filtrar" at bounding box center [798, 394] width 57 height 31
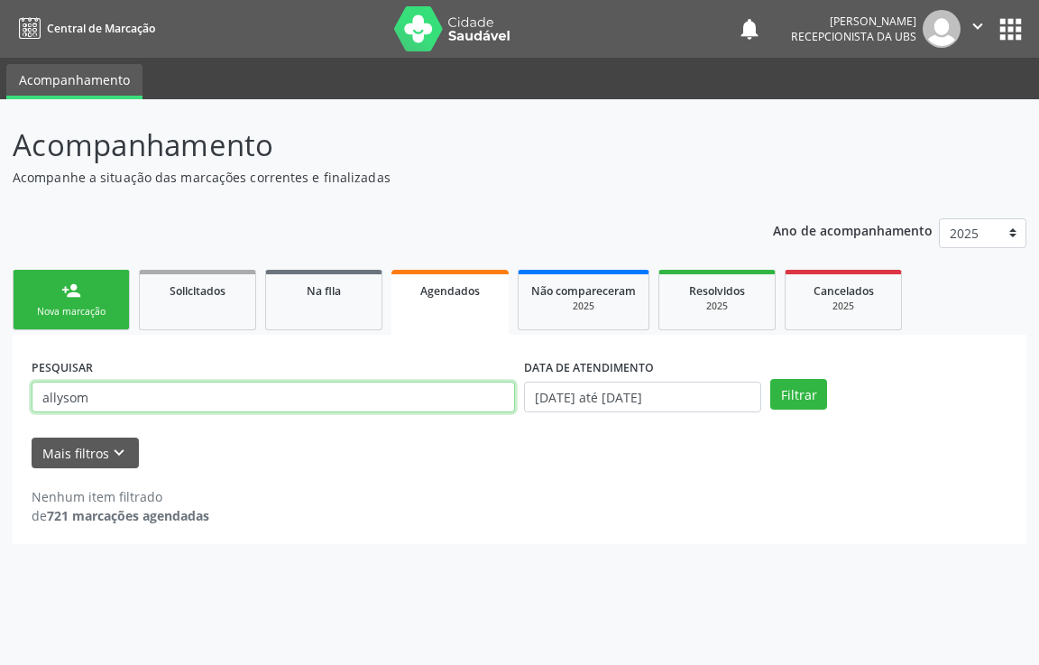
click at [97, 394] on input "allysom" at bounding box center [273, 396] width 483 height 31
type input "a"
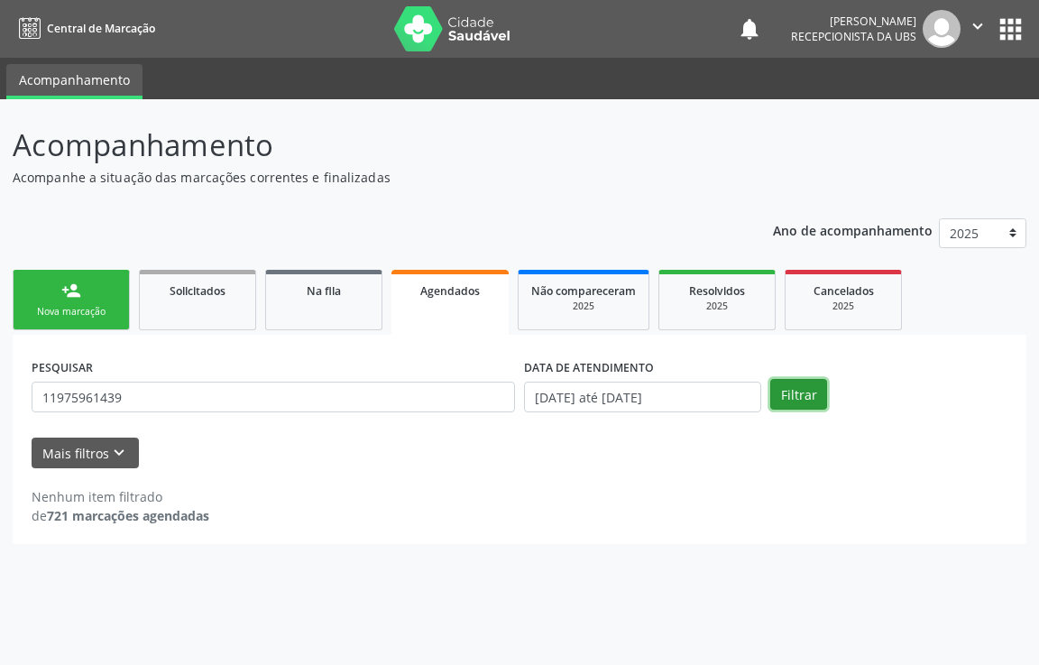
click at [805, 380] on button "Filtrar" at bounding box center [798, 394] width 57 height 31
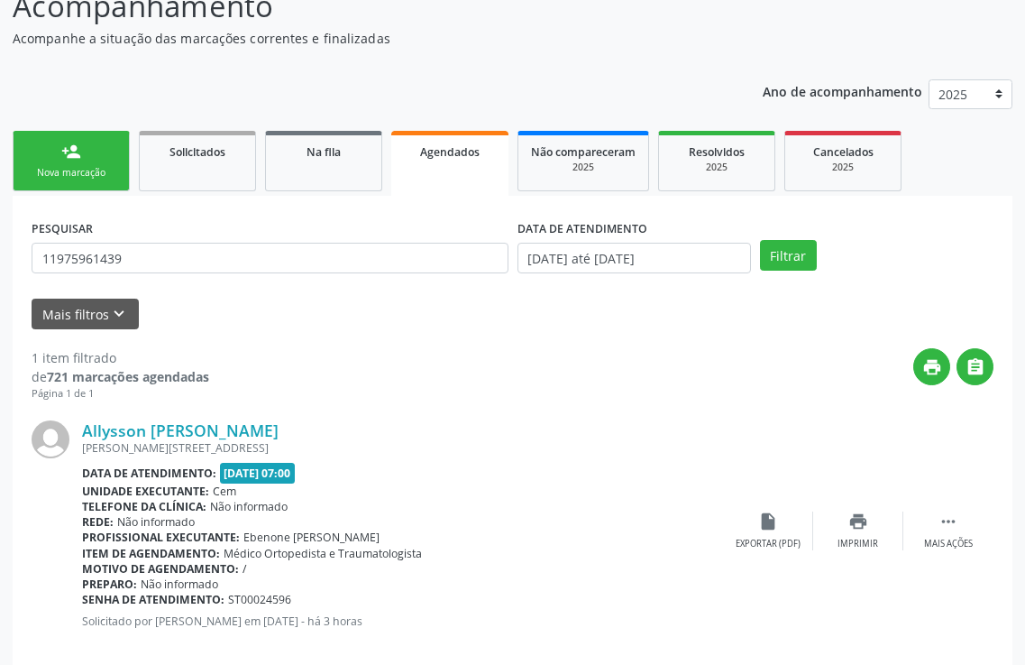
scroll to position [166, 0]
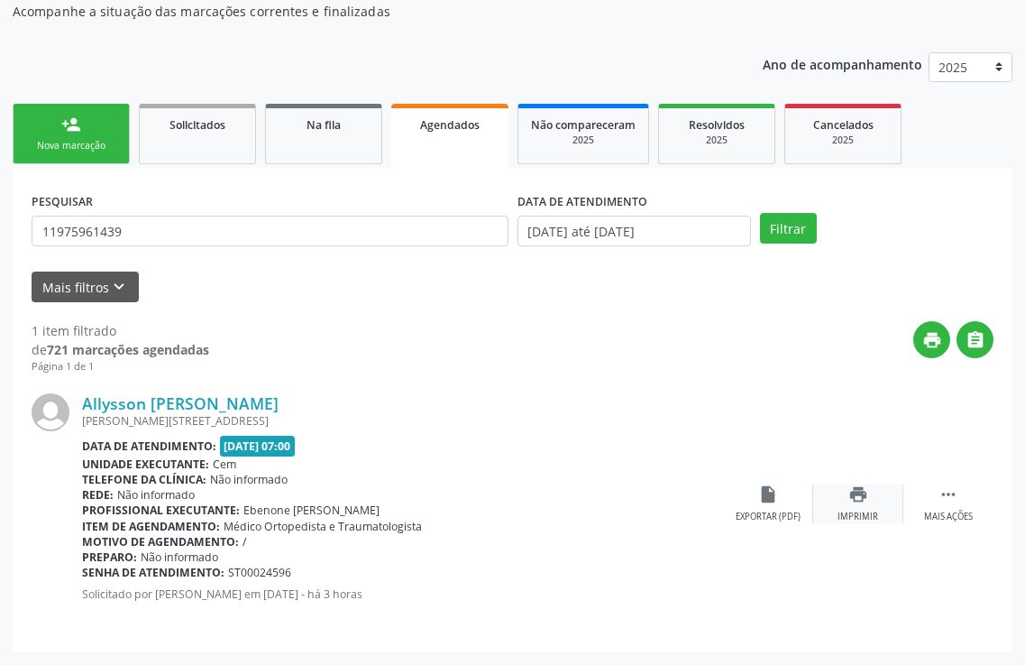
click at [852, 487] on icon "print" at bounding box center [859, 494] width 20 height 20
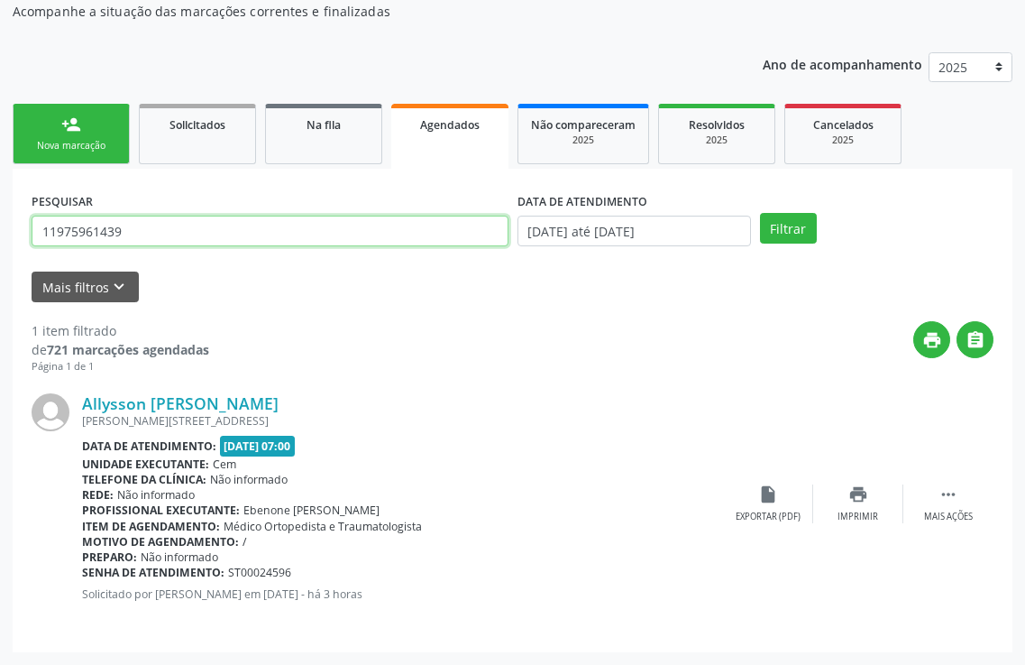
click at [142, 237] on input "11975961439" at bounding box center [270, 231] width 477 height 31
type input "1"
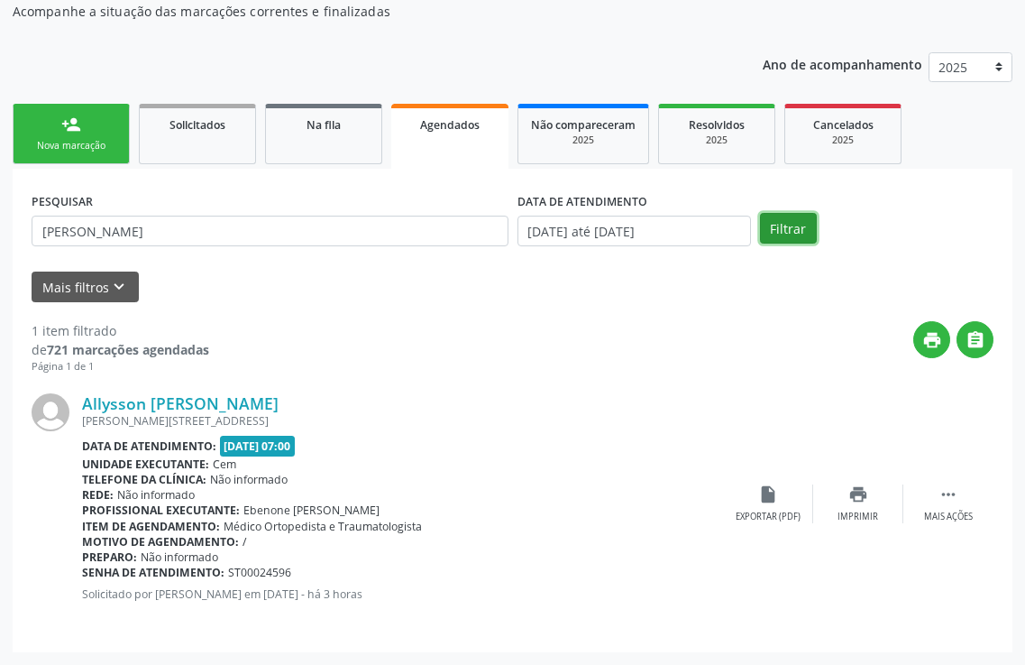
click at [798, 234] on button "Filtrar" at bounding box center [788, 228] width 57 height 31
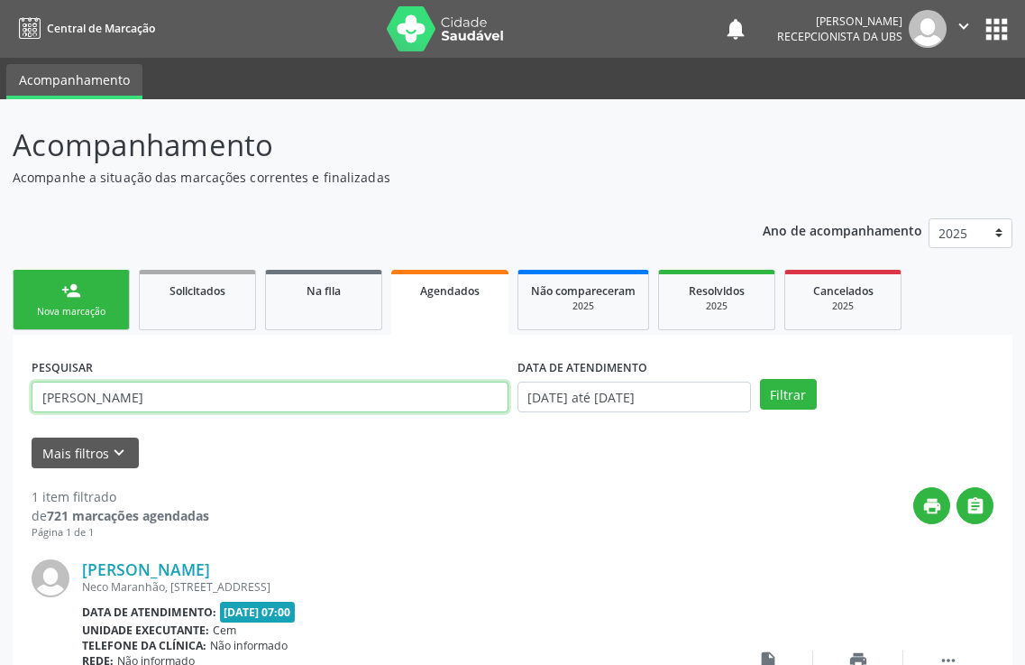
click at [278, 390] on input "[PERSON_NAME]" at bounding box center [270, 396] width 477 height 31
type input "m"
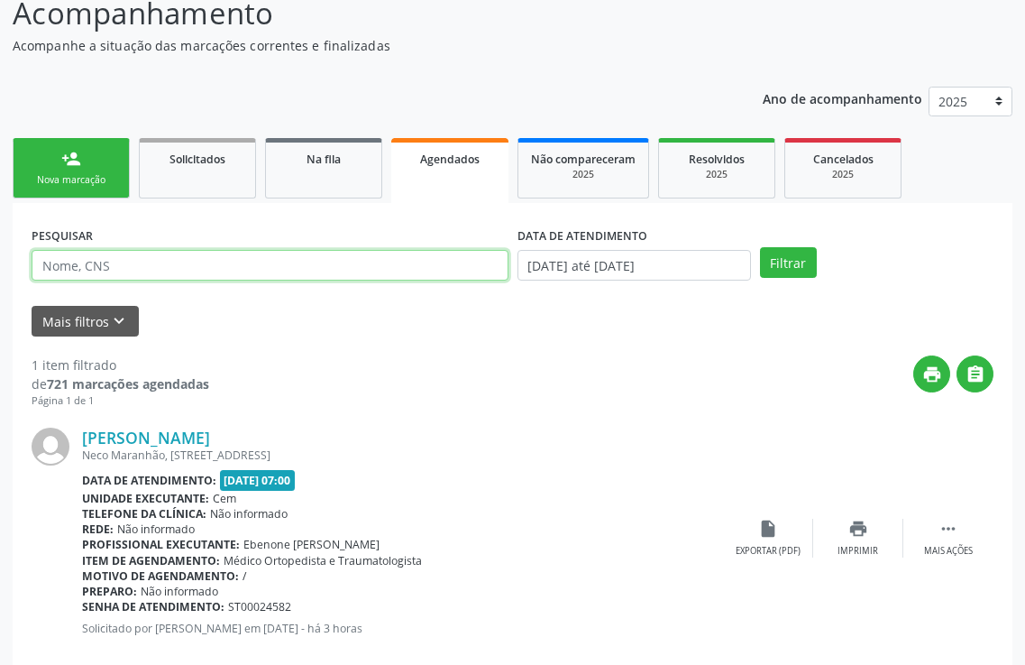
scroll to position [166, 0]
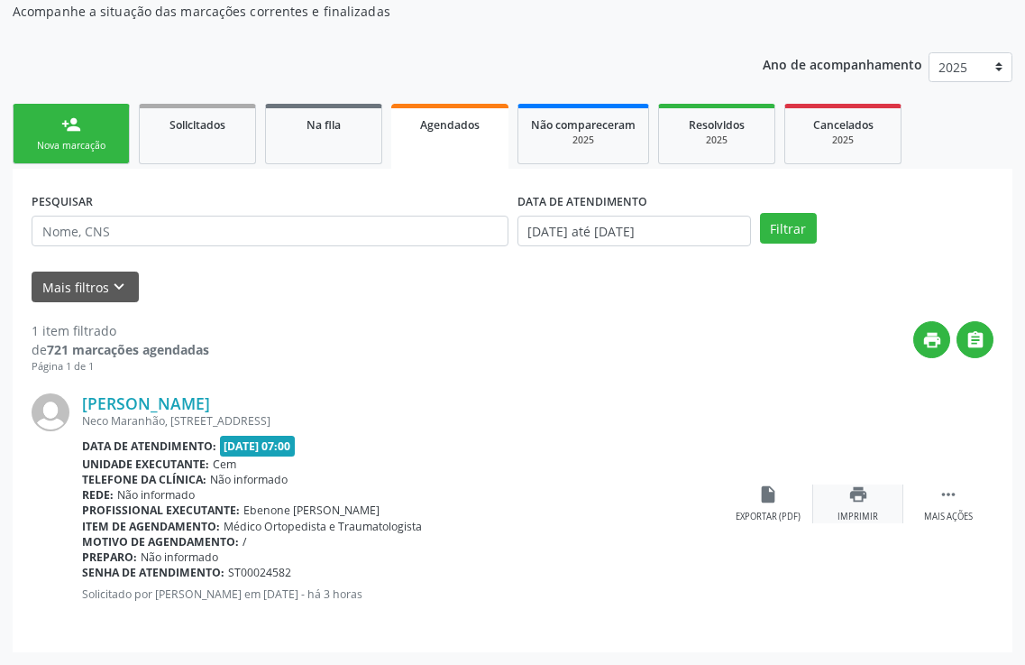
click at [867, 498] on icon "print" at bounding box center [859, 494] width 20 height 20
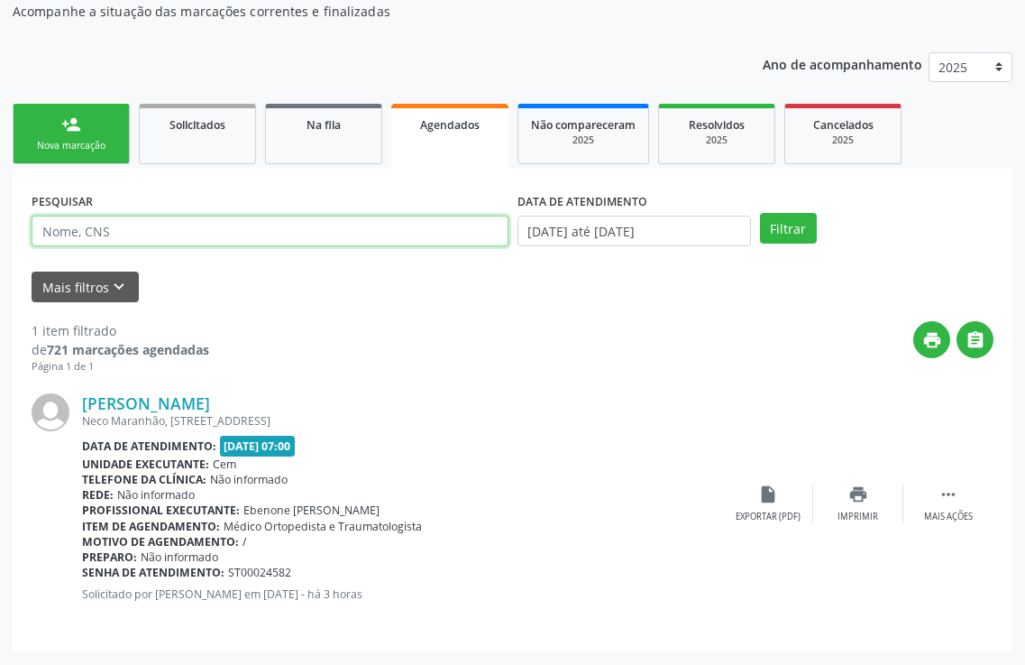
click at [234, 234] on input "text" at bounding box center [270, 231] width 477 height 31
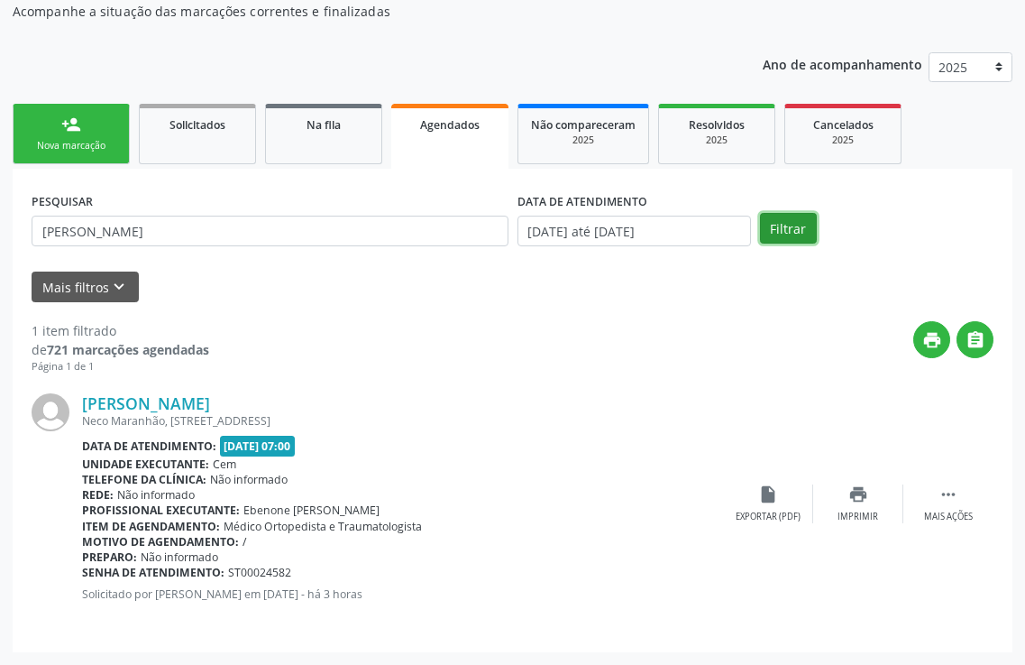
click at [803, 238] on button "Filtrar" at bounding box center [788, 228] width 57 height 31
click at [849, 507] on div "print Imprimir" at bounding box center [858, 503] width 90 height 39
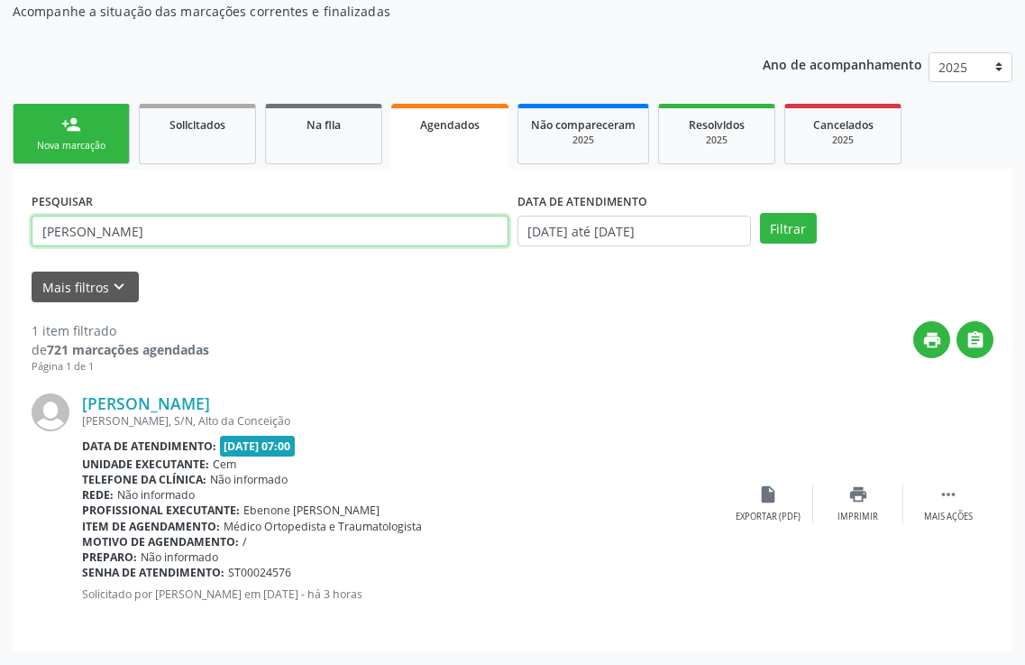
click at [326, 225] on input "[PERSON_NAME]" at bounding box center [270, 231] width 477 height 31
type input "f"
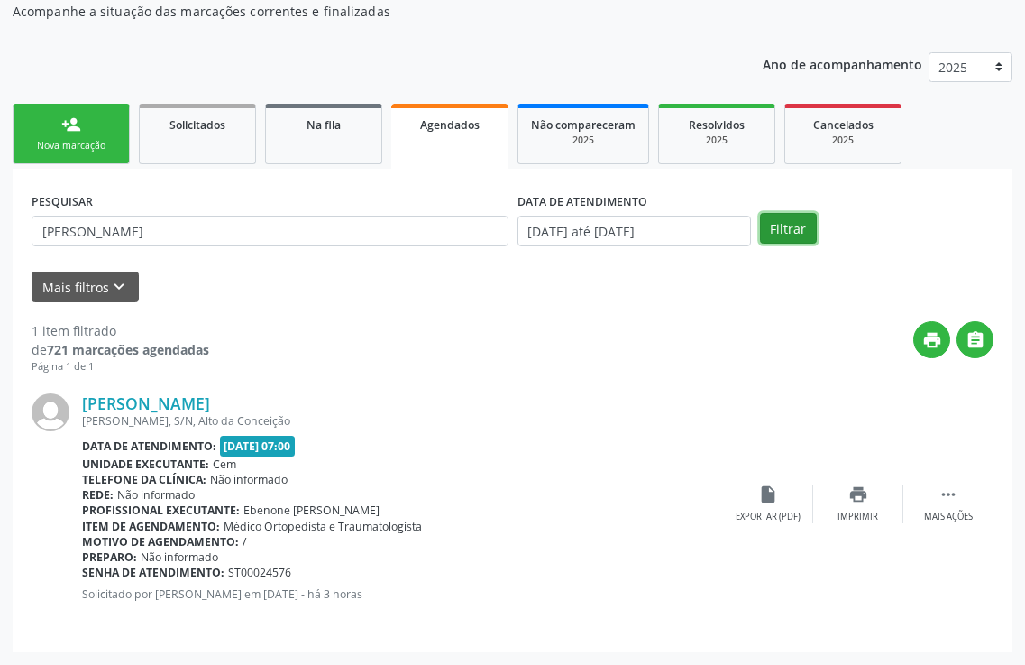
click at [793, 230] on button "Filtrar" at bounding box center [788, 228] width 57 height 31
click at [858, 508] on div "print Imprimir" at bounding box center [858, 503] width 90 height 39
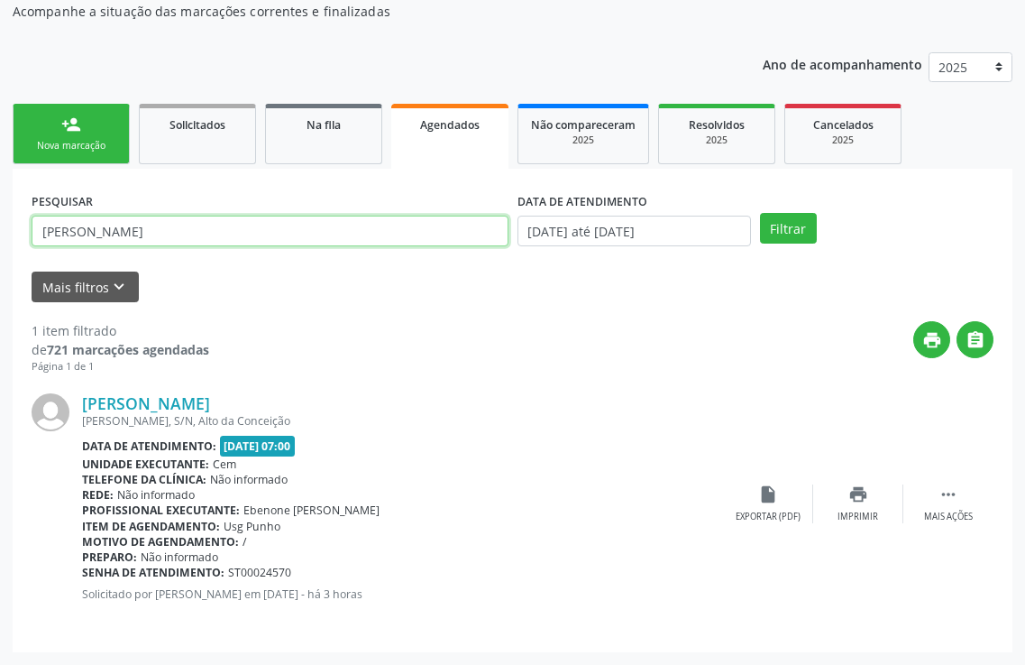
click at [220, 222] on input "[PERSON_NAME]" at bounding box center [270, 231] width 477 height 31
type input "a"
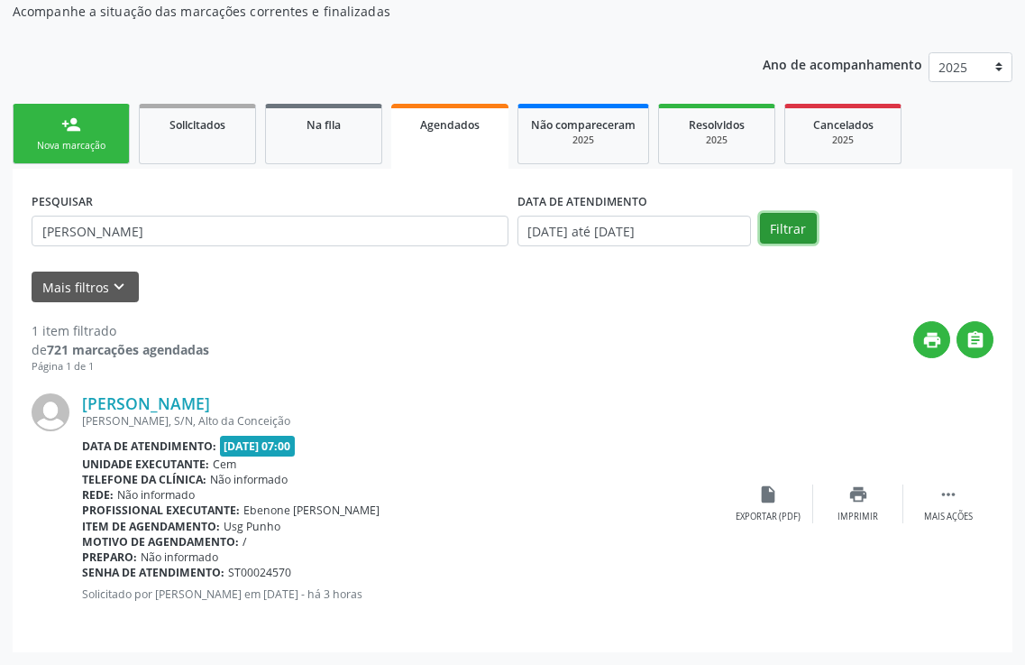
click at [794, 234] on button "Filtrar" at bounding box center [788, 228] width 57 height 31
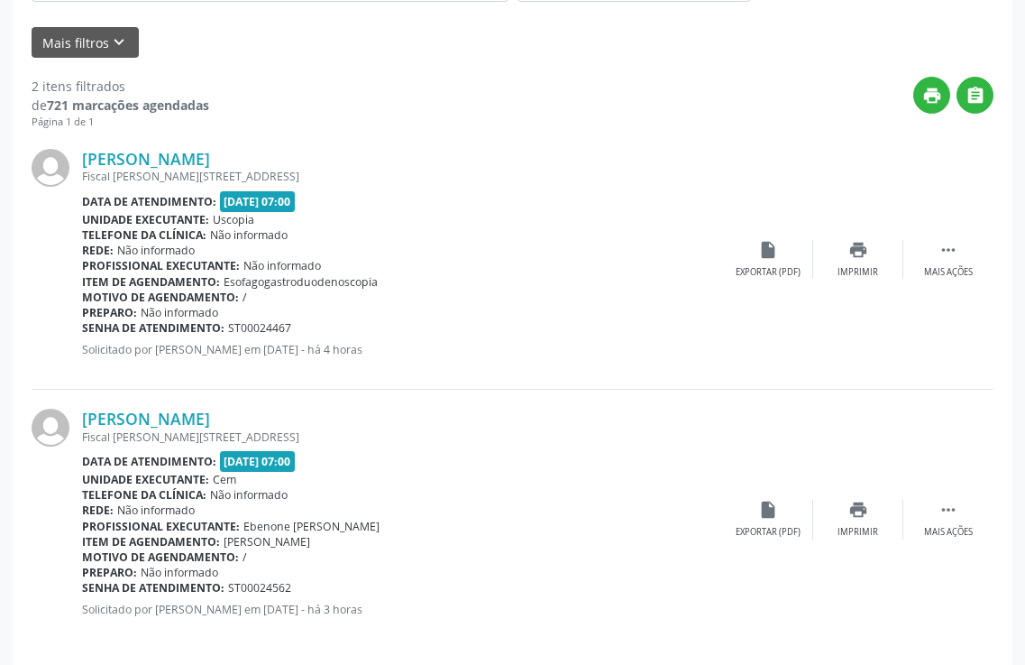
scroll to position [427, 0]
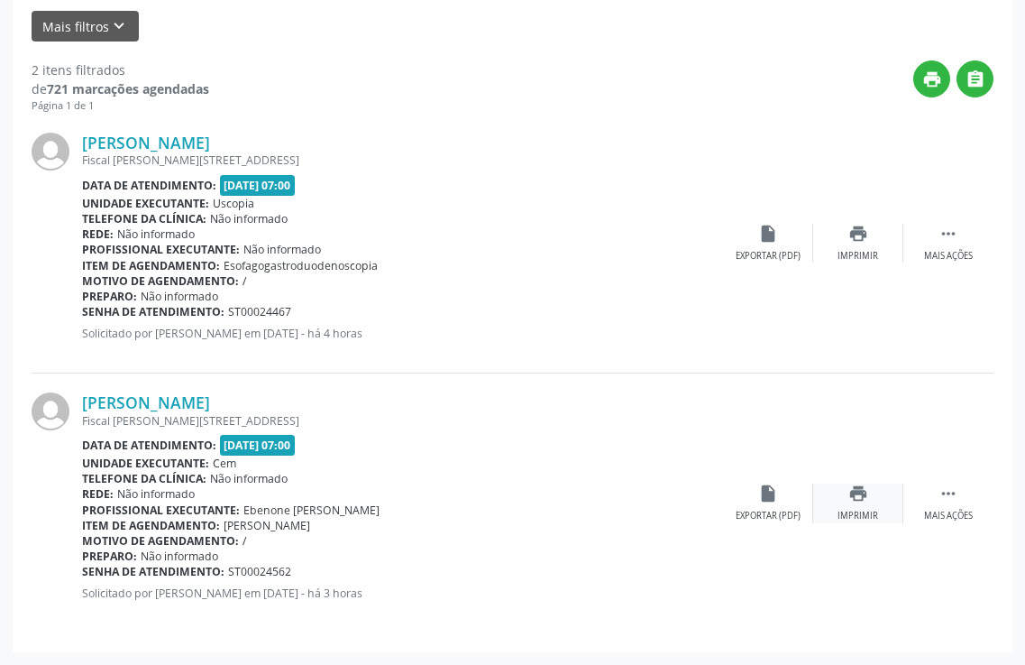
click at [864, 488] on icon "print" at bounding box center [859, 493] width 20 height 20
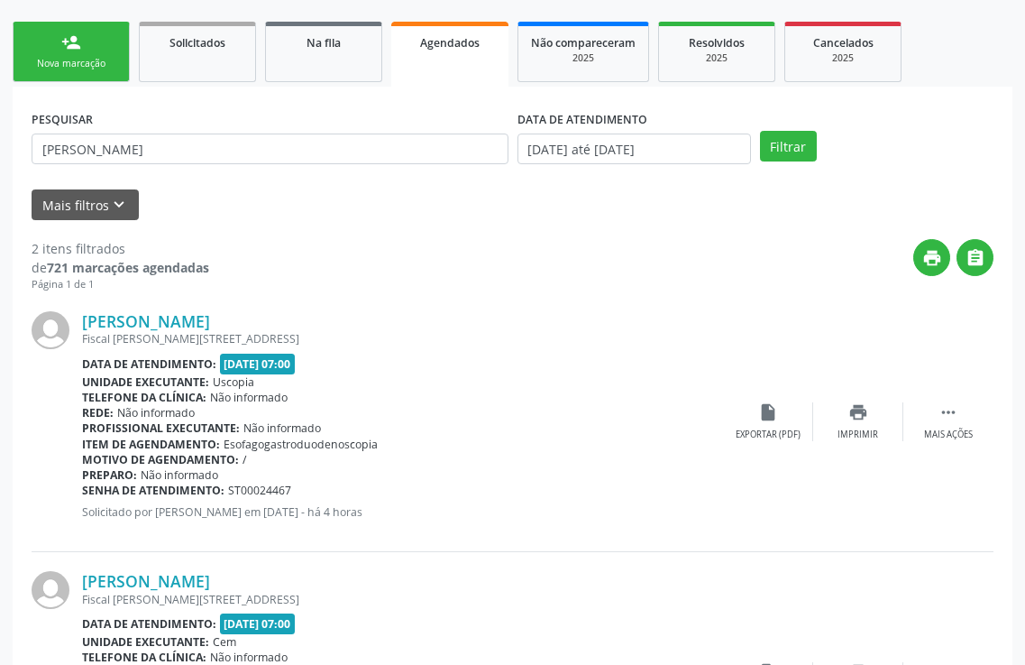
scroll to position [246, 0]
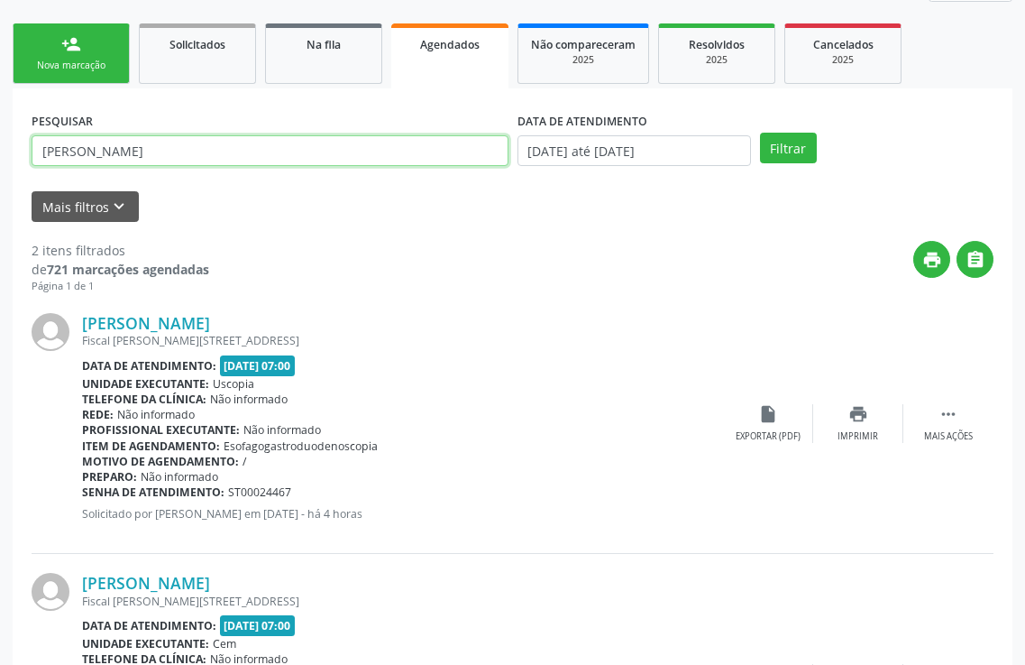
click at [144, 146] on input "[PERSON_NAME]" at bounding box center [270, 150] width 477 height 31
type input "r"
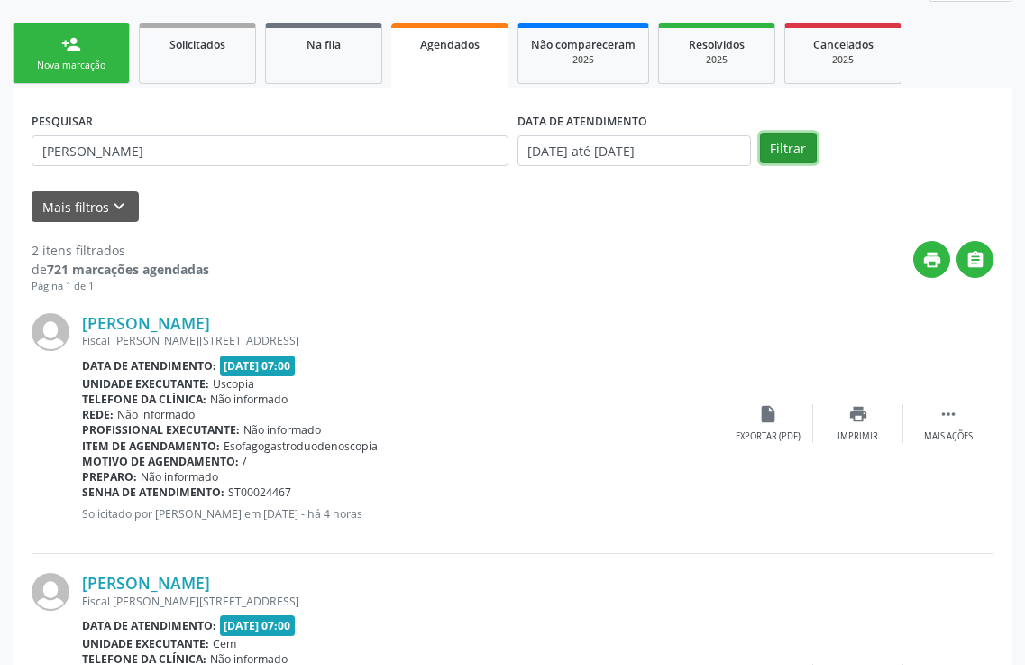
click at [794, 151] on button "Filtrar" at bounding box center [788, 148] width 57 height 31
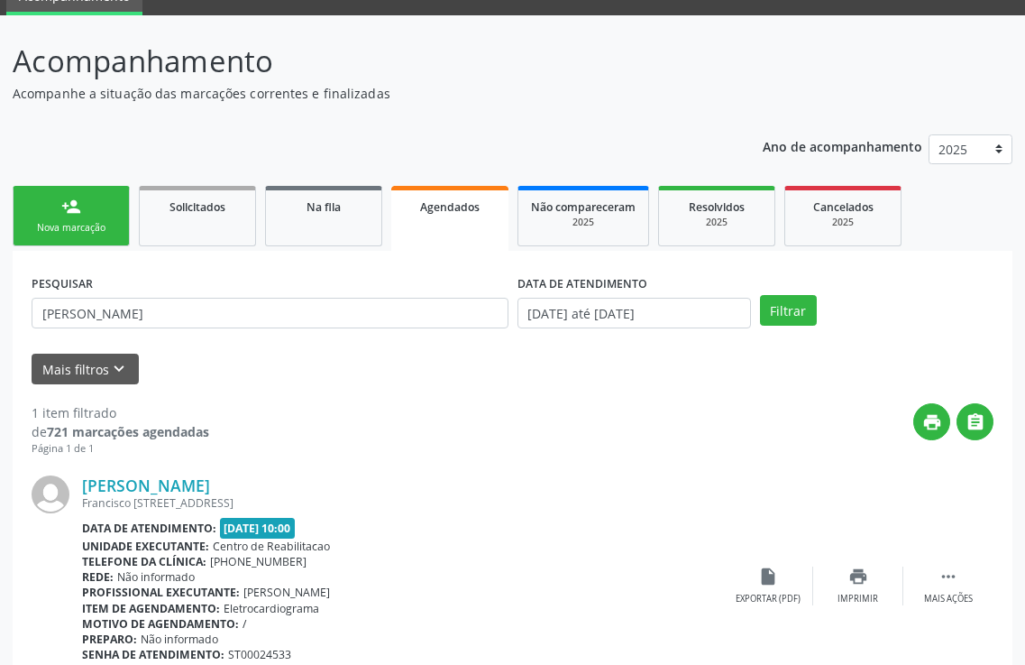
scroll to position [166, 0]
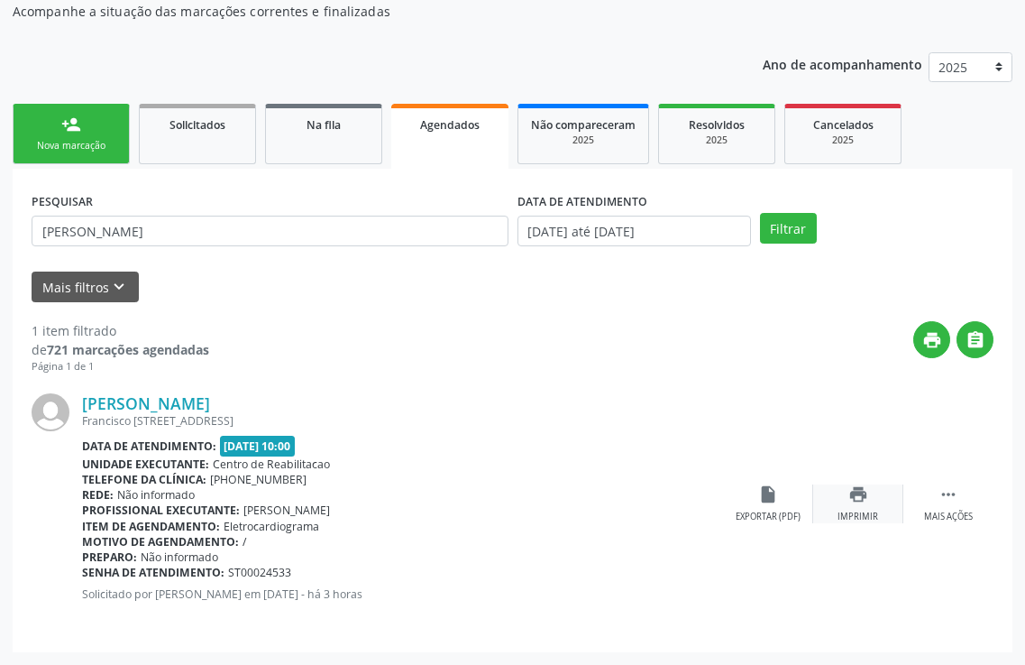
click at [860, 488] on icon "print" at bounding box center [859, 494] width 20 height 20
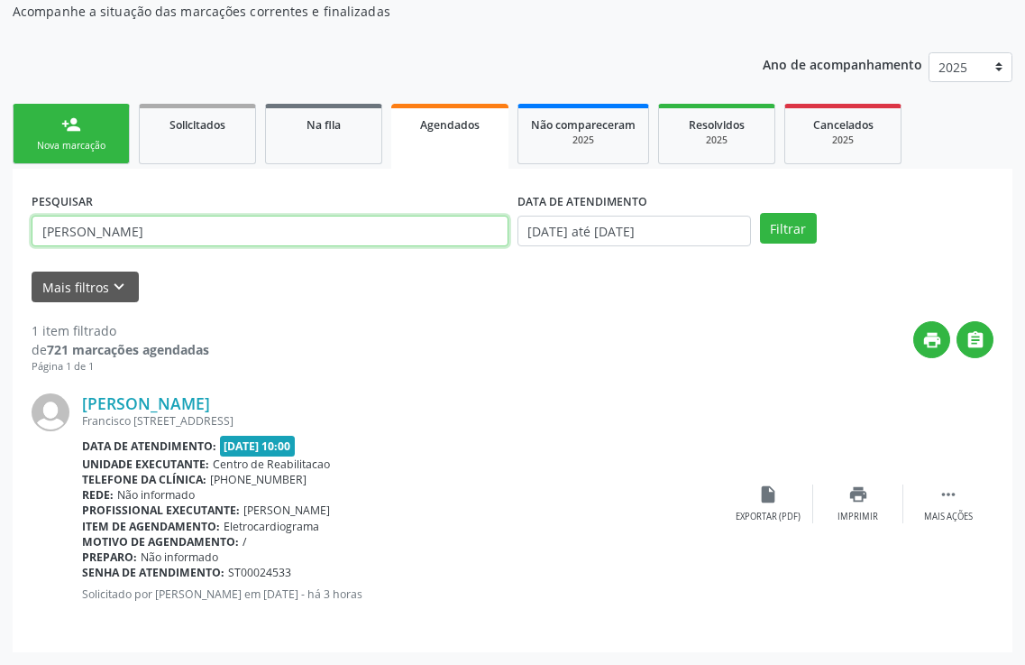
click at [189, 242] on input "[PERSON_NAME]" at bounding box center [270, 231] width 477 height 31
type input "j"
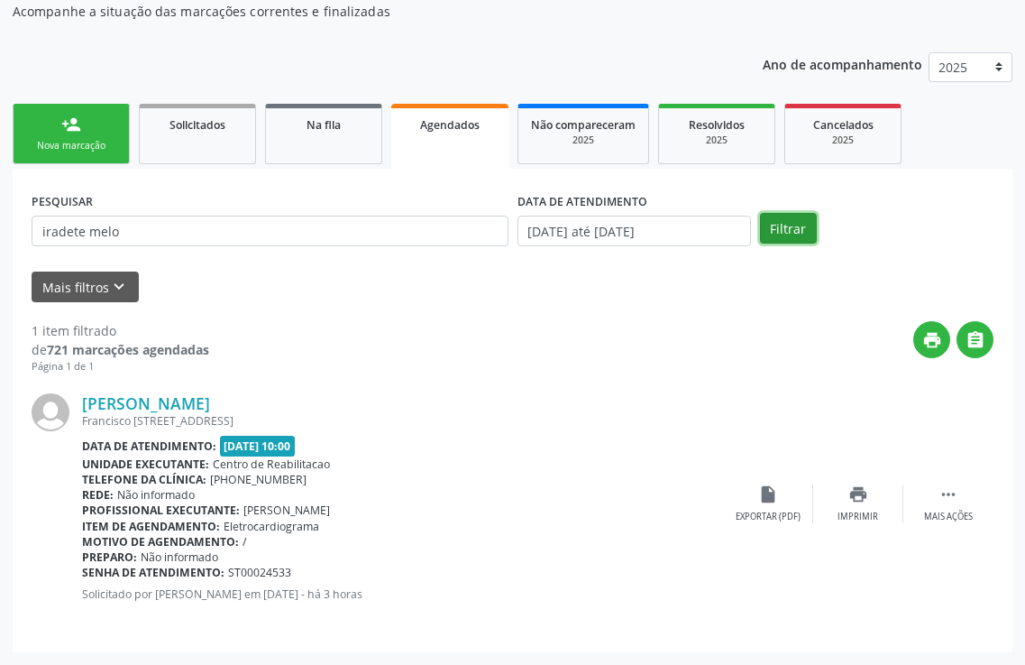
click at [803, 227] on button "Filtrar" at bounding box center [788, 228] width 57 height 31
click at [859, 493] on icon "print" at bounding box center [859, 494] width 20 height 20
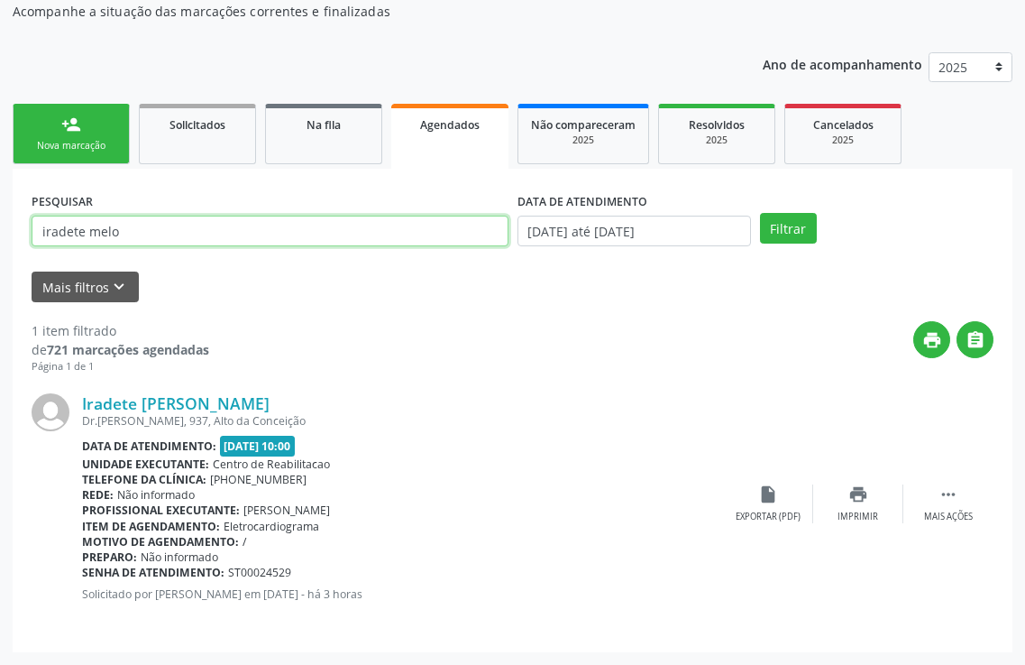
click at [203, 234] on input "iradete melo" at bounding box center [270, 231] width 477 height 31
type input "i"
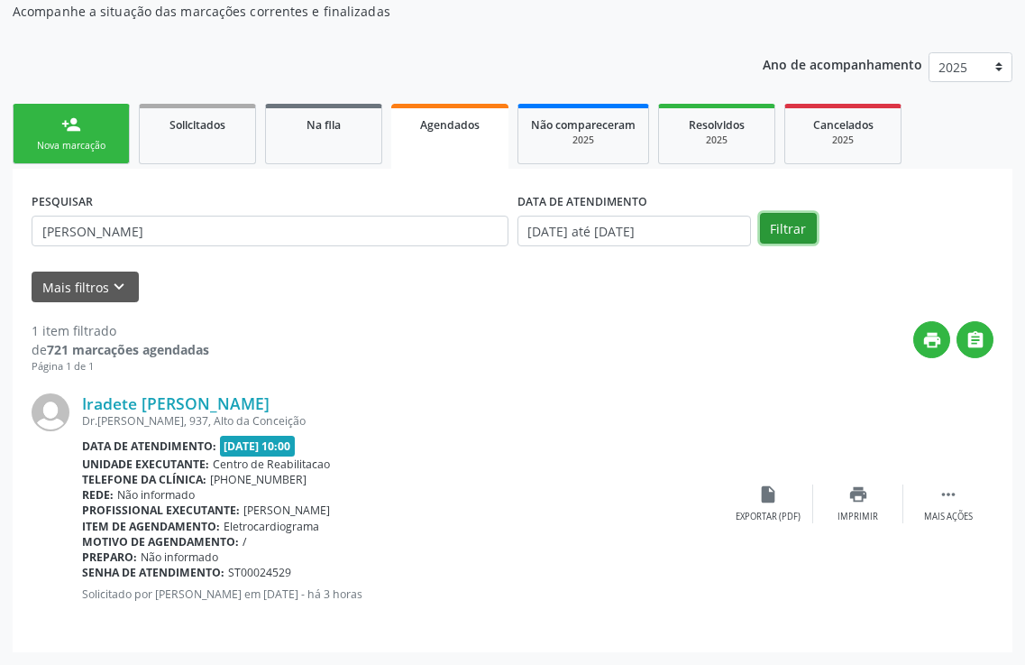
click at [800, 229] on button "Filtrar" at bounding box center [788, 228] width 57 height 31
click at [856, 498] on icon "print" at bounding box center [859, 494] width 20 height 20
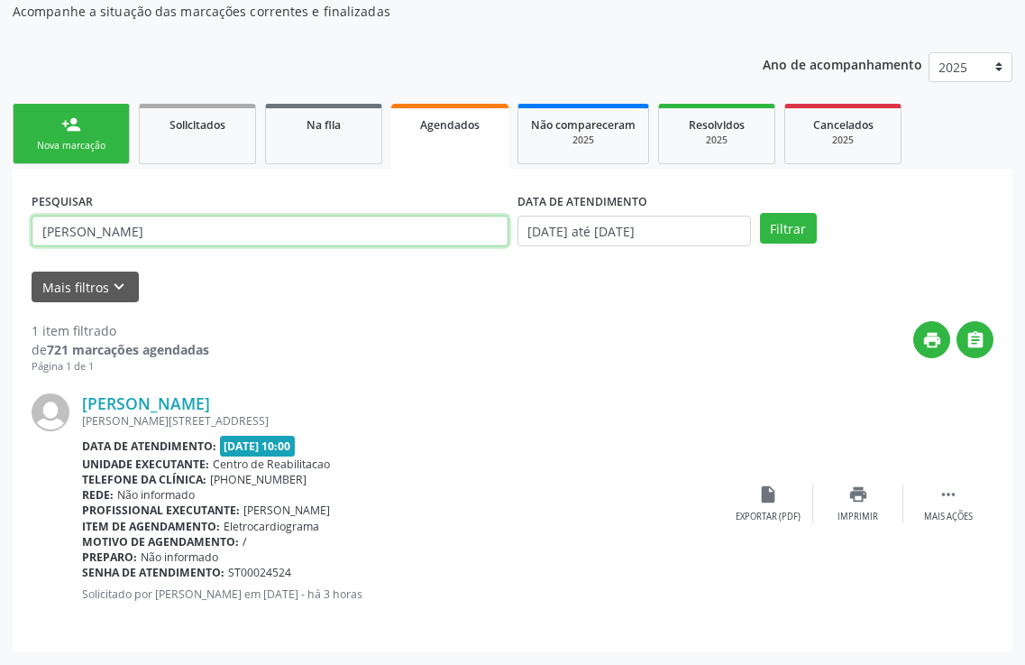
click at [171, 239] on input "[PERSON_NAME]" at bounding box center [270, 231] width 477 height 31
type input "j"
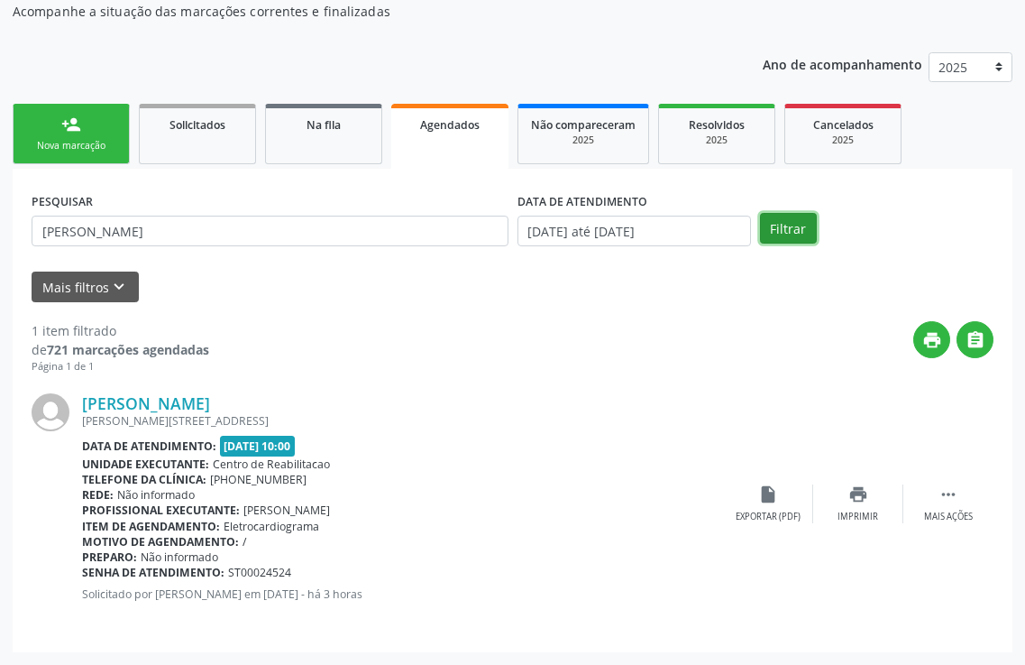
click at [776, 221] on button "Filtrar" at bounding box center [788, 228] width 57 height 31
click at [870, 516] on div "Imprimir" at bounding box center [858, 516] width 41 height 13
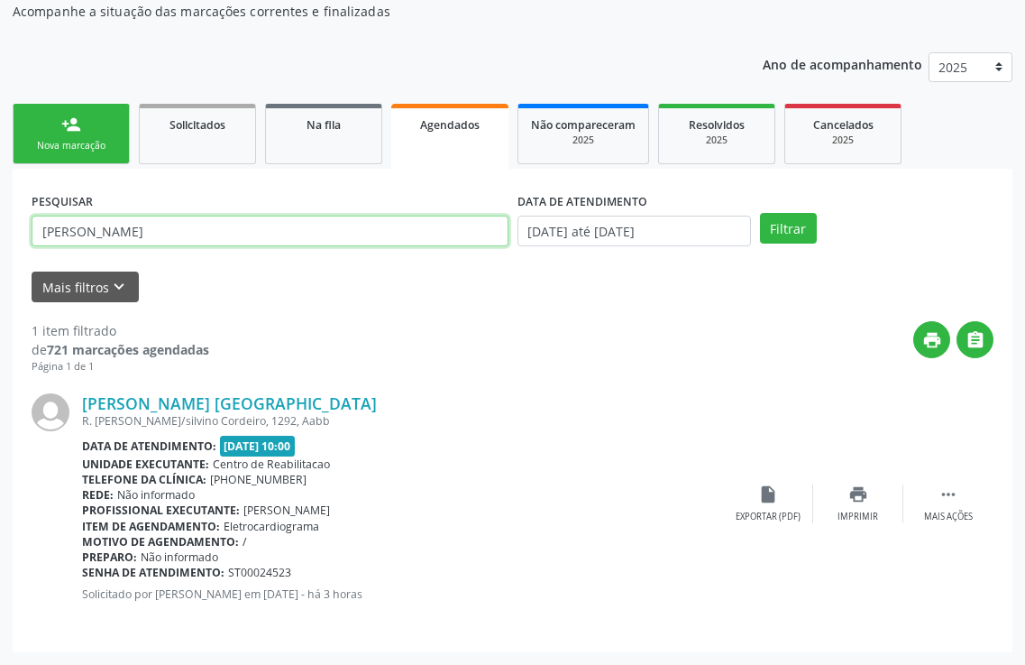
click at [143, 230] on input "[PERSON_NAME]" at bounding box center [270, 231] width 477 height 31
type input "f"
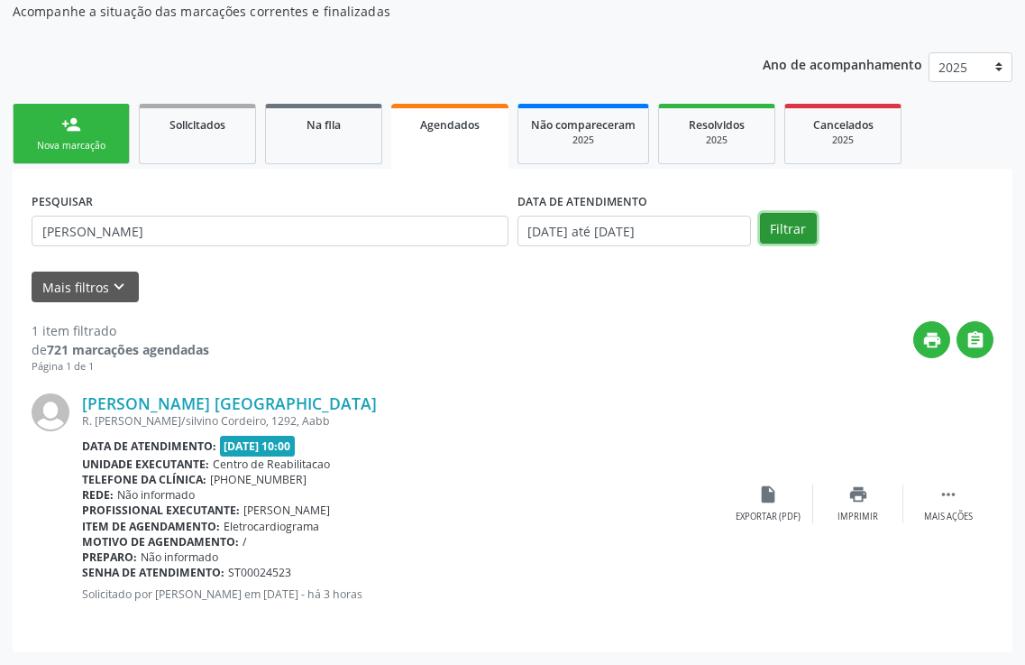
click at [776, 225] on button "Filtrar" at bounding box center [788, 228] width 57 height 31
click at [776, 75] on p "Ano de acompanhamento" at bounding box center [843, 63] width 160 height 23
click at [853, 495] on icon "print" at bounding box center [859, 494] width 20 height 20
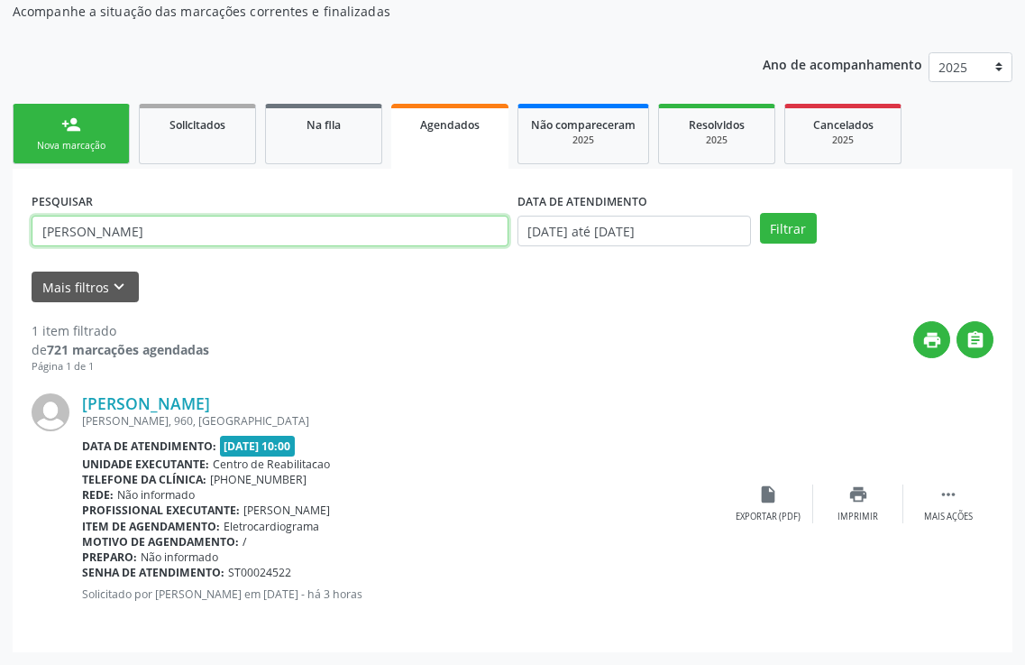
click at [188, 234] on input "[PERSON_NAME]" at bounding box center [270, 231] width 477 height 31
type input "j"
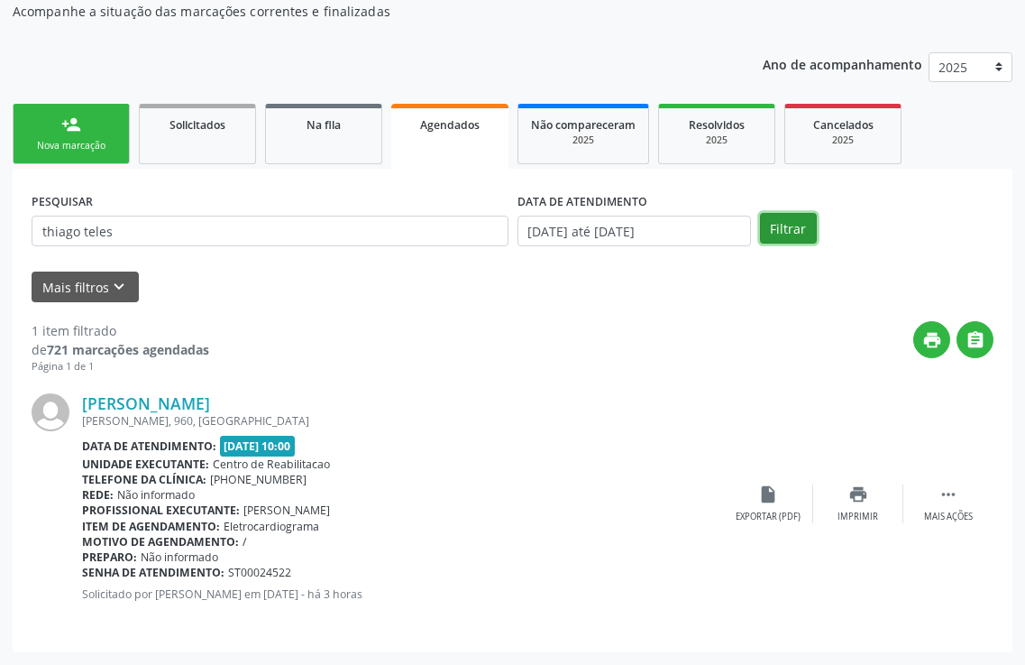
click at [763, 225] on button "Filtrar" at bounding box center [788, 228] width 57 height 31
click at [851, 515] on div "Imprimir" at bounding box center [858, 516] width 41 height 13
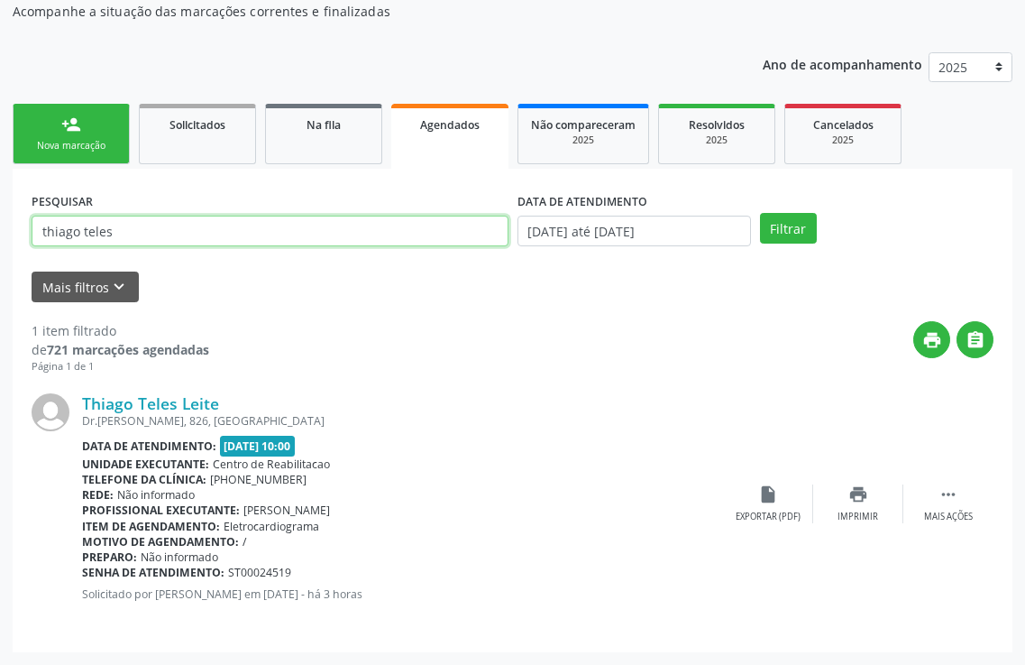
click at [148, 227] on input "thiago teles" at bounding box center [270, 231] width 477 height 31
type input "t"
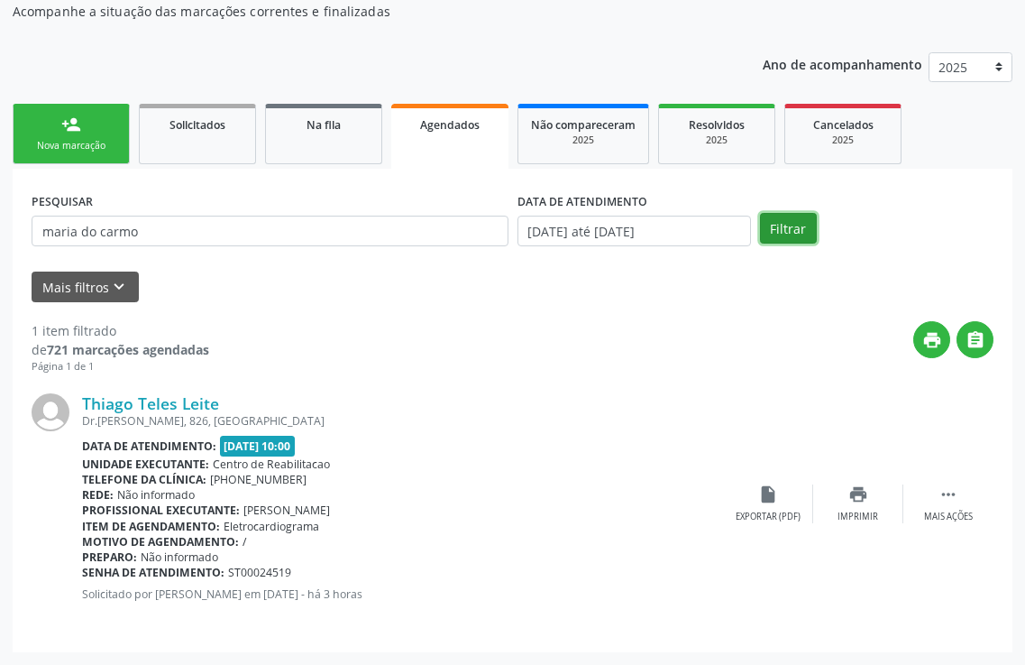
click at [776, 234] on button "Filtrar" at bounding box center [788, 228] width 57 height 31
click at [861, 509] on div "print Imprimir" at bounding box center [858, 503] width 90 height 39
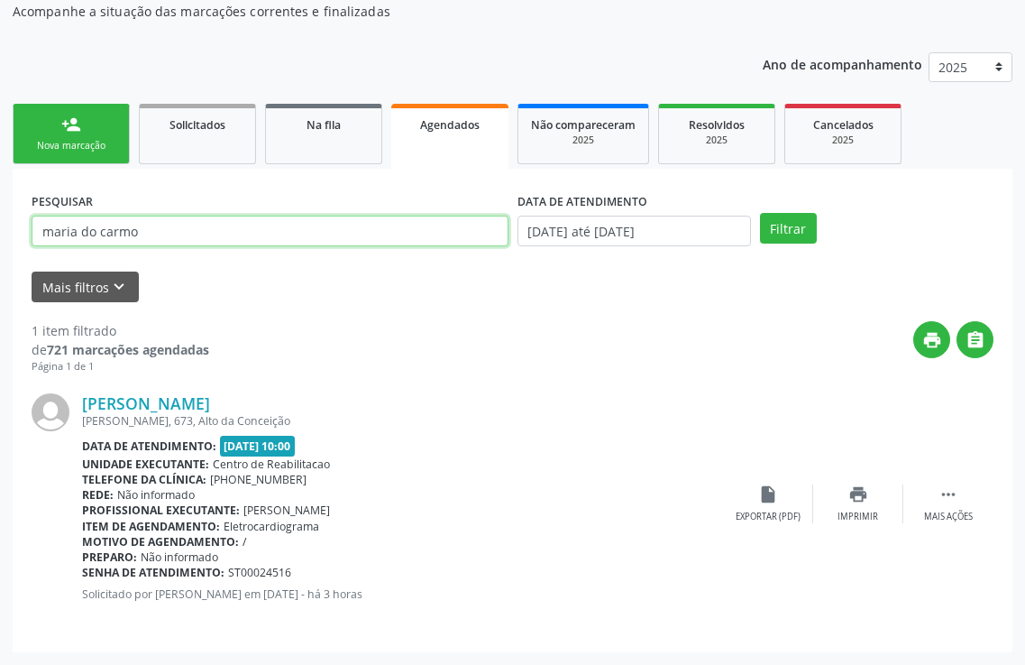
click at [156, 235] on input "maria do carmo" at bounding box center [270, 231] width 477 height 31
type input "m"
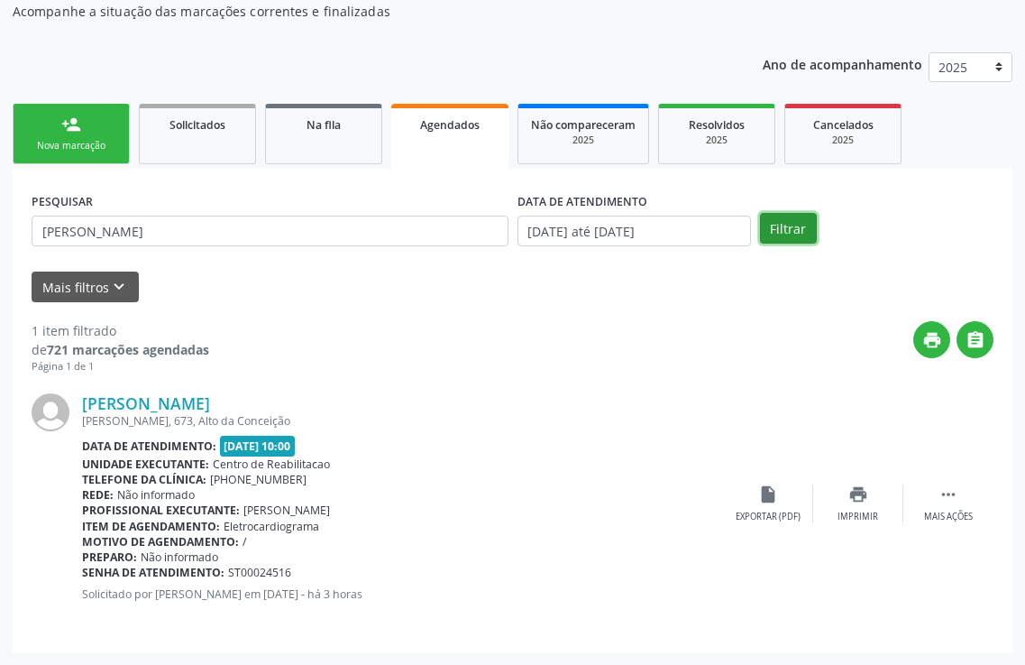
click at [776, 226] on button "Filtrar" at bounding box center [788, 228] width 57 height 31
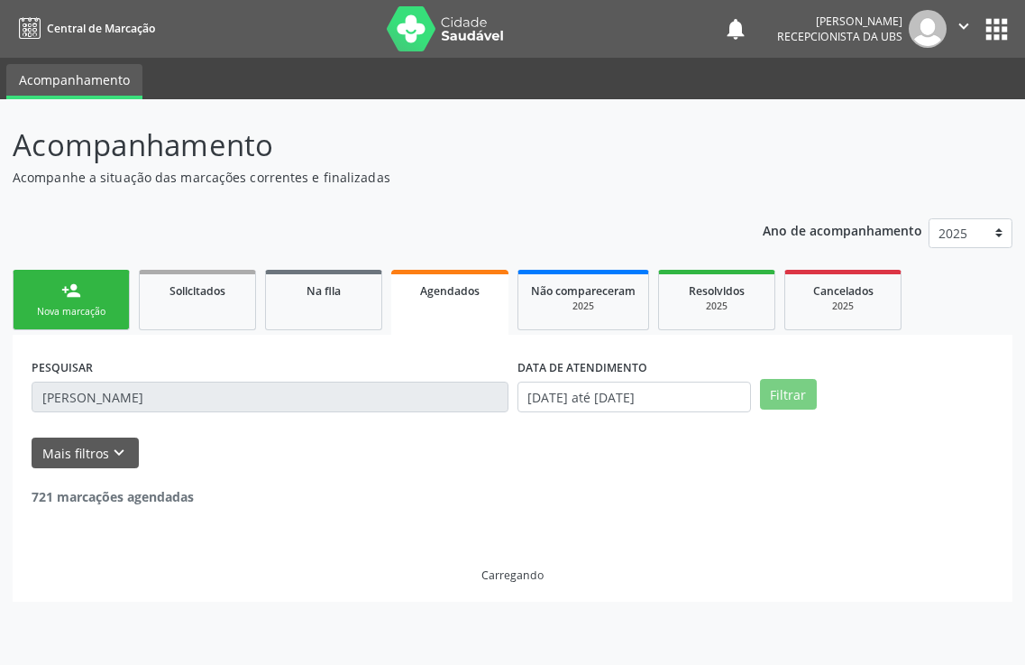
scroll to position [0, 0]
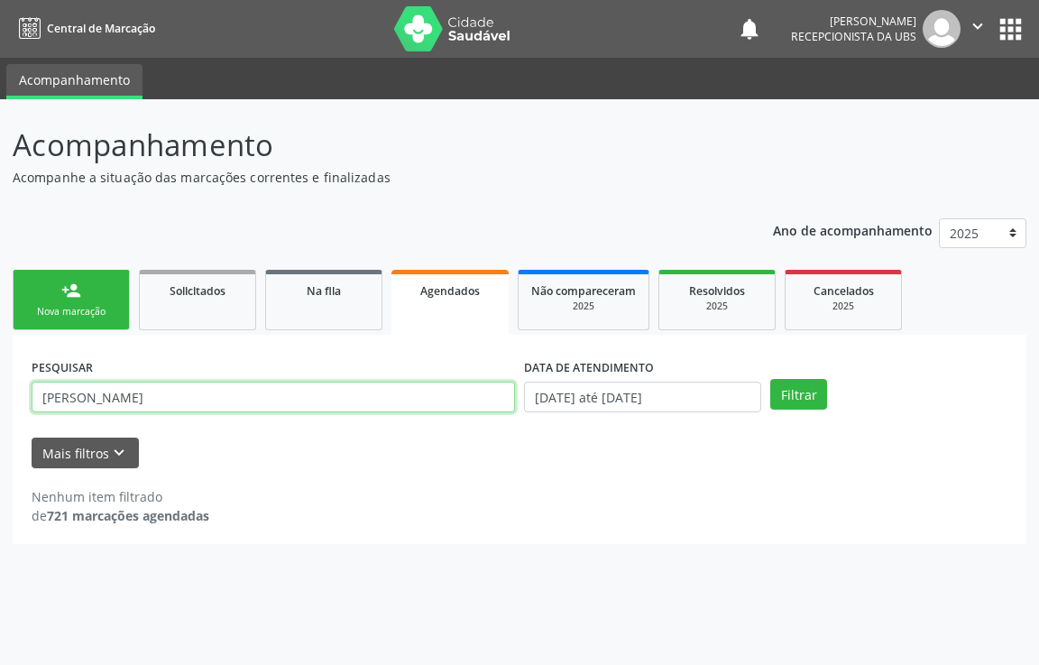
click at [204, 400] on input "[PERSON_NAME]" at bounding box center [273, 396] width 483 height 31
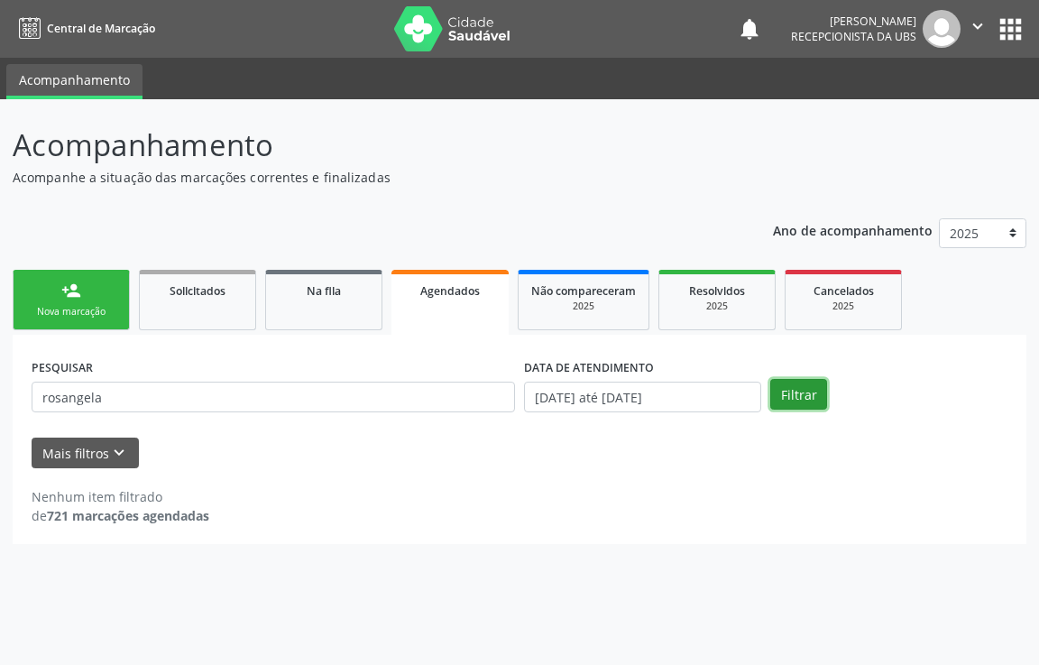
click at [785, 399] on button "Filtrar" at bounding box center [798, 394] width 57 height 31
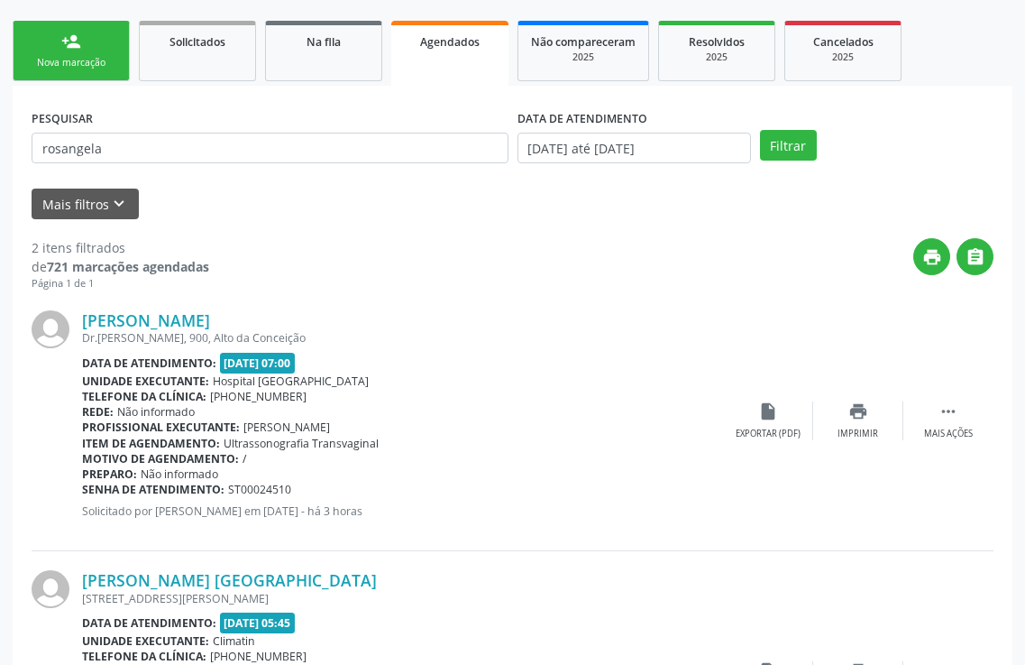
scroll to position [427, 0]
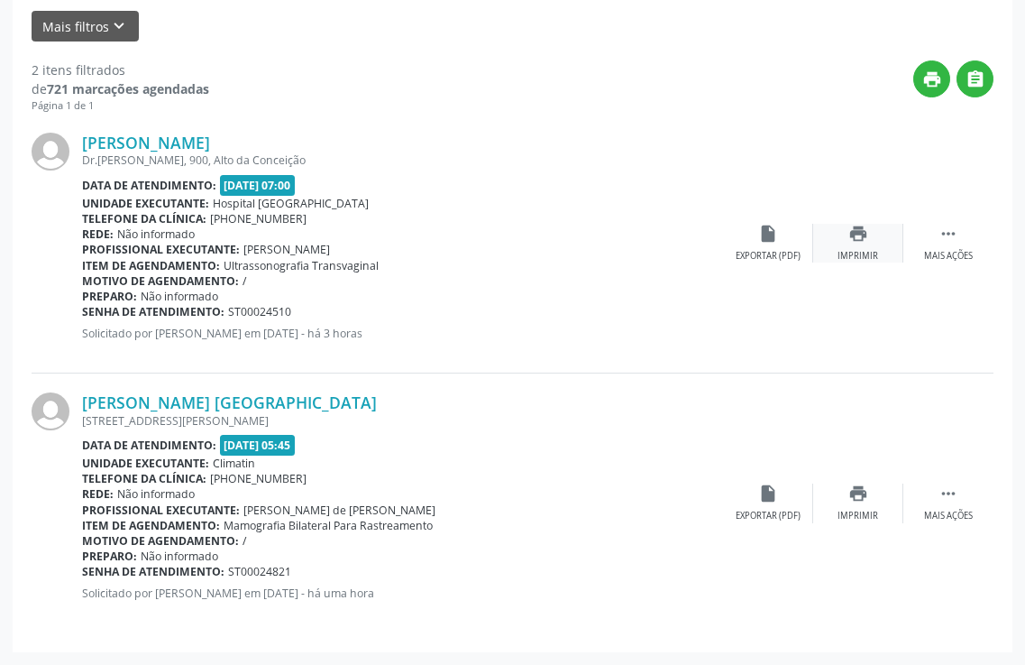
click at [868, 233] on icon "print" at bounding box center [859, 234] width 20 height 20
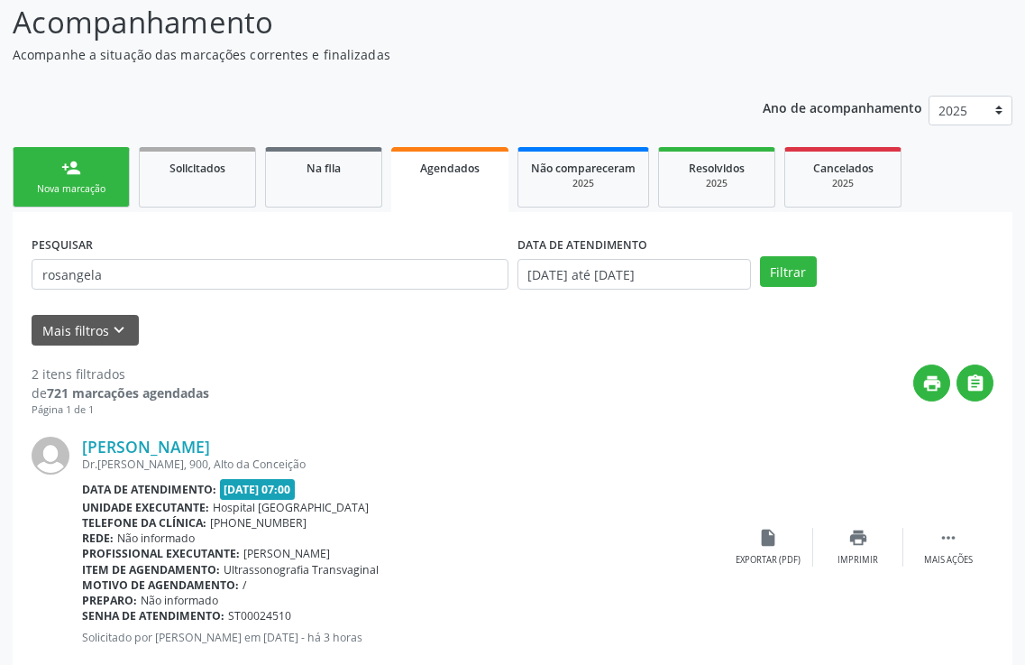
scroll to position [66, 0]
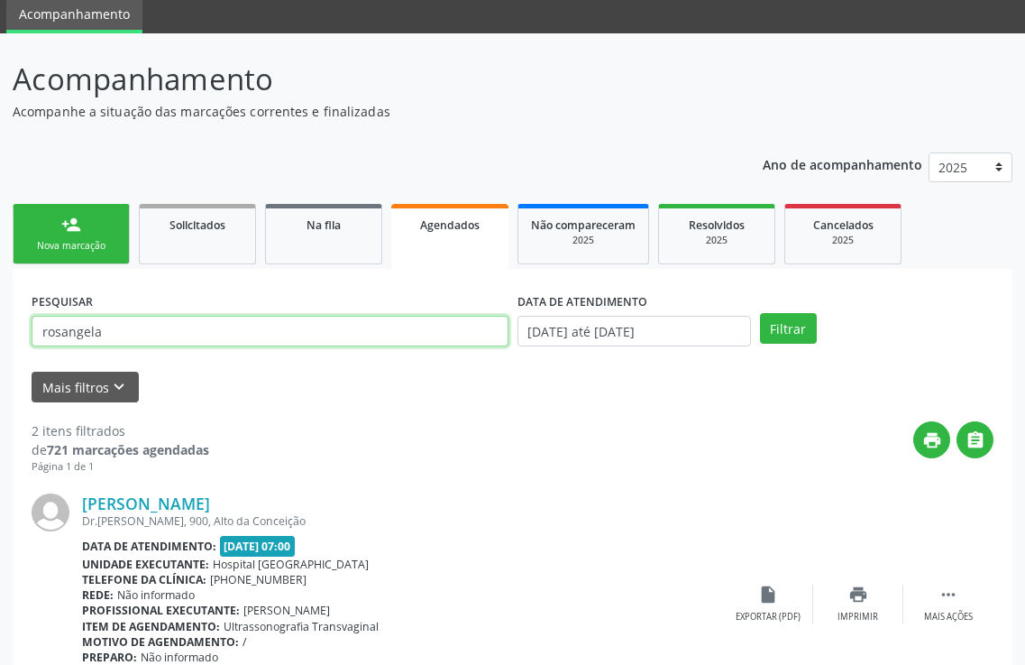
click at [271, 336] on input "rosangela" at bounding box center [270, 331] width 477 height 31
type input "r"
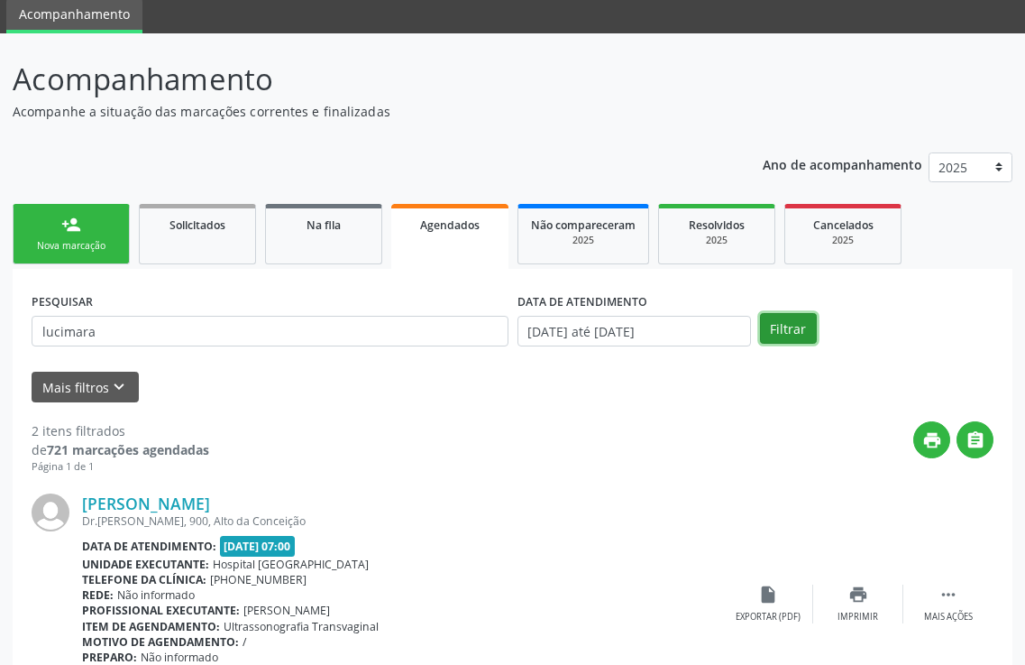
click at [788, 336] on button "Filtrar" at bounding box center [788, 328] width 57 height 31
click at [788, 336] on div "PESQUISAR lucimara DATA DE ATENDIMENTO [DATE] até [DATE] Filtrar UNIDADE EXECUT…" at bounding box center [513, 640] width 1000 height 743
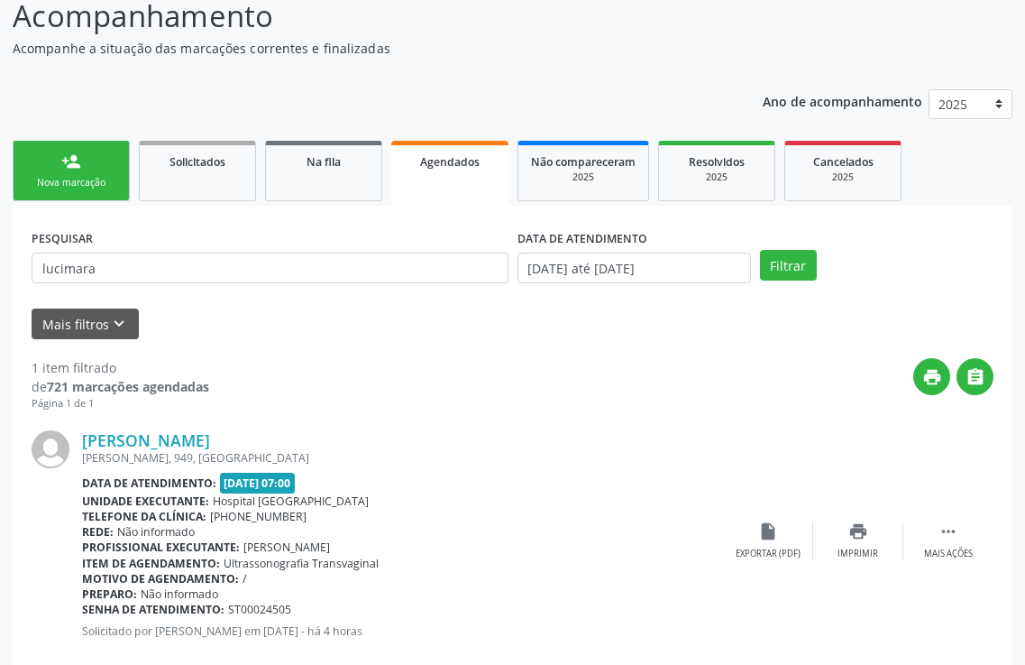
scroll to position [166, 0]
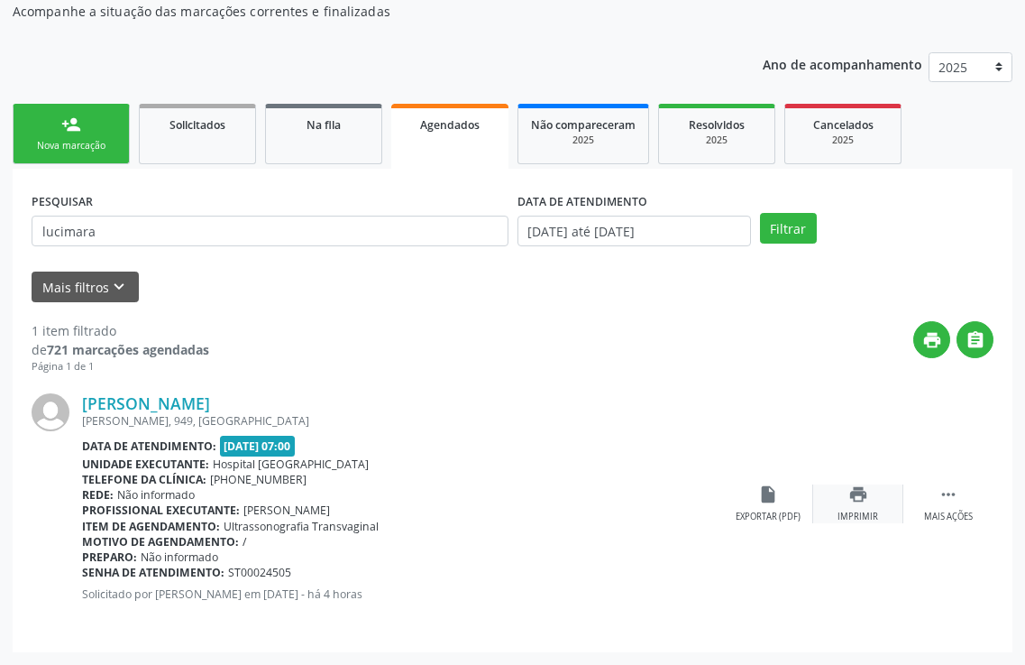
click at [876, 513] on div "Imprimir" at bounding box center [858, 516] width 41 height 13
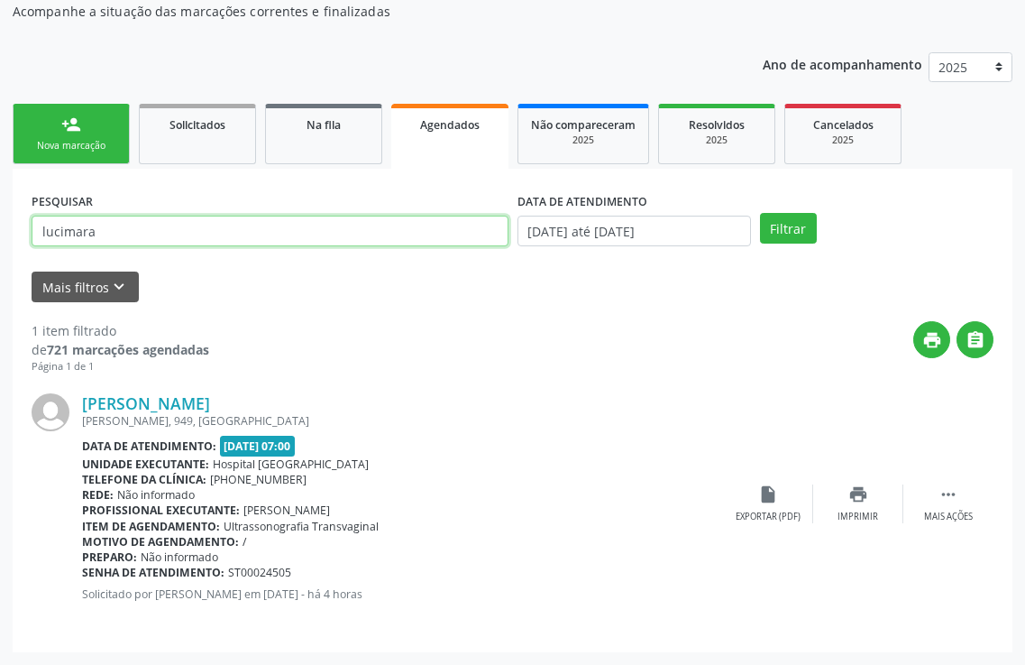
click at [234, 226] on input "lucimara" at bounding box center [270, 231] width 477 height 31
type input "l"
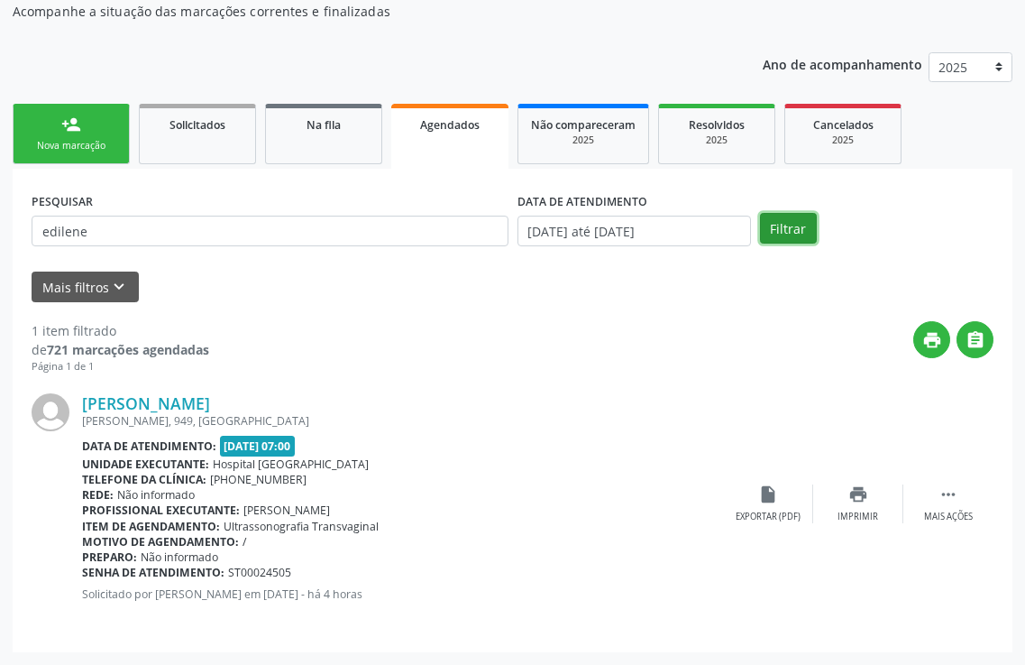
click at [813, 235] on button "Filtrar" at bounding box center [788, 228] width 57 height 31
click at [850, 508] on div "print Imprimir" at bounding box center [858, 503] width 90 height 39
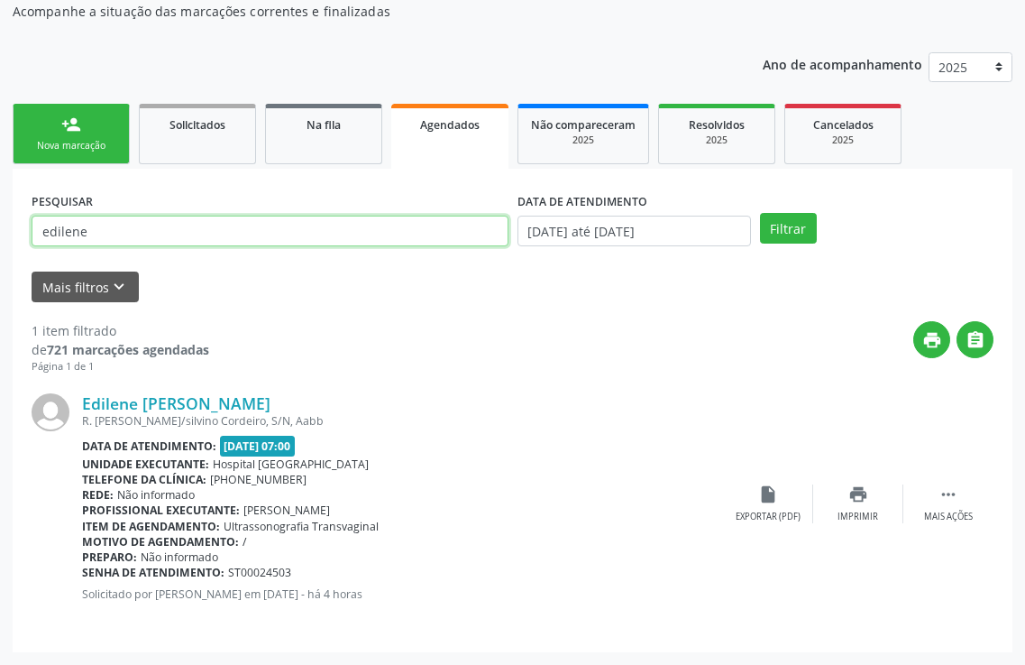
click at [90, 225] on input "edilene" at bounding box center [270, 231] width 477 height 31
type input "e"
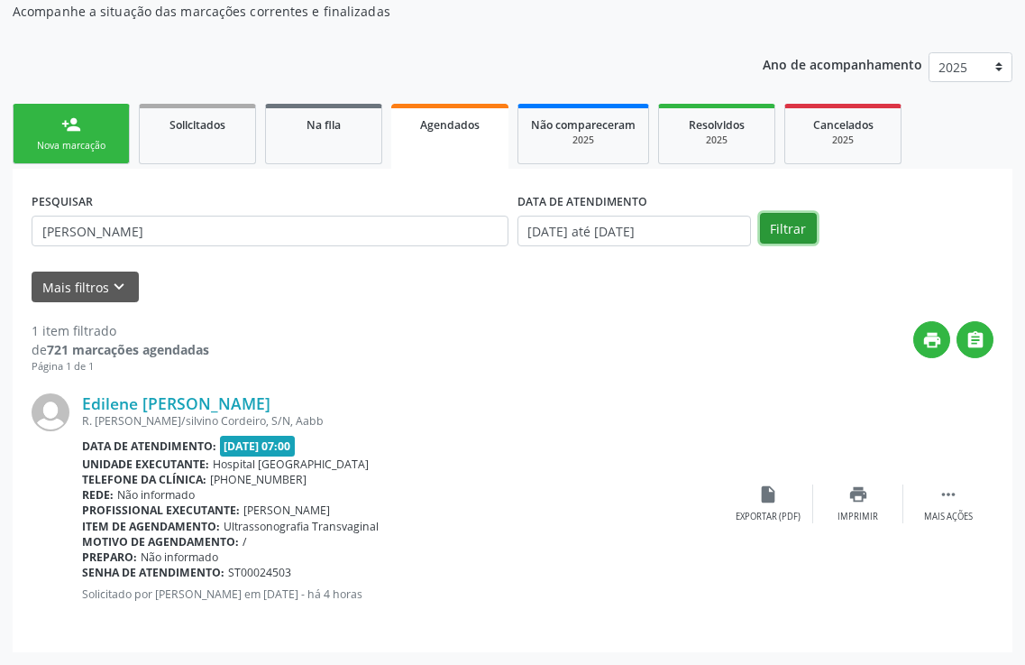
click at [798, 219] on button "Filtrar" at bounding box center [788, 228] width 57 height 31
click at [875, 491] on div "print Imprimir" at bounding box center [858, 503] width 90 height 39
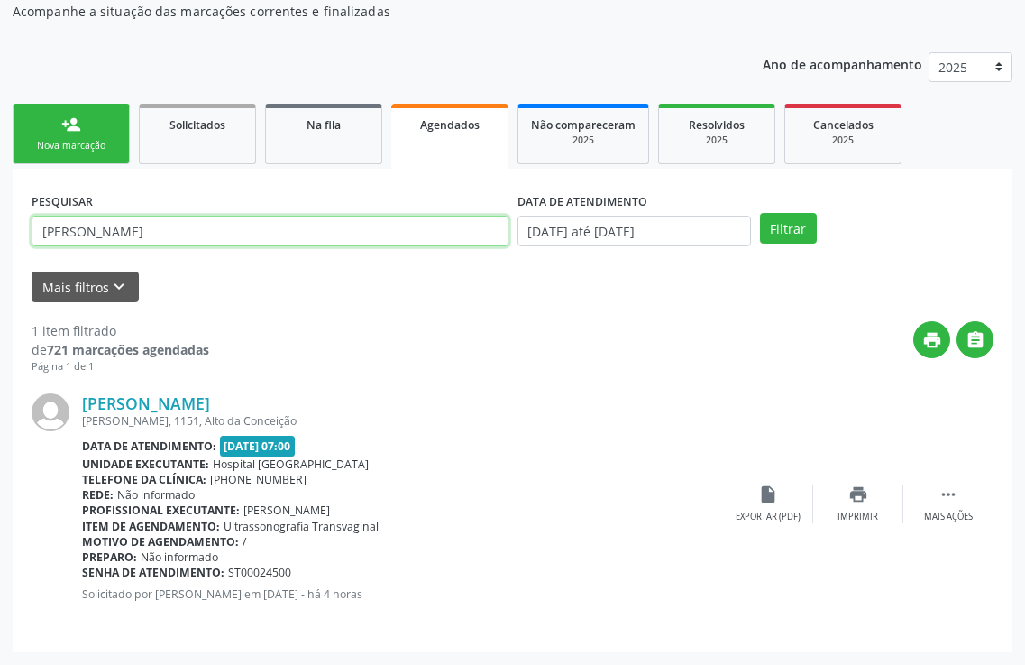
click at [150, 224] on input "[PERSON_NAME]" at bounding box center [270, 231] width 477 height 31
type input "i"
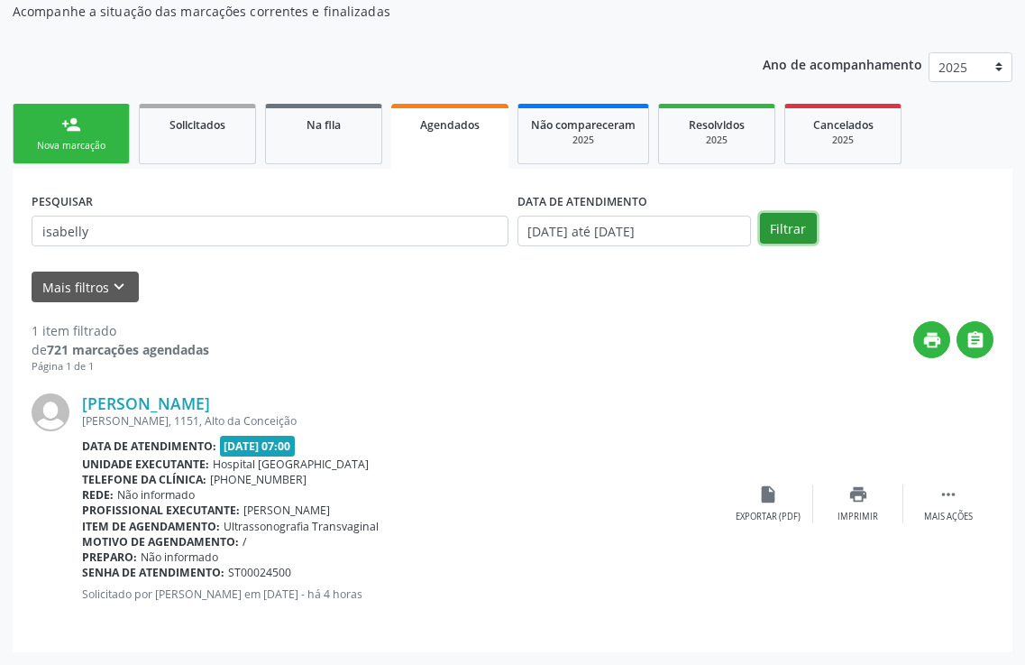
click at [808, 220] on button "Filtrar" at bounding box center [788, 228] width 57 height 31
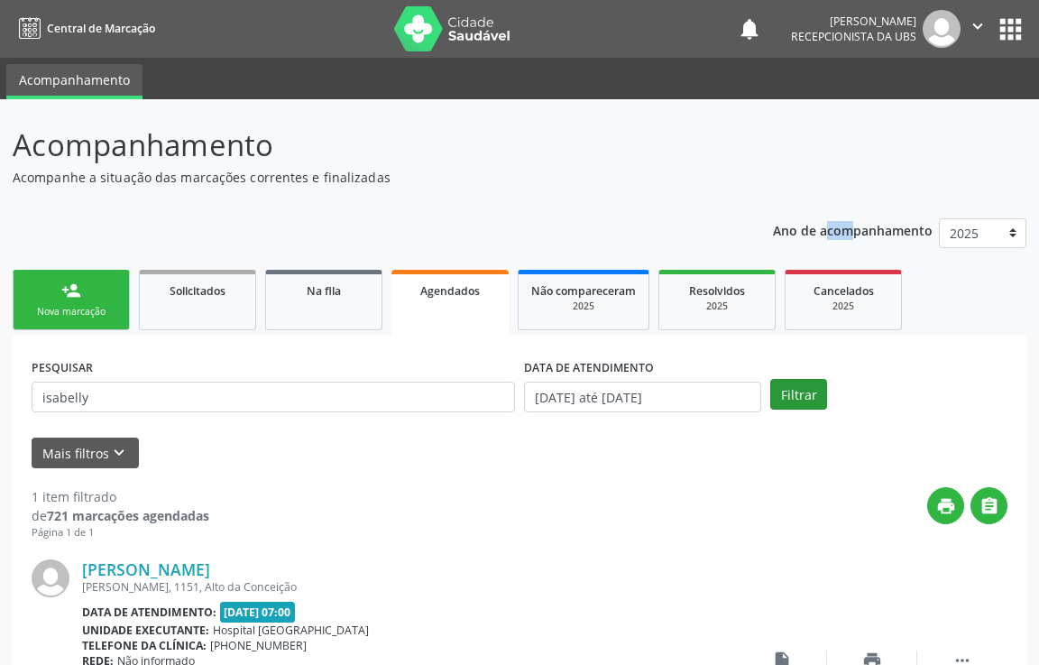
click at [808, 220] on p "Ano de acompanhamento" at bounding box center [853, 229] width 160 height 23
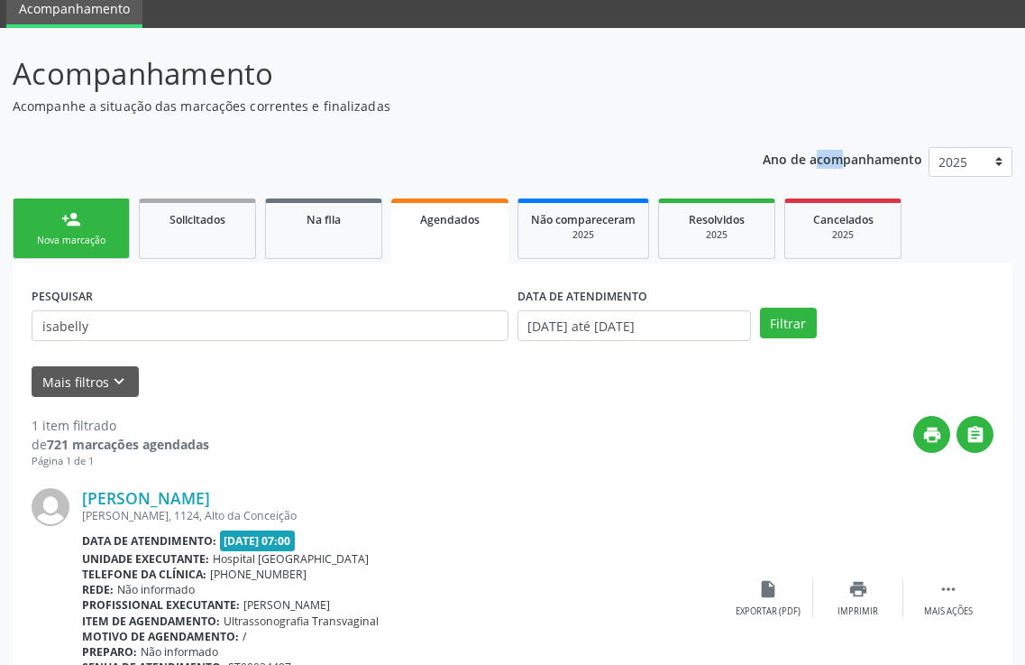
scroll to position [166, 0]
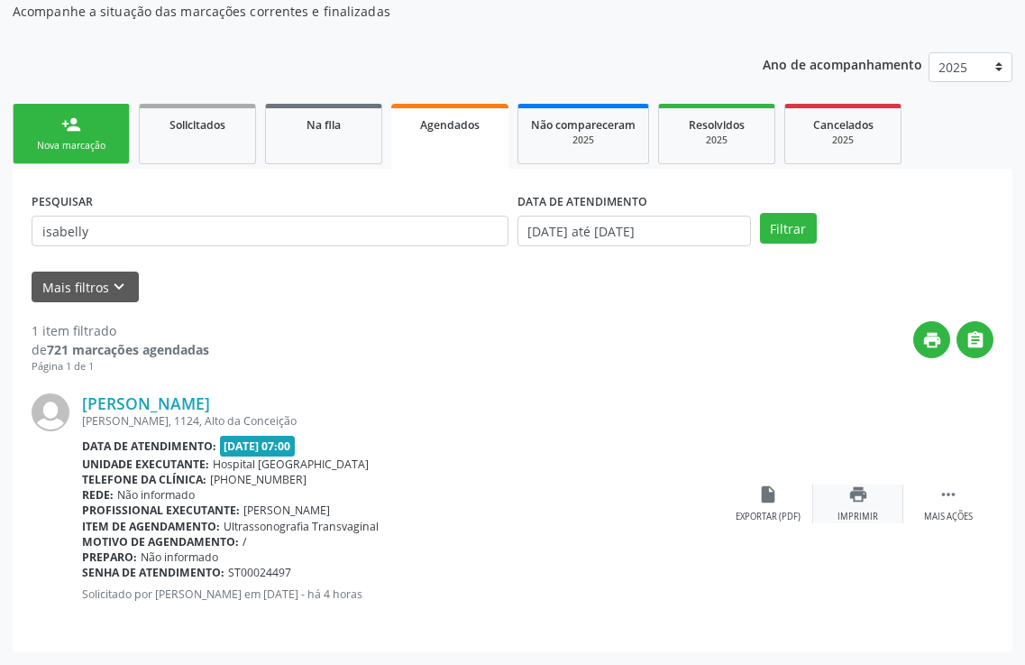
click at [864, 503] on icon "print" at bounding box center [859, 494] width 20 height 20
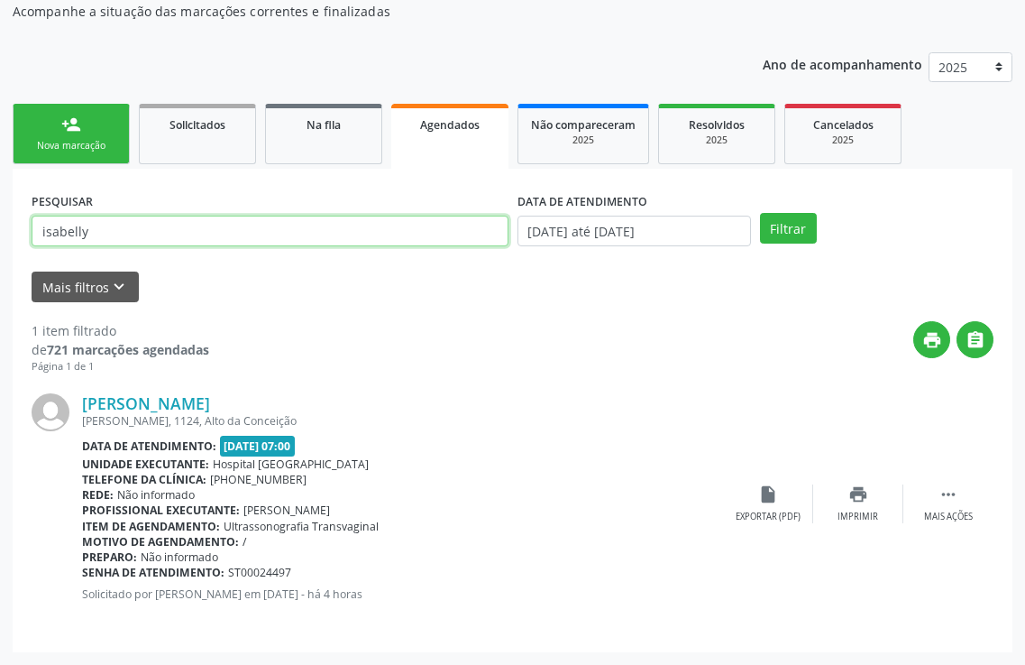
click at [87, 232] on input "isabelly" at bounding box center [270, 231] width 477 height 31
type input "i"
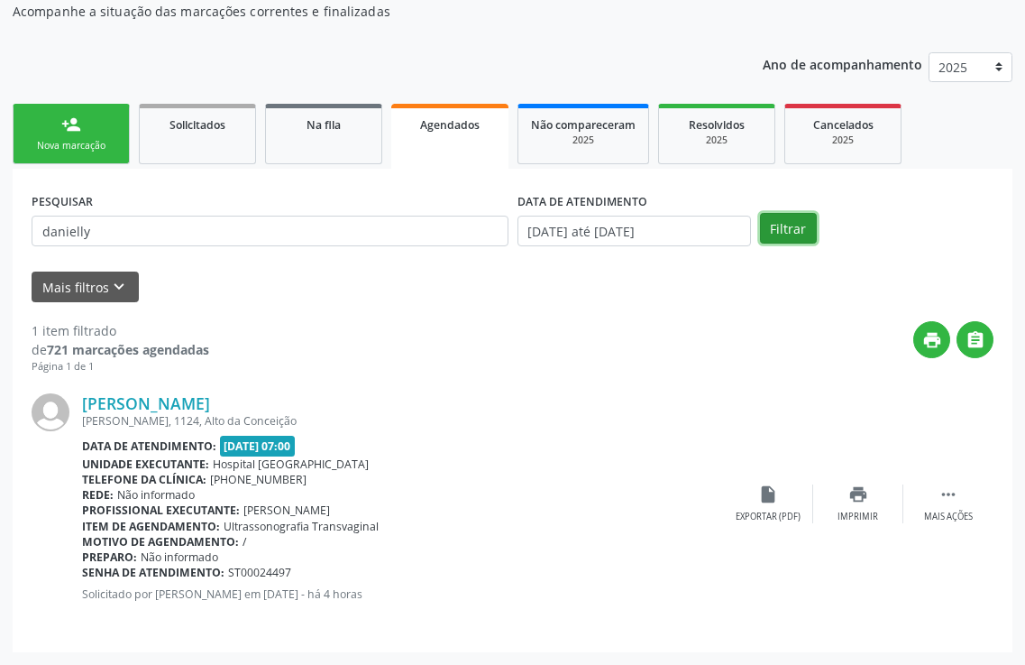
click at [775, 233] on button "Filtrar" at bounding box center [788, 228] width 57 height 31
click at [888, 508] on div "print Imprimir" at bounding box center [858, 503] width 90 height 39
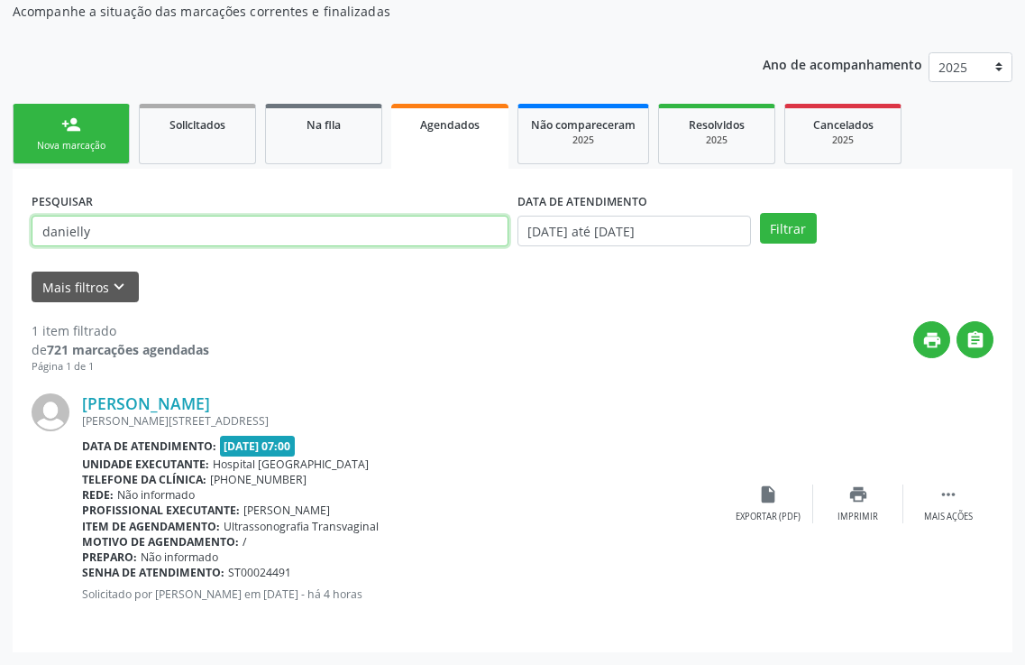
click at [115, 240] on input "danielly" at bounding box center [270, 231] width 477 height 31
type input "d"
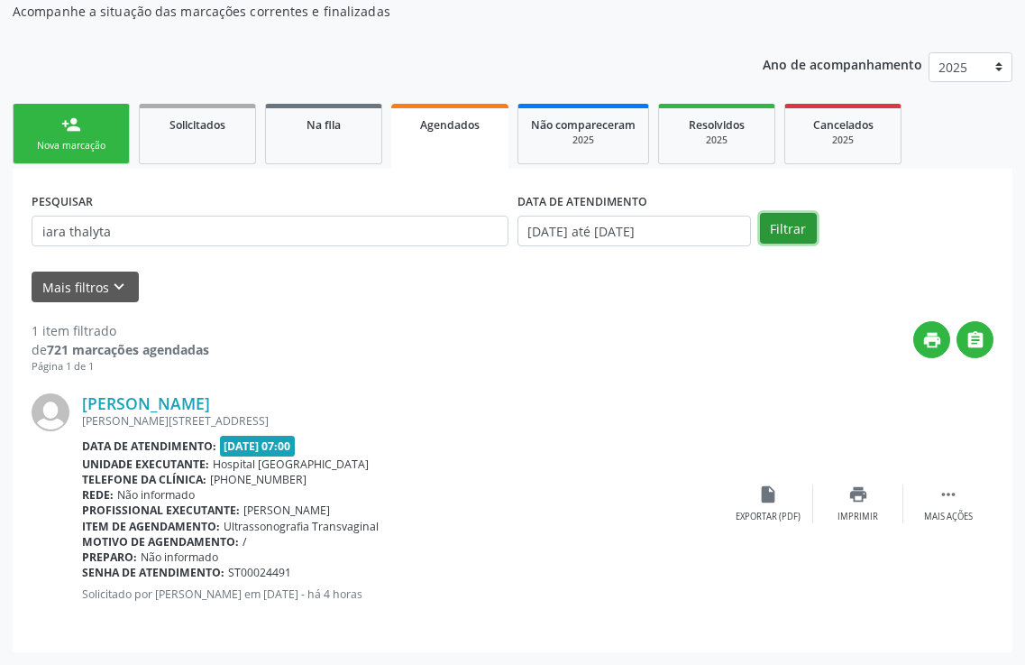
click at [811, 234] on button "Filtrar" at bounding box center [788, 228] width 57 height 31
drag, startPoint x: 811, startPoint y: 234, endPoint x: 799, endPoint y: 242, distance: 13.8
click at [803, 75] on p "Ano de acompanhamento" at bounding box center [843, 63] width 160 height 23
click at [868, 509] on div "print Imprimir" at bounding box center [858, 503] width 90 height 39
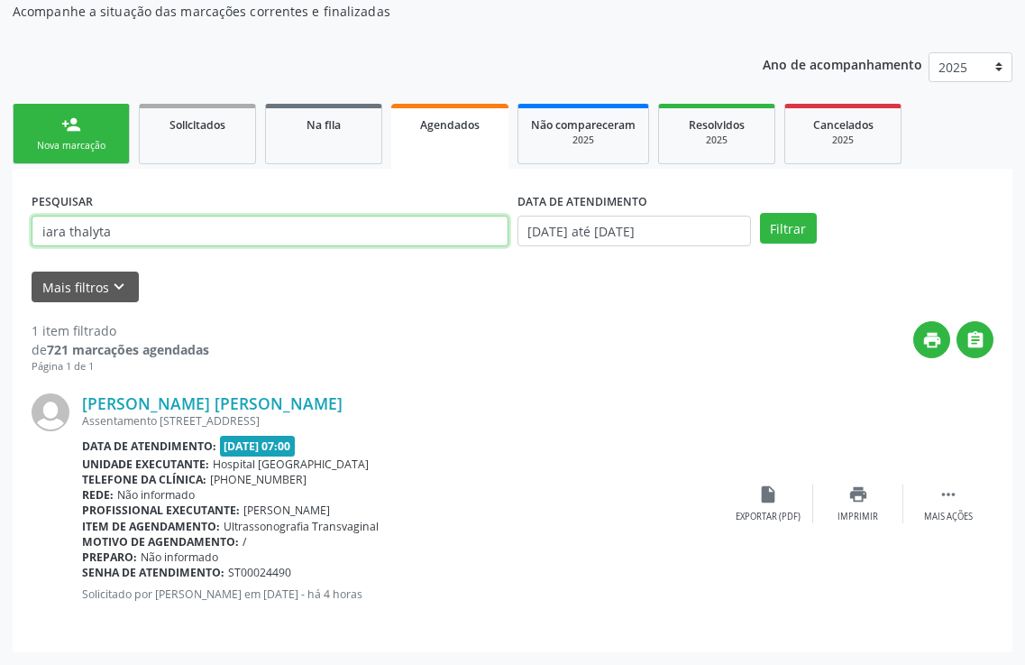
click at [111, 228] on input "iara thalyta" at bounding box center [270, 231] width 477 height 31
type input "i"
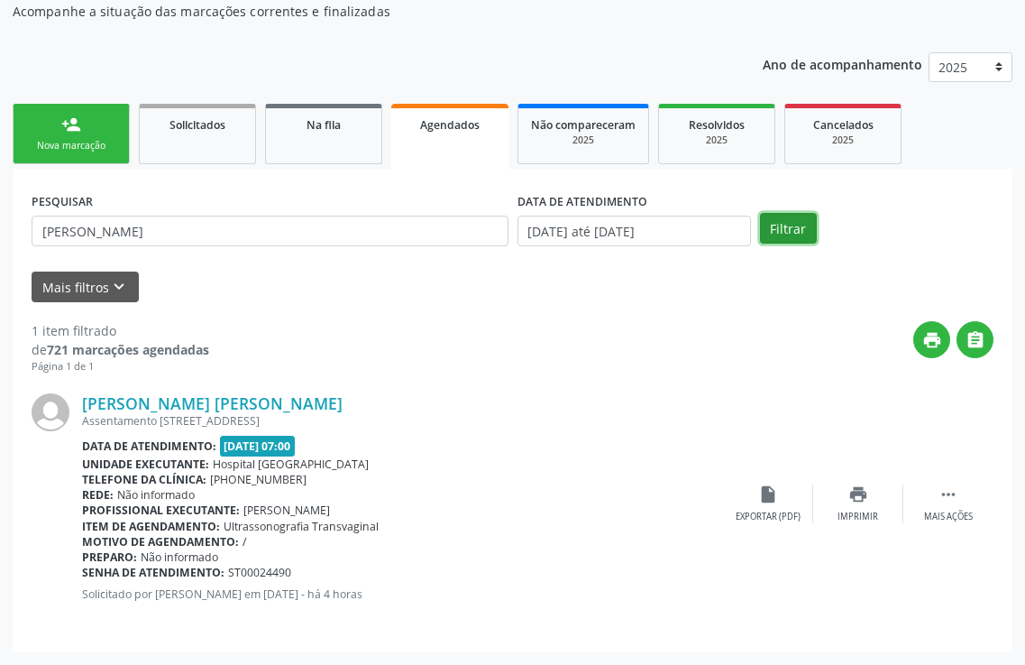
click at [794, 225] on button "Filtrar" at bounding box center [788, 228] width 57 height 31
click at [876, 504] on div "print Imprimir" at bounding box center [858, 503] width 90 height 39
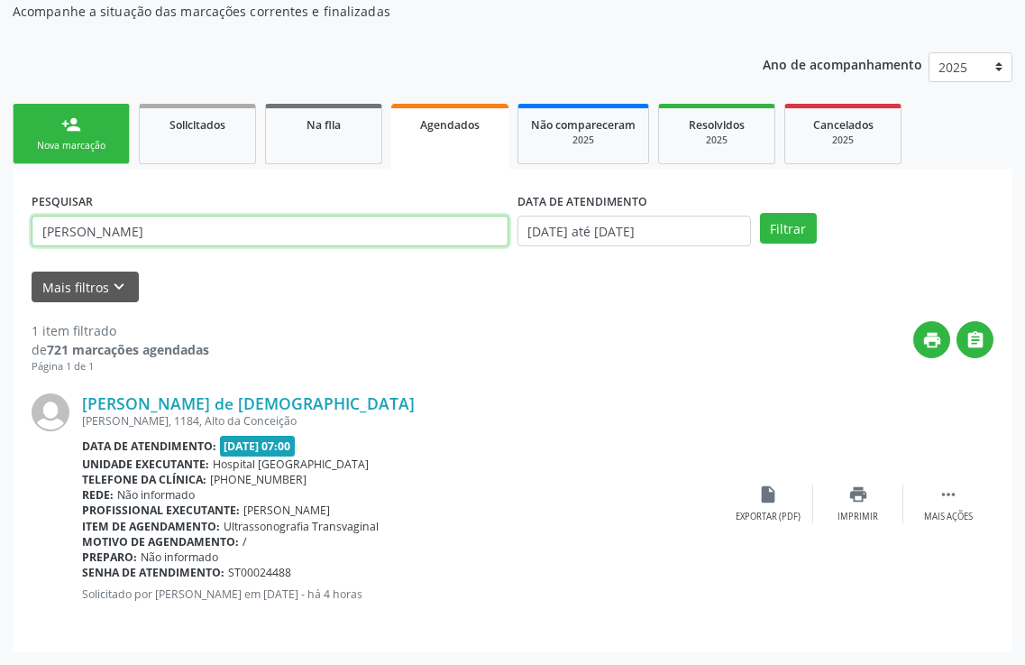
click at [122, 235] on input "[PERSON_NAME]" at bounding box center [270, 231] width 477 height 31
type input "m"
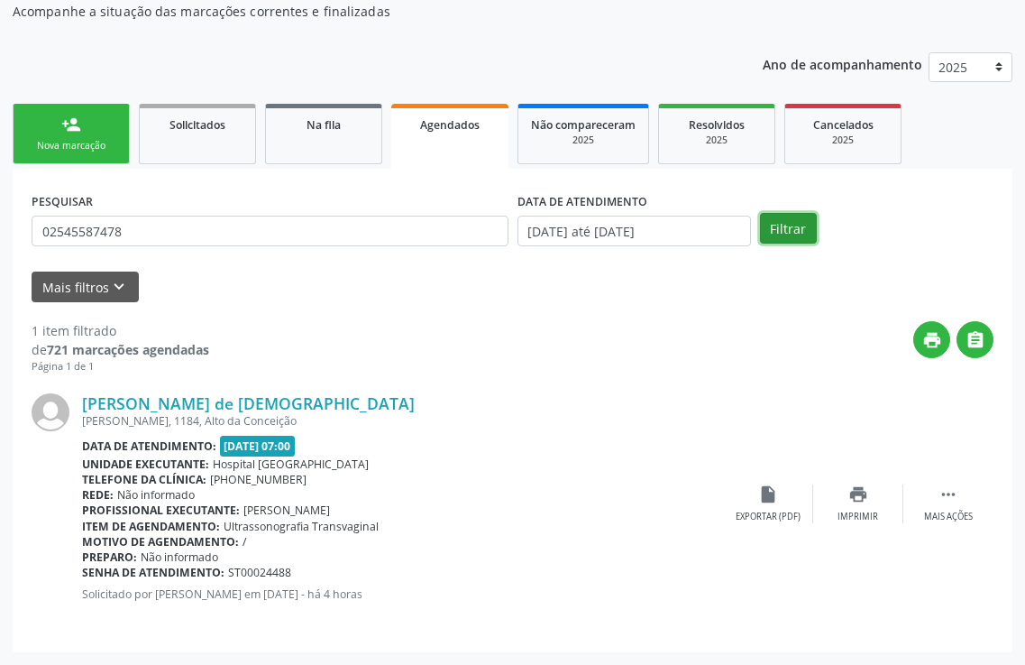
click at [808, 240] on button "Filtrar" at bounding box center [788, 228] width 57 height 31
click at [808, 100] on div "Ano de acompanhamento 2025 2024" at bounding box center [888, 70] width 250 height 60
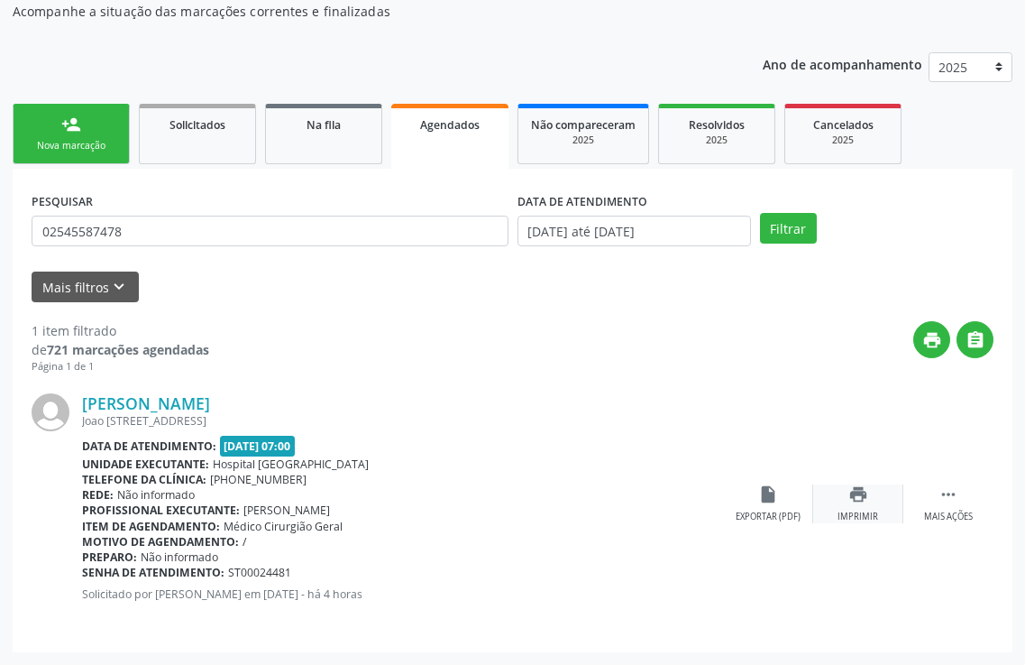
click at [851, 501] on icon "print" at bounding box center [859, 494] width 20 height 20
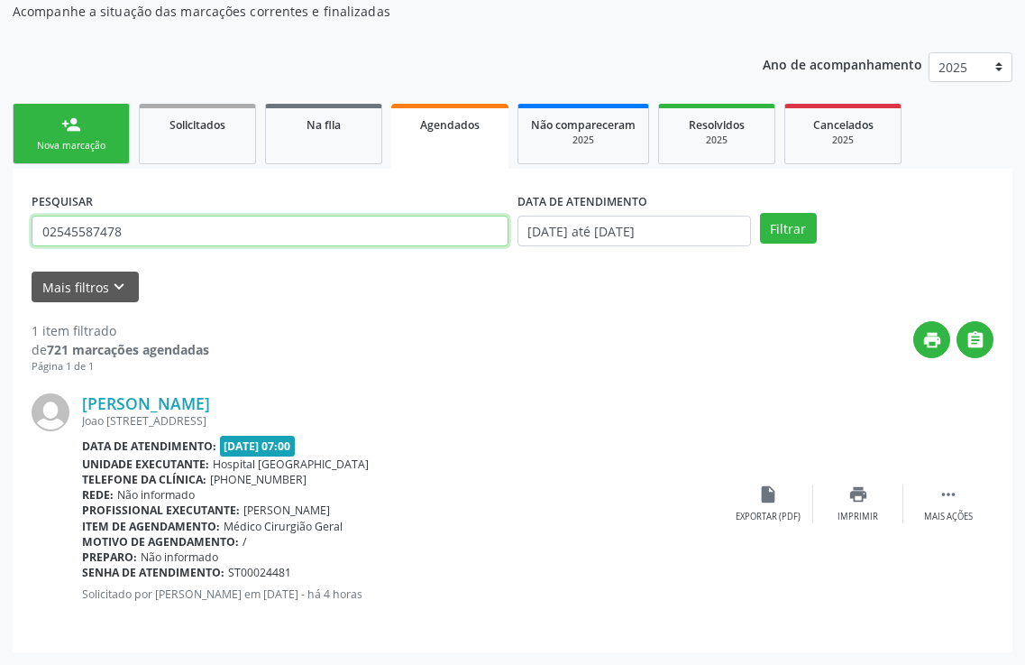
click at [153, 229] on input "02545587478" at bounding box center [270, 231] width 477 height 31
type input "0"
click at [436, 244] on input "text" at bounding box center [270, 231] width 477 height 31
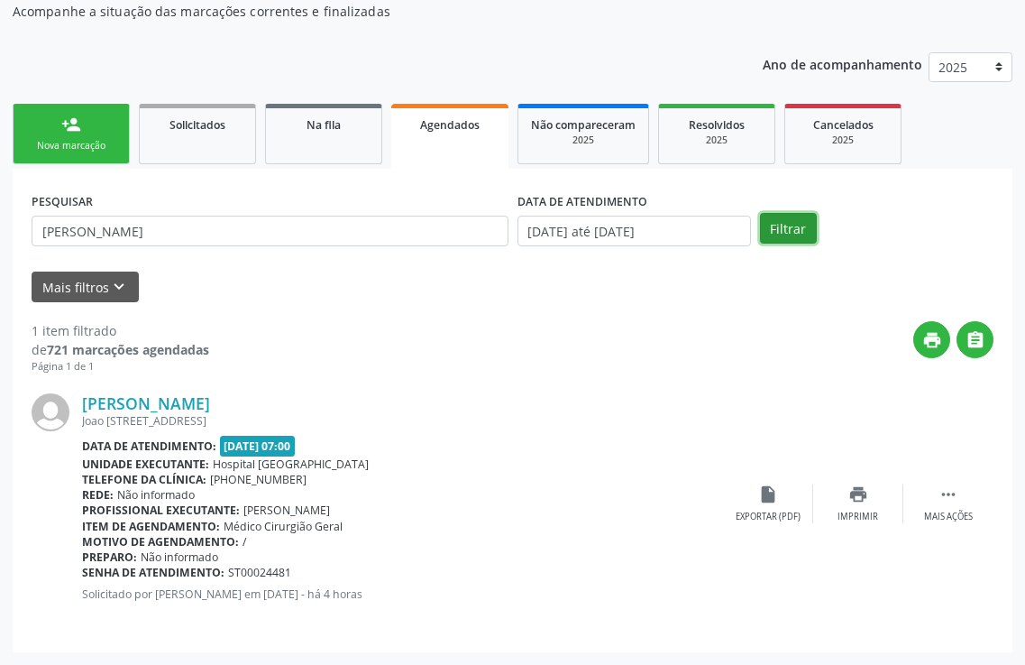
click at [784, 223] on button "Filtrar" at bounding box center [788, 228] width 57 height 31
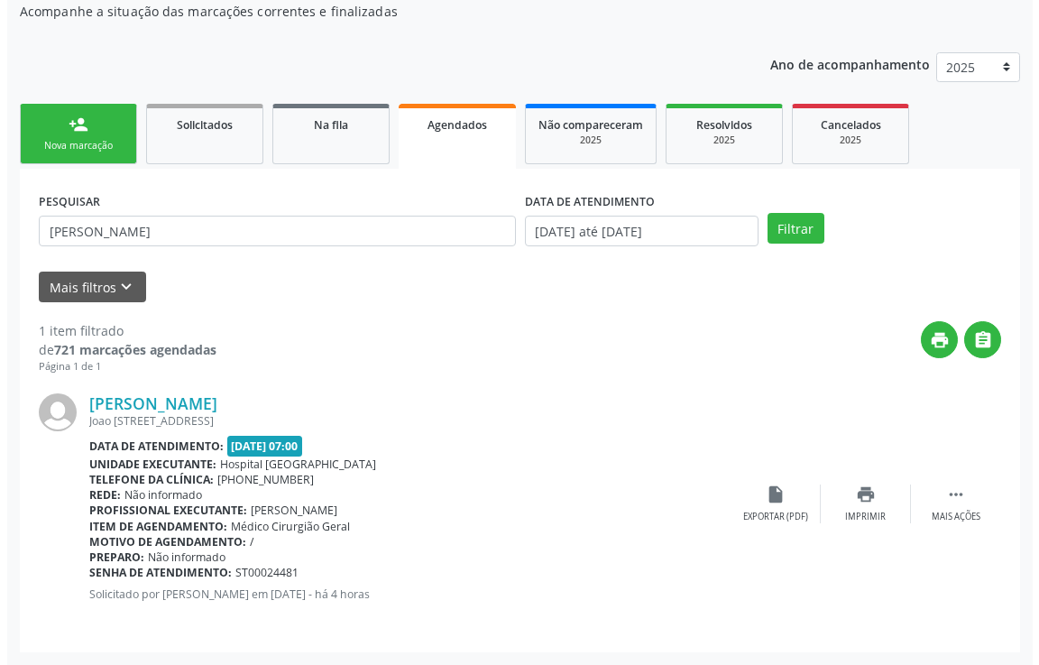
scroll to position [0, 0]
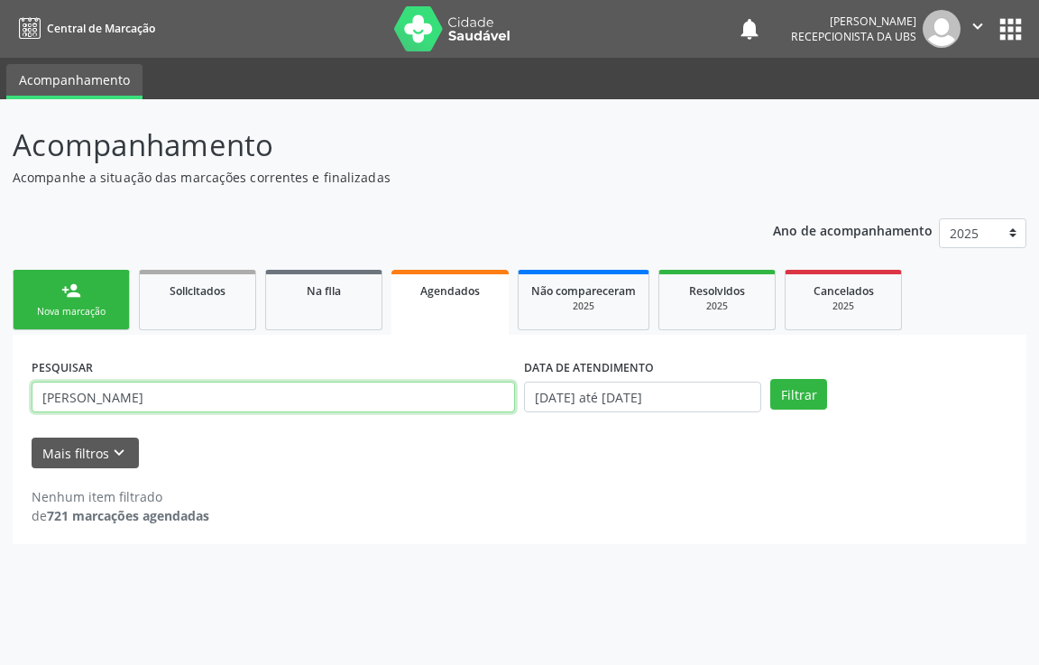
click at [96, 398] on input "[PERSON_NAME]" at bounding box center [273, 396] width 483 height 31
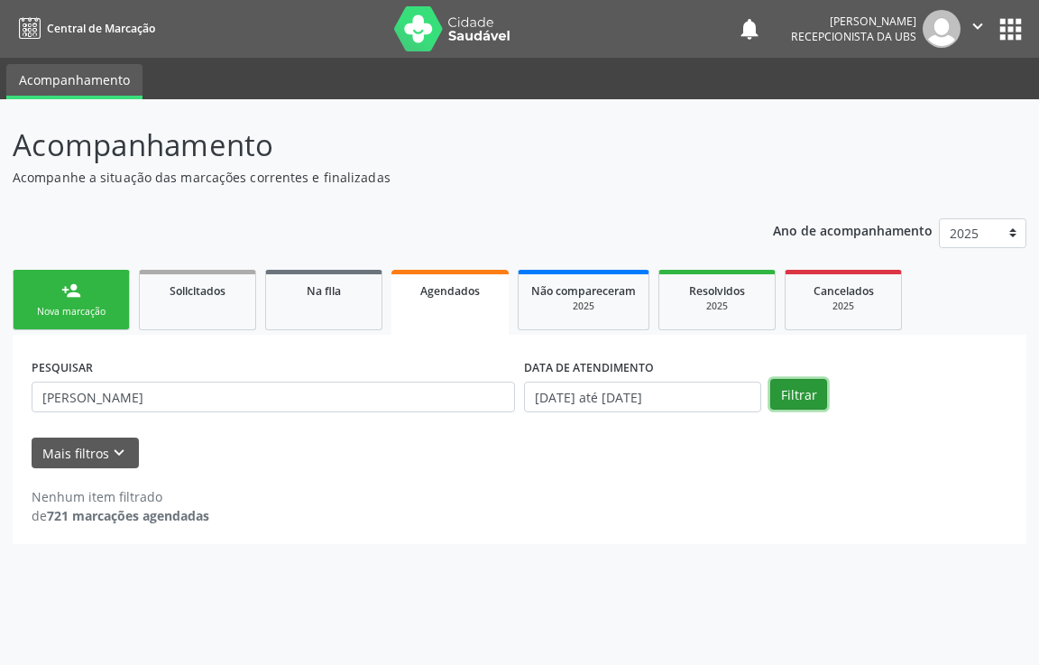
click at [793, 403] on button "Filtrar" at bounding box center [798, 394] width 57 height 31
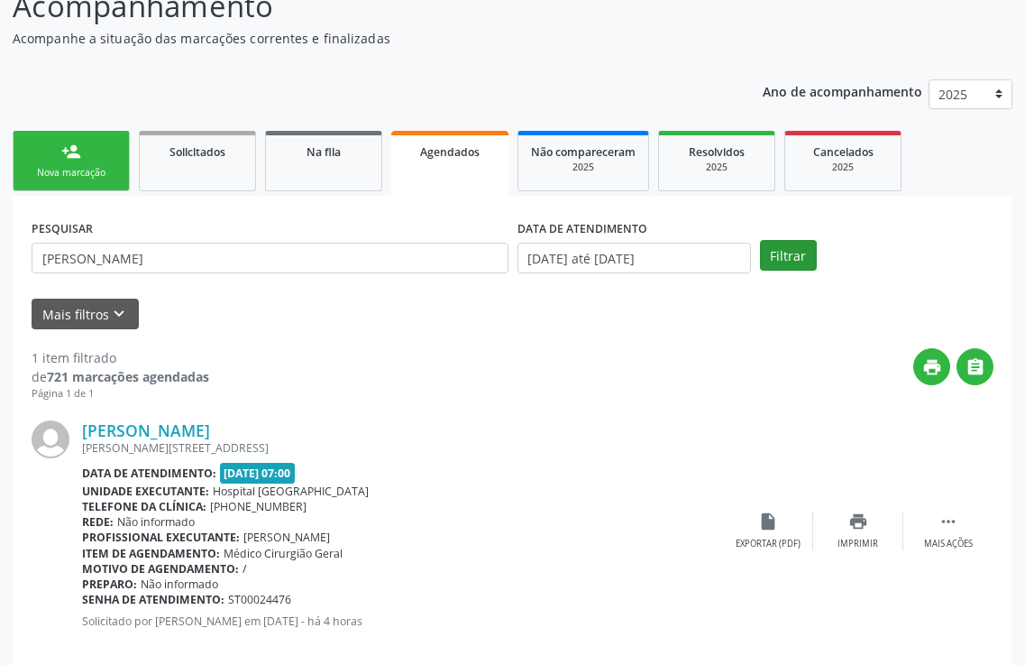
scroll to position [166, 0]
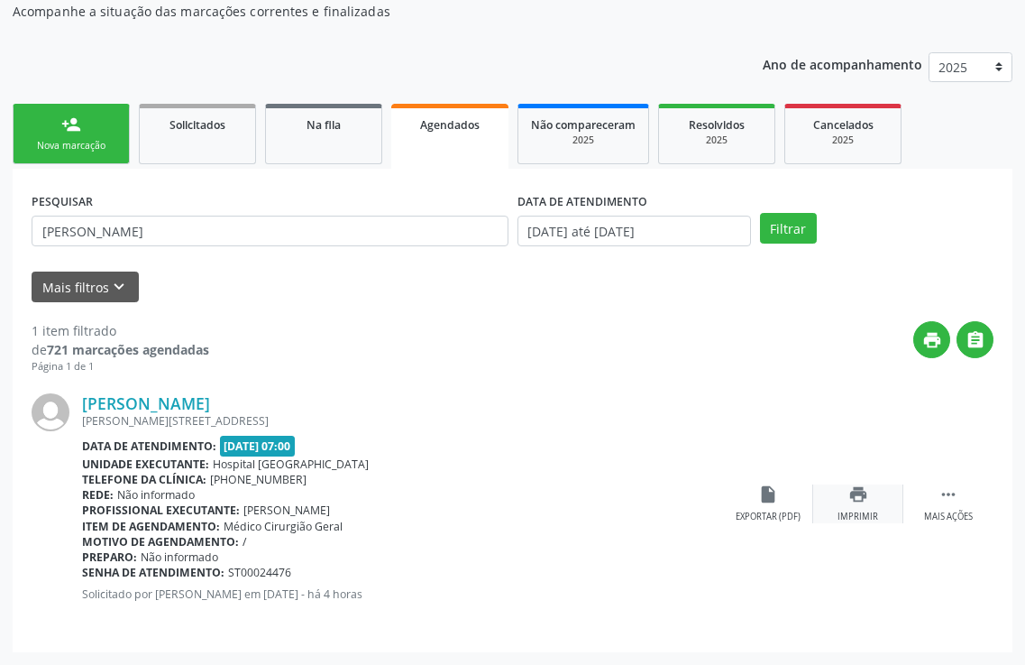
click at [863, 494] on icon "print" at bounding box center [859, 494] width 20 height 20
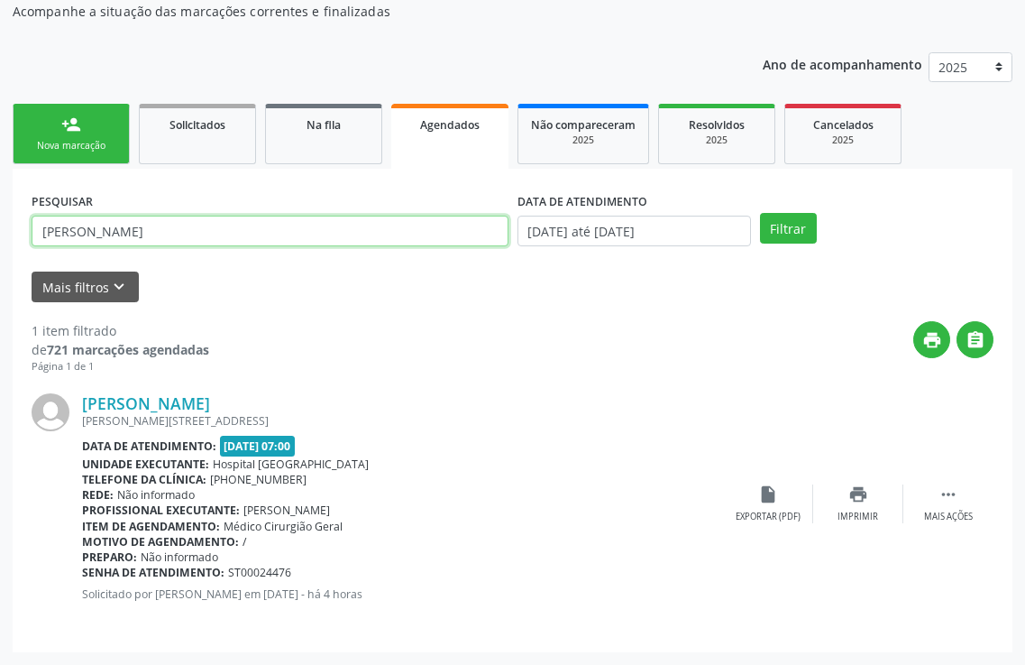
click at [156, 238] on input "[PERSON_NAME]" at bounding box center [270, 231] width 477 height 31
type input "m"
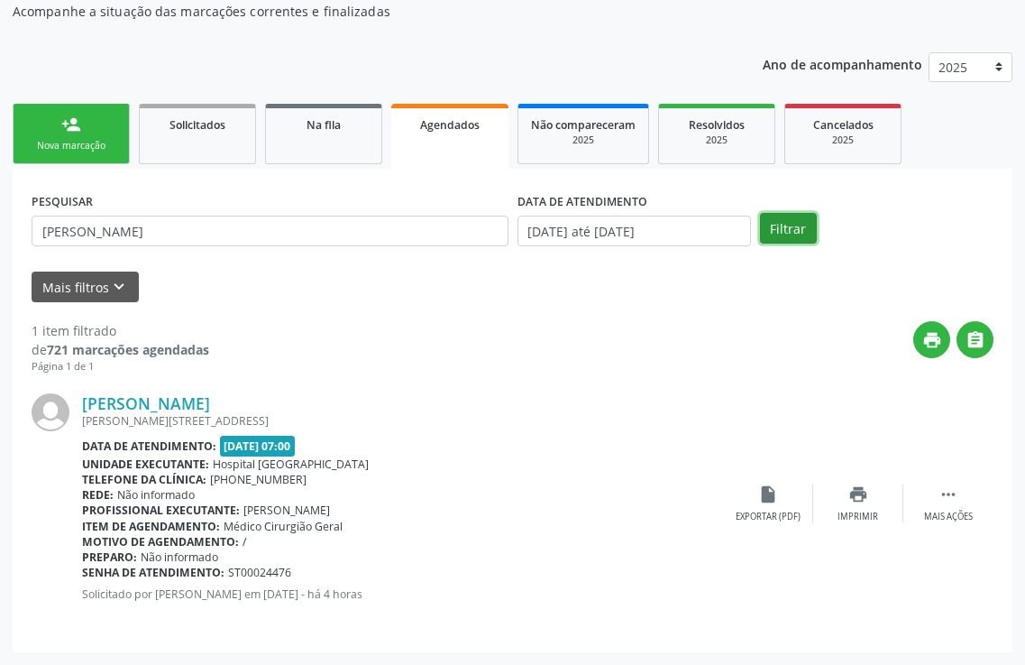
click at [812, 230] on button "Filtrar" at bounding box center [788, 228] width 57 height 31
click at [864, 483] on div "[PERSON_NAME] [PERSON_NAME][STREET_ADDRESS] Data de atendimento: [DATE] 07:00 U…" at bounding box center [513, 503] width 962 height 259
click at [858, 504] on icon "print" at bounding box center [859, 494] width 20 height 20
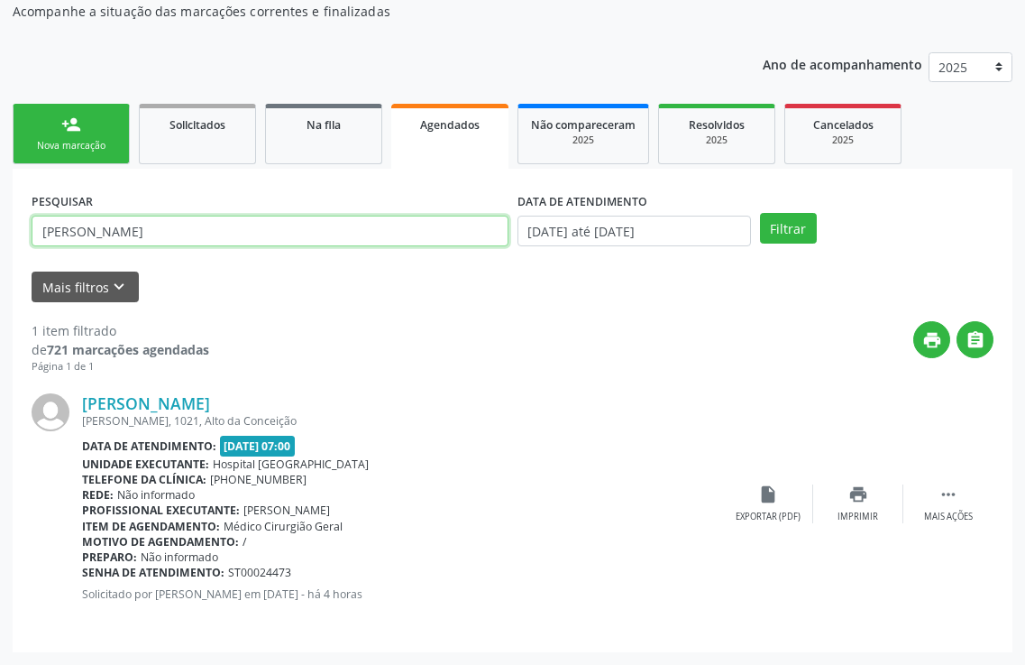
click at [207, 236] on input "[PERSON_NAME]" at bounding box center [270, 231] width 477 height 31
type input "j"
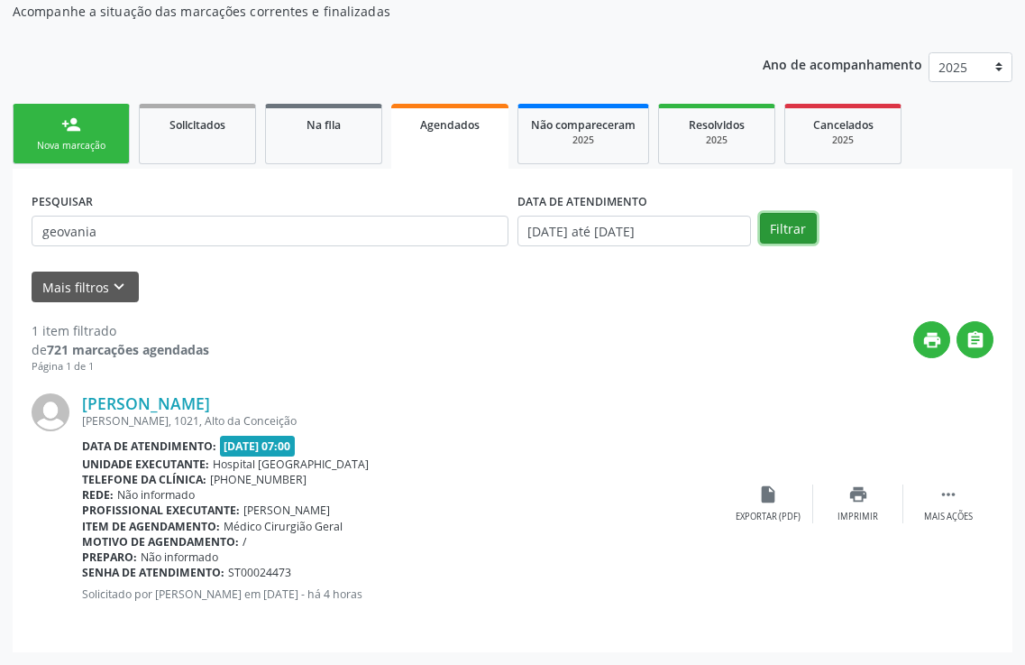
click at [782, 228] on button "Filtrar" at bounding box center [788, 228] width 57 height 31
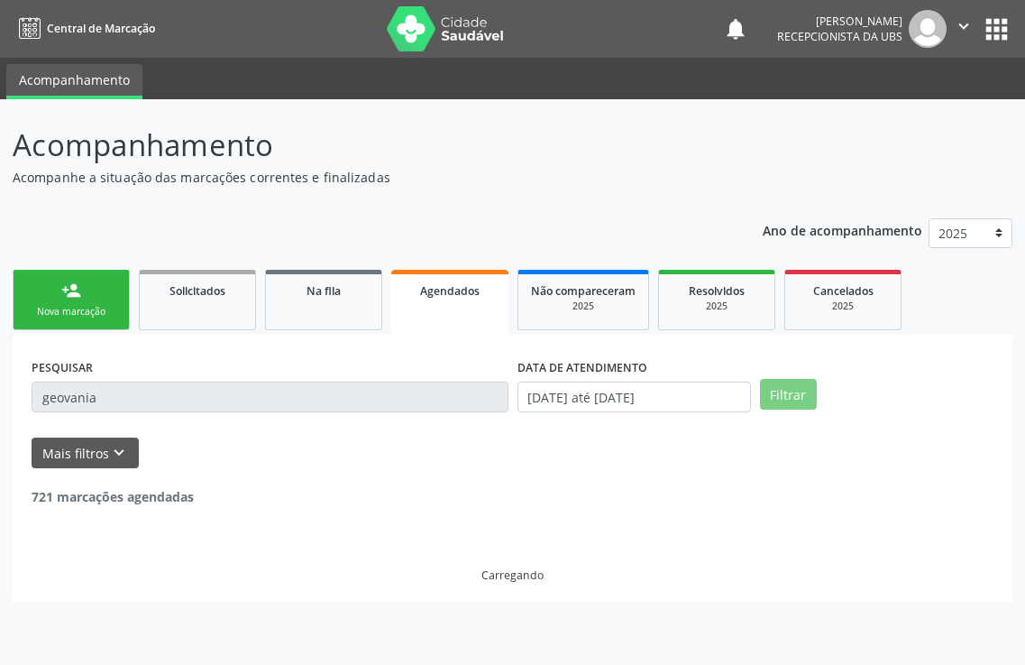
scroll to position [0, 0]
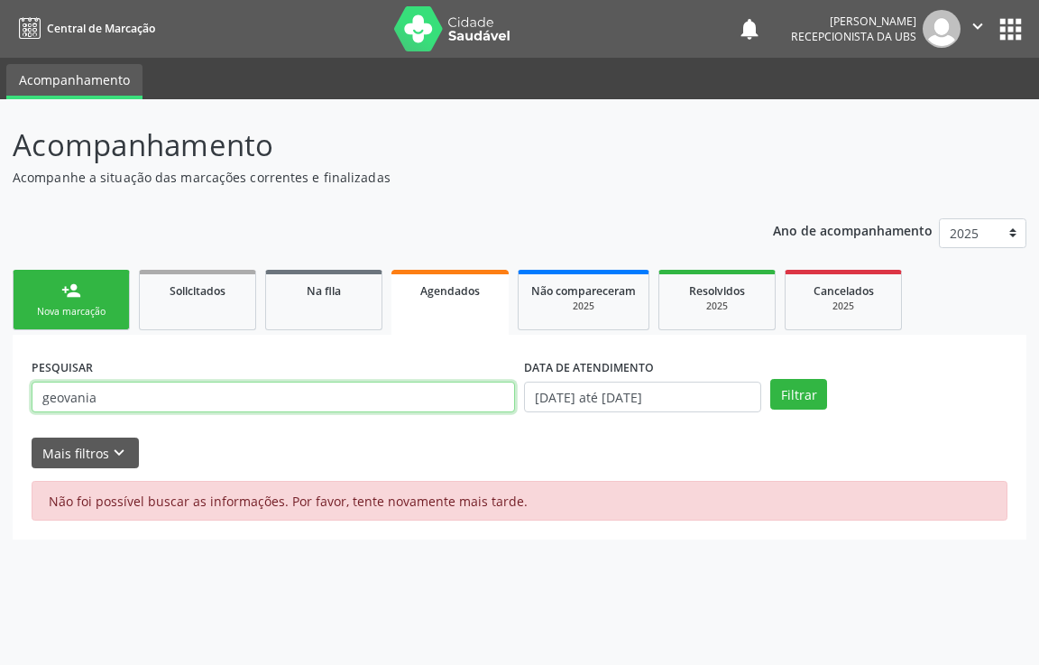
click at [452, 411] on input "geovania" at bounding box center [273, 396] width 483 height 31
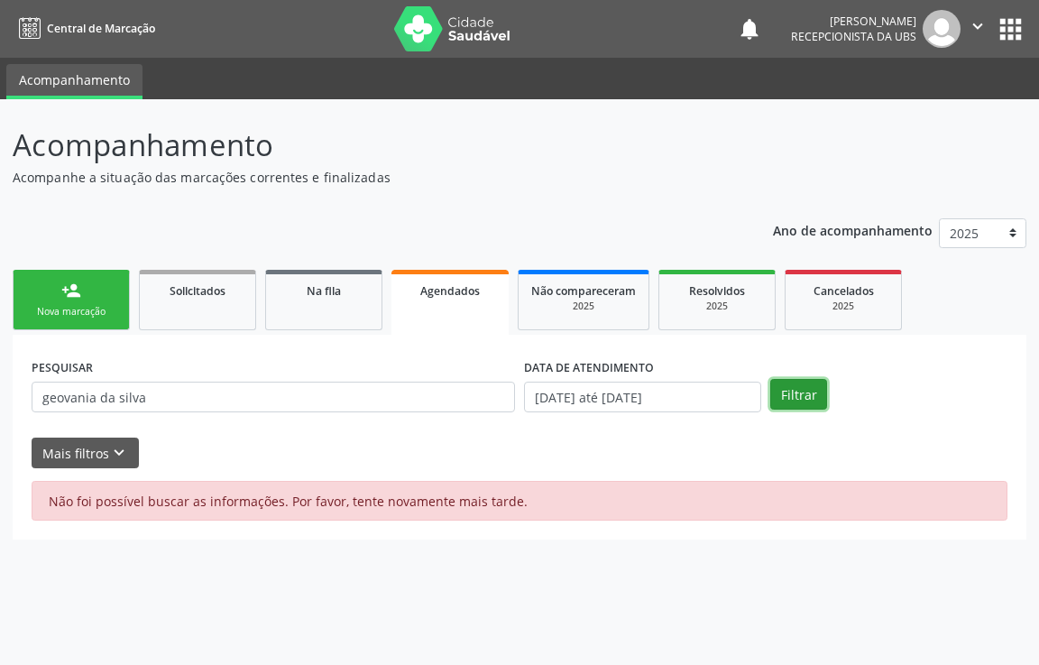
click at [792, 384] on button "Filtrar" at bounding box center [798, 394] width 57 height 31
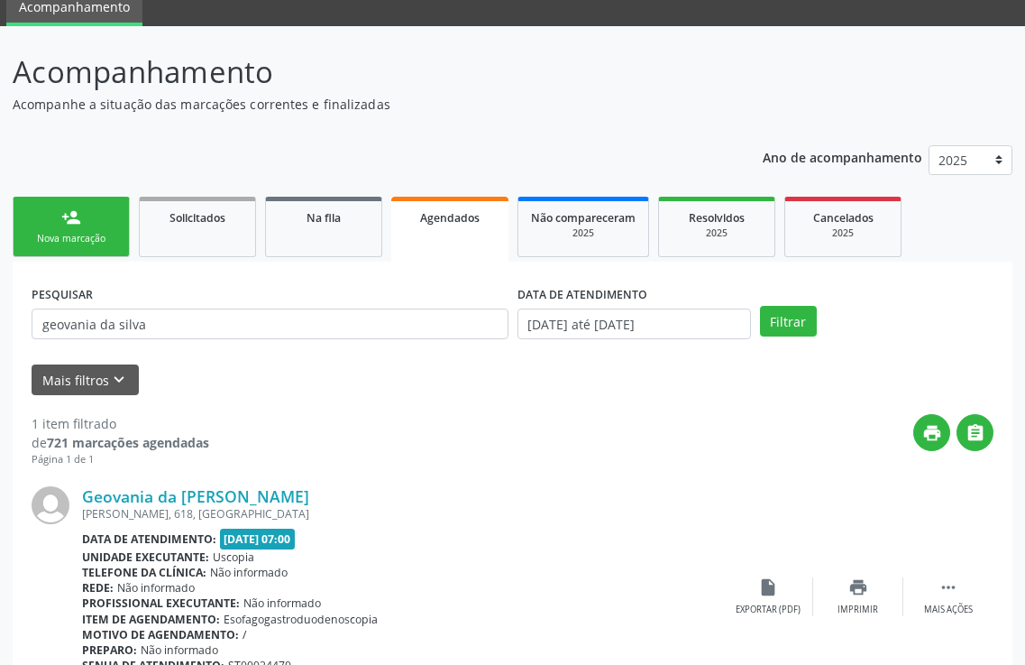
scroll to position [166, 0]
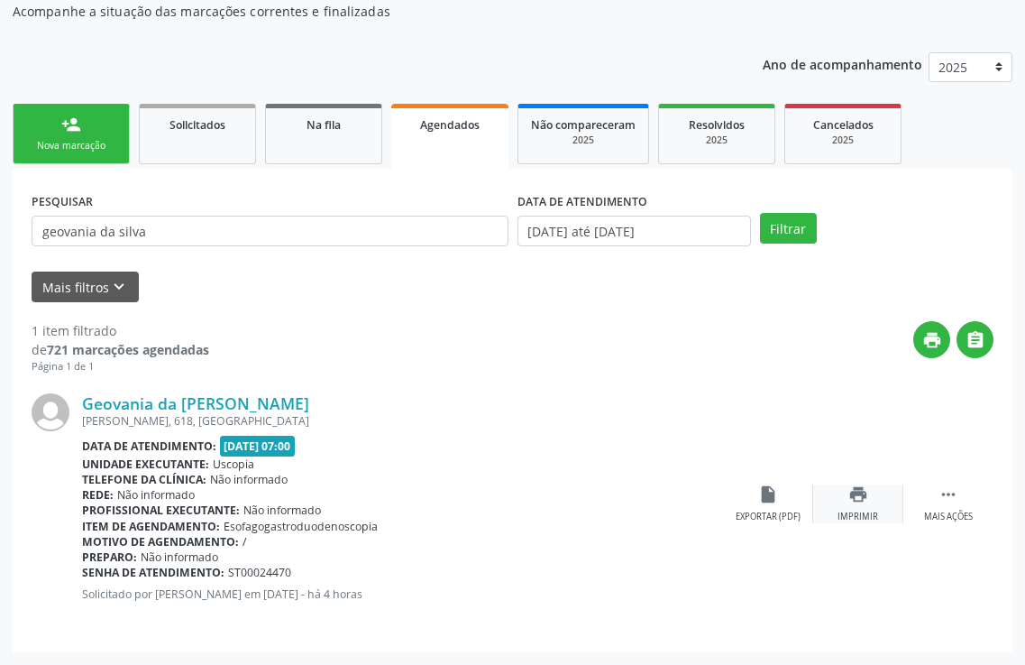
click at [861, 514] on div "Imprimir" at bounding box center [858, 516] width 41 height 13
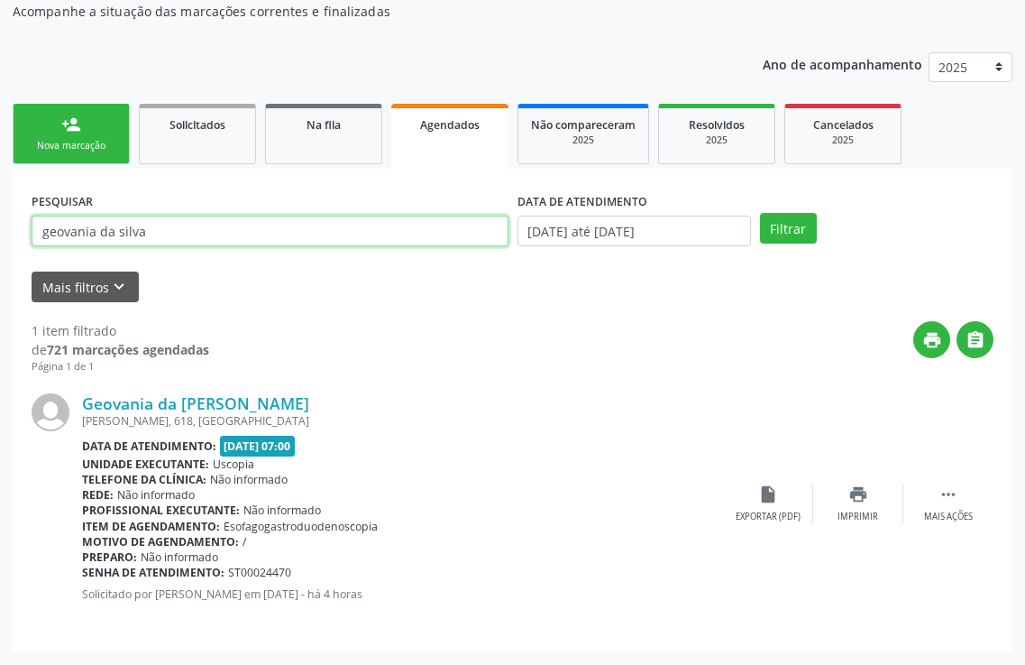
click at [156, 225] on input "geovania da silva" at bounding box center [270, 231] width 477 height 31
type input "g"
type input "[PERSON_NAME]"
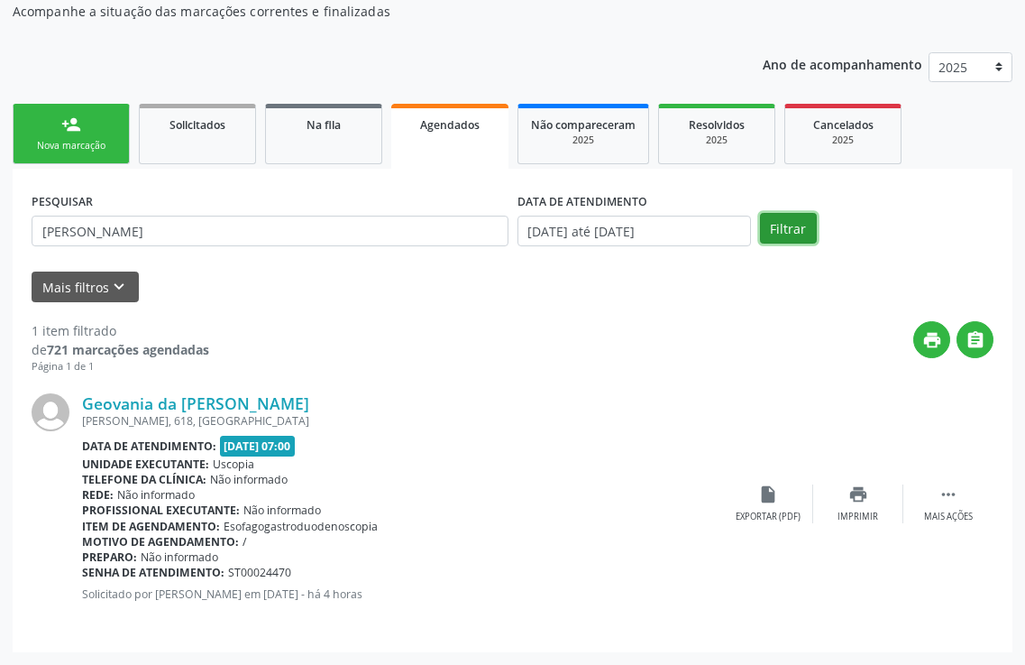
click at [813, 229] on button "Filtrar" at bounding box center [788, 228] width 57 height 31
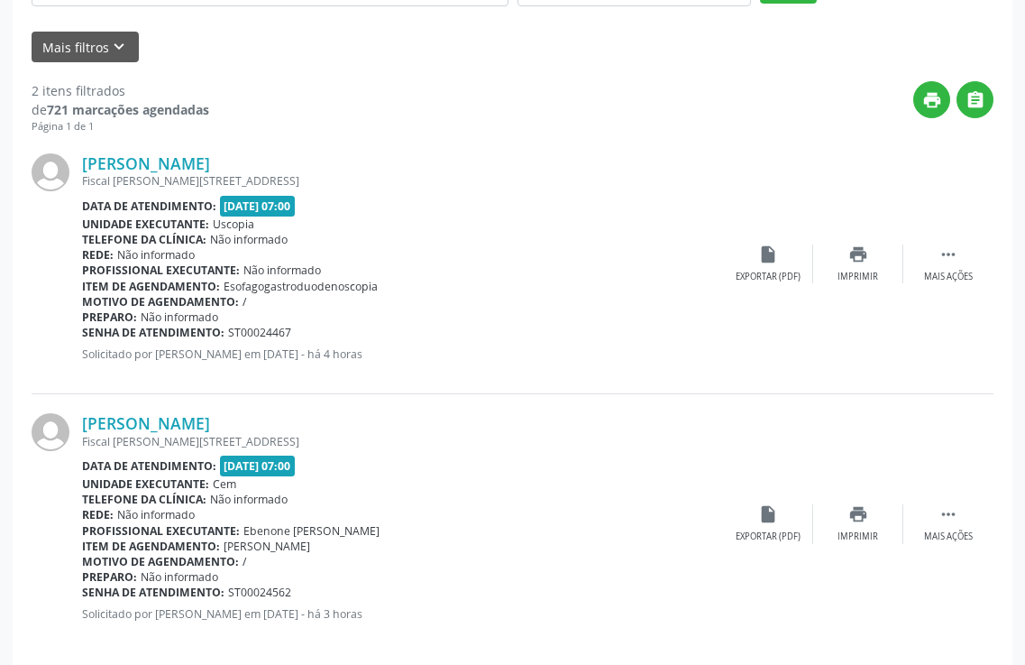
scroll to position [427, 0]
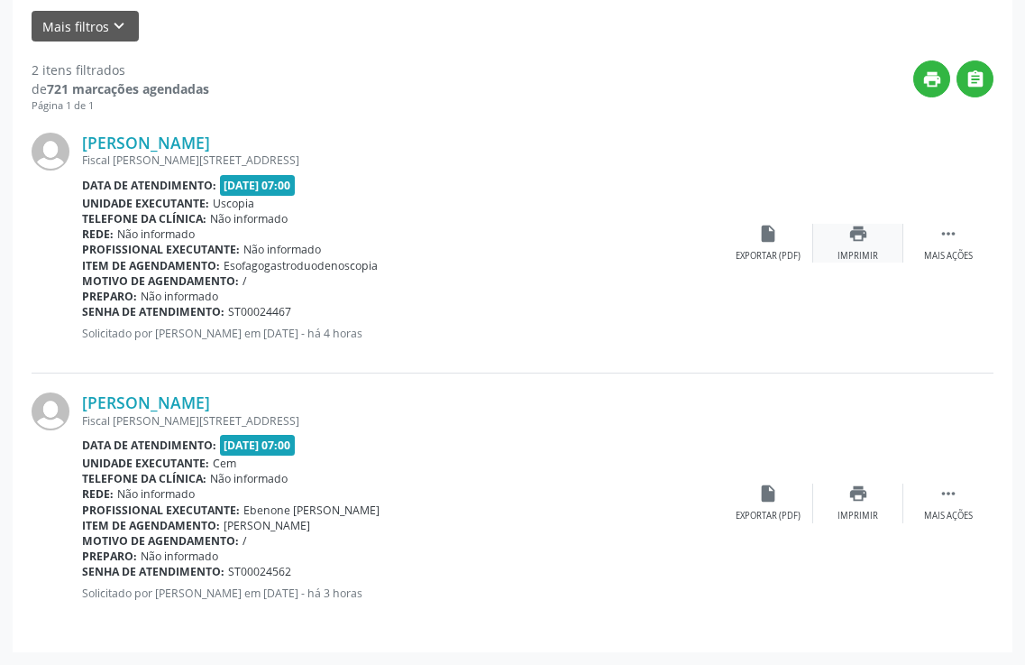
click at [849, 254] on div "Imprimir" at bounding box center [858, 256] width 41 height 13
